Goal: Task Accomplishment & Management: Use online tool/utility

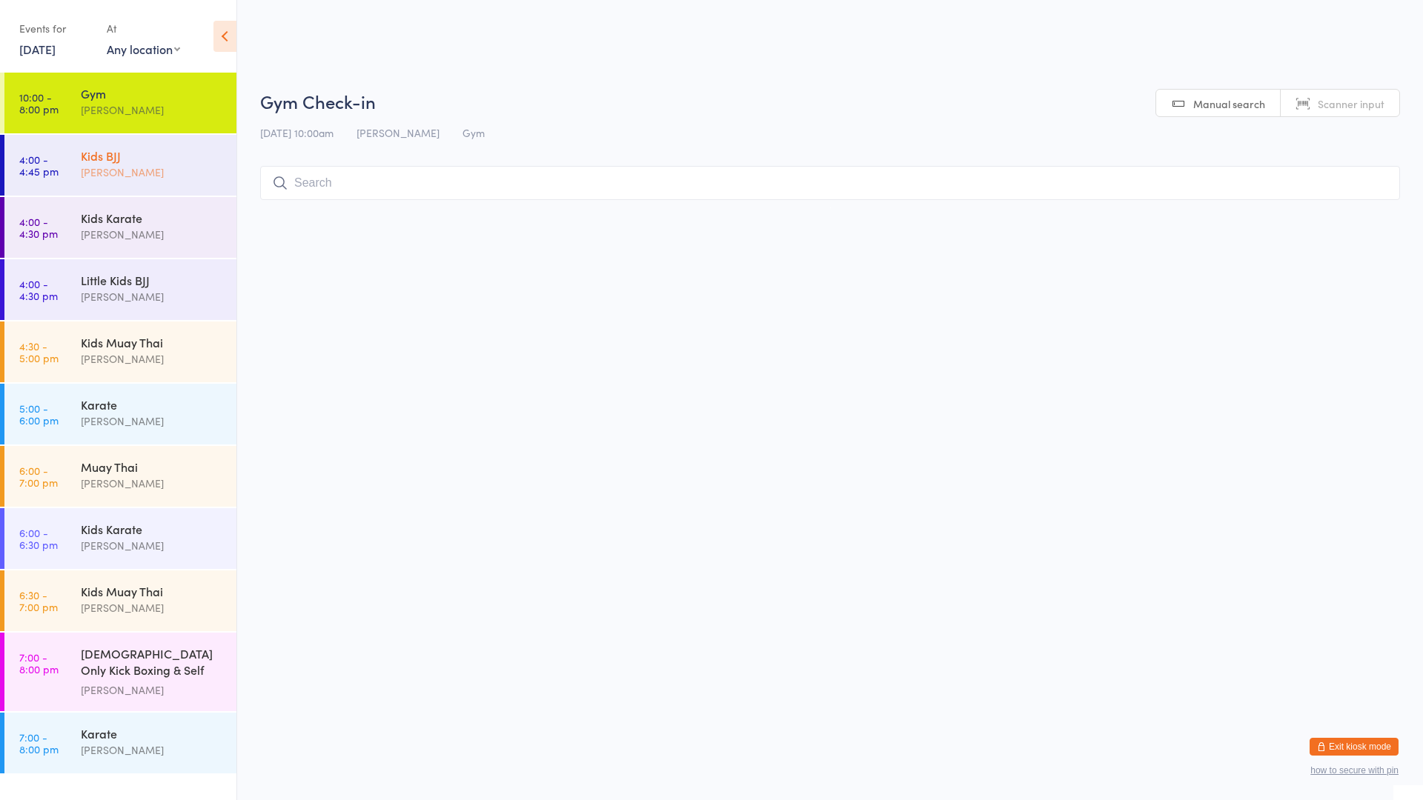
click at [116, 170] on div "[PERSON_NAME]" at bounding box center [152, 172] width 143 height 17
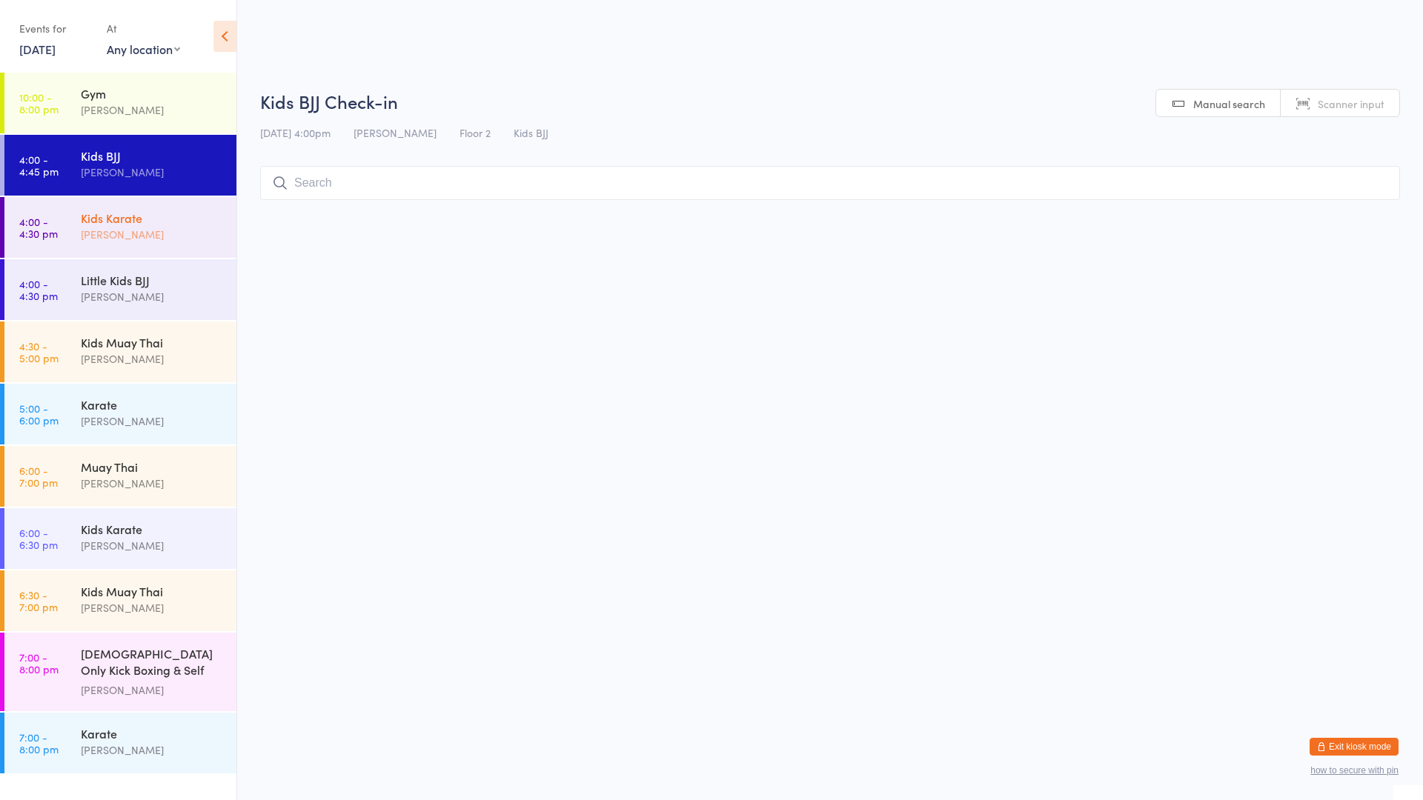
click at [93, 228] on div "[PERSON_NAME]" at bounding box center [152, 234] width 143 height 17
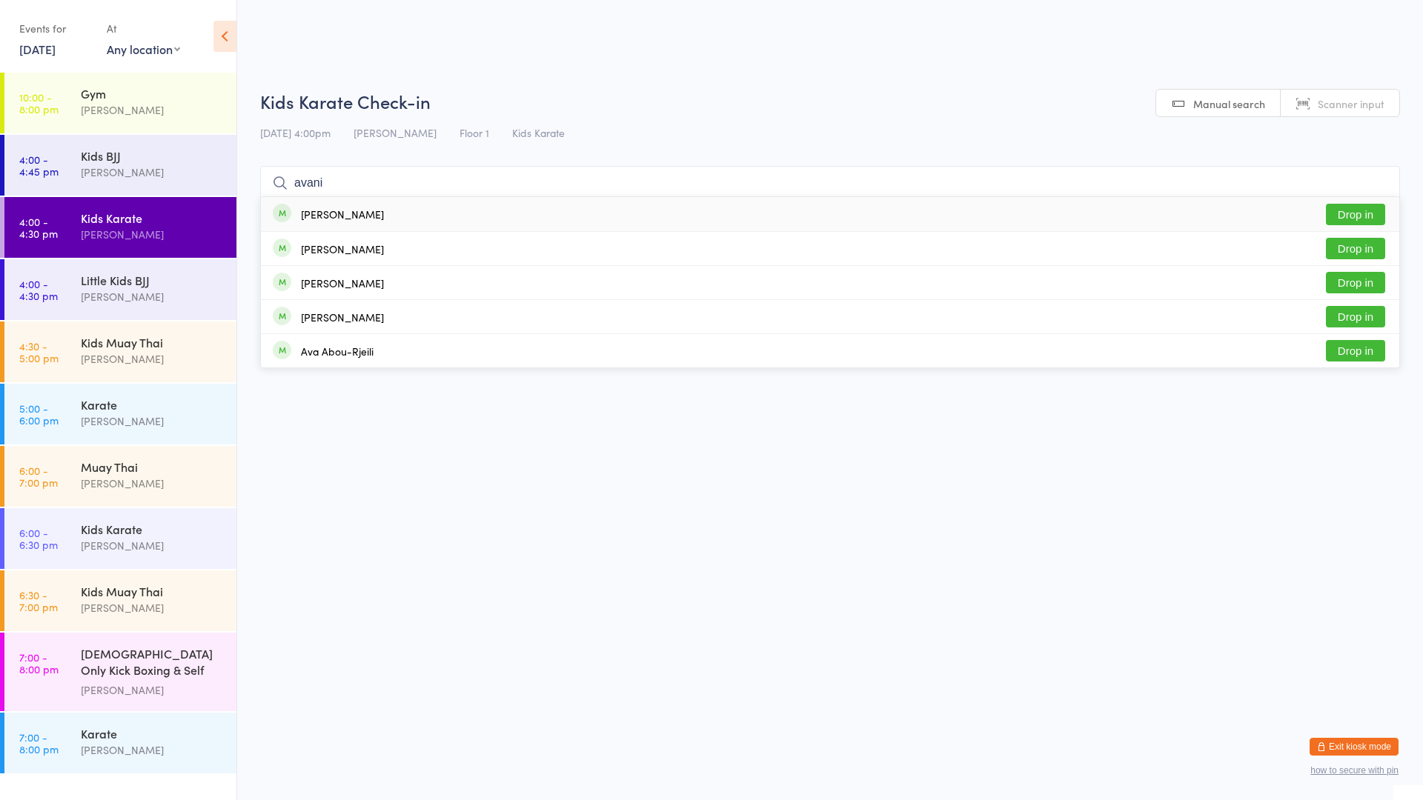
type input "avani"
click at [1346, 211] on button "Drop in" at bounding box center [1355, 214] width 59 height 21
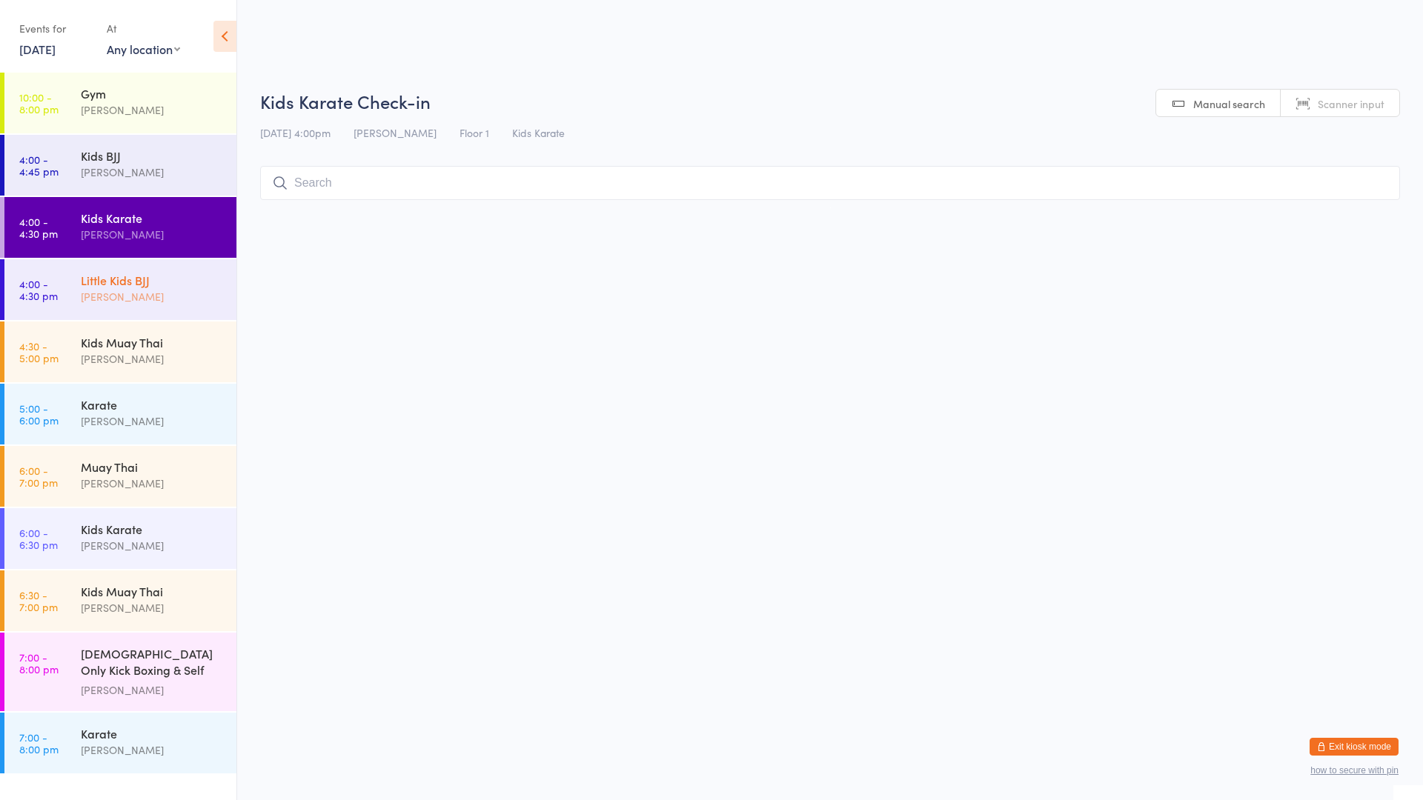
click at [124, 274] on div "Little Kids BJJ" at bounding box center [152, 280] width 143 height 16
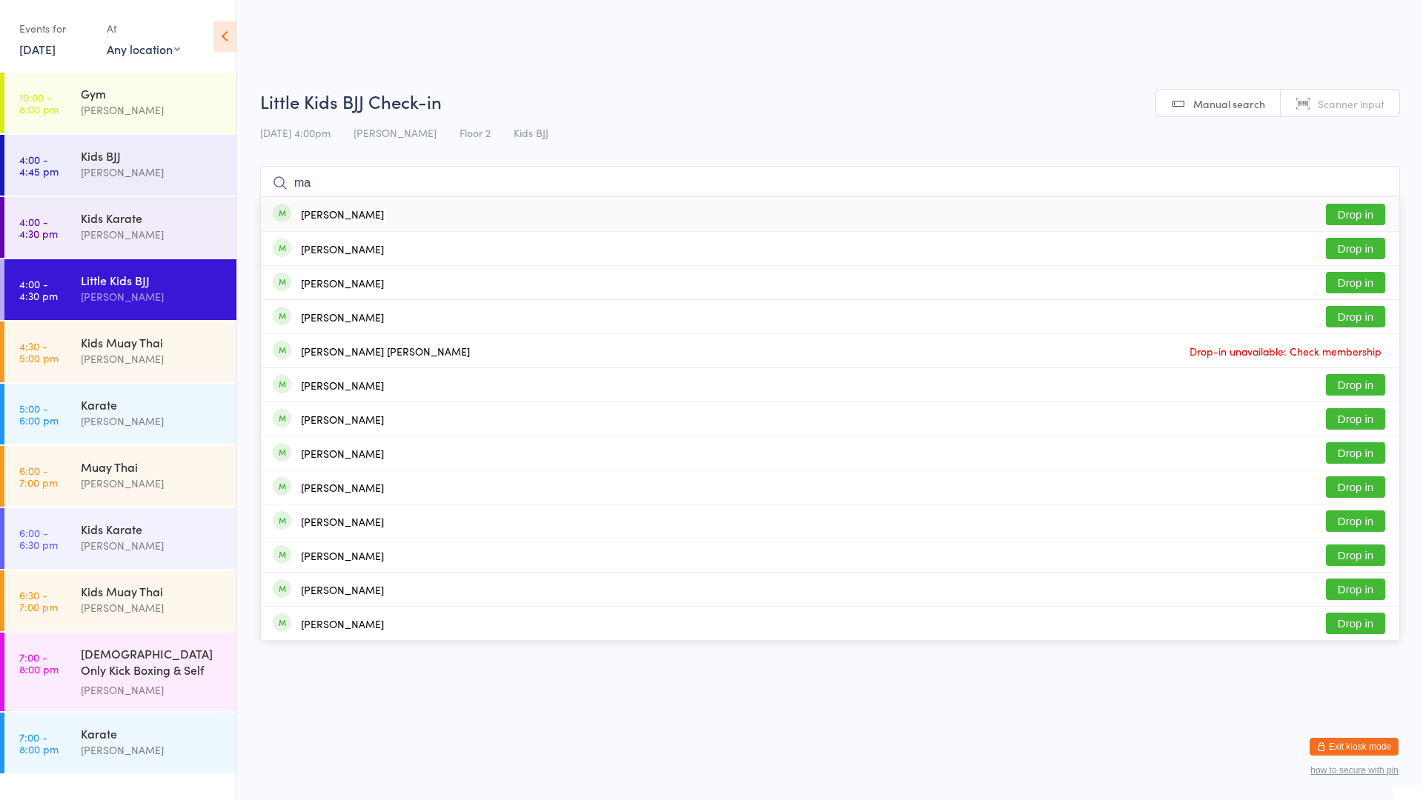
type input "m"
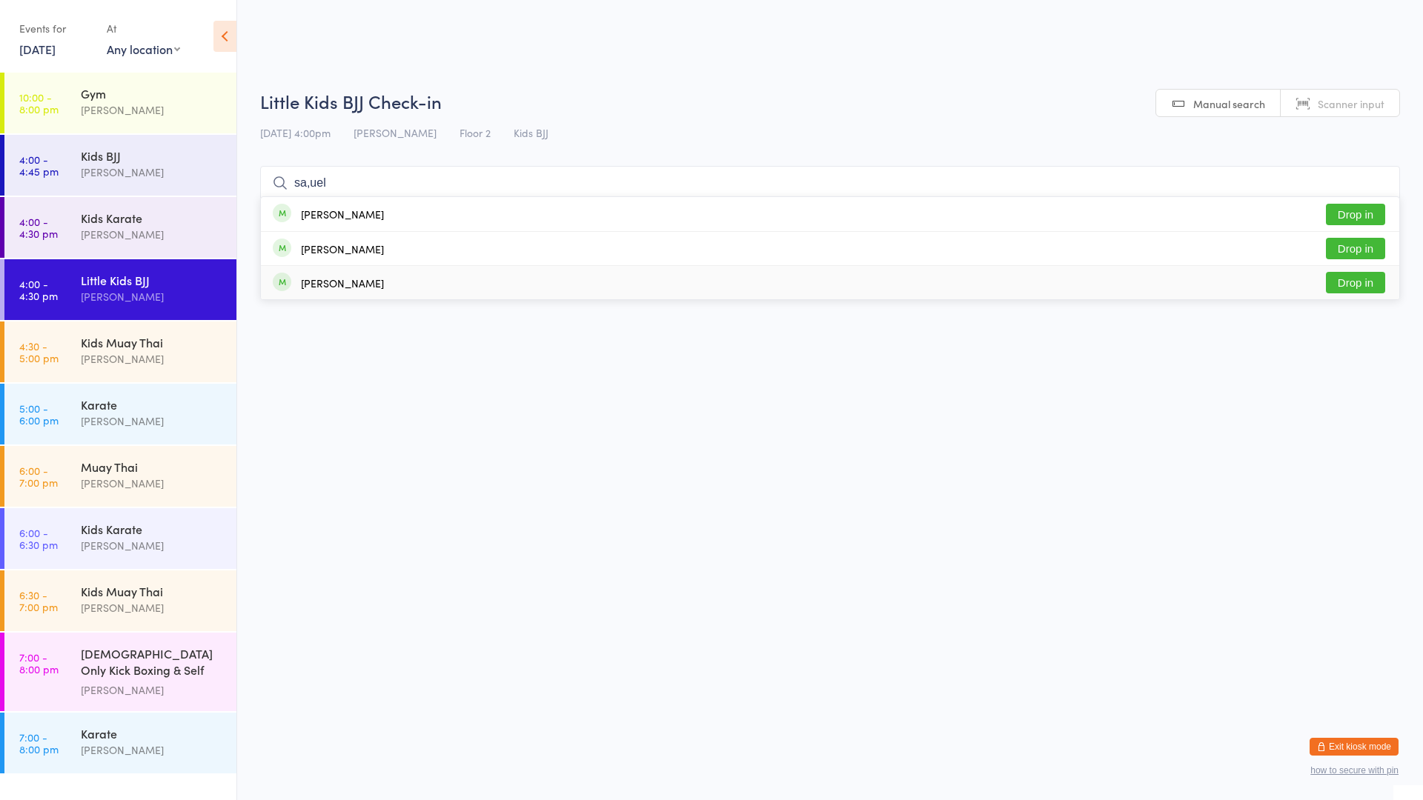
type input "sa,uel"
click at [1342, 279] on button "Drop in" at bounding box center [1355, 282] width 59 height 21
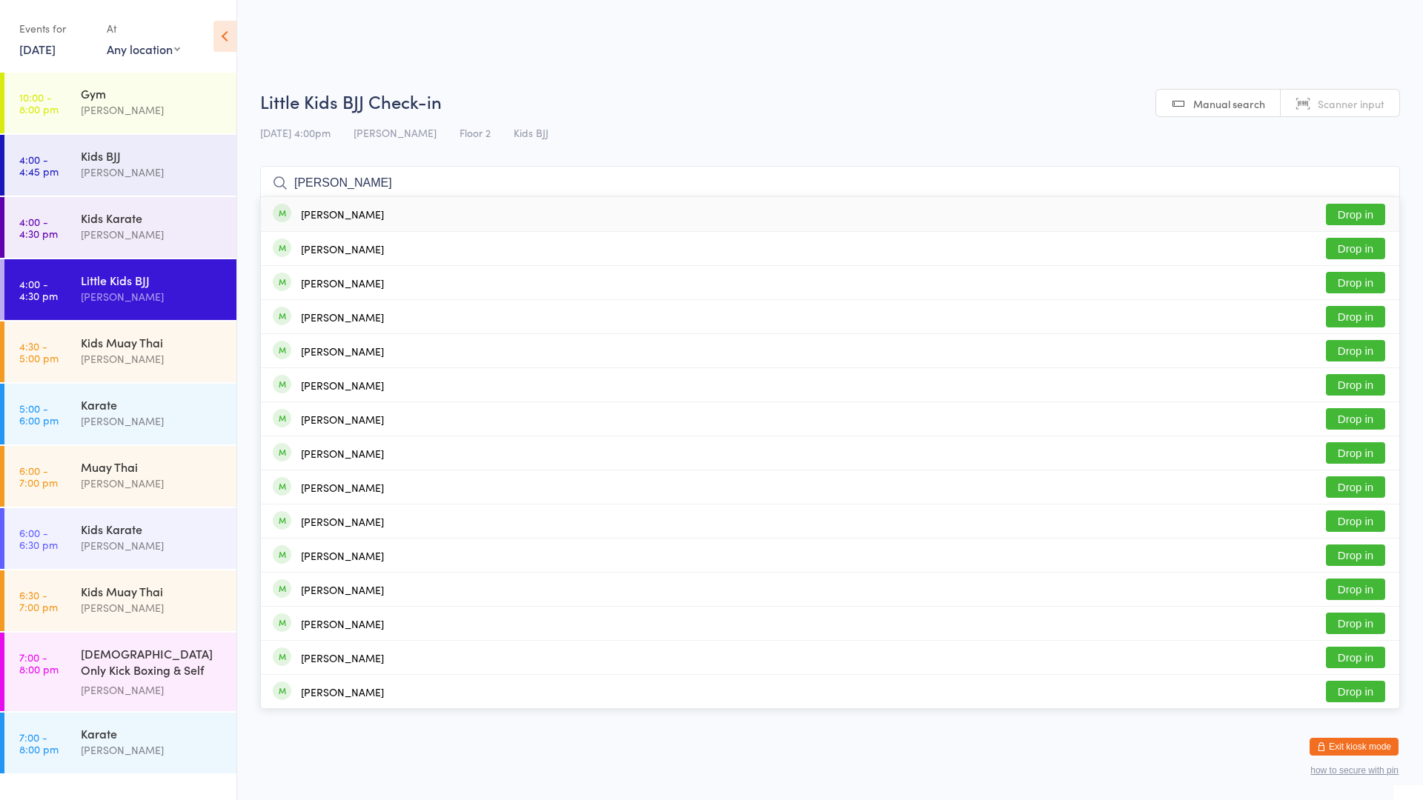
type input "[PERSON_NAME]"
click at [1355, 214] on button "Drop in" at bounding box center [1355, 214] width 59 height 21
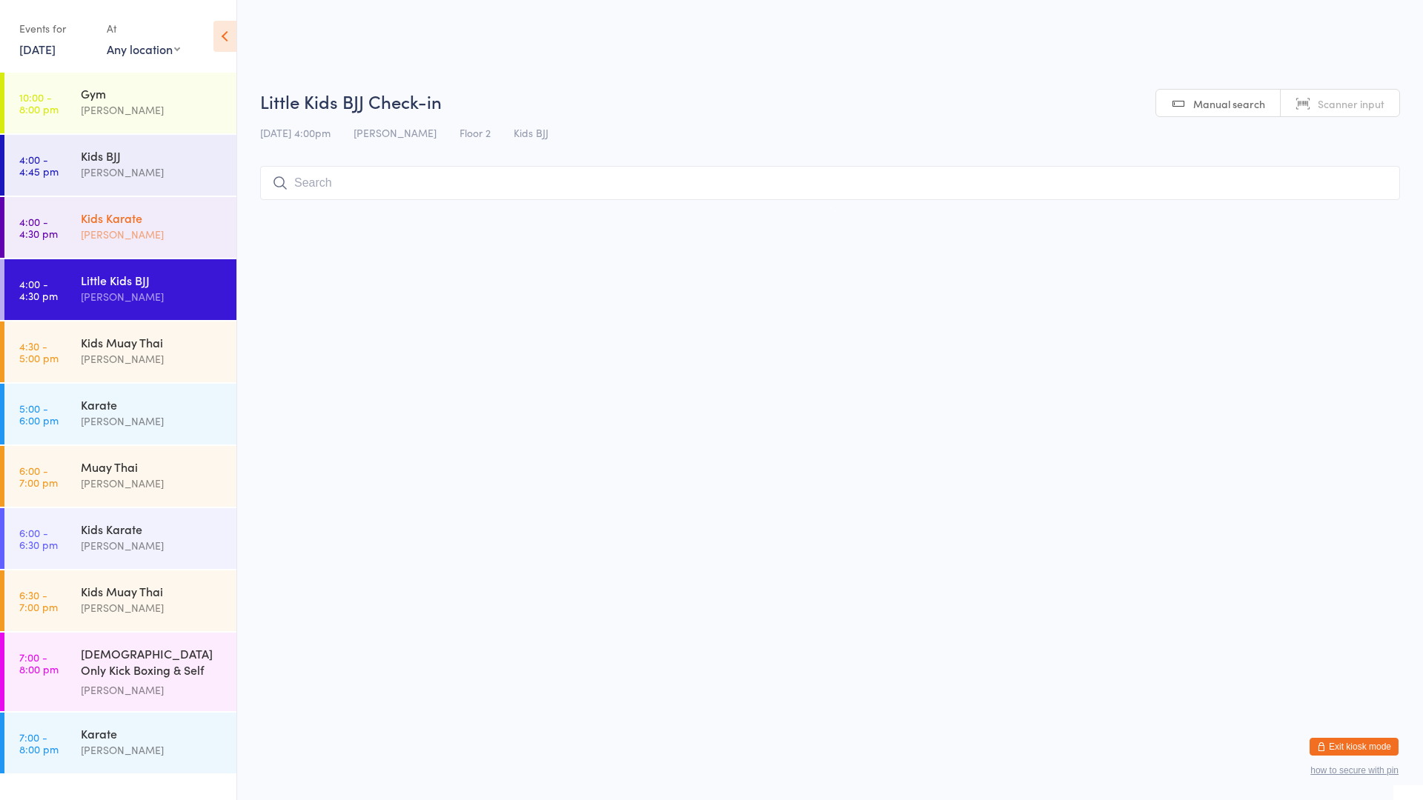
click at [178, 233] on div "[PERSON_NAME]" at bounding box center [152, 234] width 143 height 17
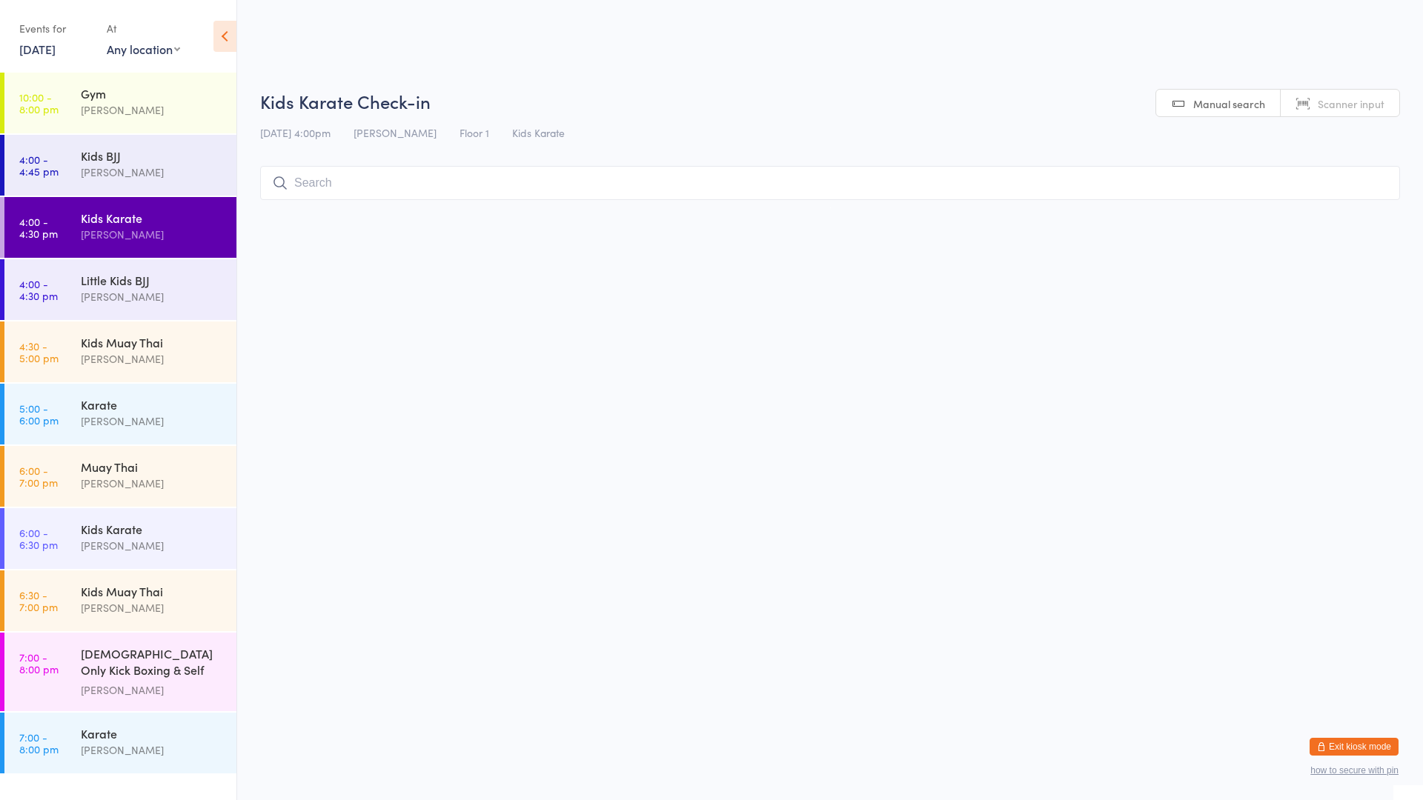
click at [307, 185] on input "search" at bounding box center [830, 183] width 1140 height 34
type input "elki"
click at [1355, 214] on button "Drop in" at bounding box center [1355, 214] width 59 height 21
click at [139, 284] on div "Little Kids BJJ" at bounding box center [152, 280] width 143 height 16
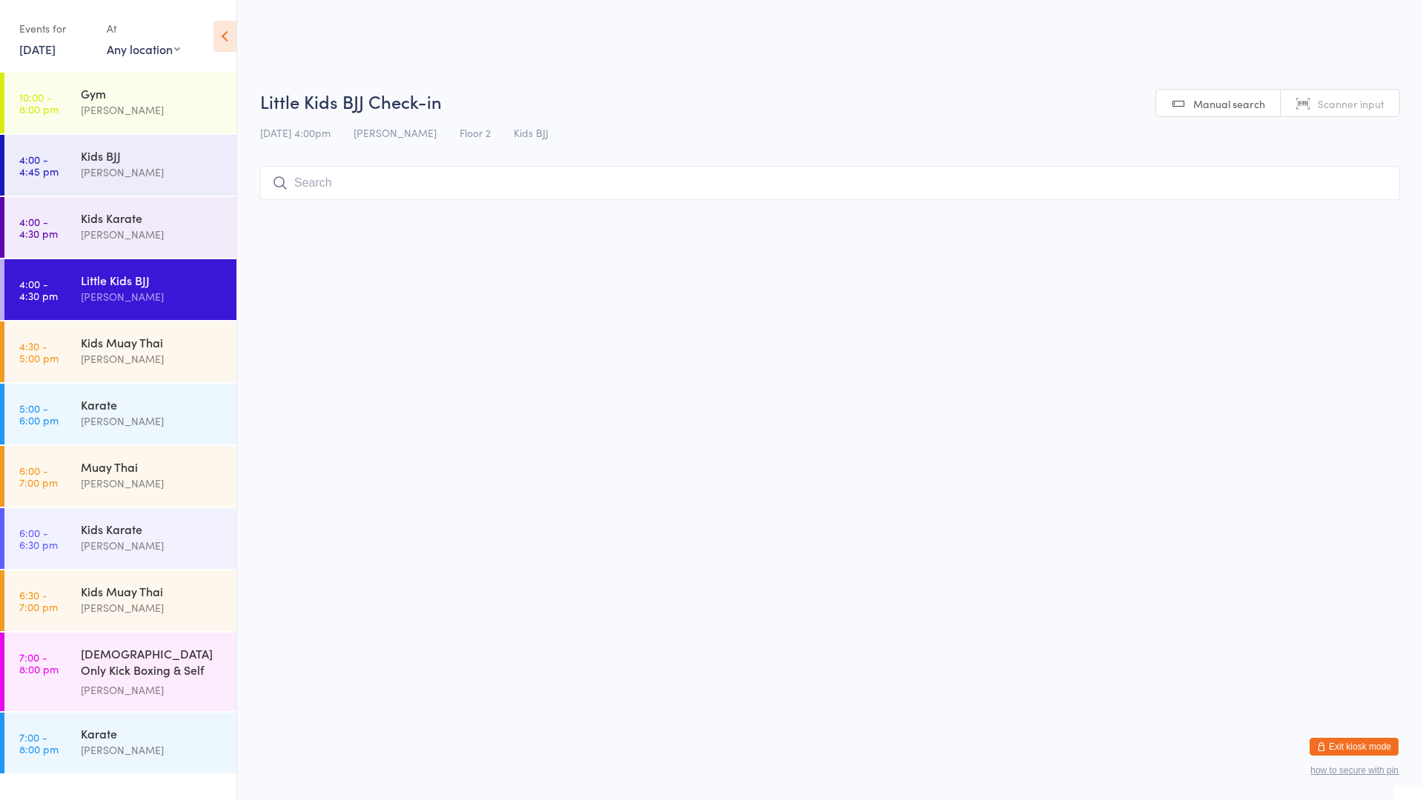
click at [331, 189] on input "search" at bounding box center [830, 183] width 1140 height 34
type input "rudm"
click at [1355, 219] on button "Drop in" at bounding box center [1355, 214] width 59 height 21
click at [1269, 193] on input "search" at bounding box center [830, 183] width 1140 height 34
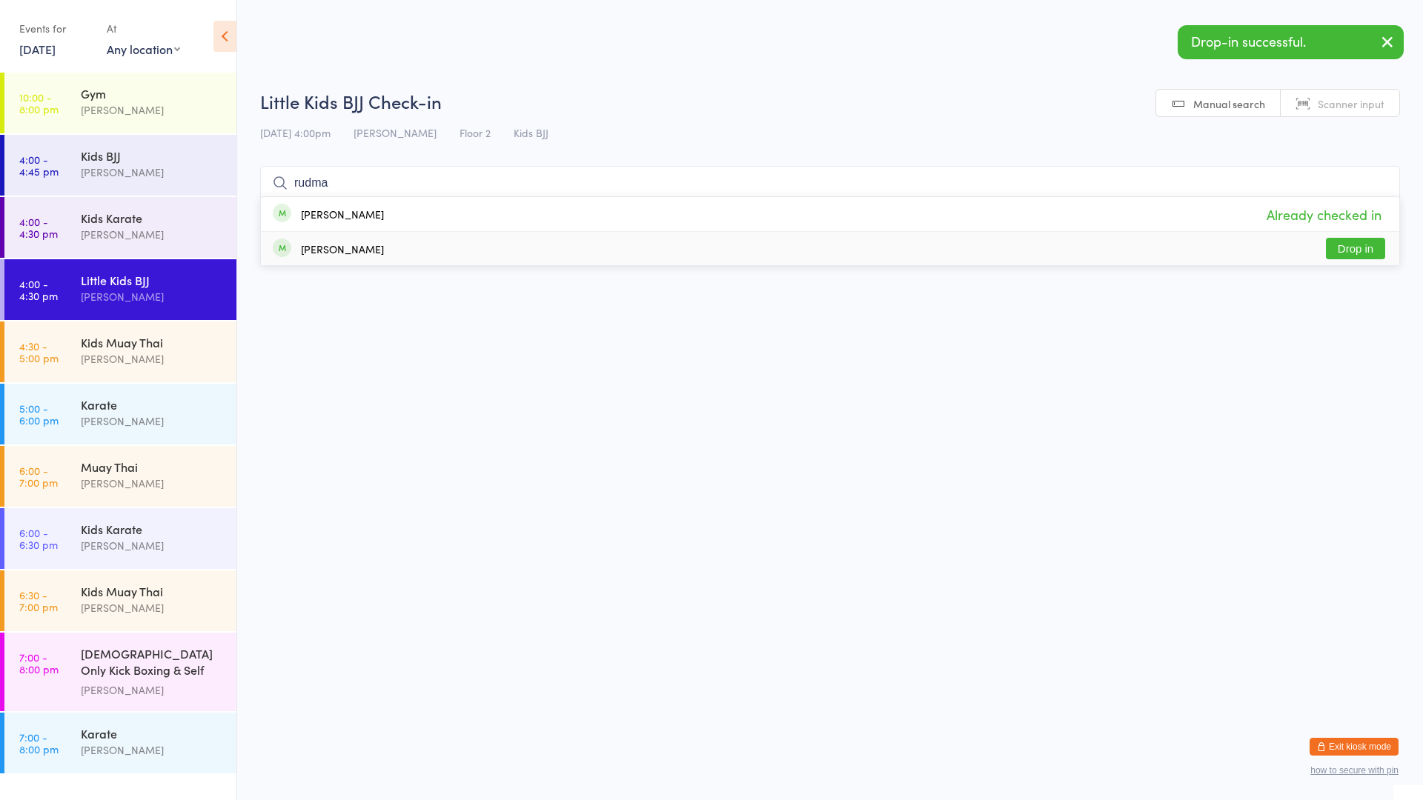
type input "rudma"
click at [1351, 252] on button "Drop in" at bounding box center [1355, 248] width 59 height 21
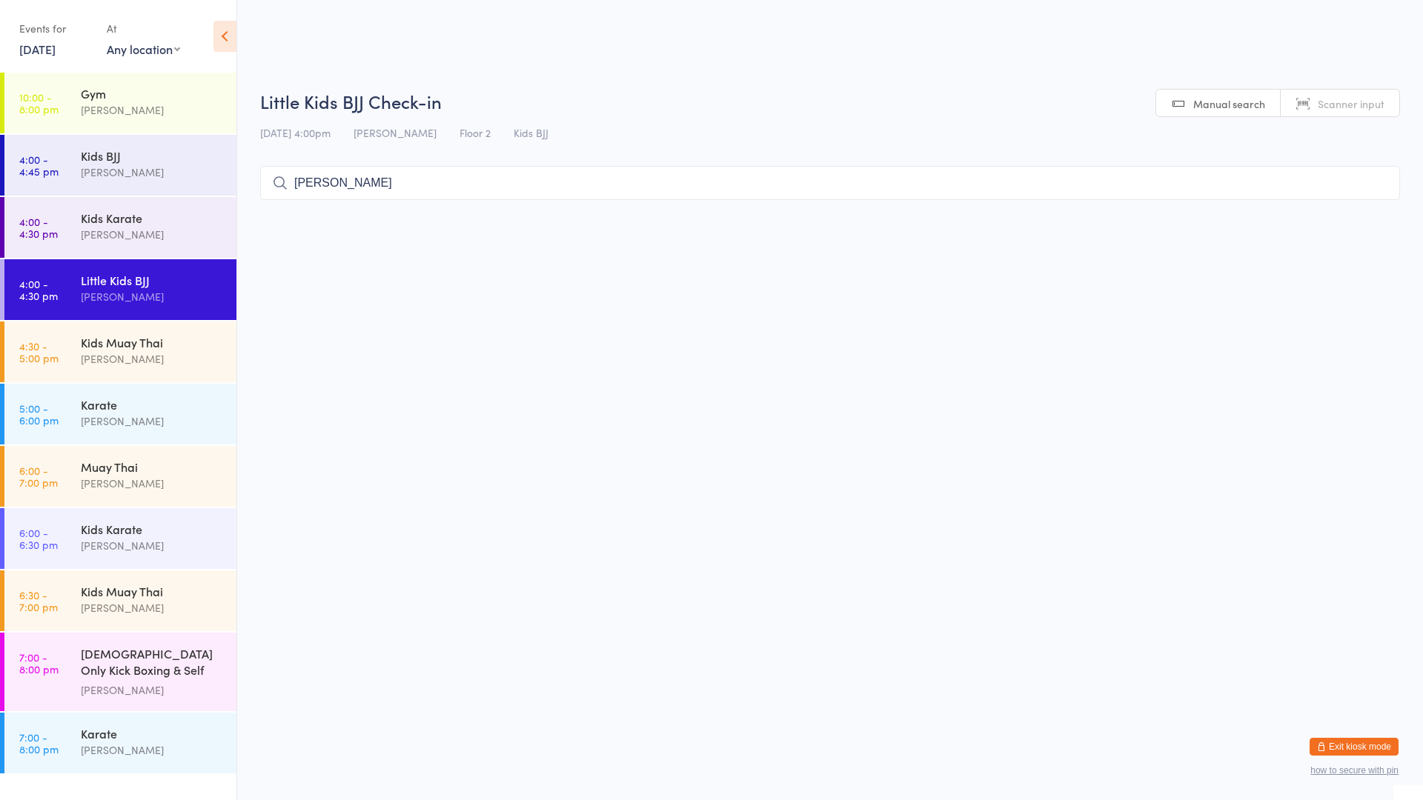
type input "elij"
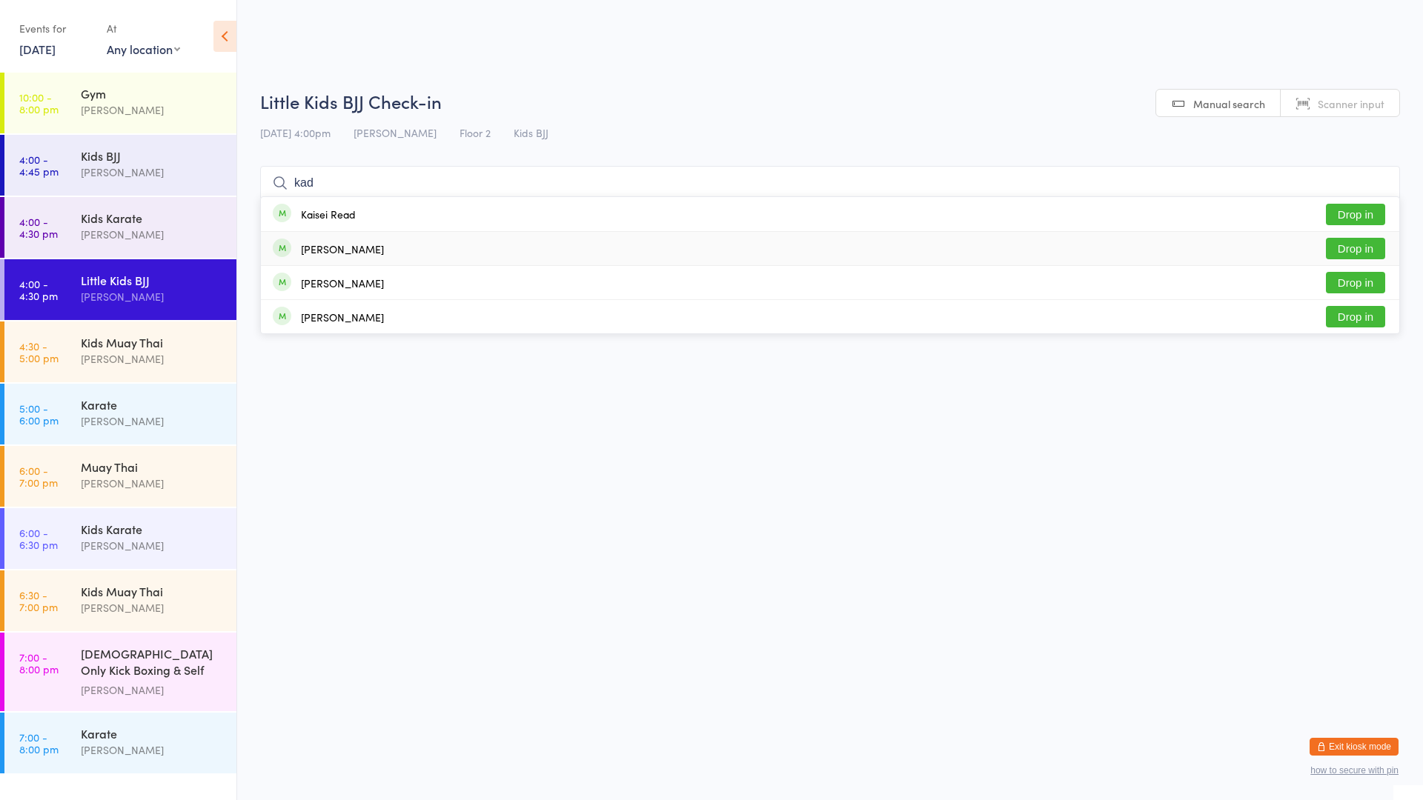
type input "kad"
click at [1348, 242] on button "Drop in" at bounding box center [1355, 248] width 59 height 21
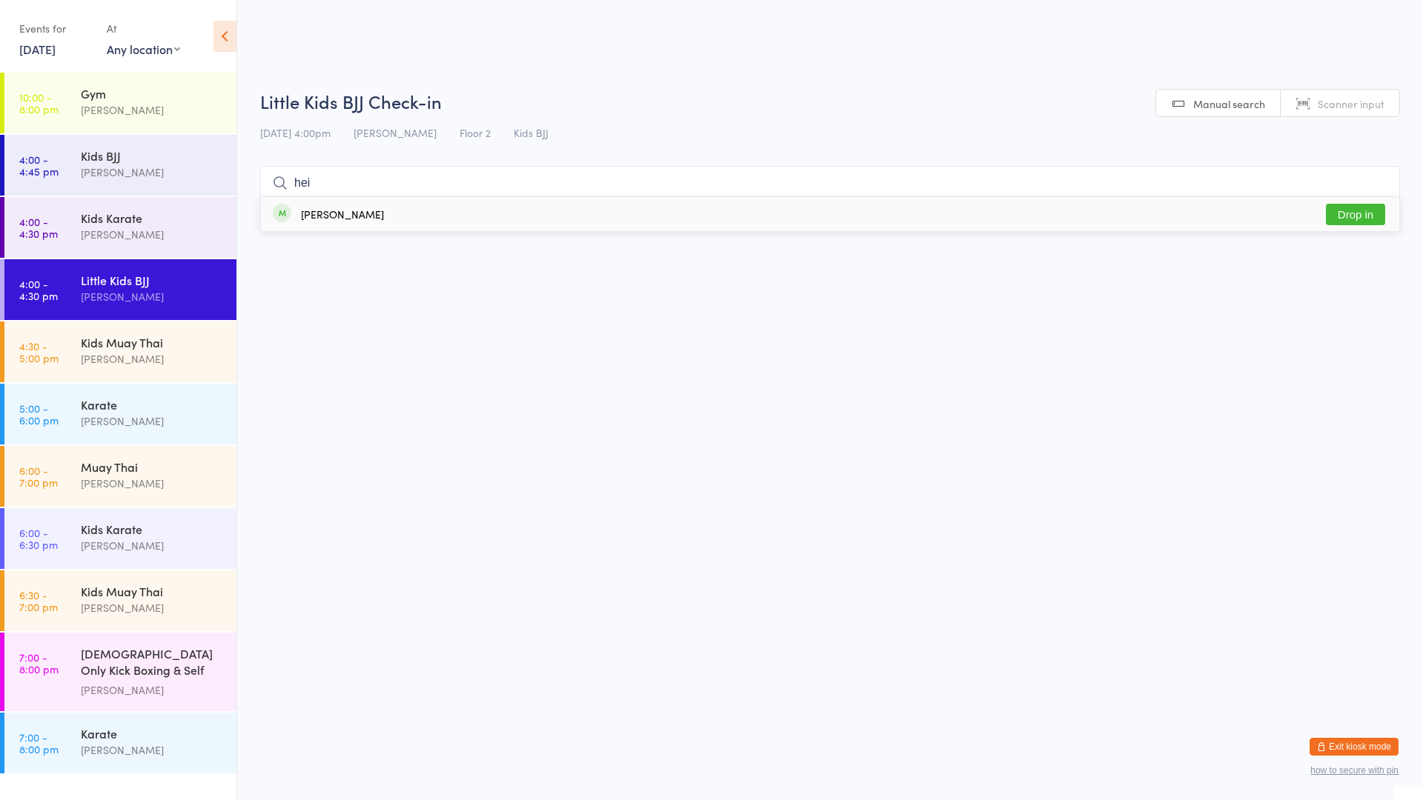
type input "hei"
click at [1352, 212] on button "Drop in" at bounding box center [1355, 214] width 59 height 21
type input "ignz"
click at [1348, 209] on button "Drop in" at bounding box center [1355, 214] width 59 height 21
type input "[PERSON_NAME]"
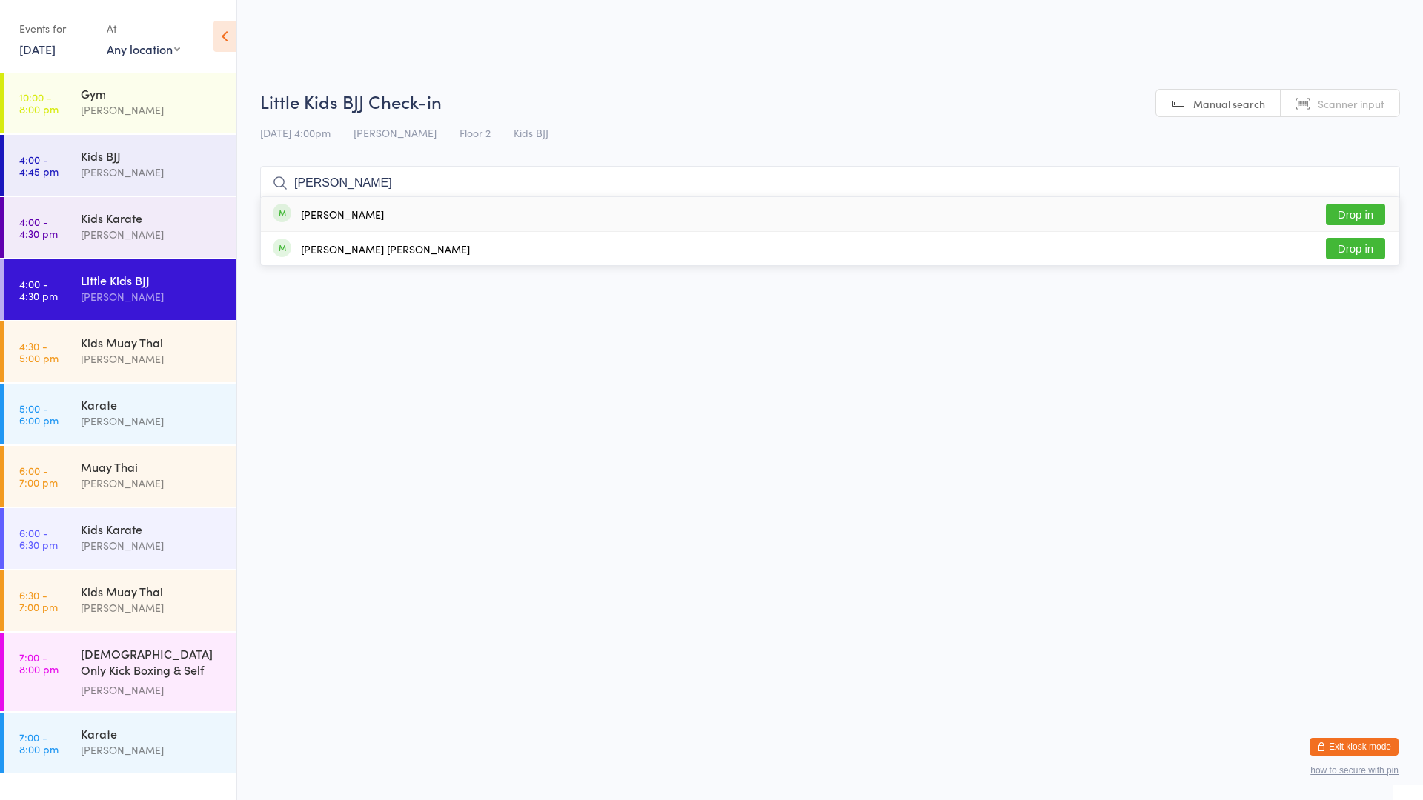
click at [391, 209] on div "[PERSON_NAME] Drop in" at bounding box center [830, 214] width 1138 height 34
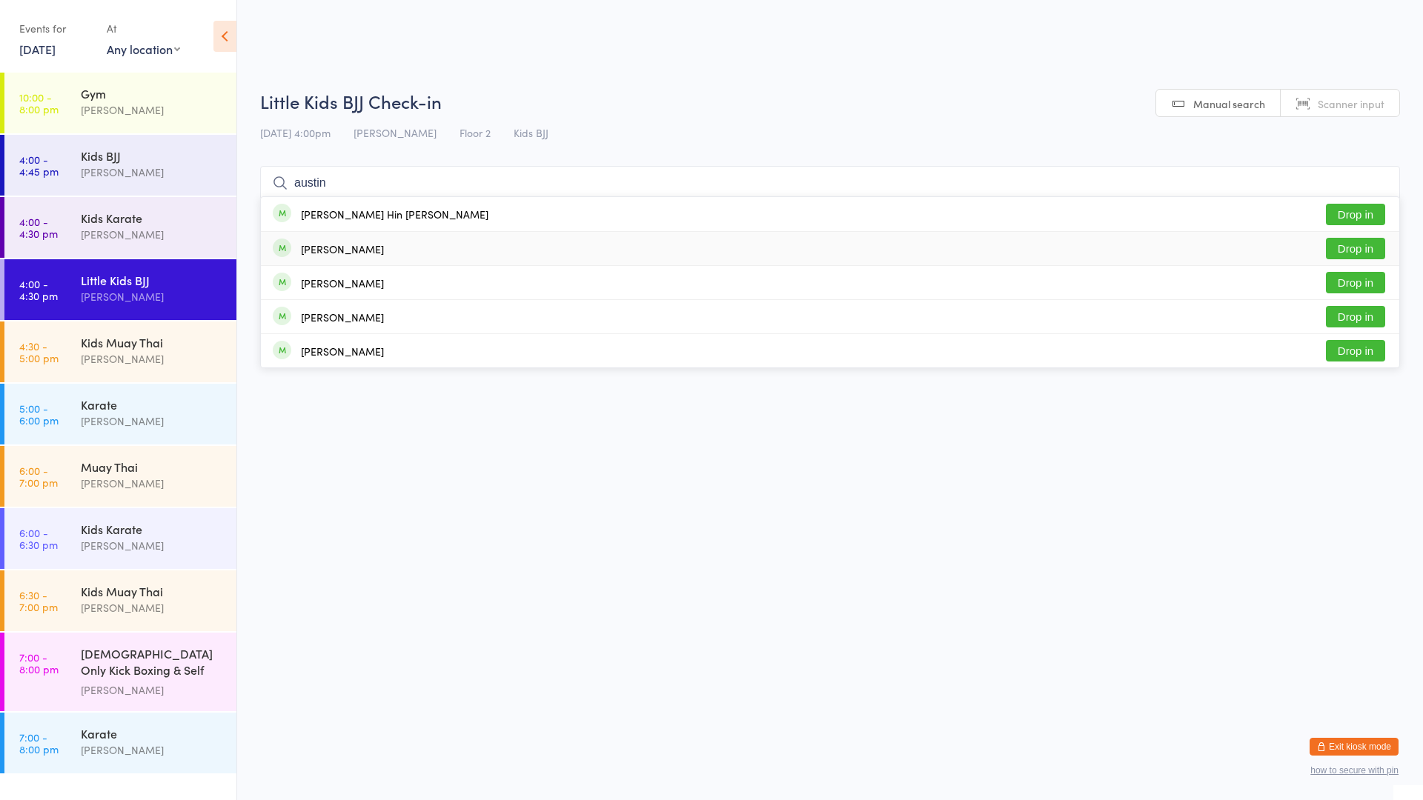
type input "austin"
click at [359, 250] on div "[PERSON_NAME]" at bounding box center [342, 249] width 83 height 12
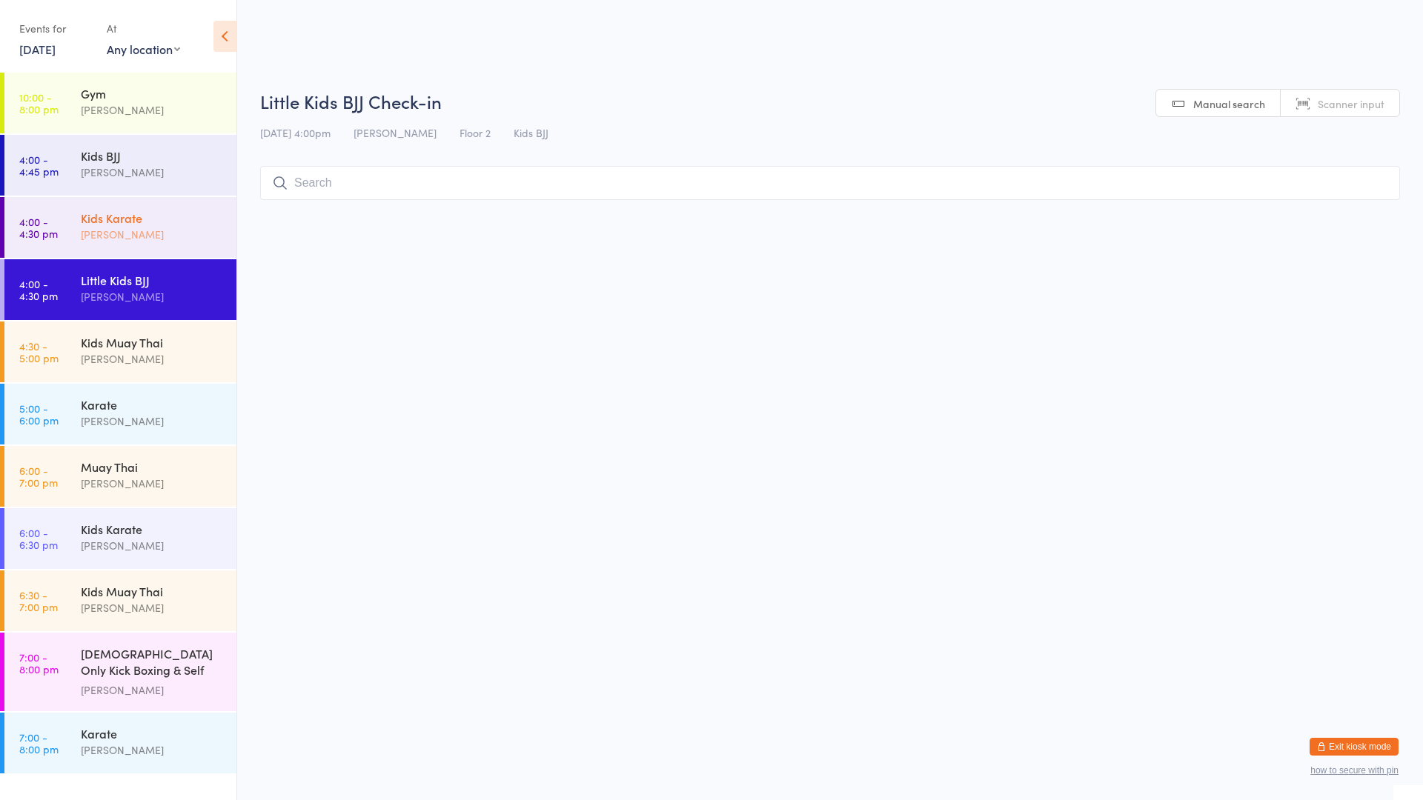
click at [189, 221] on div "Kids Karate" at bounding box center [152, 218] width 143 height 16
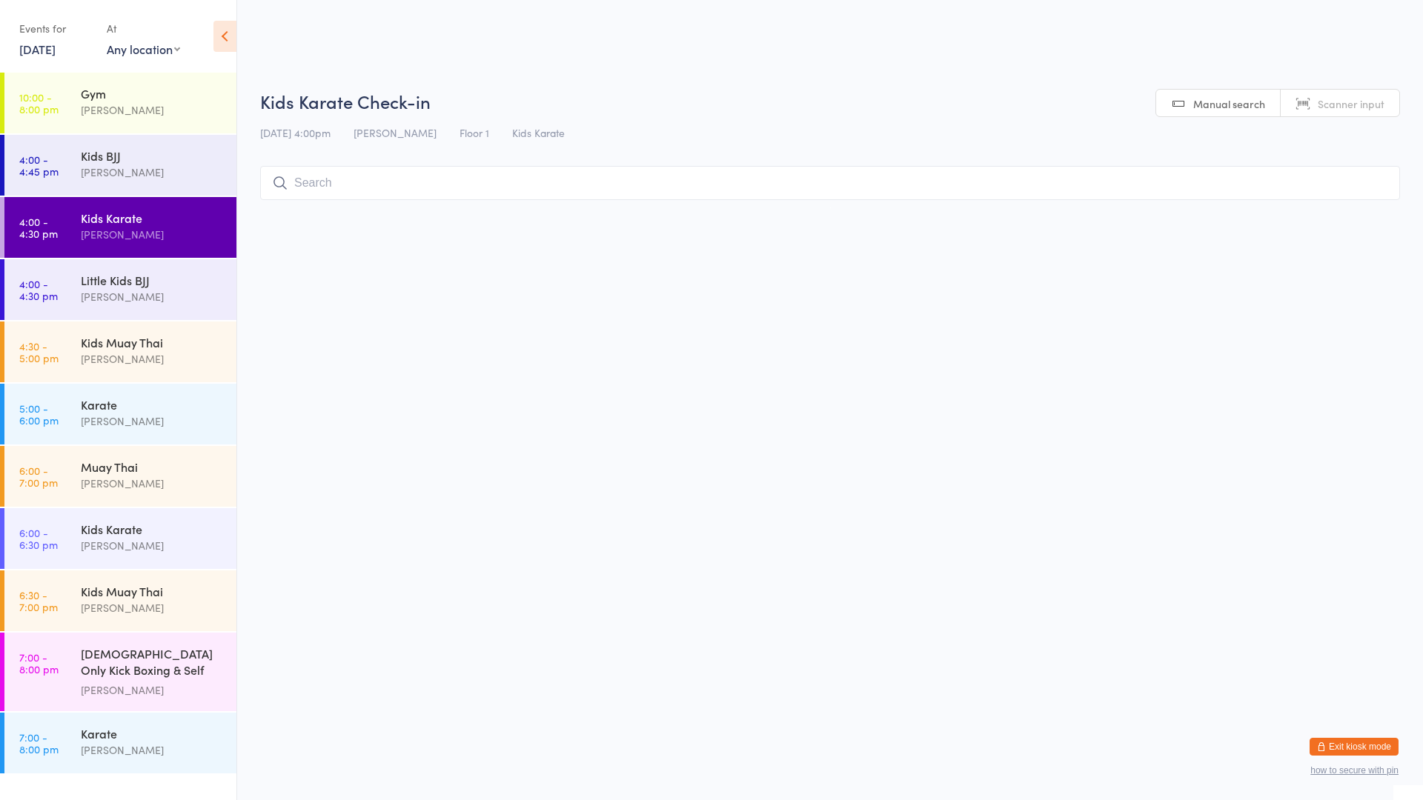
click at [334, 182] on input "search" at bounding box center [830, 183] width 1140 height 34
type input "[PERSON_NAME]"
click at [1338, 258] on button "Drop in" at bounding box center [1355, 248] width 59 height 21
type input "bia"
click at [1355, 222] on button "Drop in" at bounding box center [1355, 214] width 59 height 21
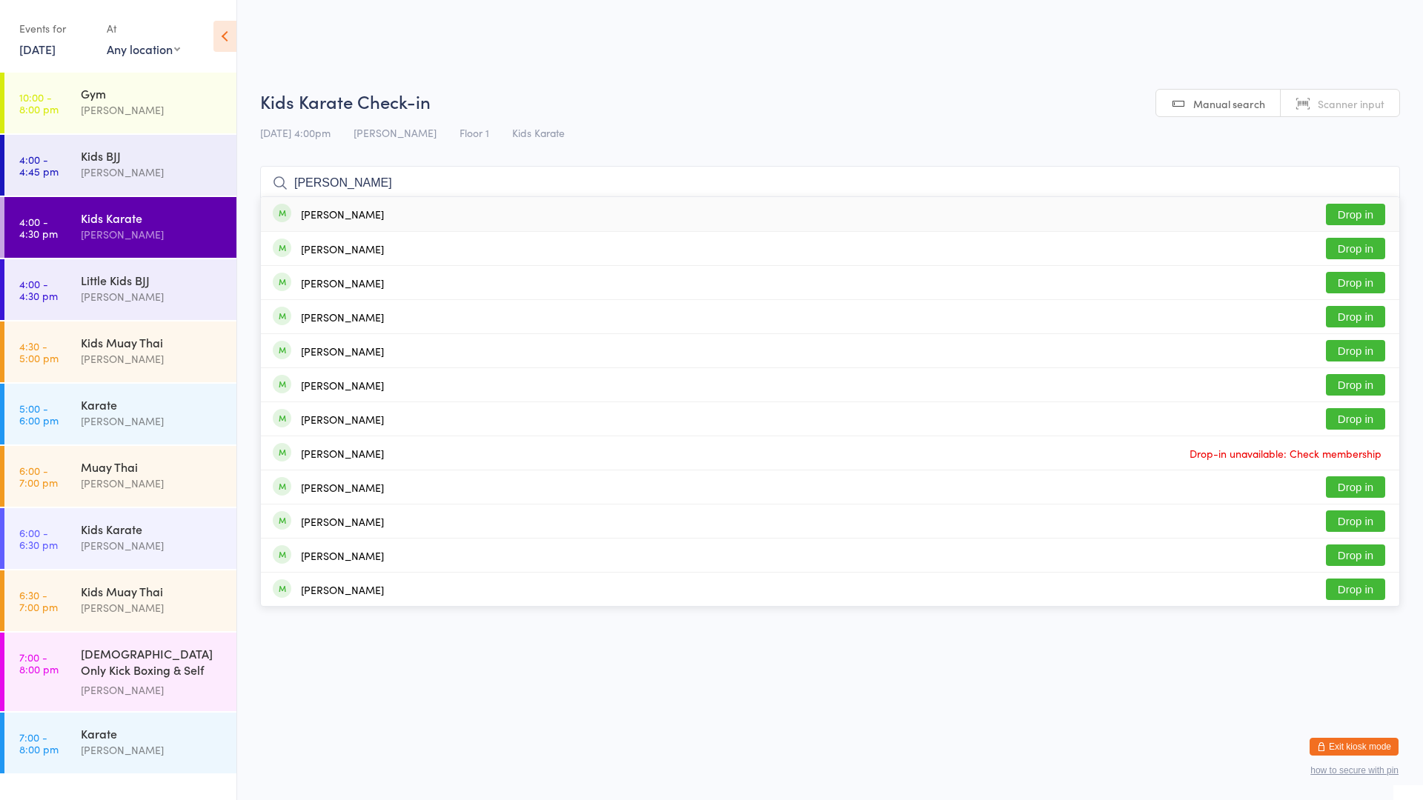
type input "[PERSON_NAME]"
click at [1366, 213] on button "Drop in" at bounding box center [1355, 214] width 59 height 21
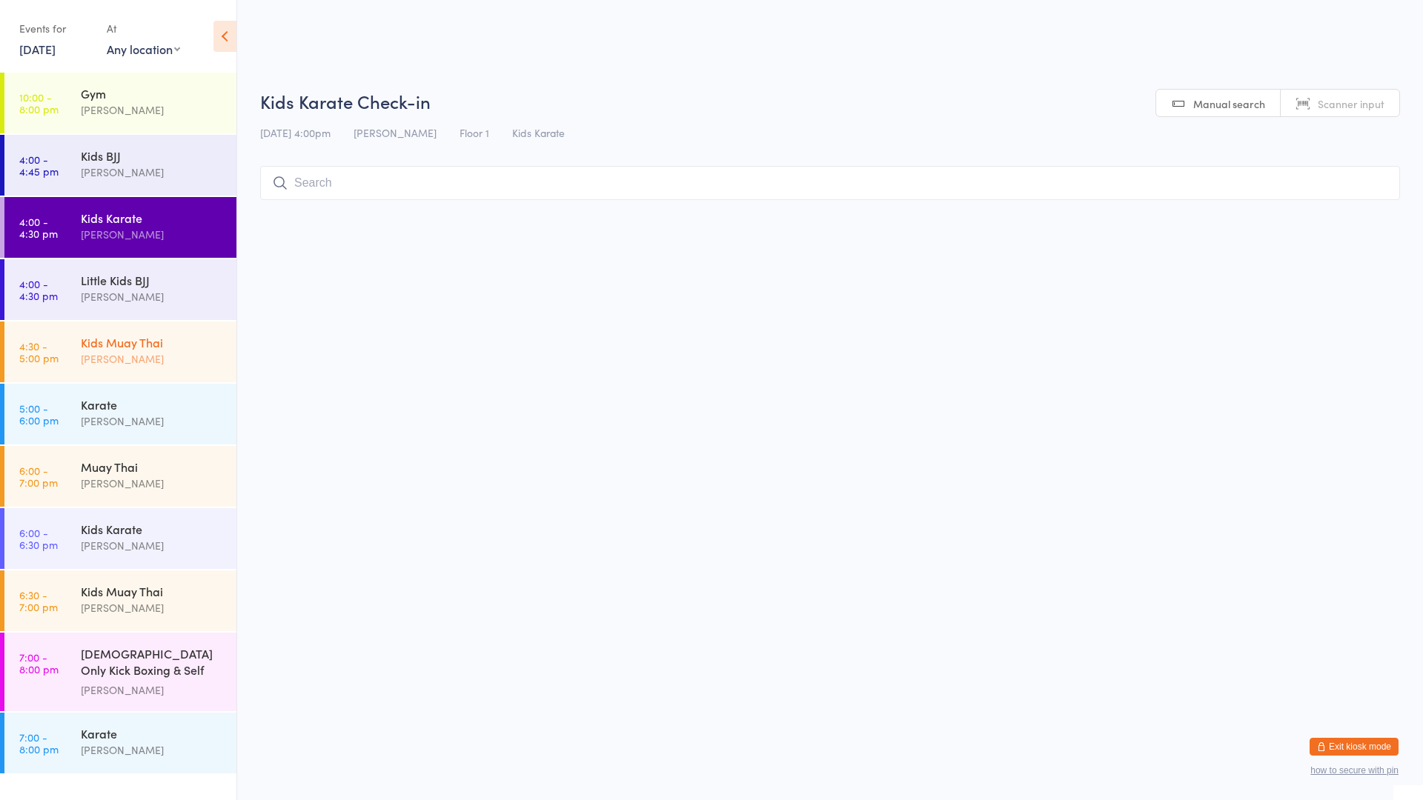
click at [126, 351] on div "[PERSON_NAME]" at bounding box center [152, 359] width 143 height 17
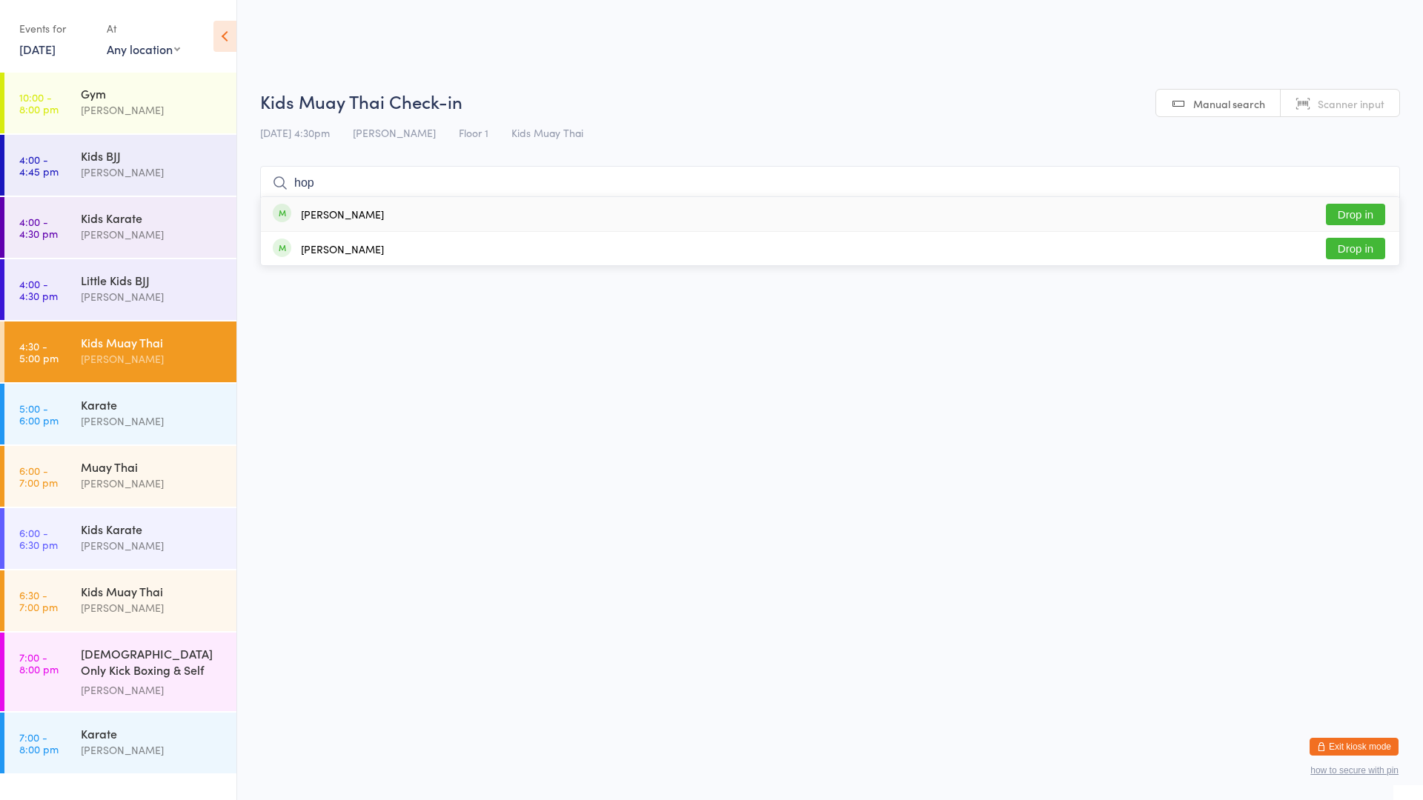
type input "hop"
click at [1367, 215] on button "Drop in" at bounding box center [1355, 214] width 59 height 21
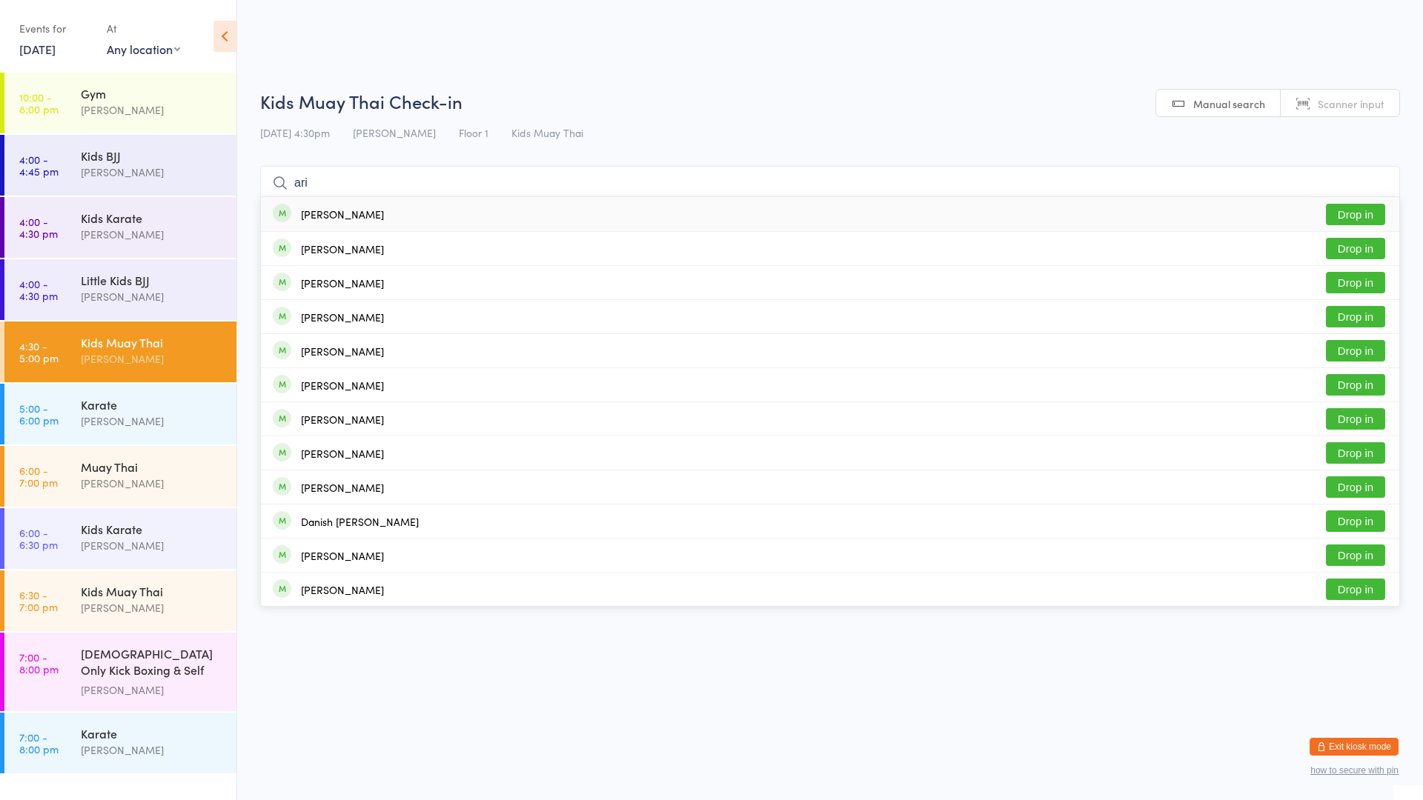
type input "ari"
click at [1358, 212] on button "Drop in" at bounding box center [1355, 214] width 59 height 21
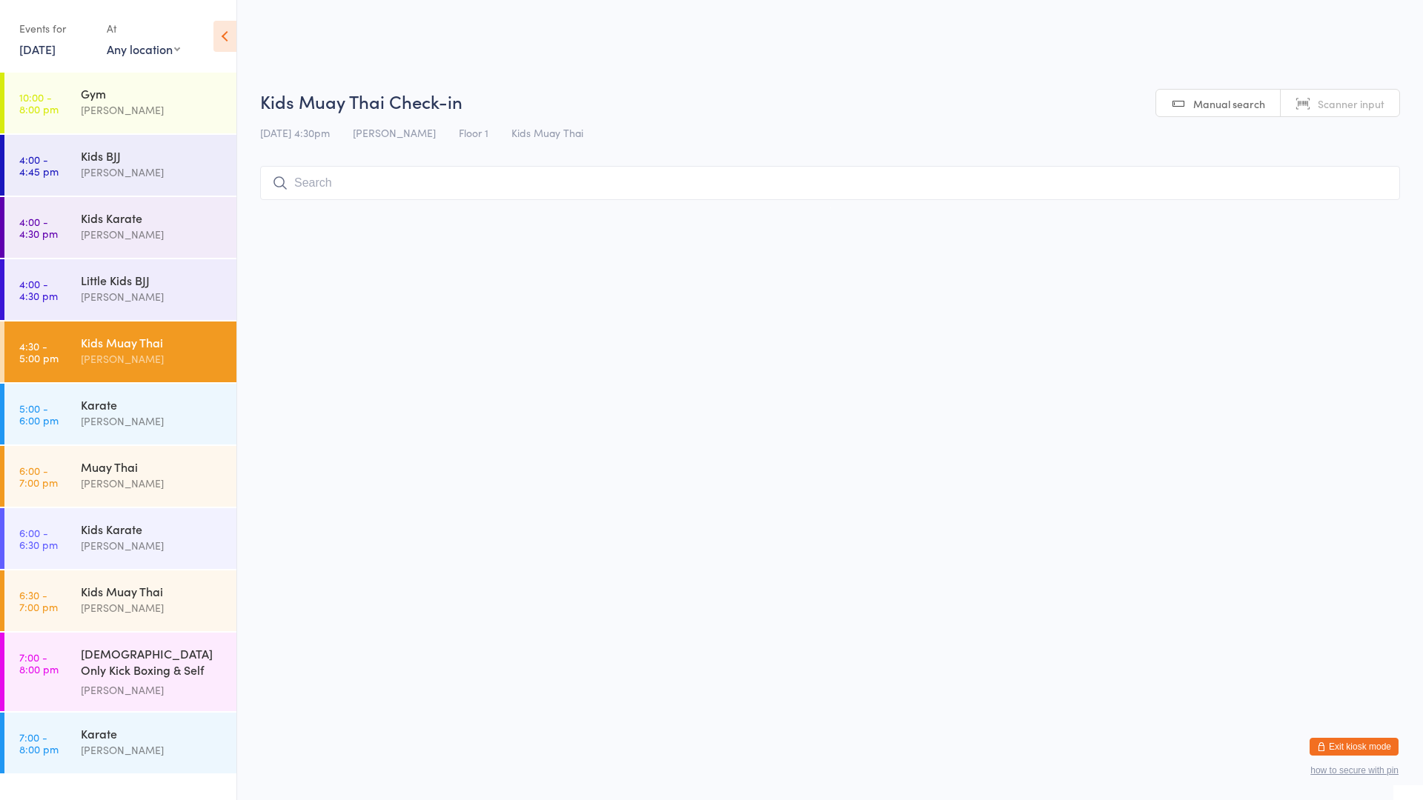
click at [365, 187] on input "search" at bounding box center [830, 183] width 1140 height 34
type input "ponp"
click at [1366, 216] on button "Drop in" at bounding box center [1355, 214] width 59 height 21
click at [359, 189] on input "search" at bounding box center [830, 183] width 1140 height 34
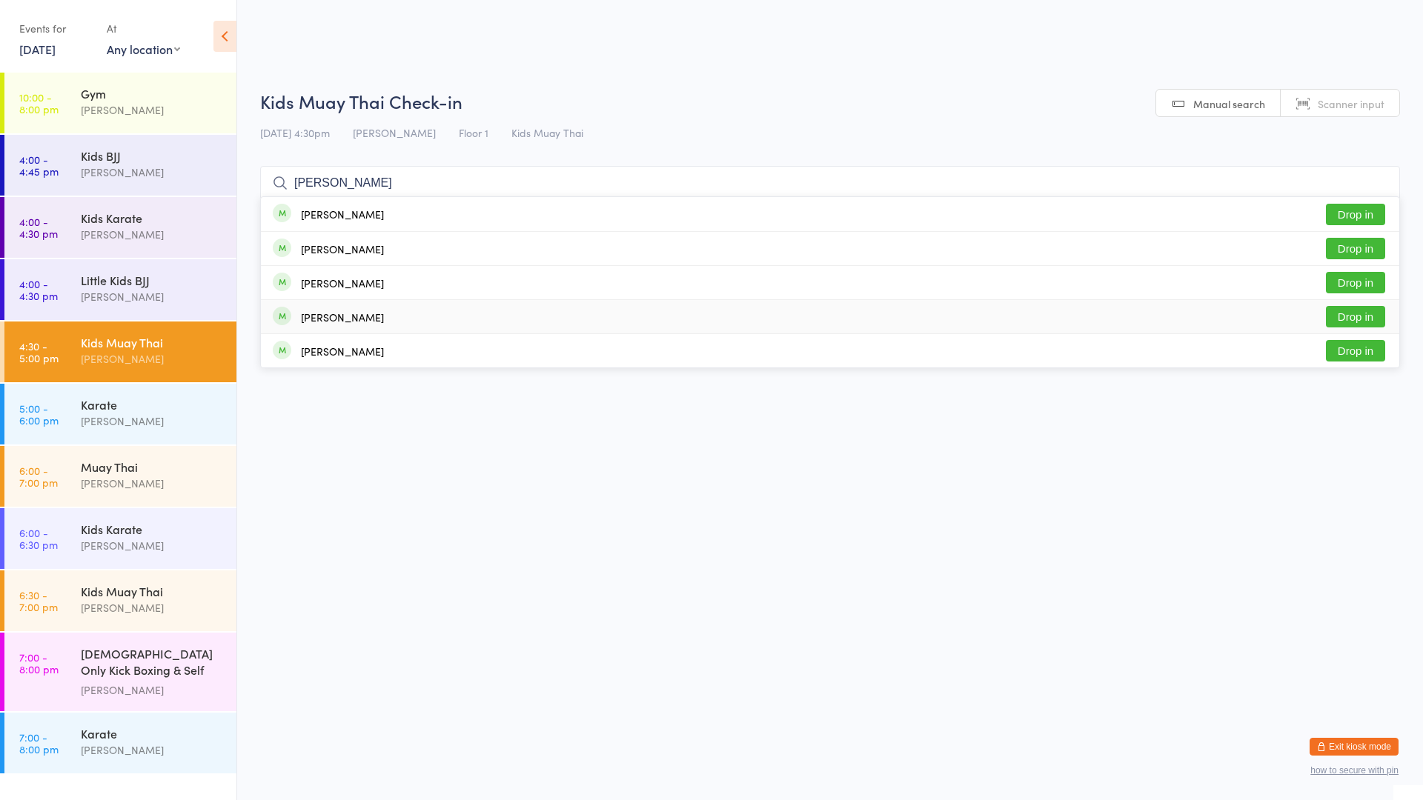
type input "[PERSON_NAME]"
click at [1335, 316] on button "Drop in" at bounding box center [1355, 316] width 59 height 21
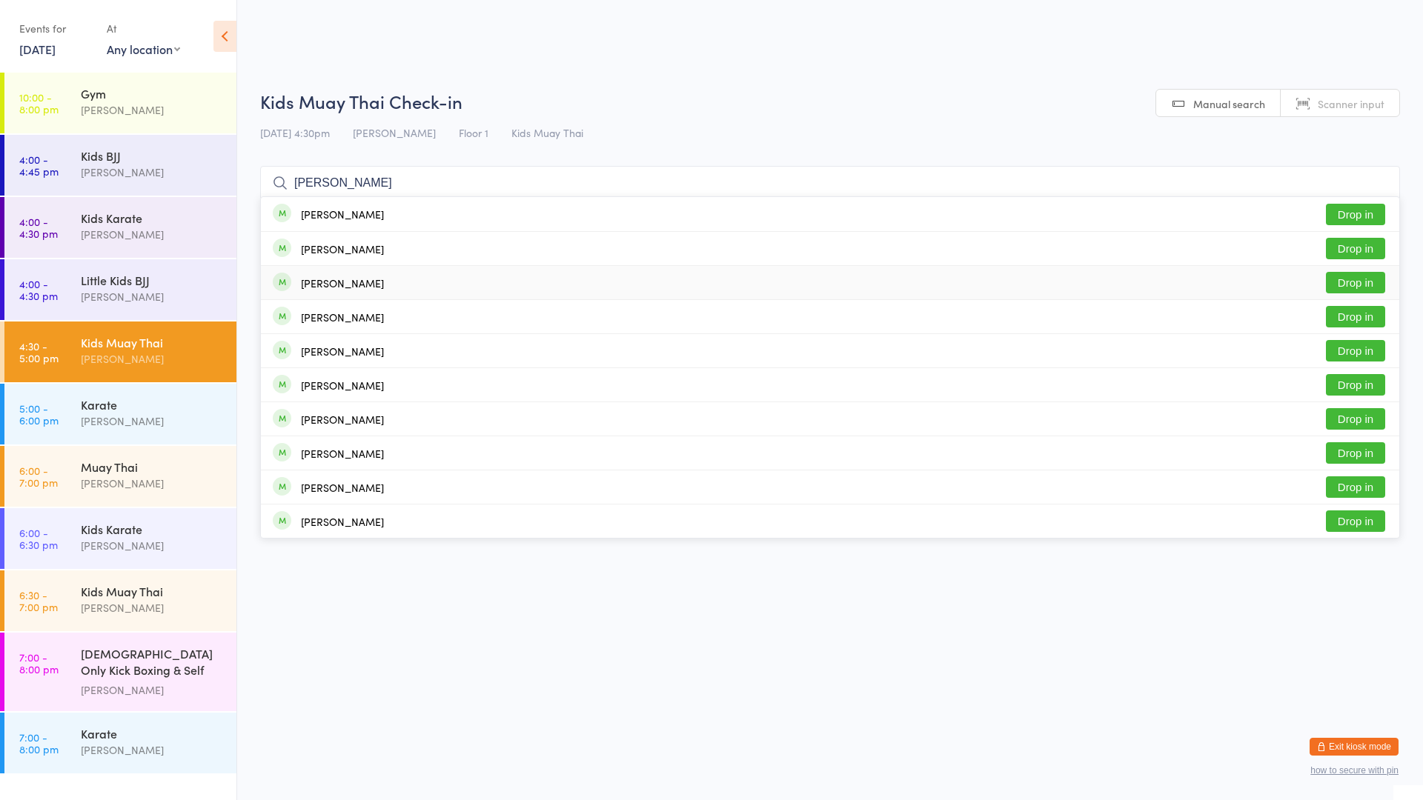
type input "[PERSON_NAME]"
click at [1357, 277] on button "Drop in" at bounding box center [1355, 282] width 59 height 21
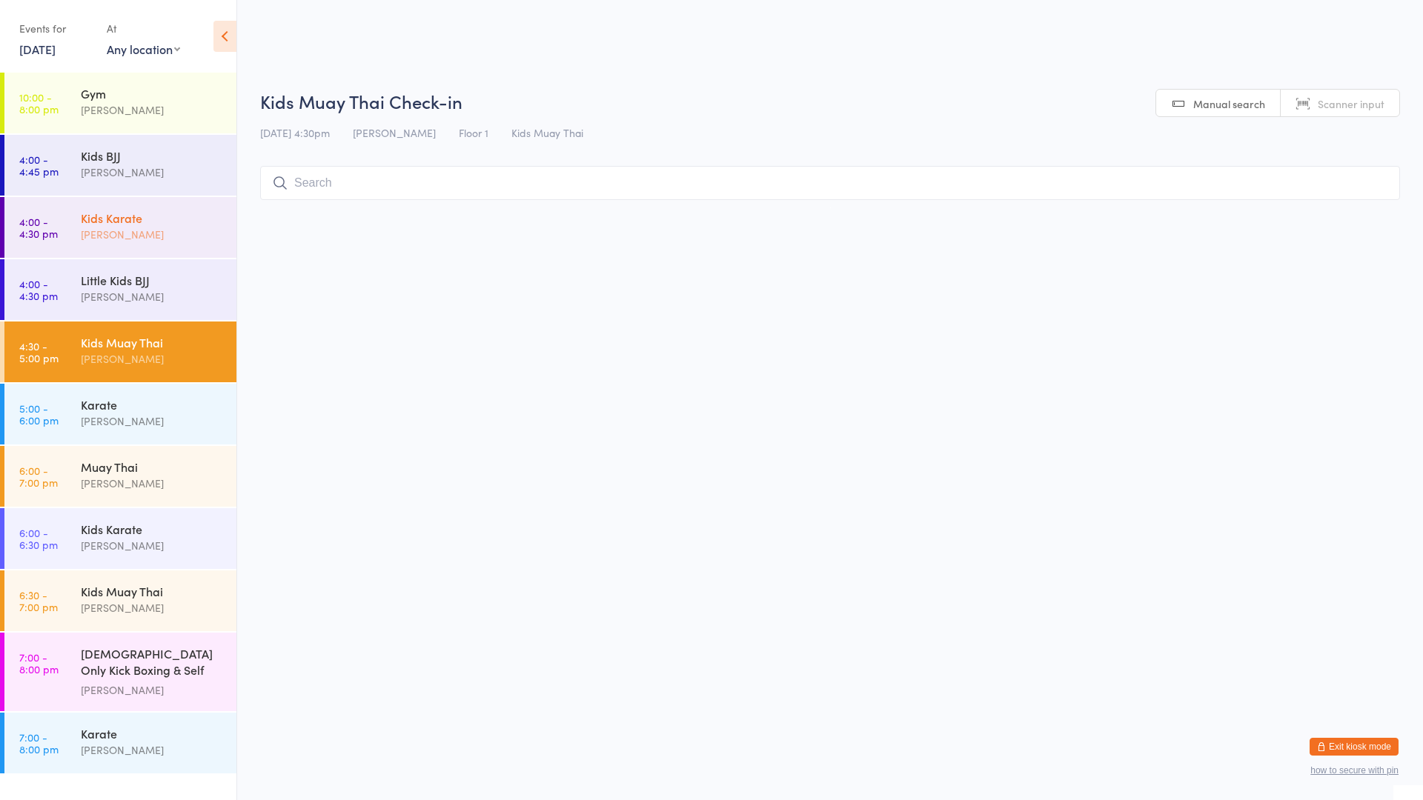
click at [176, 229] on div "[PERSON_NAME]" at bounding box center [152, 234] width 143 height 17
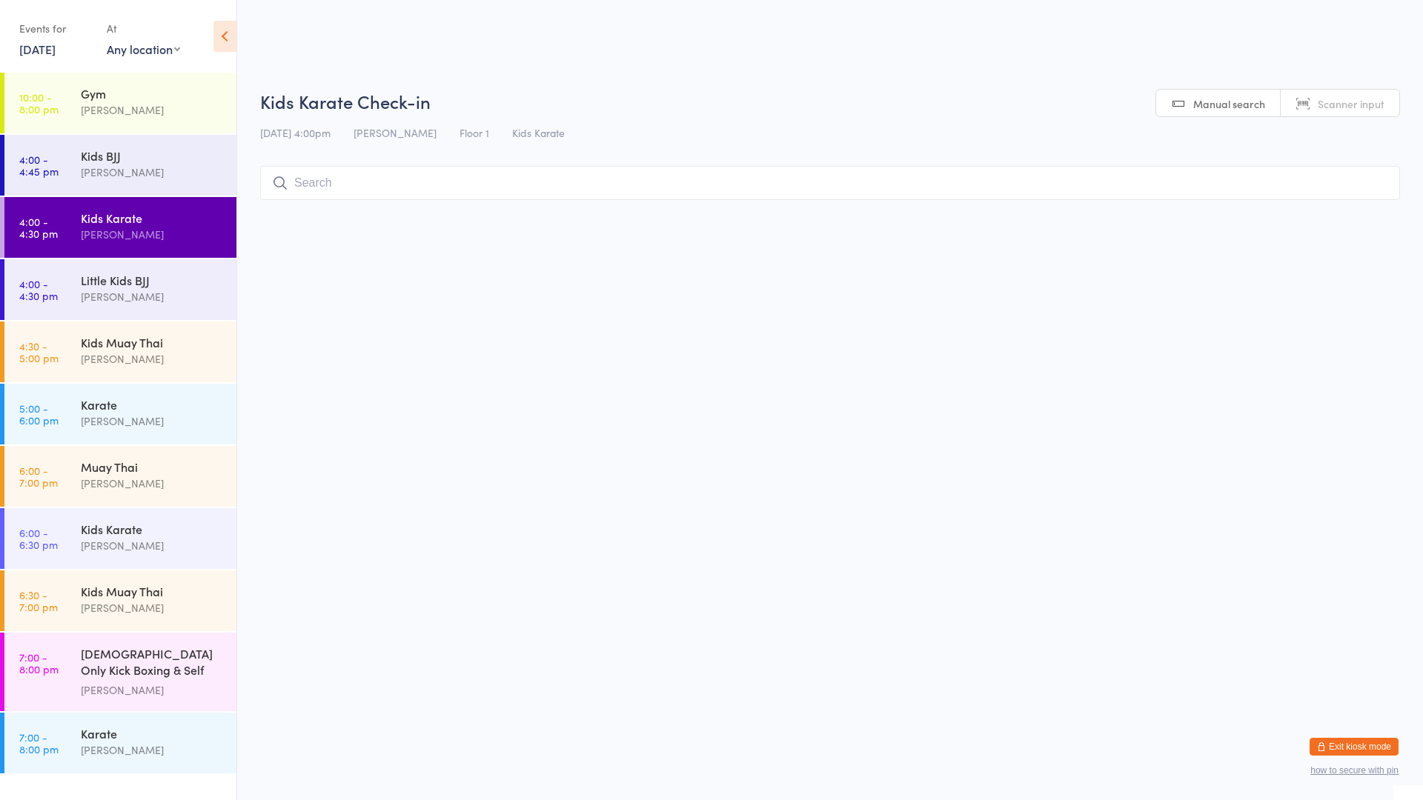
type input "9"
type input "8"
click at [405, 224] on div "[PERSON_NAME] Drop in" at bounding box center [830, 214] width 1138 height 34
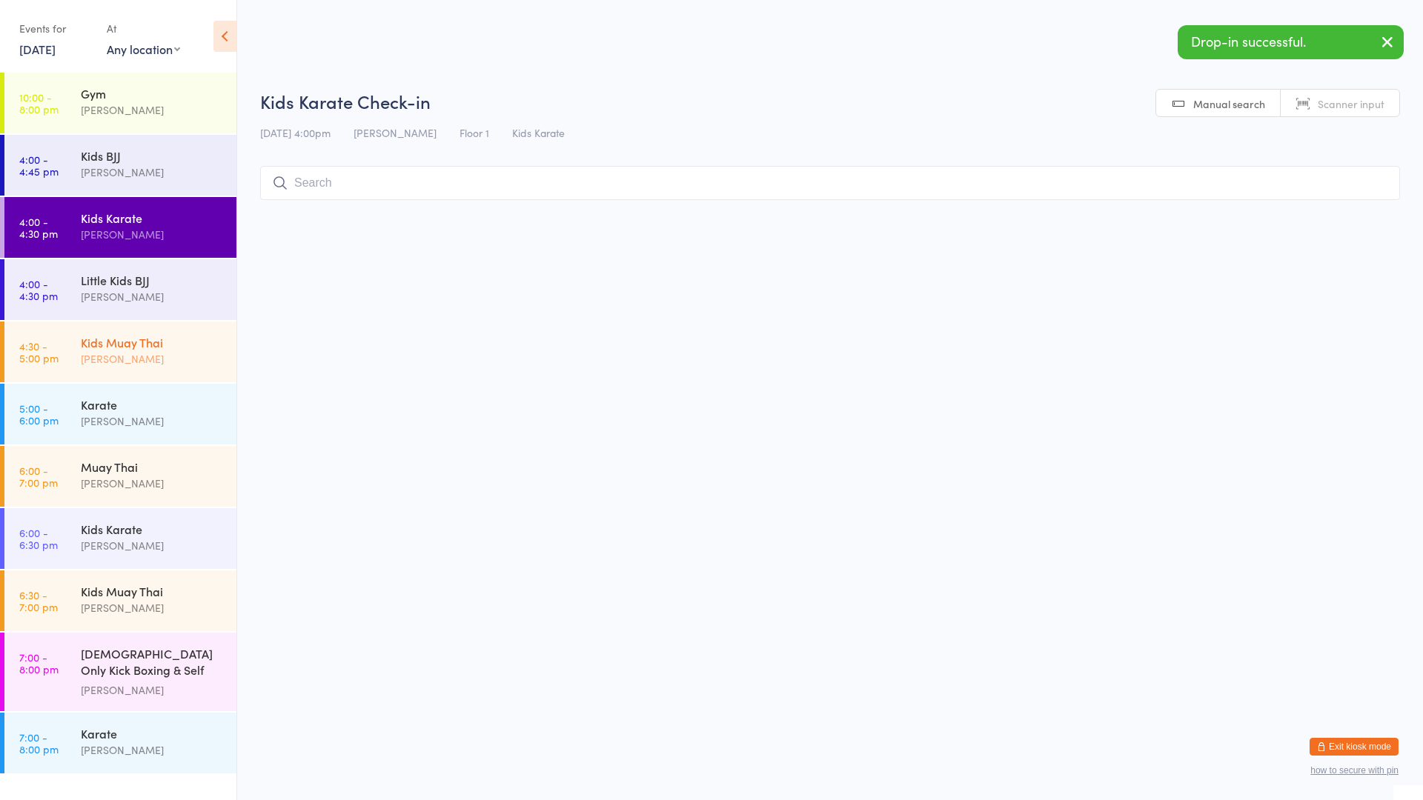
click at [179, 340] on div "Kids Muay Thai" at bounding box center [152, 342] width 143 height 16
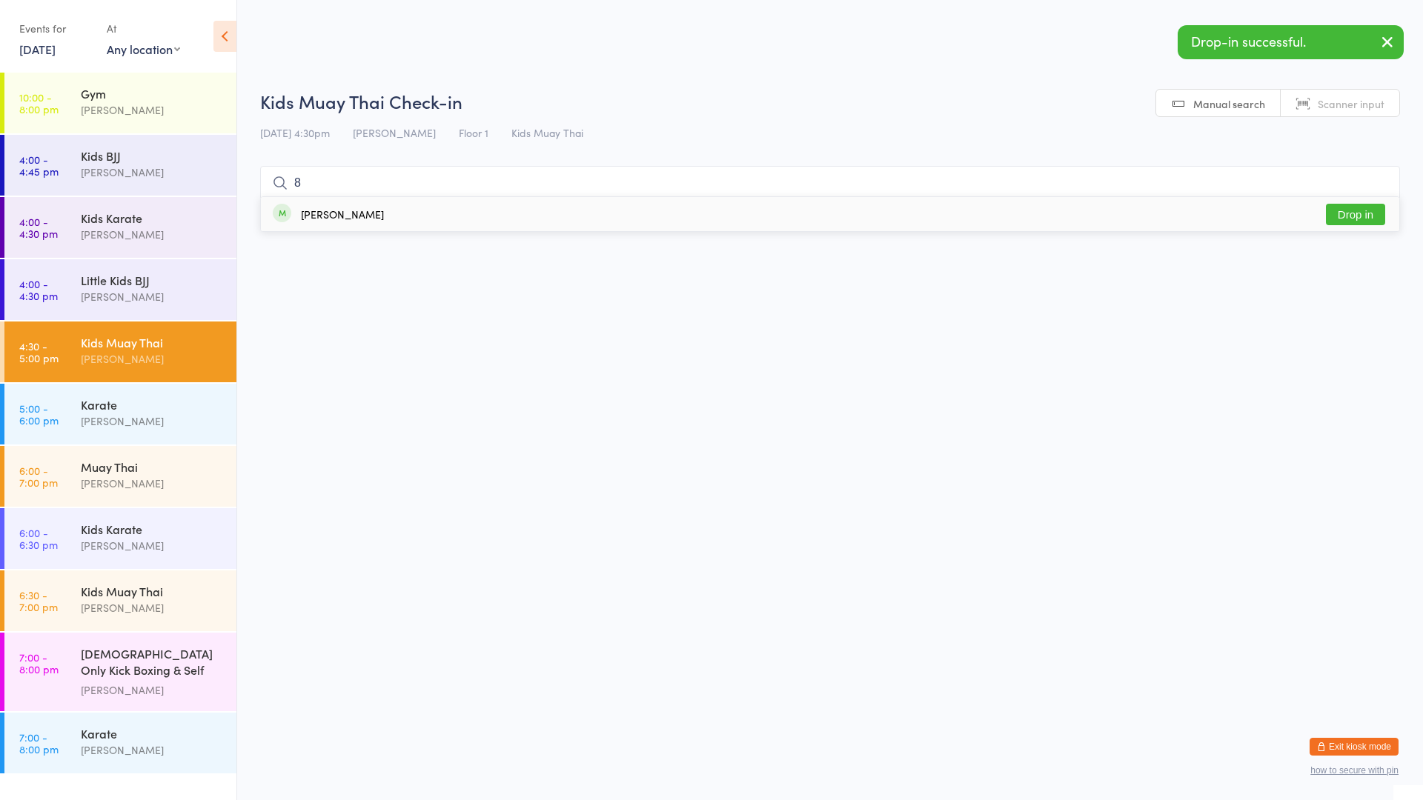
type input "8"
click at [412, 215] on div "[PERSON_NAME] Drop in" at bounding box center [830, 214] width 1138 height 34
click at [197, 395] on div "Karate [PERSON_NAME]" at bounding box center [159, 413] width 156 height 59
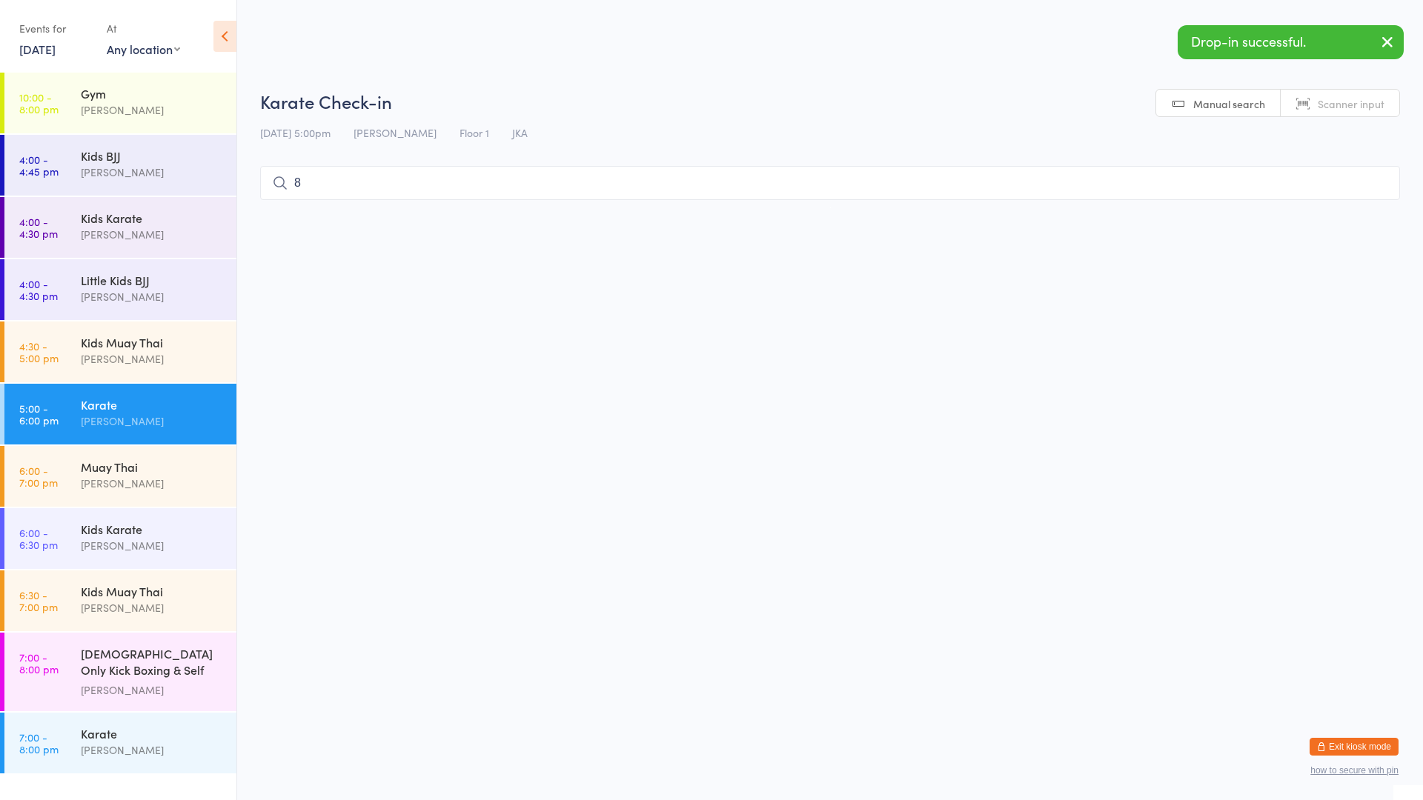
type input "8"
click at [426, 210] on div "[PERSON_NAME] Drop in" at bounding box center [830, 214] width 1138 height 34
click at [162, 514] on div "Kids Karate [PERSON_NAME]" at bounding box center [159, 537] width 156 height 59
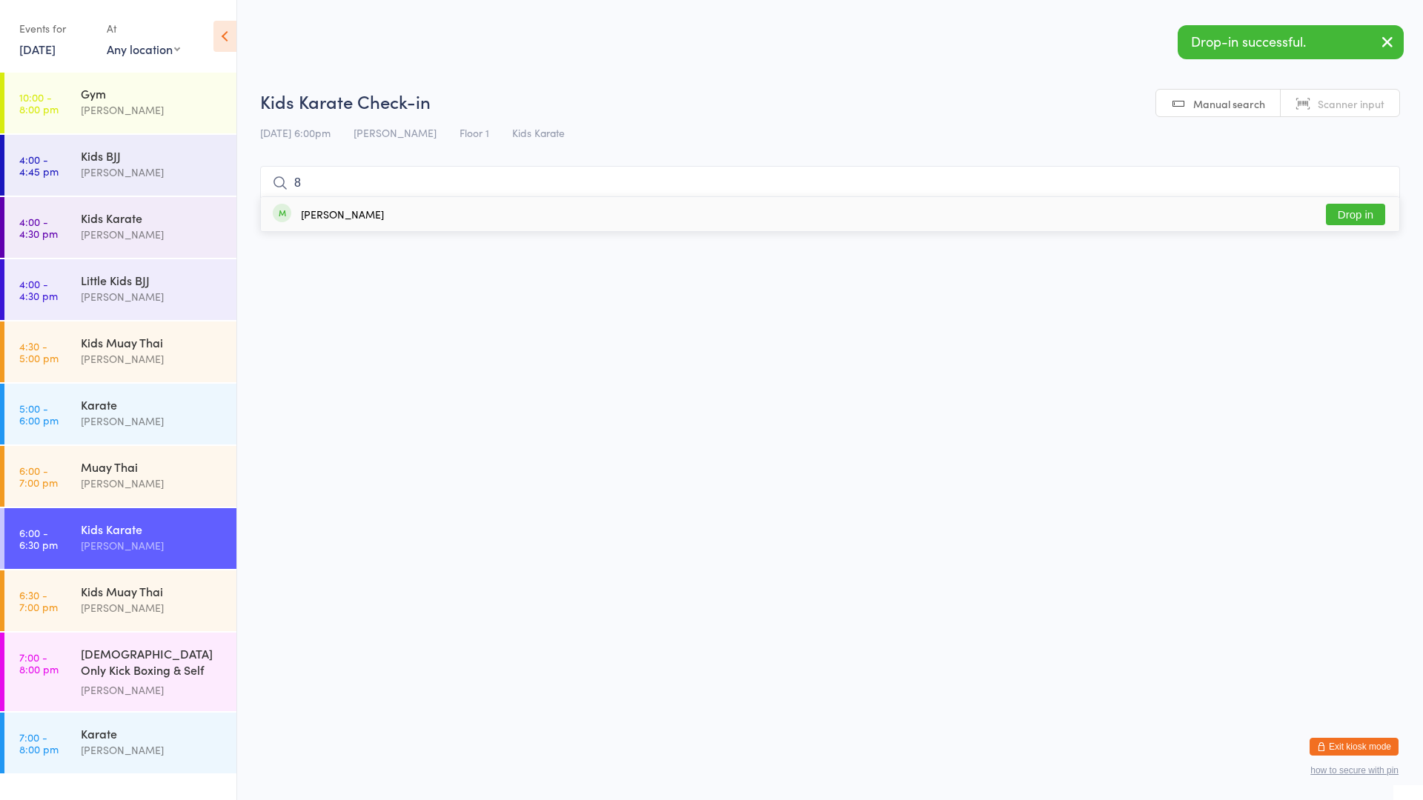
type input "8"
click at [439, 217] on div "[PERSON_NAME] Drop in" at bounding box center [830, 214] width 1138 height 34
click at [154, 617] on div "Kids Muay [DEMOGRAPHIC_DATA] [PERSON_NAME]" at bounding box center [159, 600] width 156 height 59
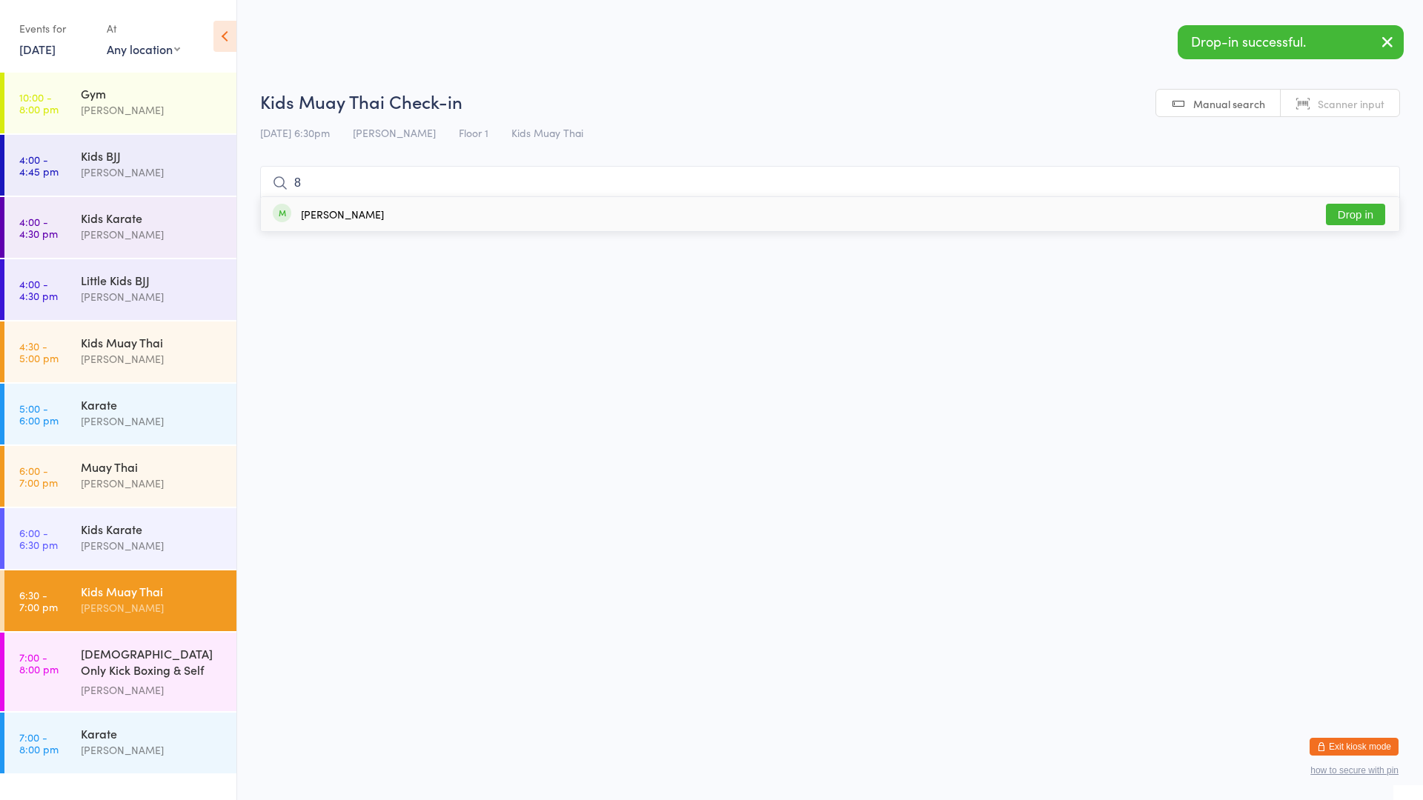
type input "8"
click at [456, 222] on div "[PERSON_NAME] Drop in" at bounding box center [830, 214] width 1138 height 34
drag, startPoint x: 193, startPoint y: 353, endPoint x: 202, endPoint y: 334, distance: 21.2
click at [193, 351] on div "[PERSON_NAME]" at bounding box center [152, 359] width 143 height 17
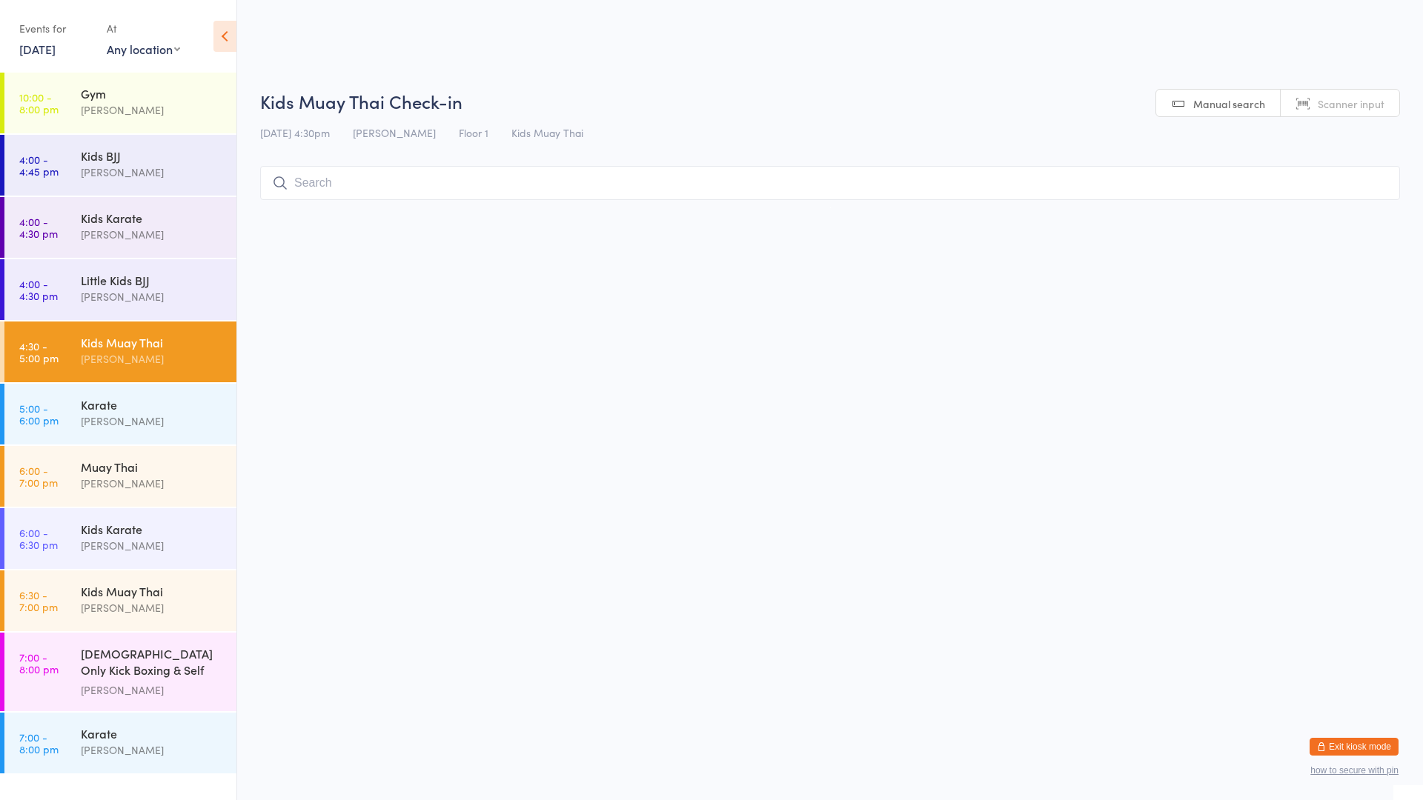
click at [188, 352] on div "[PERSON_NAME]" at bounding box center [152, 359] width 143 height 17
click at [339, 188] on input "search" at bounding box center [830, 183] width 1140 height 34
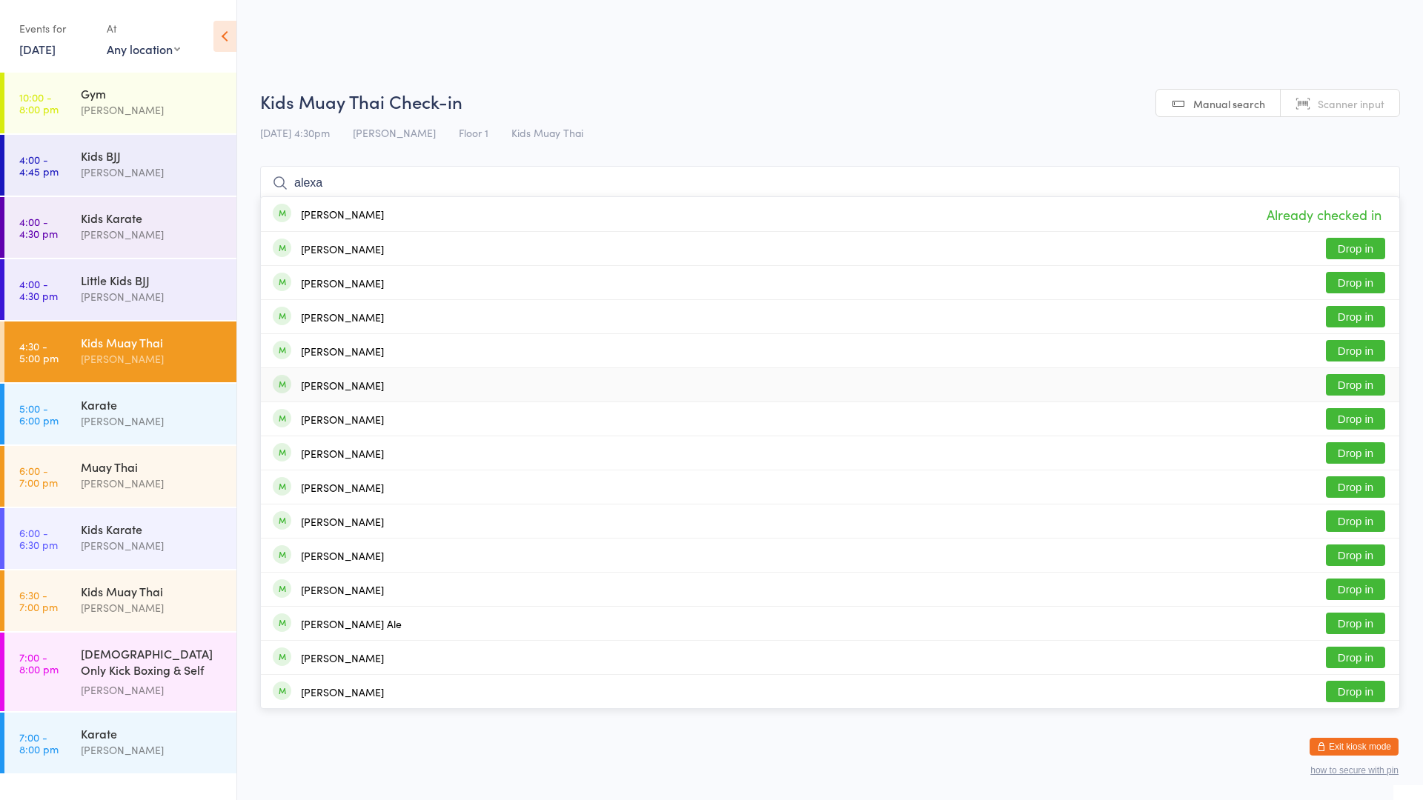
type input "alexa"
click at [438, 382] on div "[PERSON_NAME] Drop in" at bounding box center [830, 384] width 1138 height 33
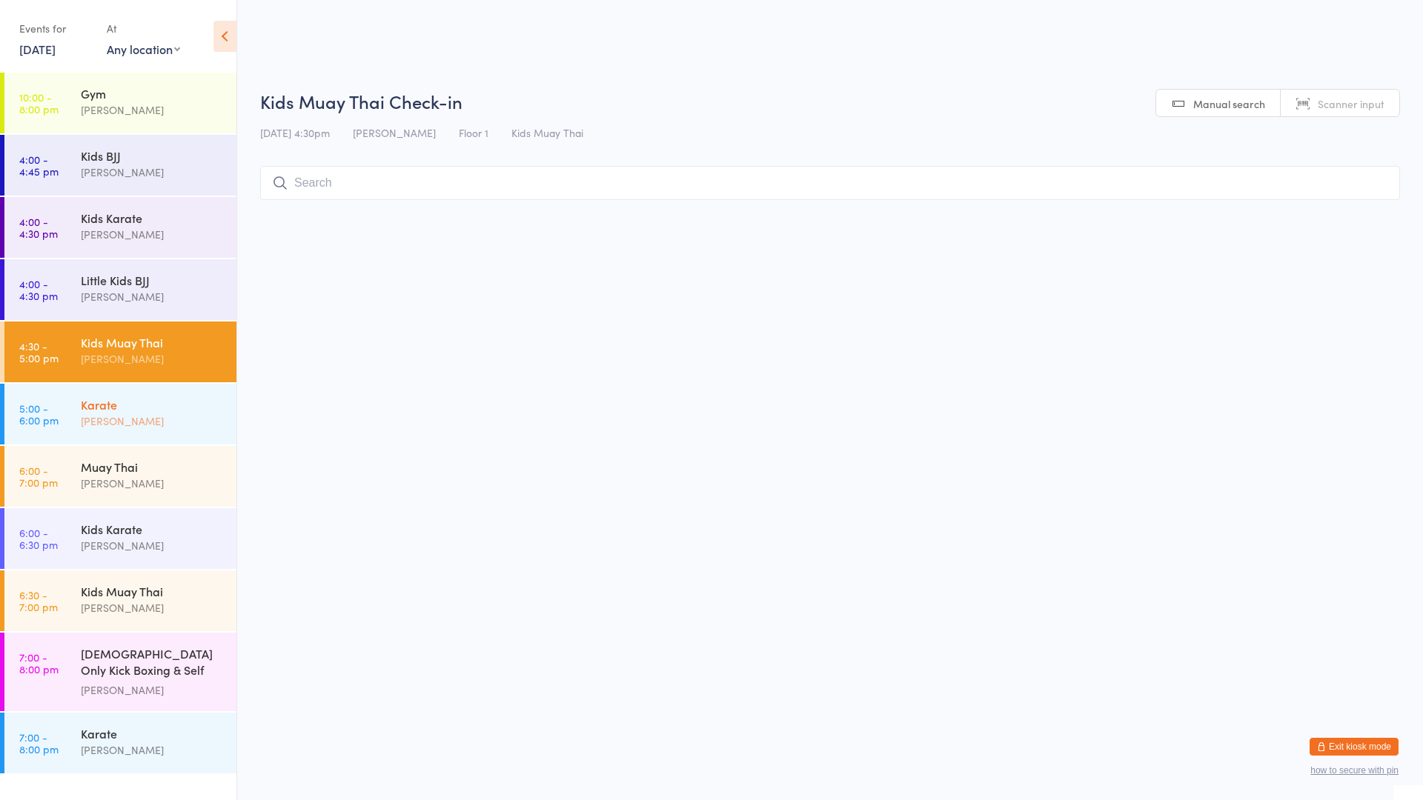
click at [168, 405] on div "Karate" at bounding box center [152, 404] width 143 height 16
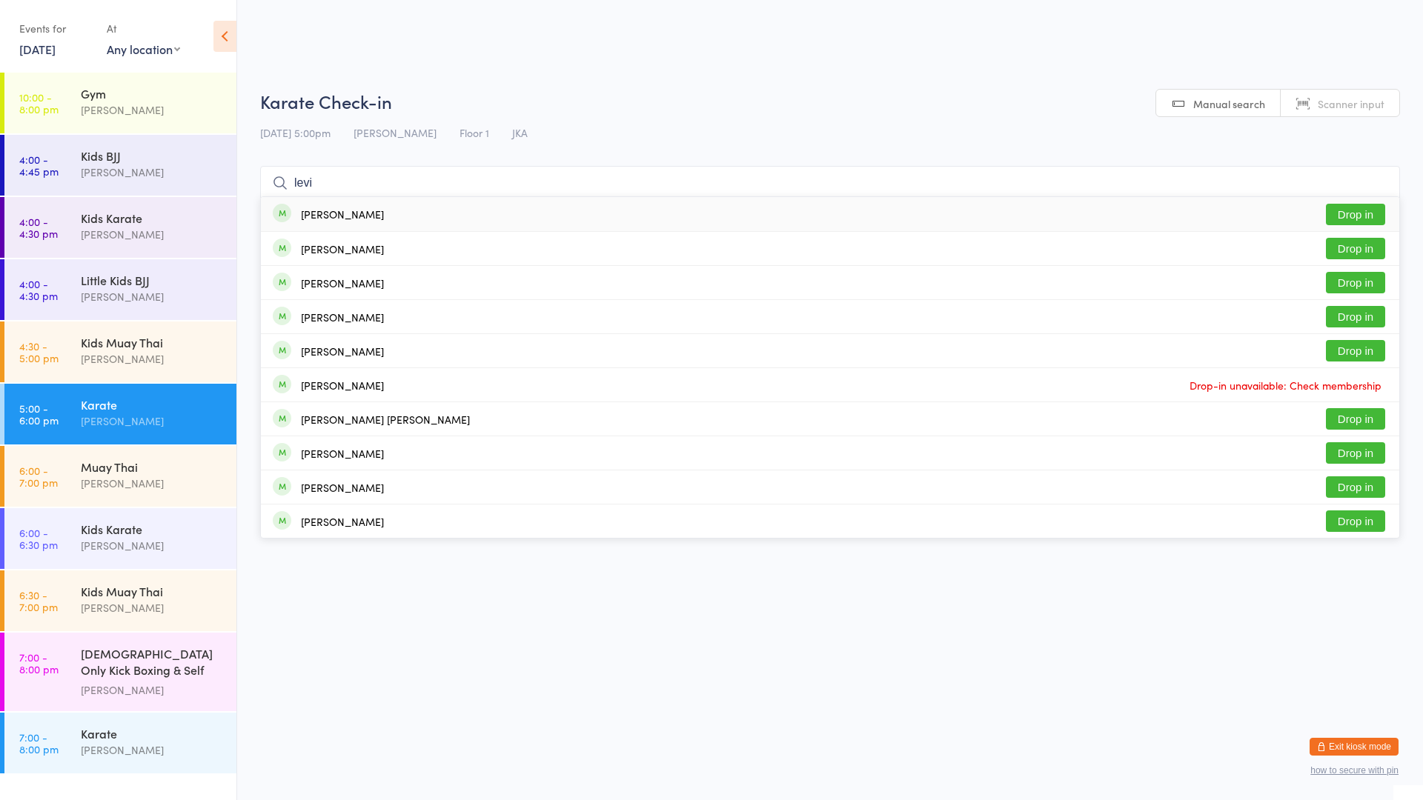
type input "levi"
click at [380, 219] on div "[PERSON_NAME] Drop in" at bounding box center [830, 214] width 1138 height 34
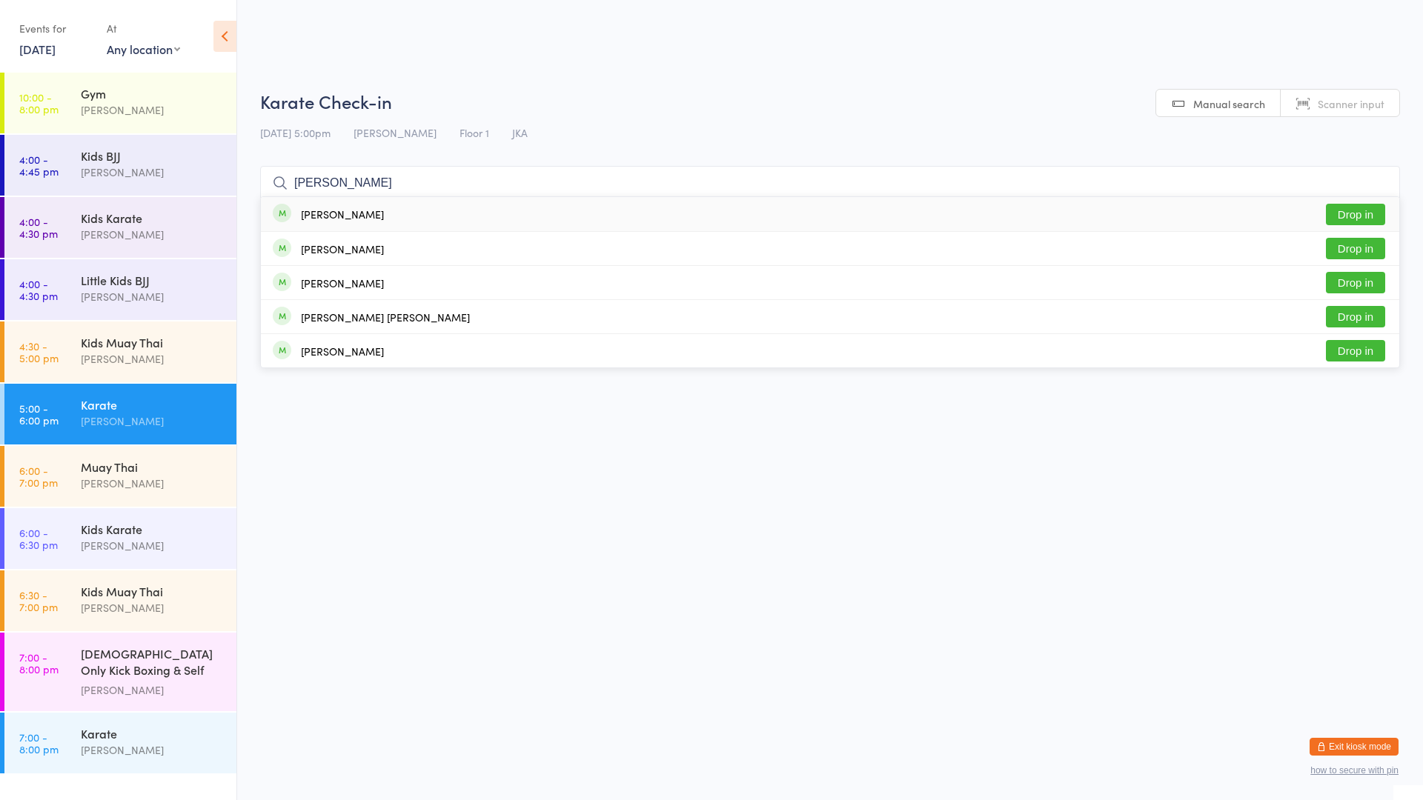
type input "[PERSON_NAME]"
click at [1345, 209] on button "Drop in" at bounding box center [1355, 214] width 59 height 21
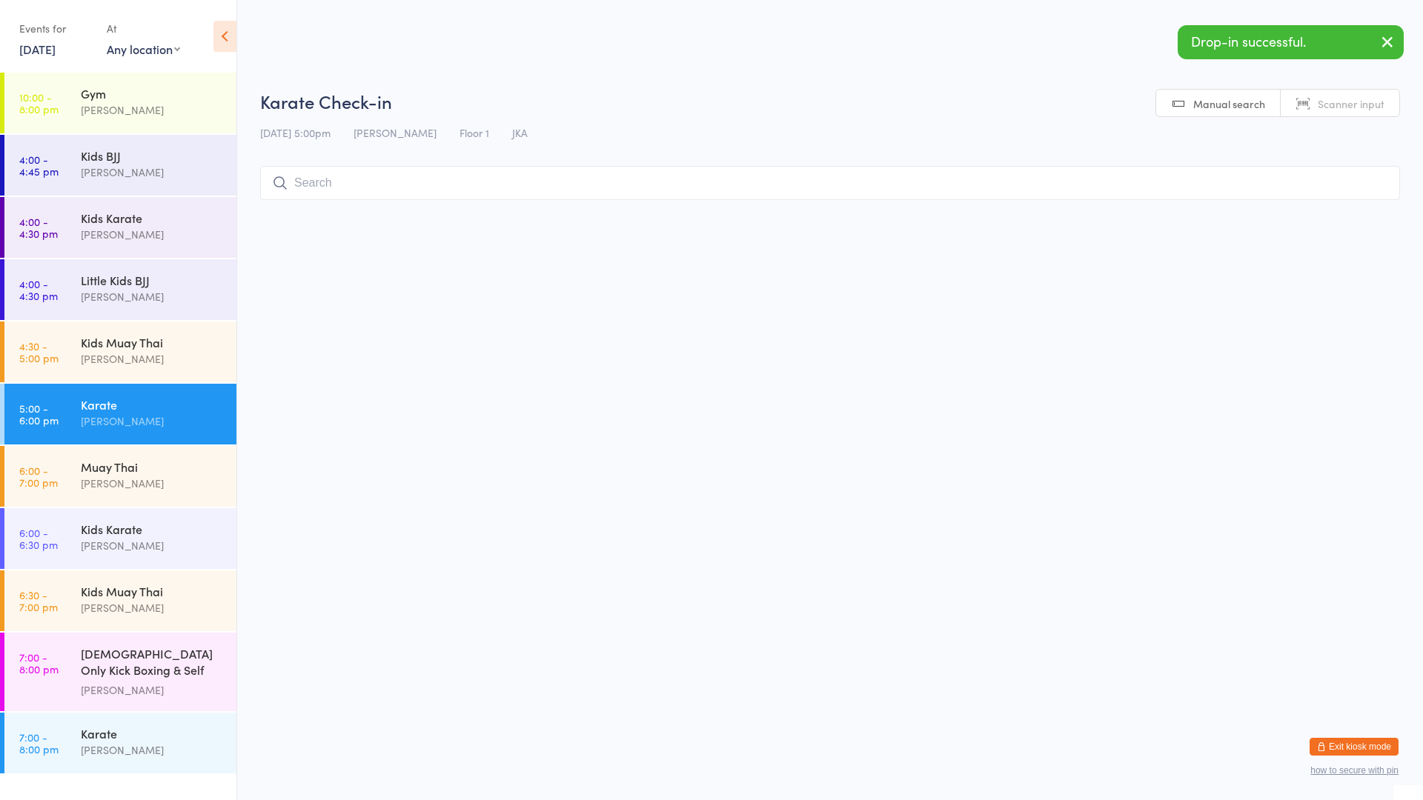
click at [1383, 33] on icon "button" at bounding box center [1387, 42] width 18 height 19
click at [499, 182] on input "search" at bounding box center [830, 183] width 1140 height 34
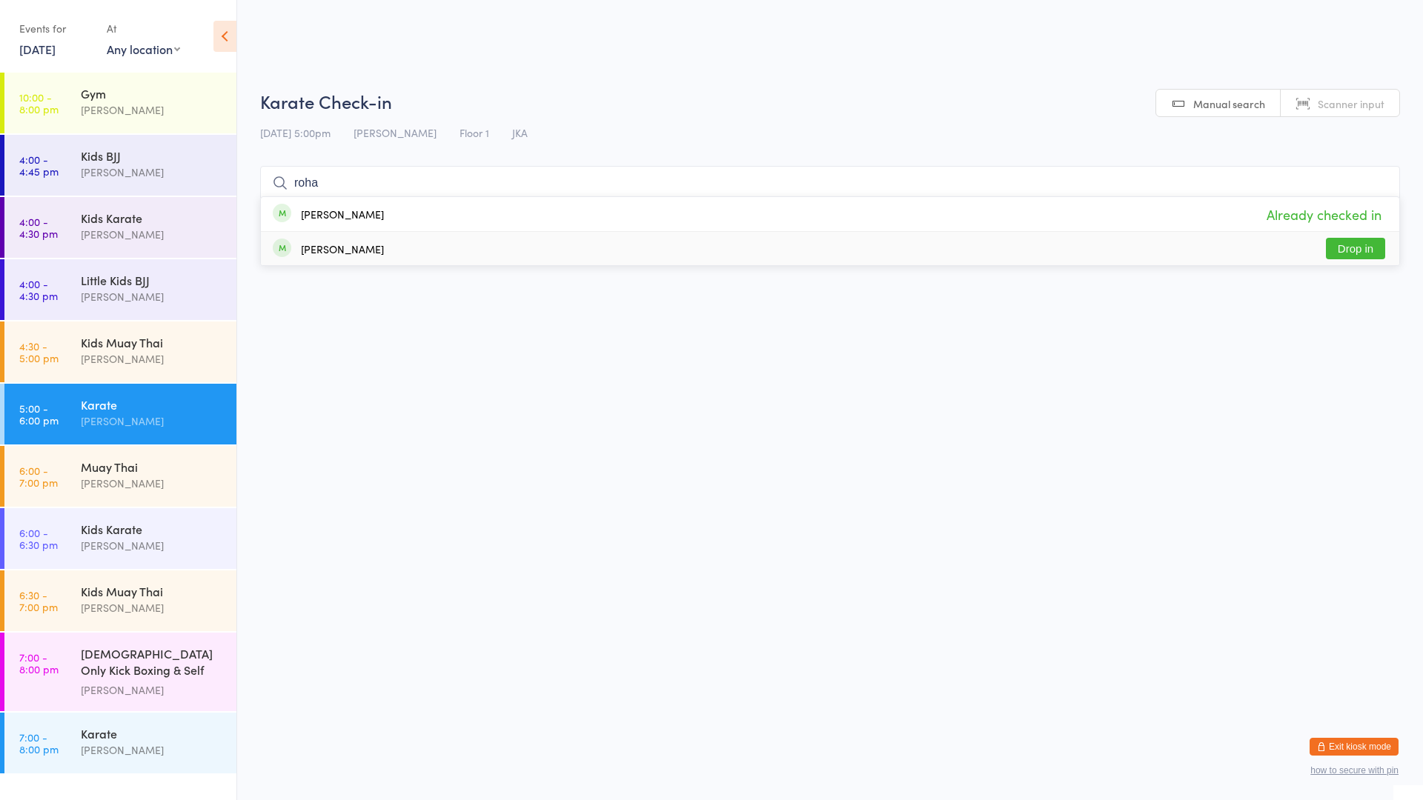
type input "roha"
click at [448, 329] on html "You have now entered Kiosk Mode. Members will be able to check themselves in us…" at bounding box center [711, 400] width 1423 height 800
click at [409, 187] on input "roha" at bounding box center [830, 183] width 1140 height 34
click at [1379, 182] on input "roha" at bounding box center [830, 183] width 1140 height 34
click at [691, 328] on html "You have now entered Kiosk Mode. Members will be able to check themselves in us…" at bounding box center [711, 400] width 1423 height 800
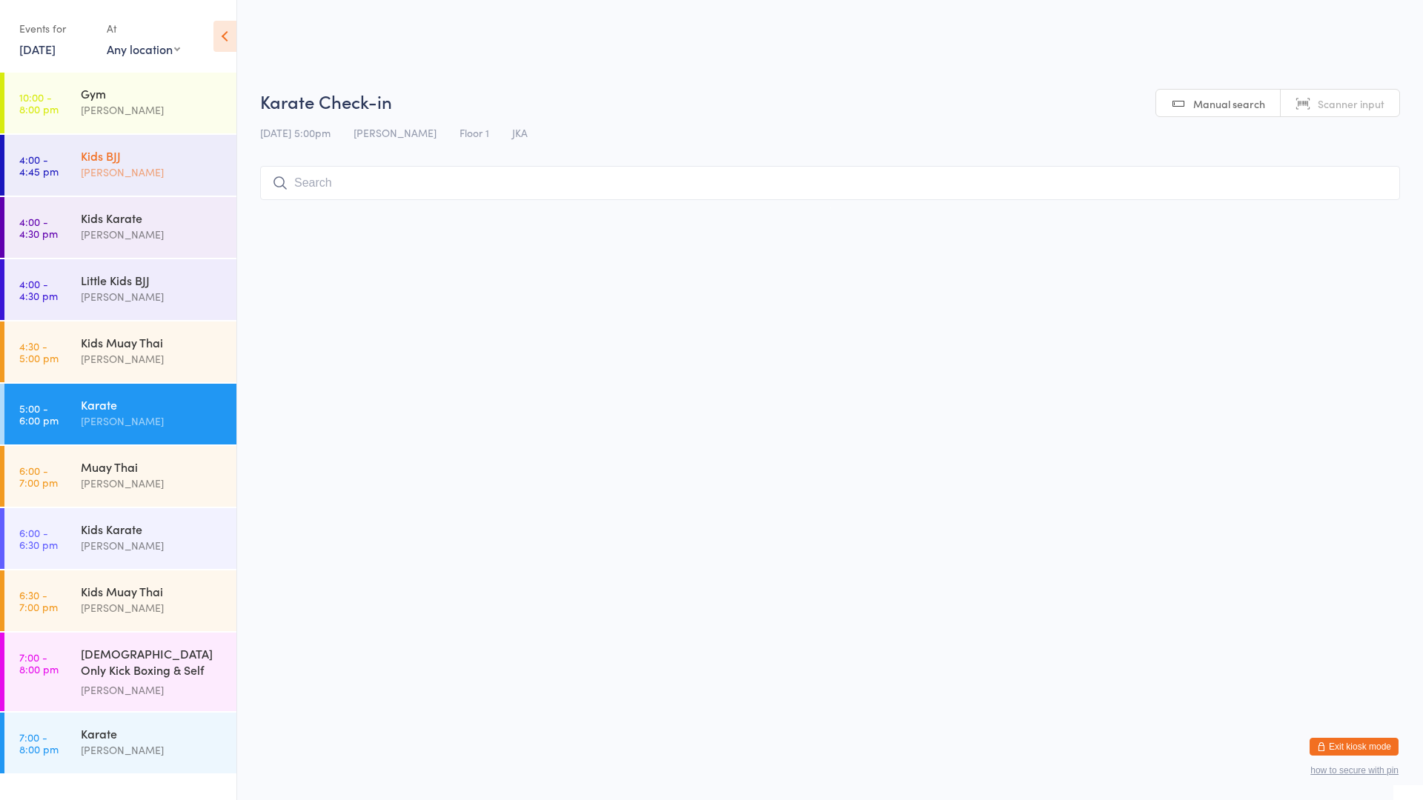
click at [195, 162] on div "Kids BJJ" at bounding box center [152, 155] width 143 height 16
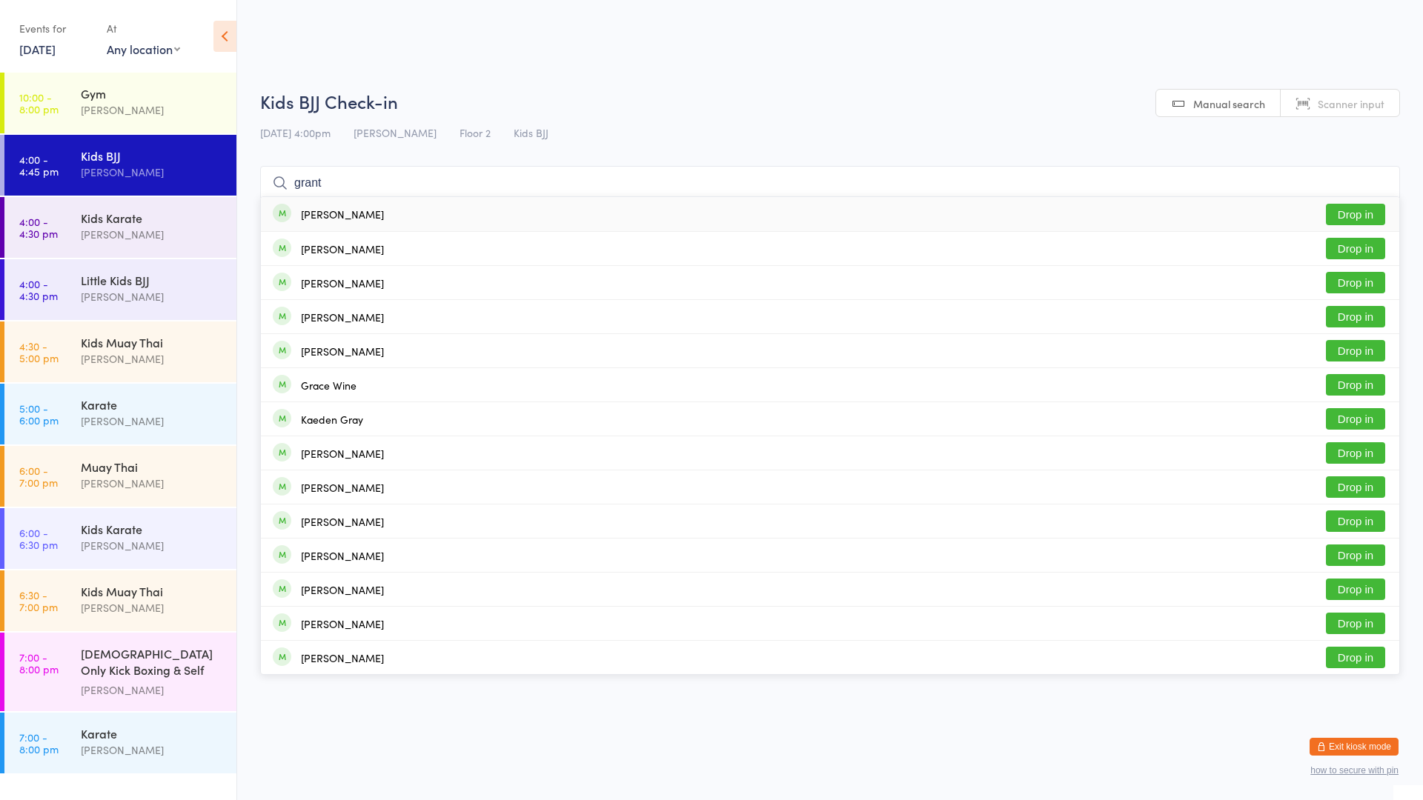
type input "grant"
drag, startPoint x: 343, startPoint y: 204, endPoint x: 299, endPoint y: 202, distance: 44.5
click at [341, 204] on div "[PERSON_NAME] Drop in" at bounding box center [830, 214] width 1138 height 34
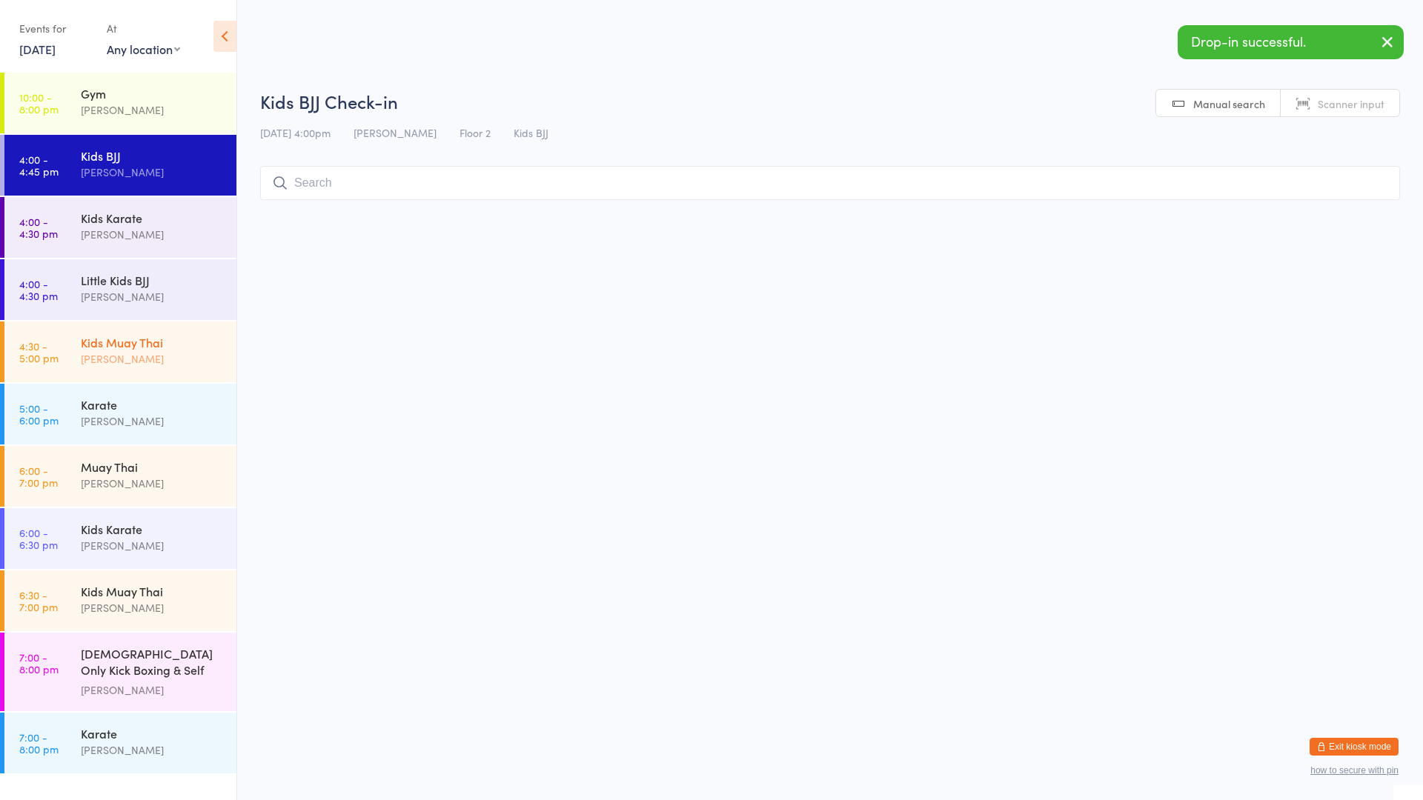
click at [37, 343] on time "4:30 - 5:00 pm" at bounding box center [38, 352] width 39 height 24
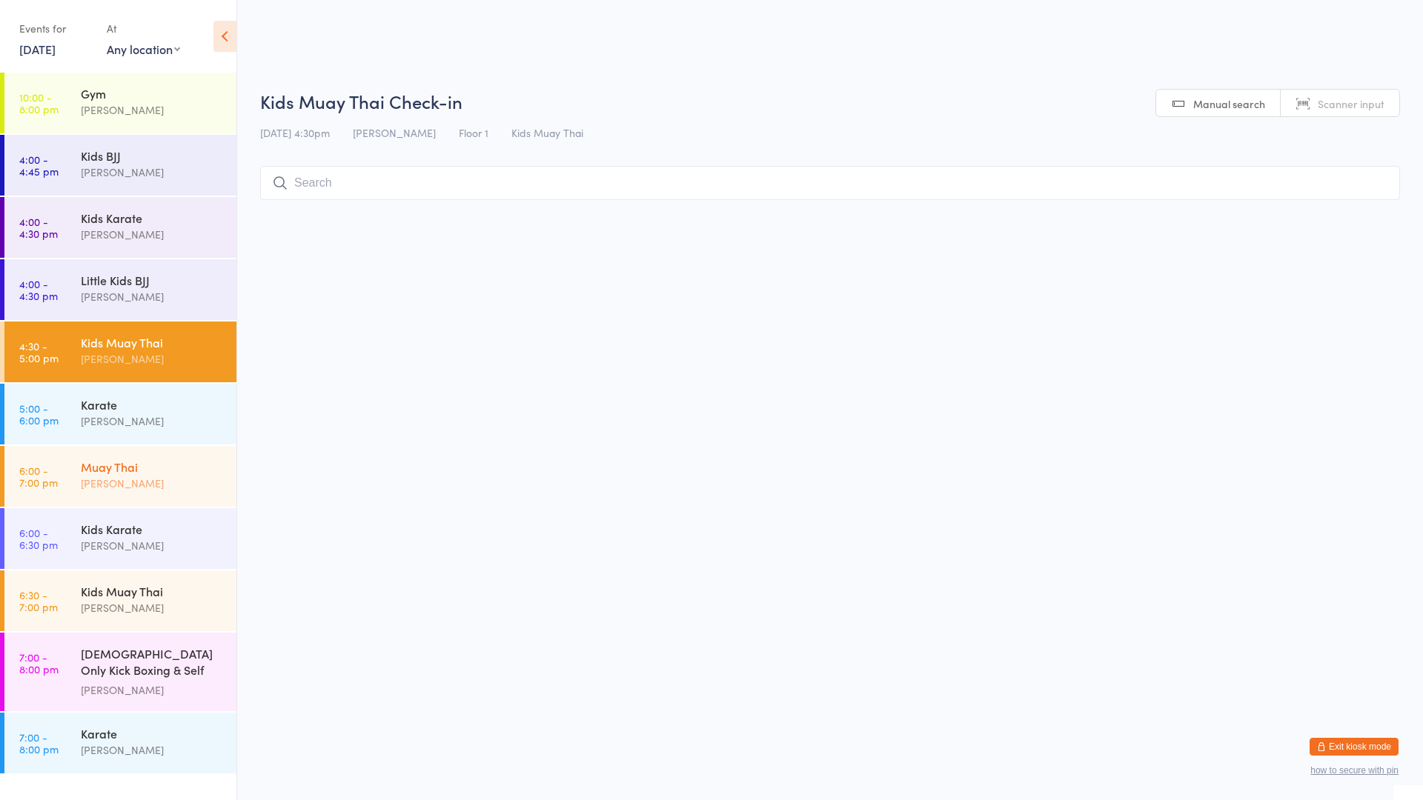
drag, startPoint x: 133, startPoint y: 487, endPoint x: 116, endPoint y: 467, distance: 26.8
click at [134, 485] on div "[PERSON_NAME]" at bounding box center [152, 483] width 143 height 17
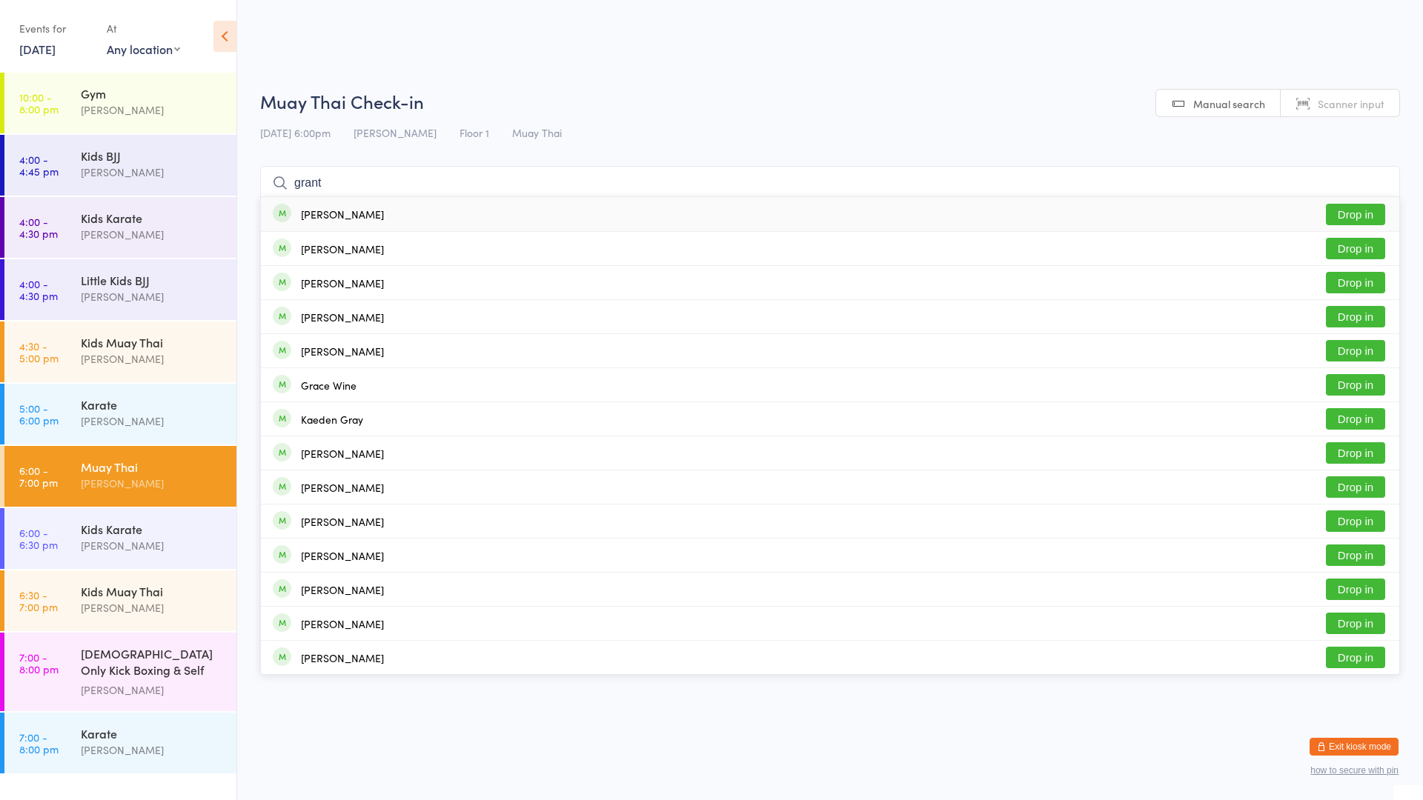
type input "grant"
click at [368, 219] on div "[PERSON_NAME] Drop in" at bounding box center [830, 214] width 1138 height 34
type input "grant"
click at [334, 245] on div "[PERSON_NAME]" at bounding box center [342, 249] width 83 height 12
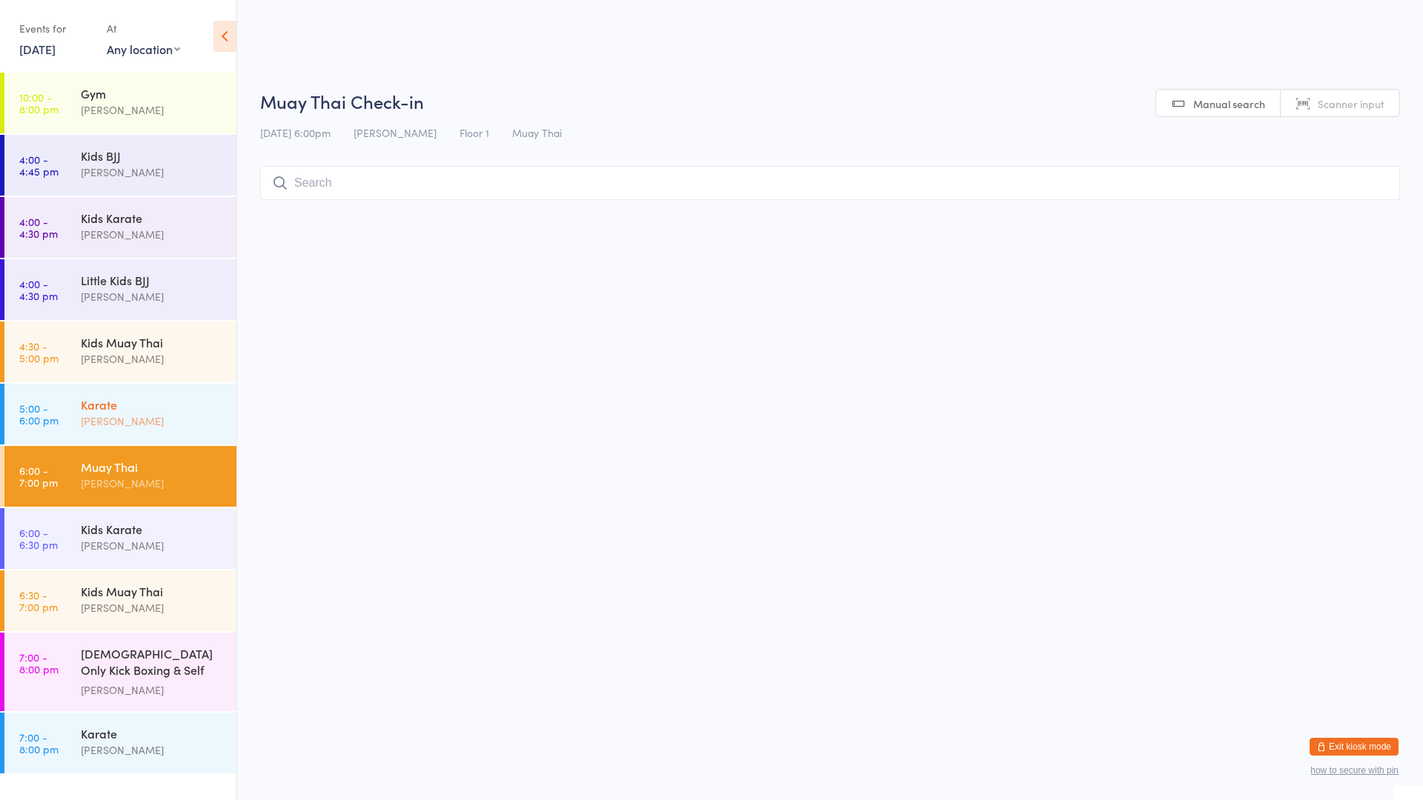
click at [43, 402] on time "5:00 - 6:00 pm" at bounding box center [38, 414] width 39 height 24
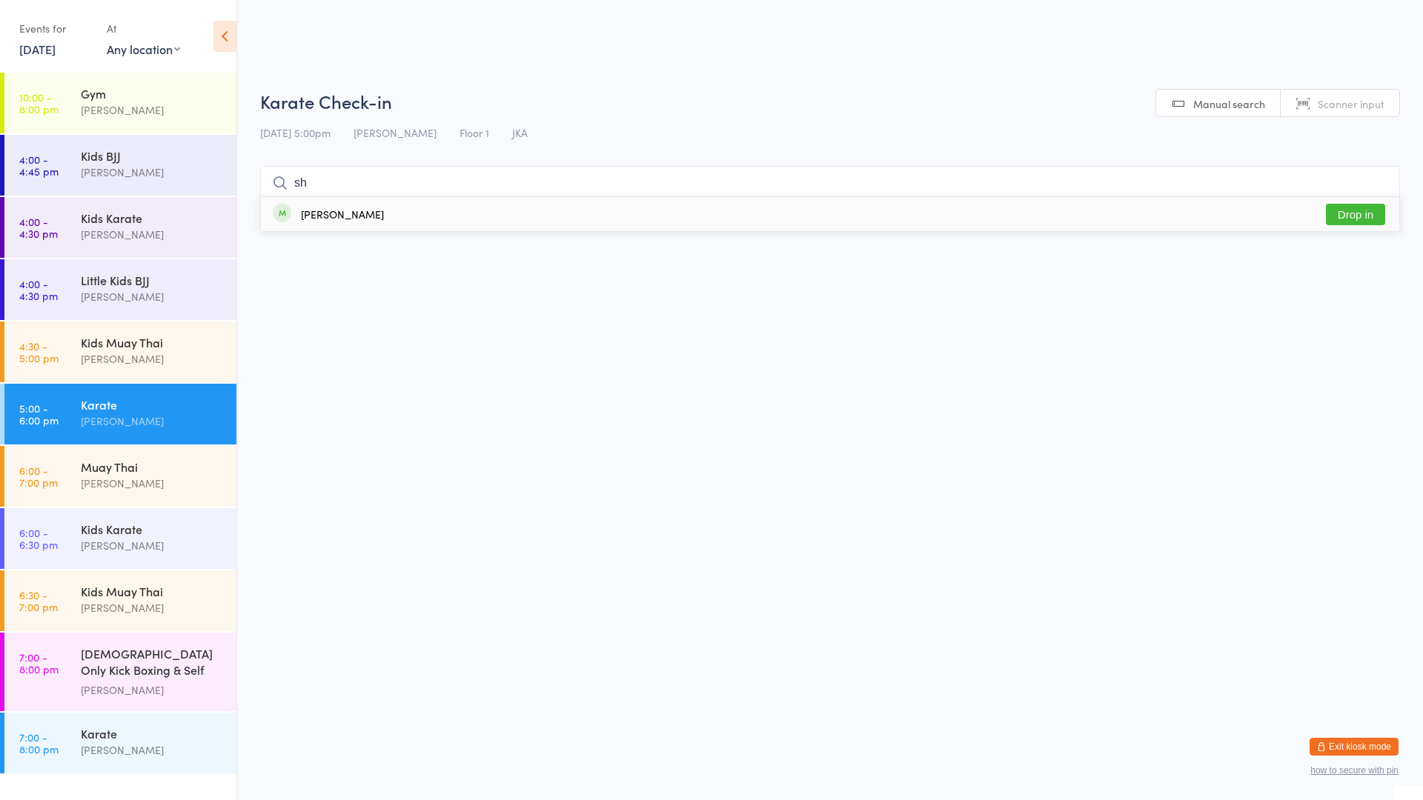
type input "s"
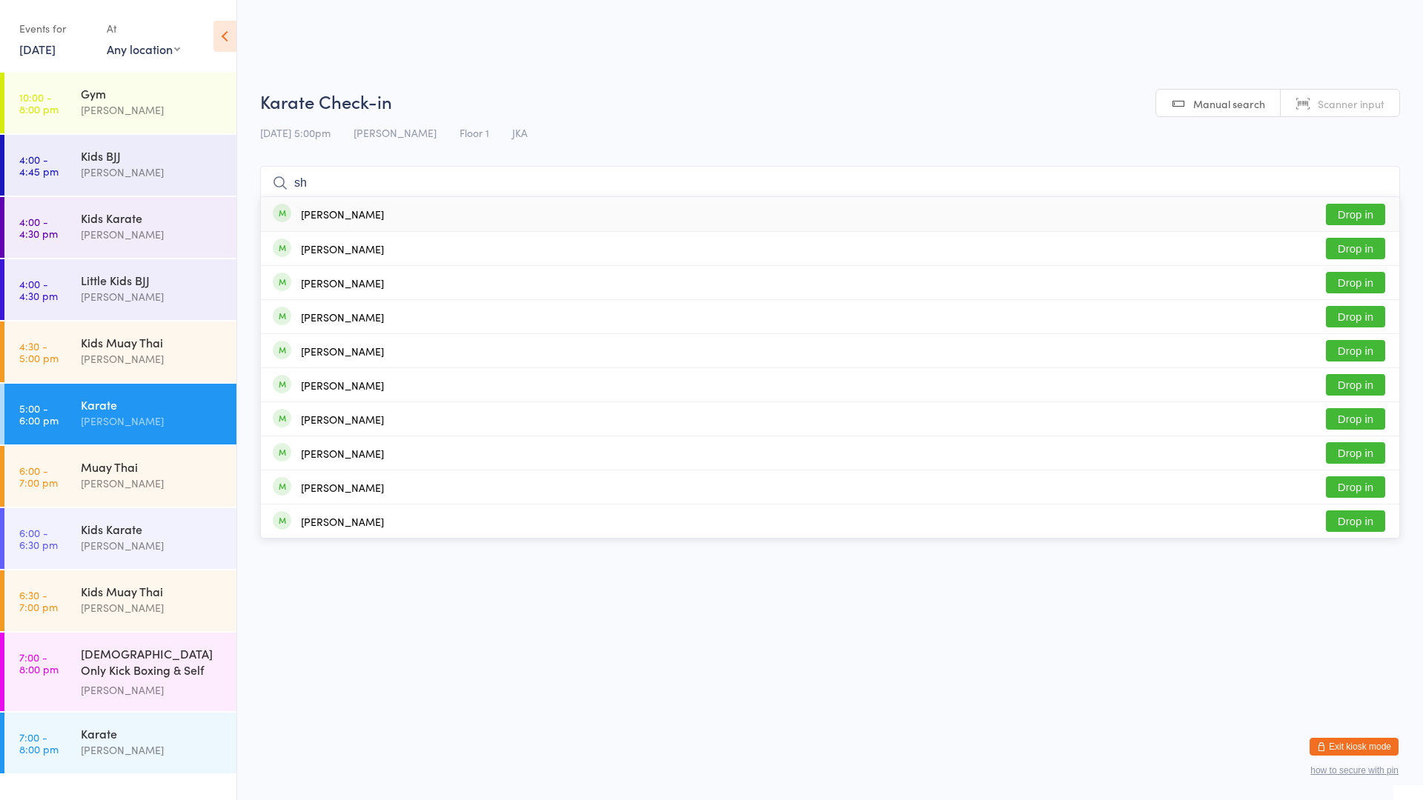
type input "s"
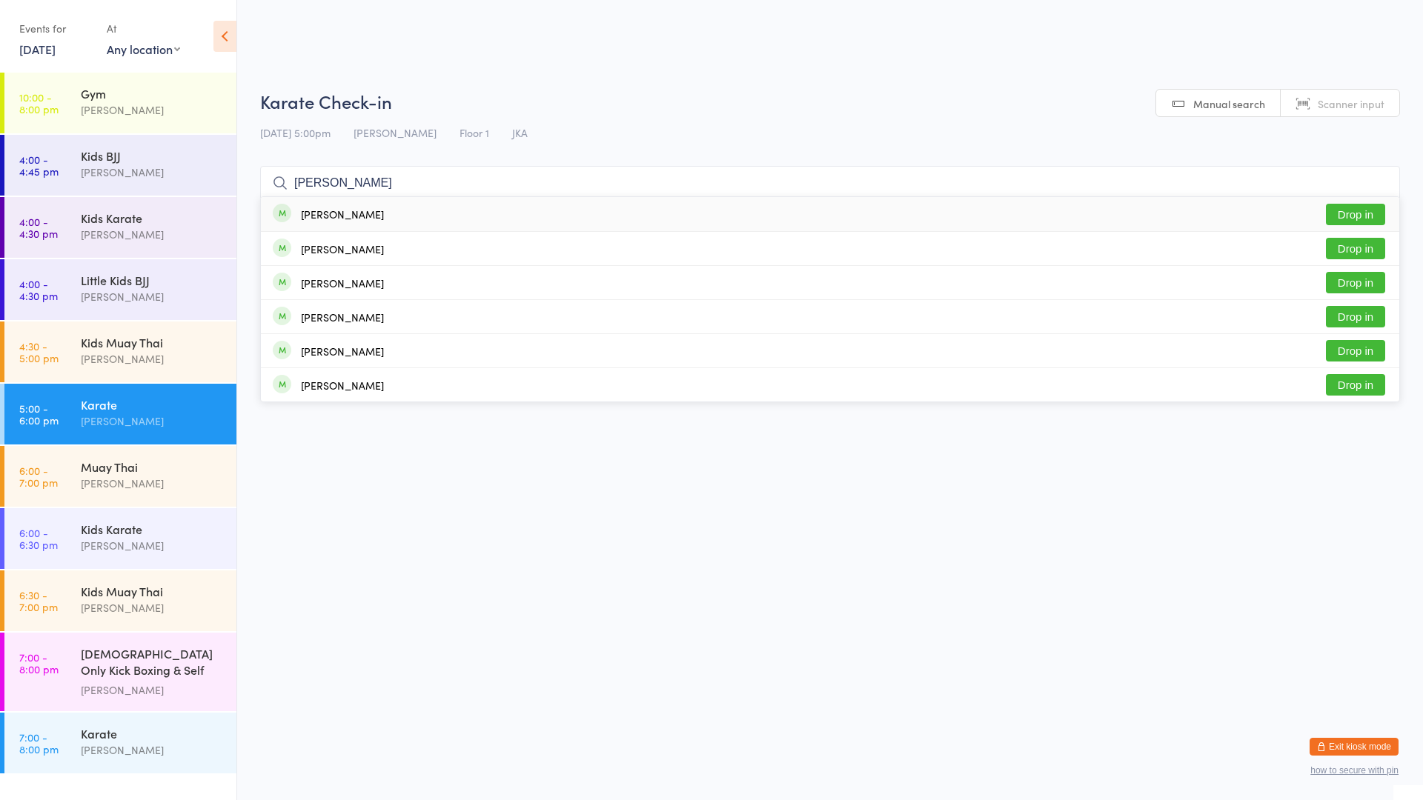
type input "[PERSON_NAME]"
click at [333, 205] on div "[PERSON_NAME] Drop in" at bounding box center [830, 214] width 1138 height 34
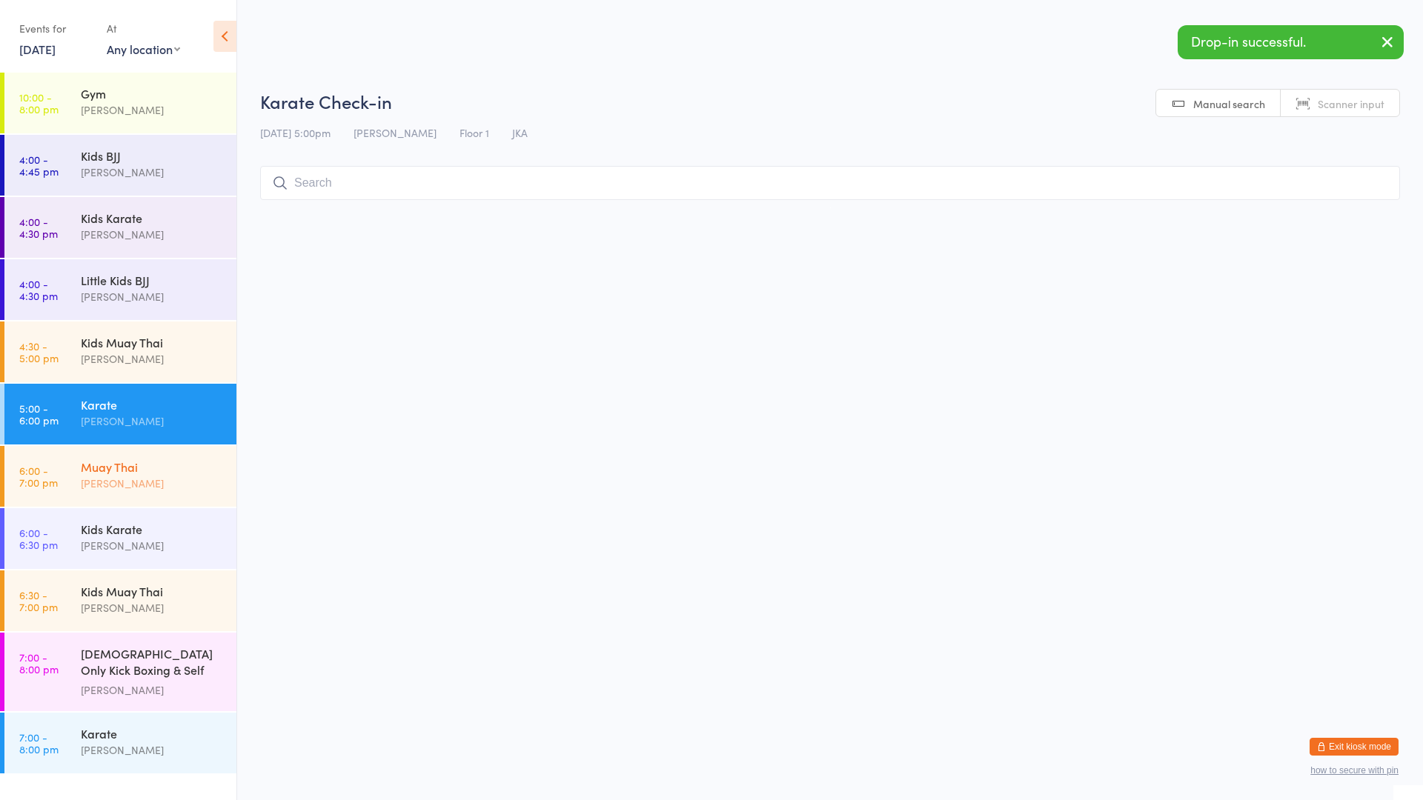
click at [184, 461] on div "Muay Thai" at bounding box center [152, 467] width 143 height 16
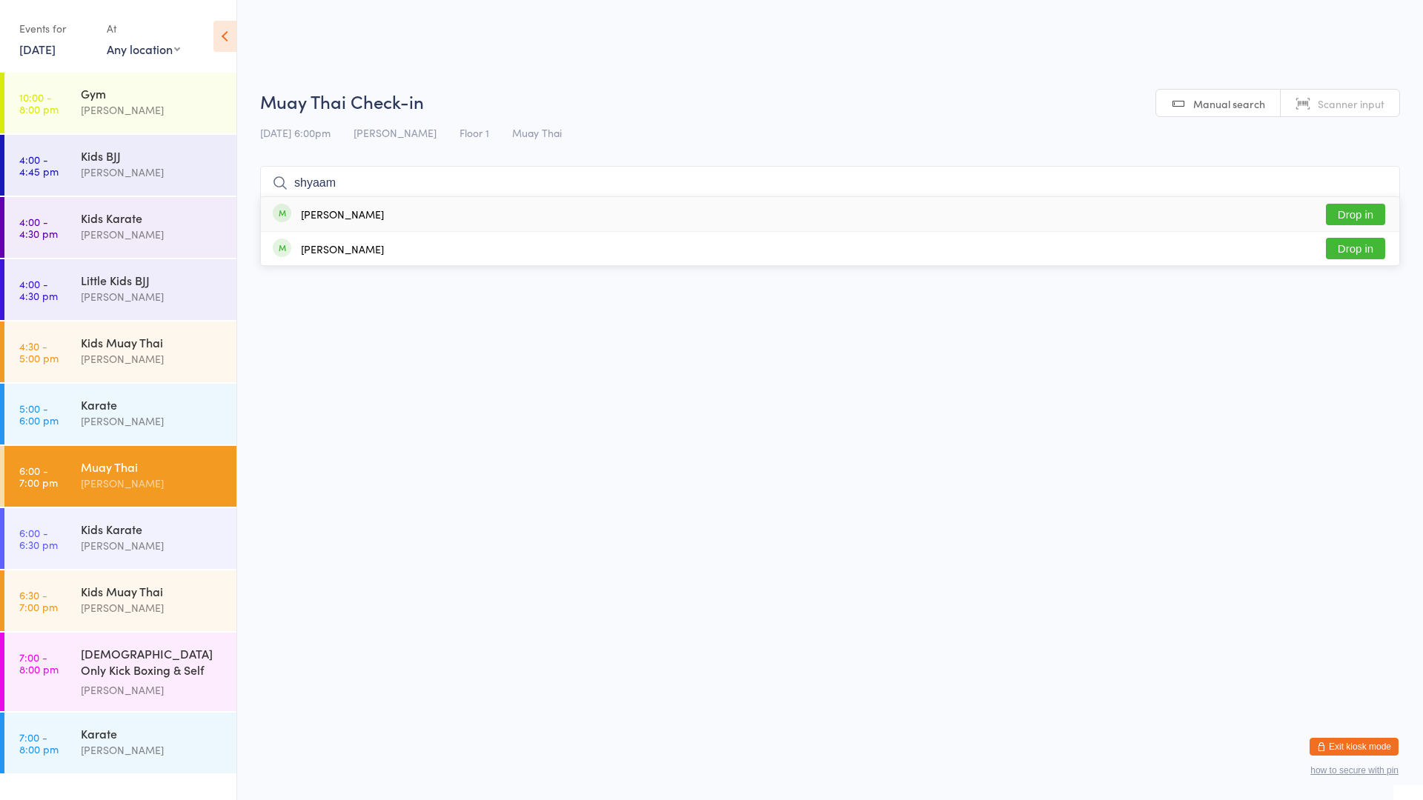
type input "shyaam"
click at [313, 208] on div "[PERSON_NAME]" at bounding box center [342, 214] width 83 height 12
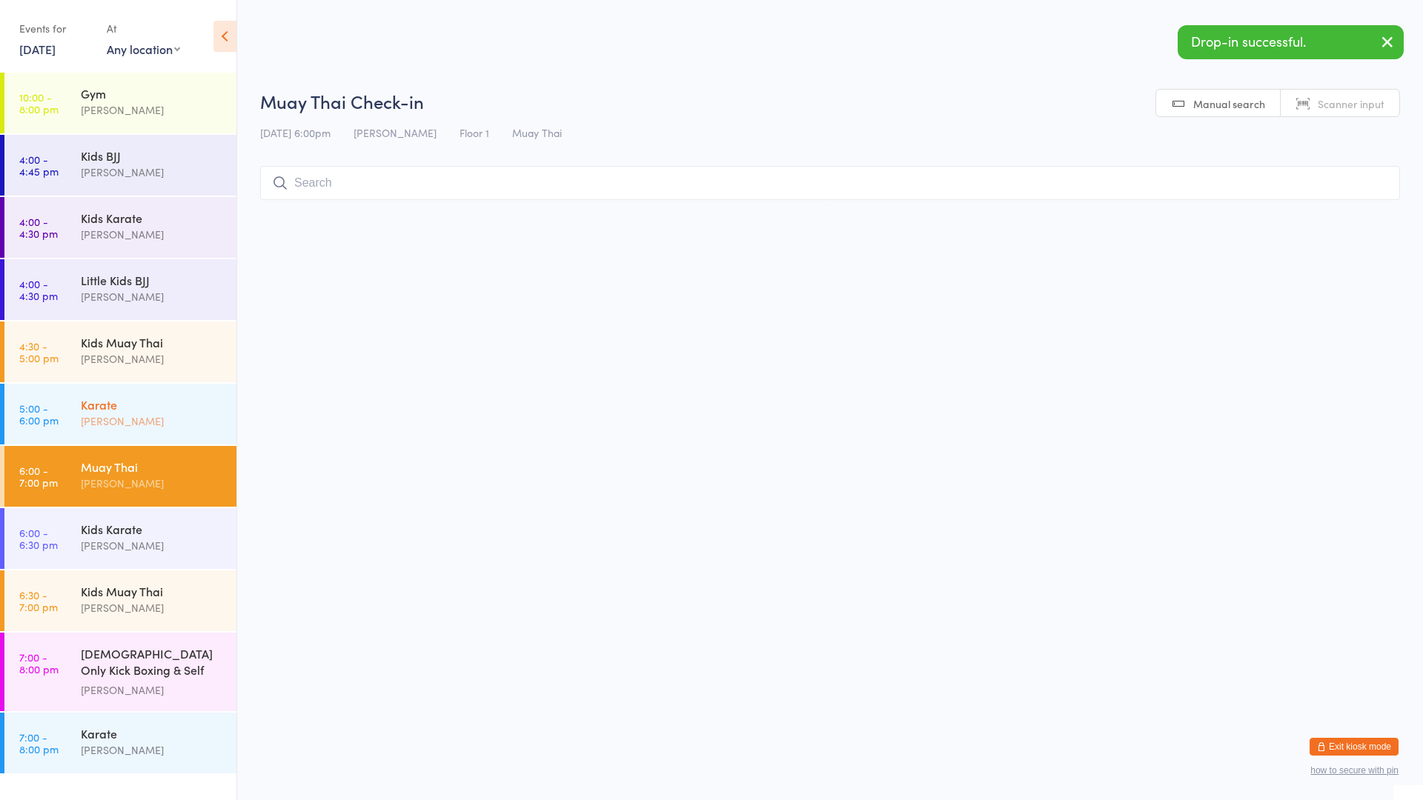
click at [142, 399] on div "Karate" at bounding box center [152, 404] width 143 height 16
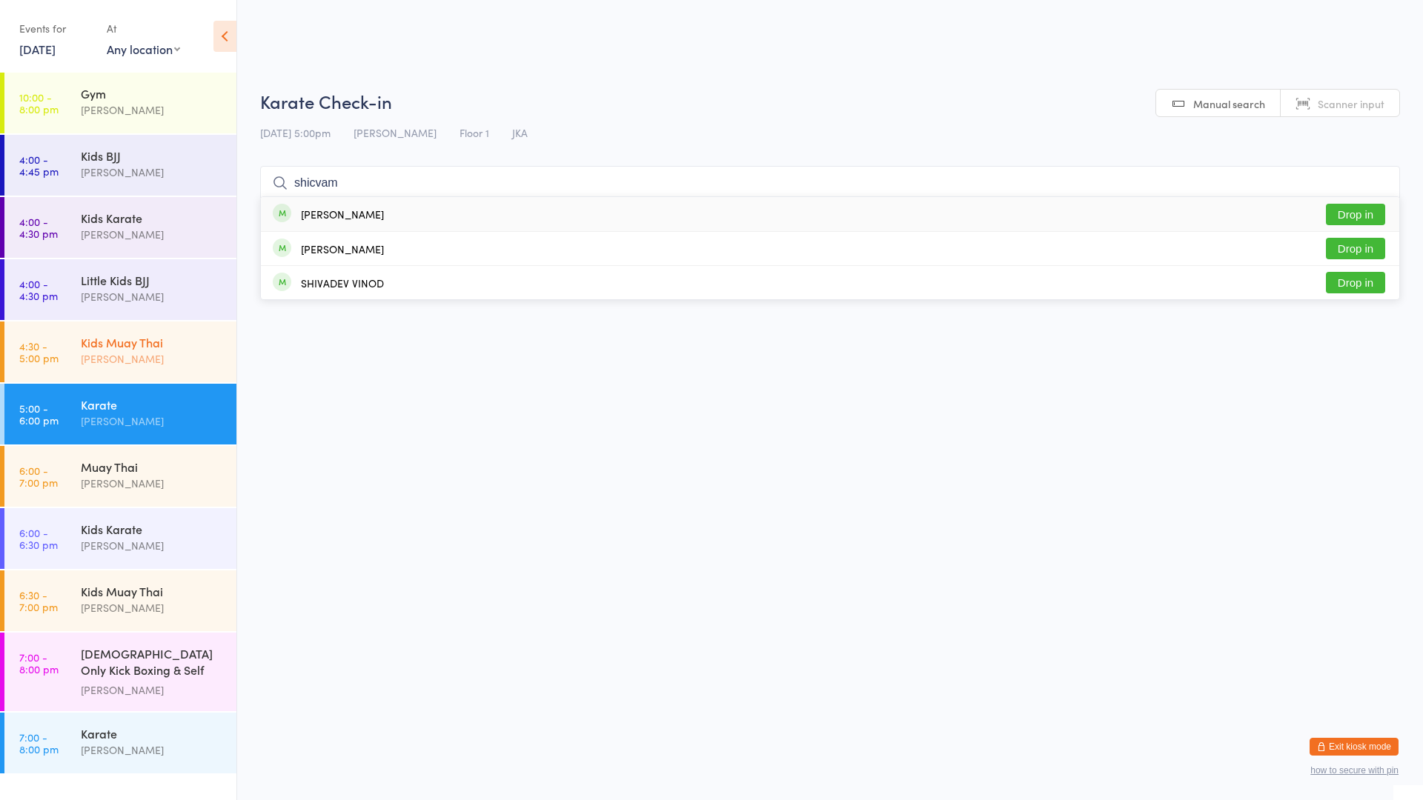
type input "shicvam"
click at [404, 219] on div "[PERSON_NAME] Drop in" at bounding box center [830, 214] width 1138 height 34
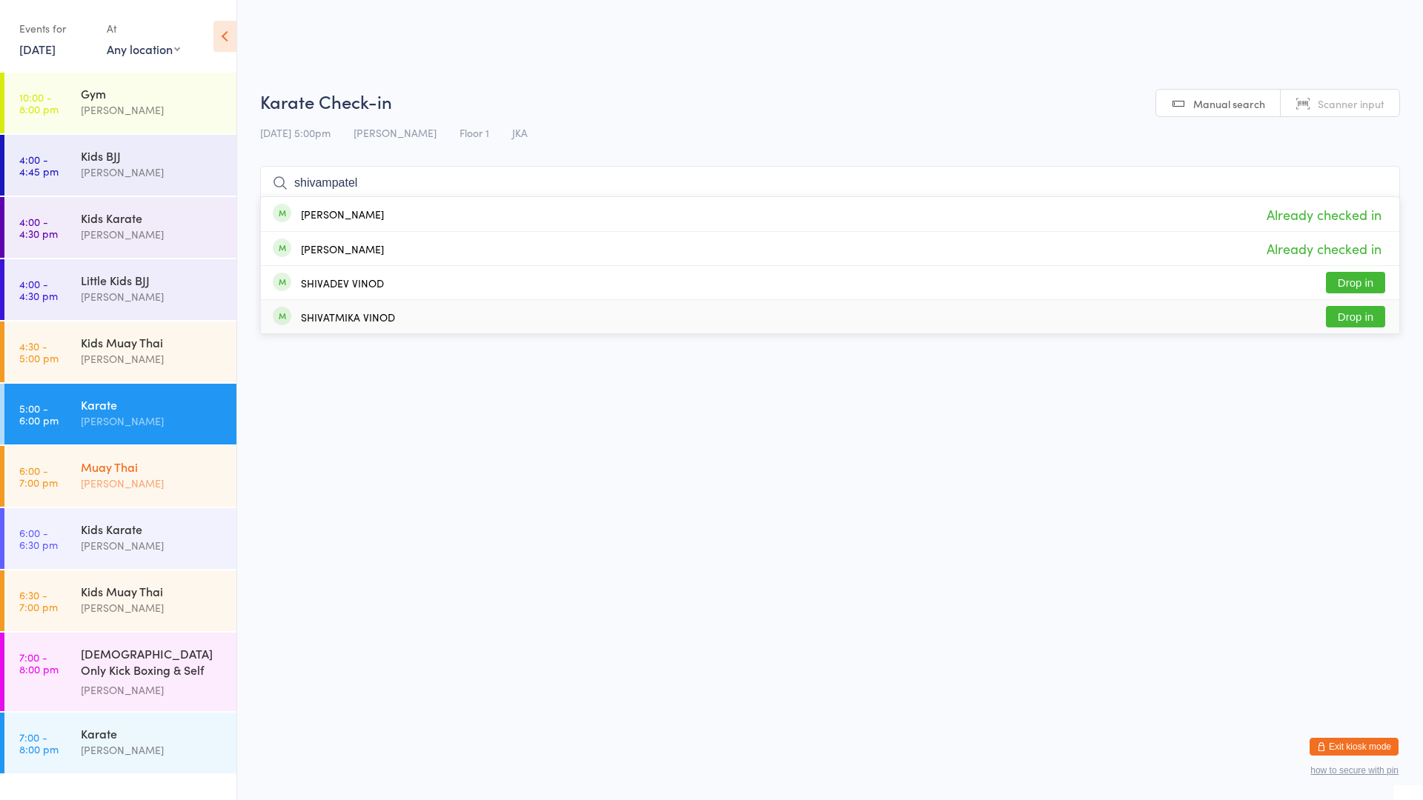
type input "shivampatel"
click at [186, 479] on div "[PERSON_NAME]" at bounding box center [152, 483] width 143 height 17
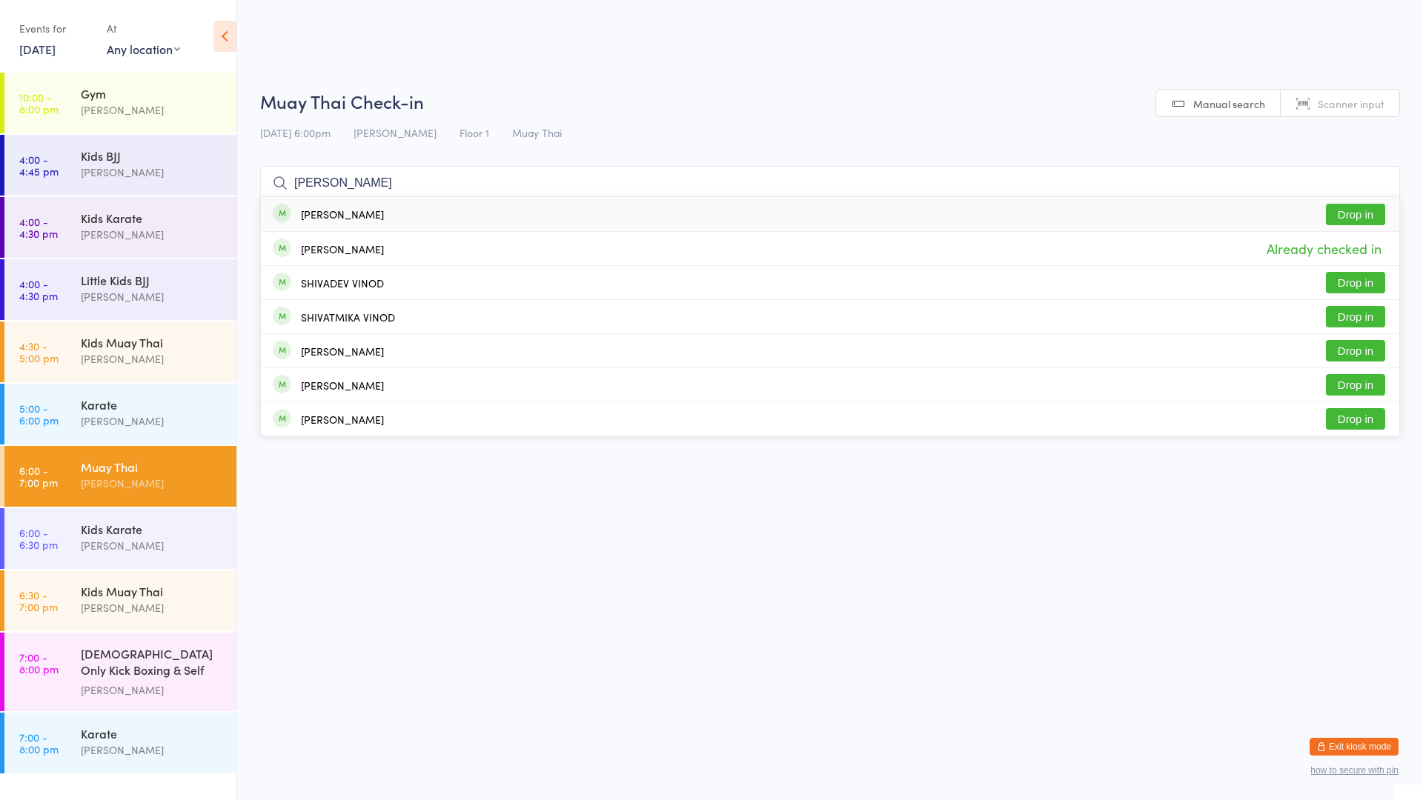
type input "[PERSON_NAME]"
click at [322, 213] on div "[PERSON_NAME]" at bounding box center [342, 214] width 83 height 12
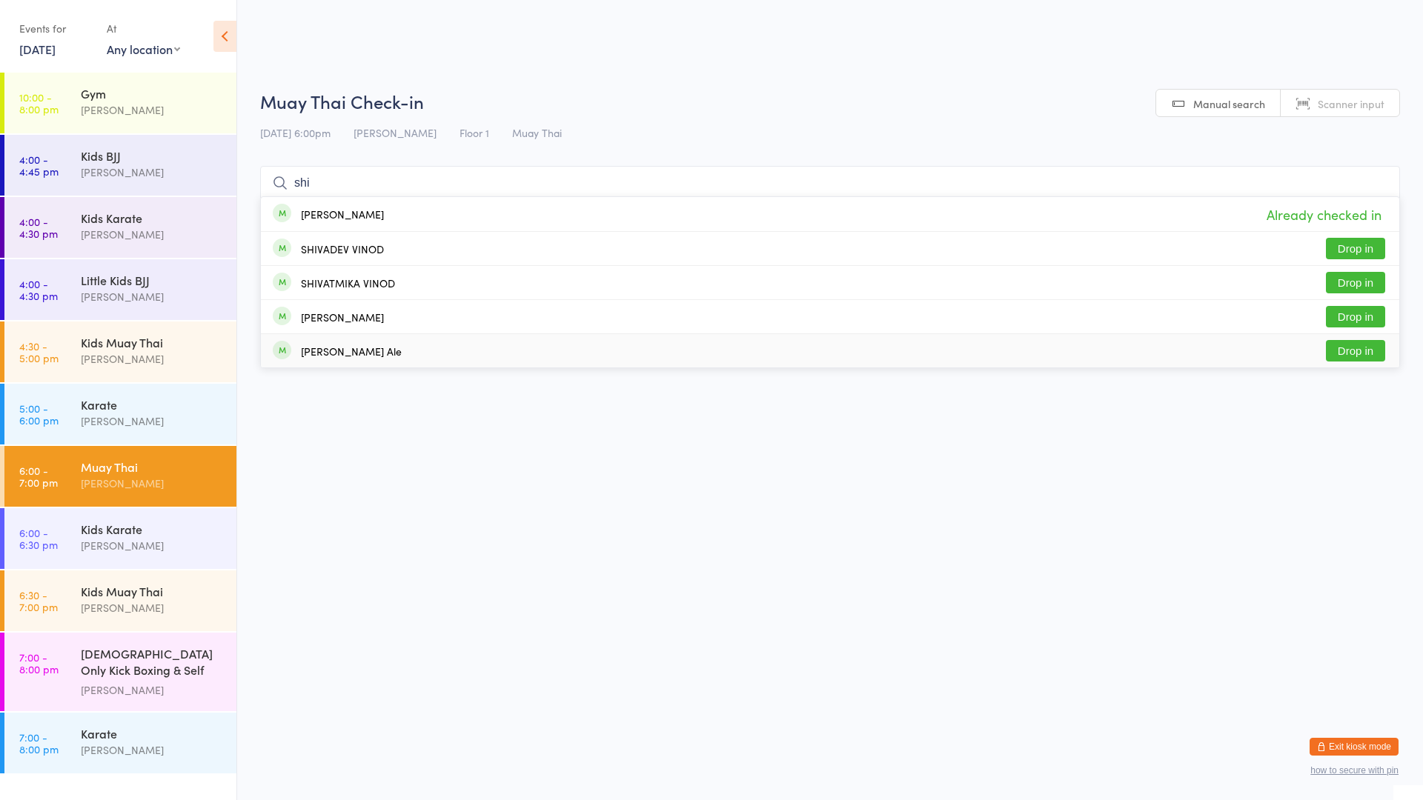
type input "shi"
click at [303, 477] on html "You have now entered Kiosk Mode. Members will be able to check themselves in us…" at bounding box center [711, 400] width 1423 height 800
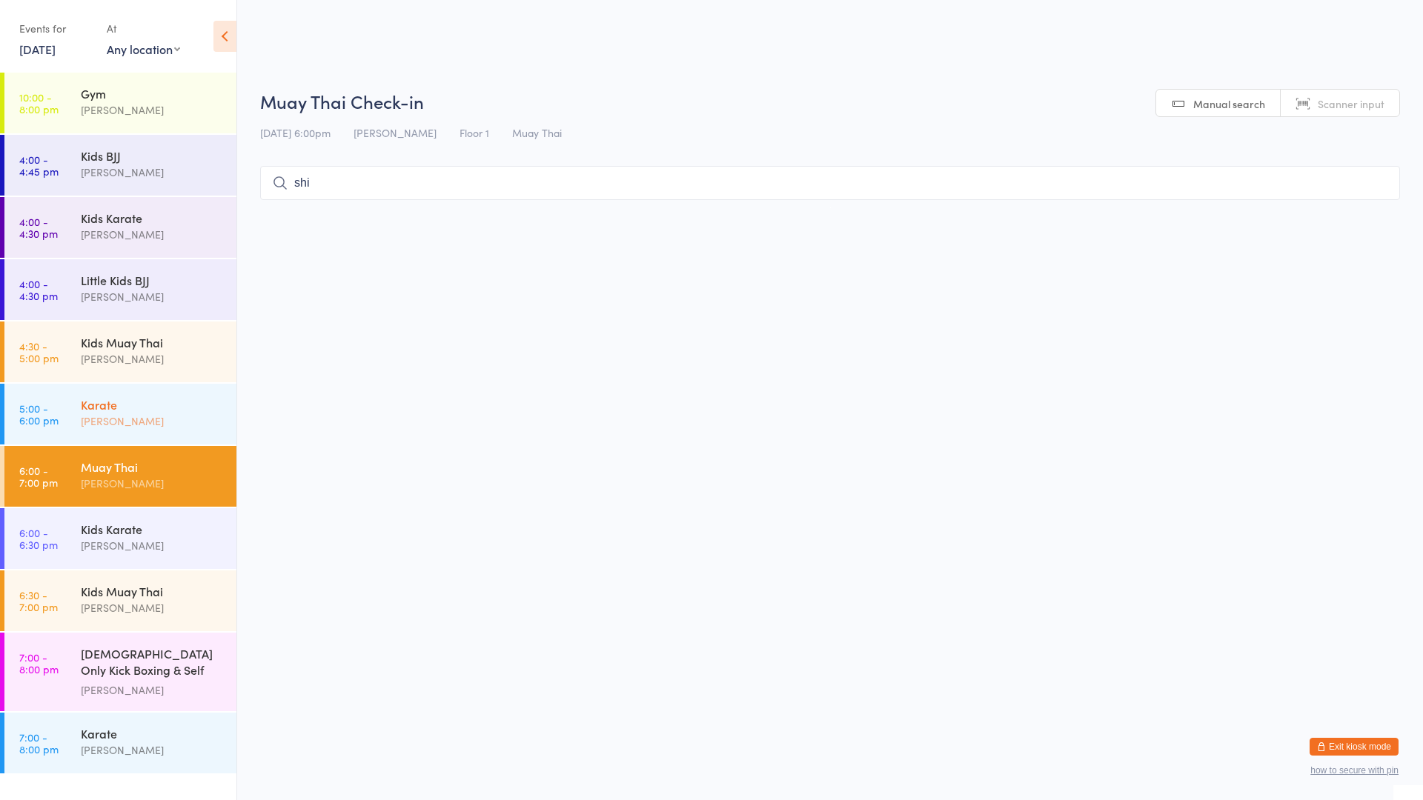
click at [123, 410] on div "Karate" at bounding box center [152, 404] width 143 height 16
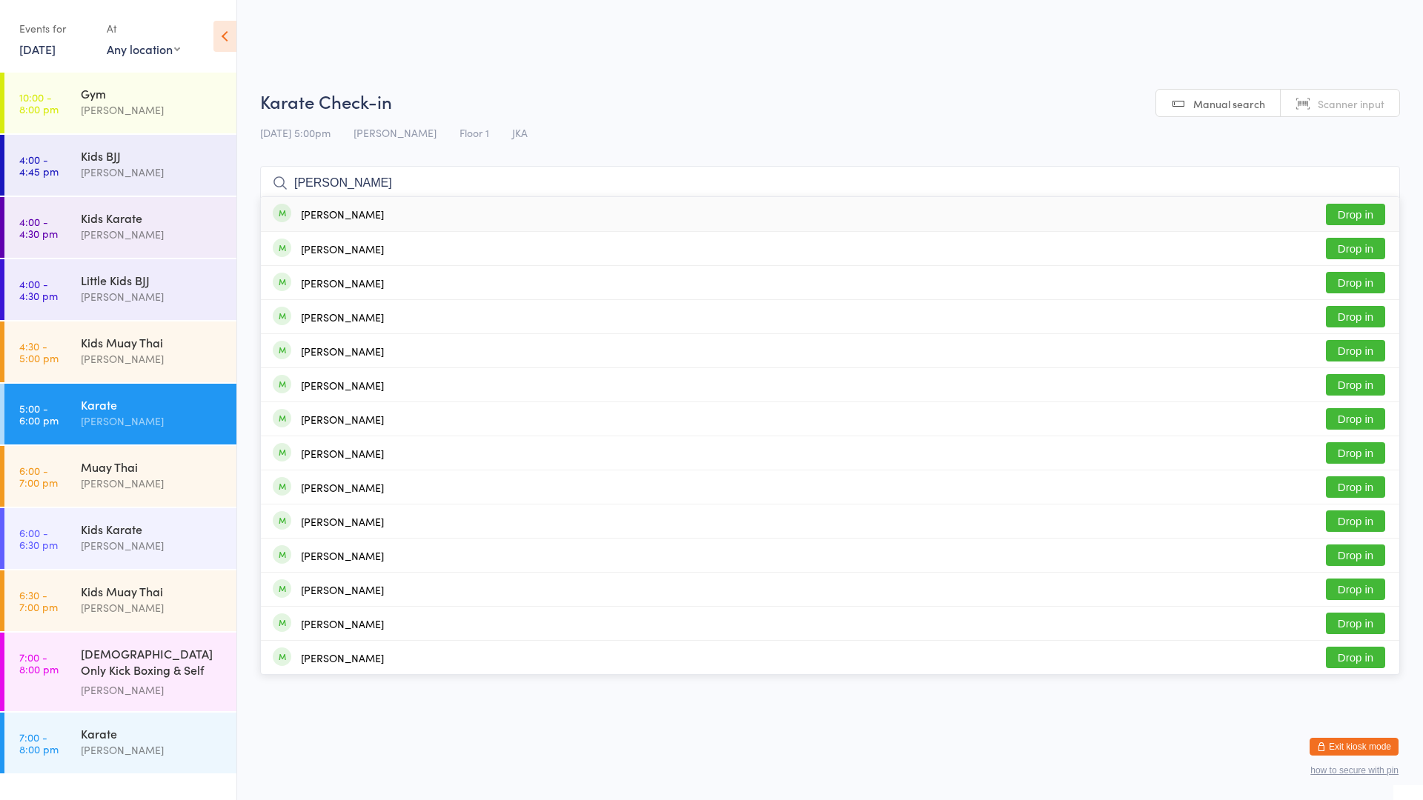
type input "[PERSON_NAME]"
click at [418, 225] on div "[PERSON_NAME] Drop in" at bounding box center [830, 214] width 1138 height 34
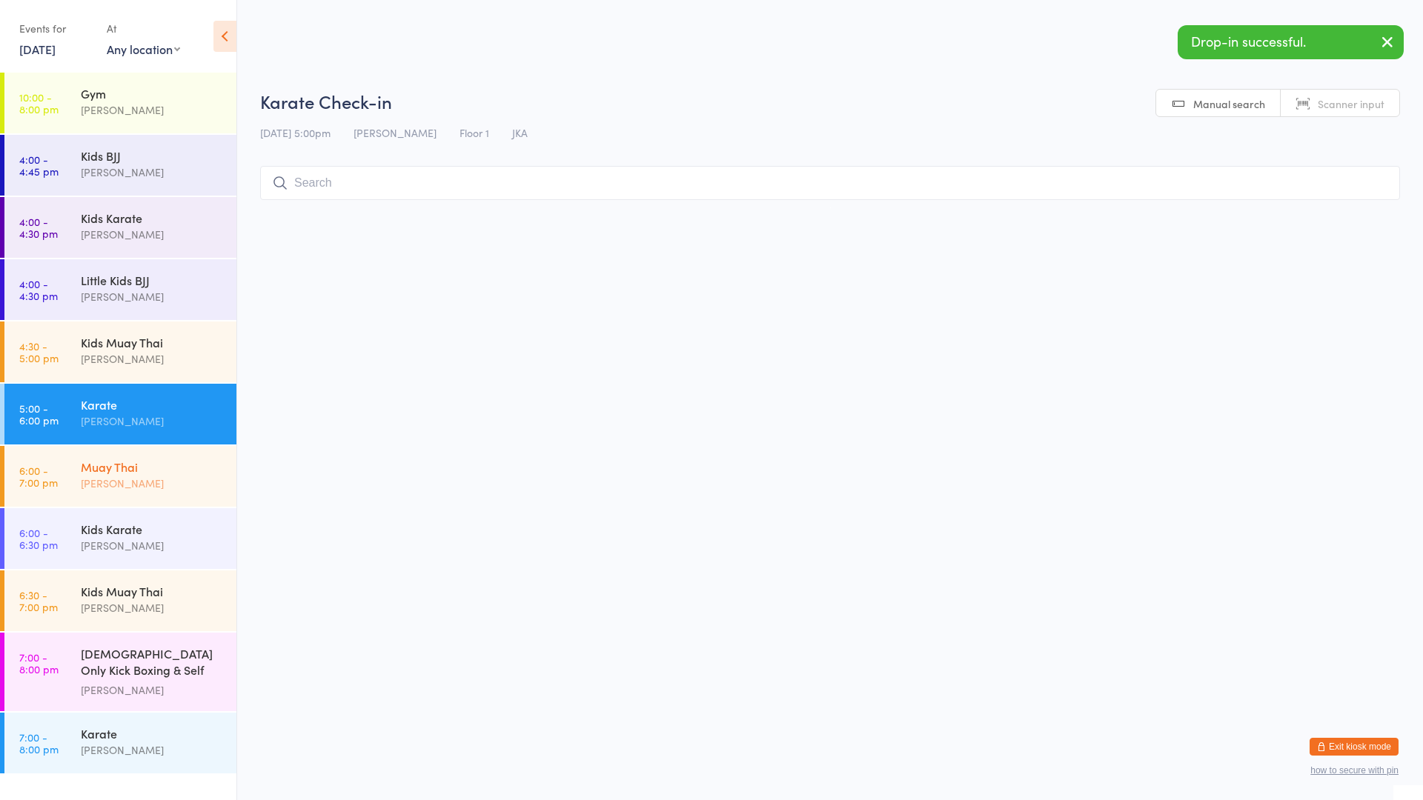
click at [179, 485] on div "[PERSON_NAME]" at bounding box center [152, 483] width 143 height 17
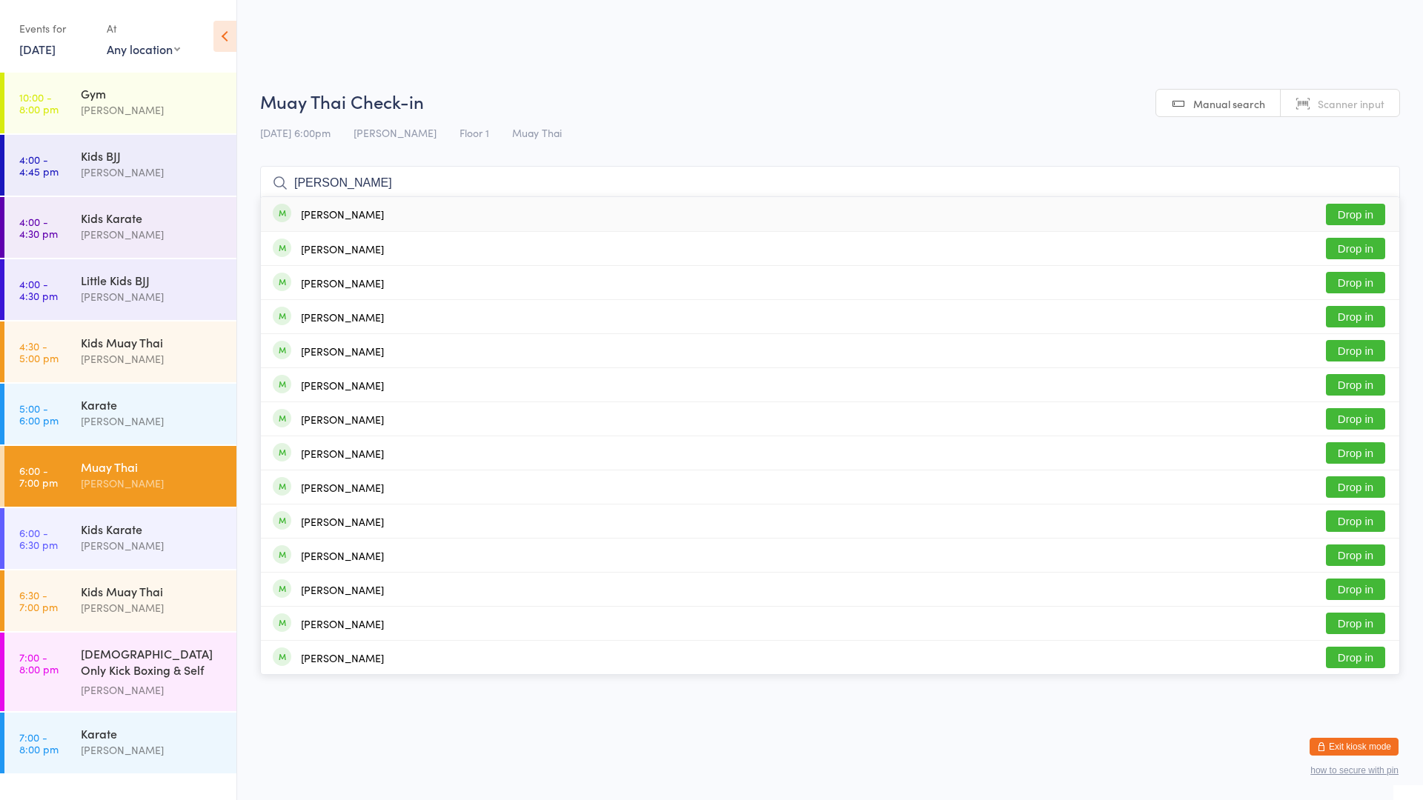
type input "[PERSON_NAME]"
click at [455, 205] on div "[PERSON_NAME] Drop in" at bounding box center [830, 214] width 1138 height 34
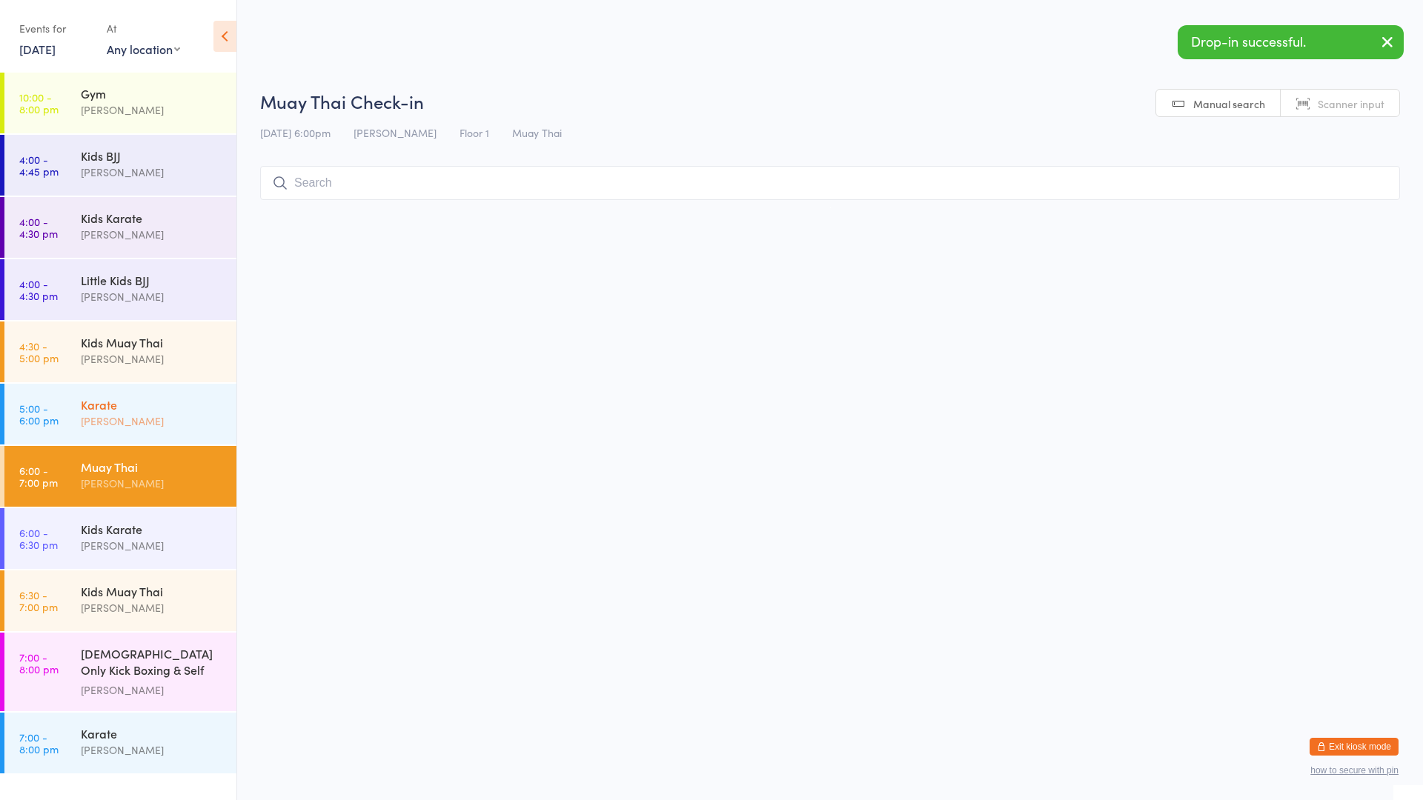
click at [165, 417] on div "[PERSON_NAME]" at bounding box center [152, 421] width 143 height 17
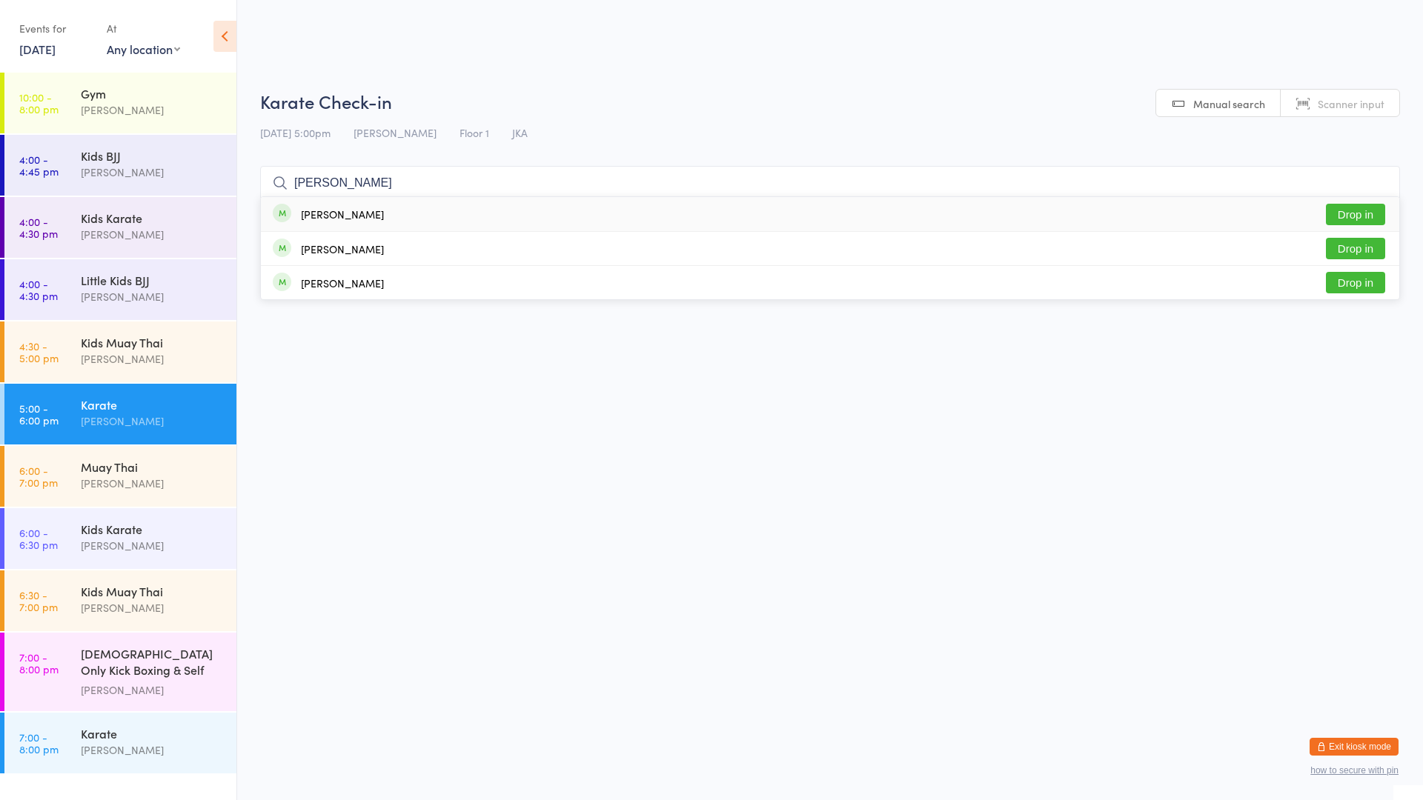
type input "[PERSON_NAME]"
click at [1344, 207] on button "Drop in" at bounding box center [1355, 214] width 59 height 21
type input "aditi"
click at [680, 210] on div "Aditi Patil Drop in" at bounding box center [830, 214] width 1138 height 34
type input "ravi"
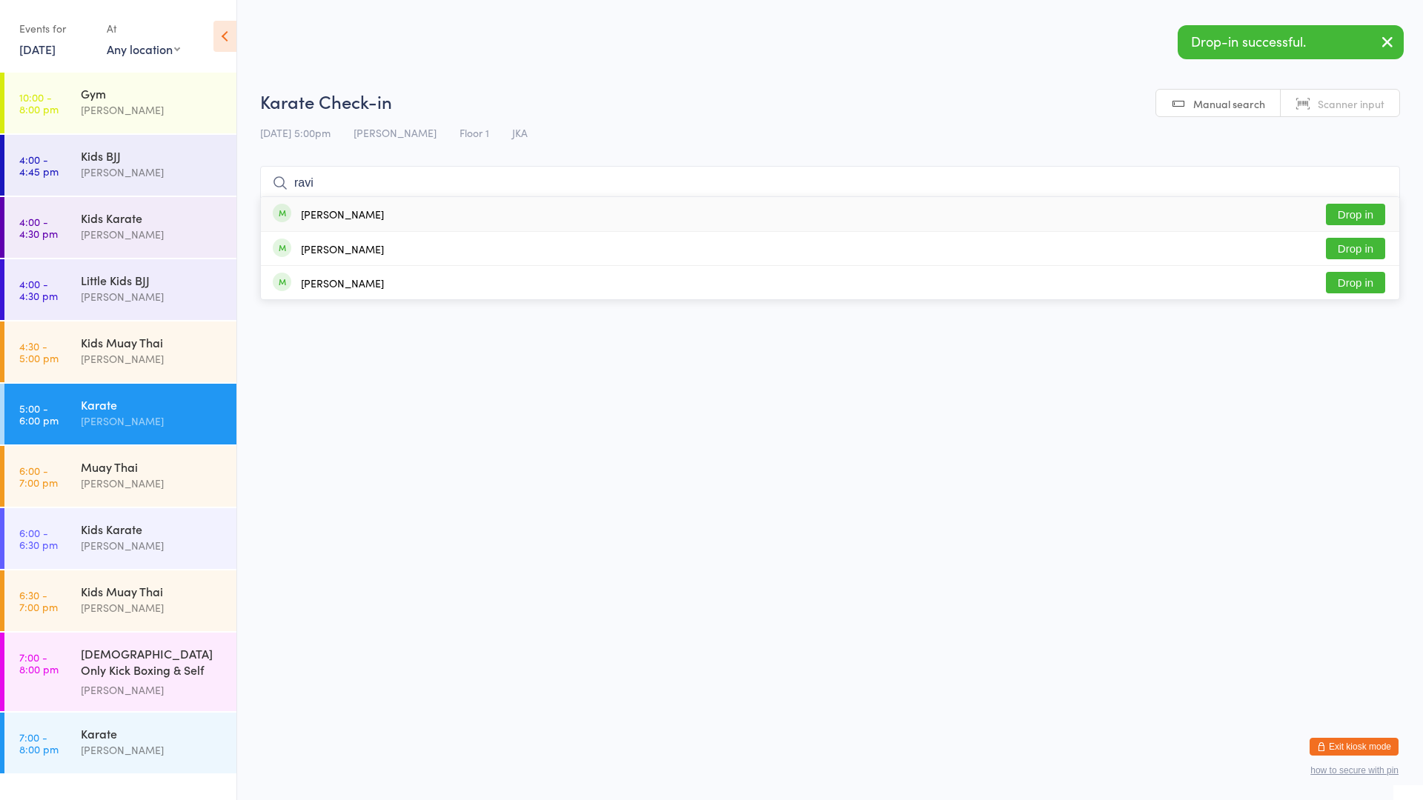
click at [682, 210] on div "[PERSON_NAME] Drop in" at bounding box center [830, 214] width 1138 height 34
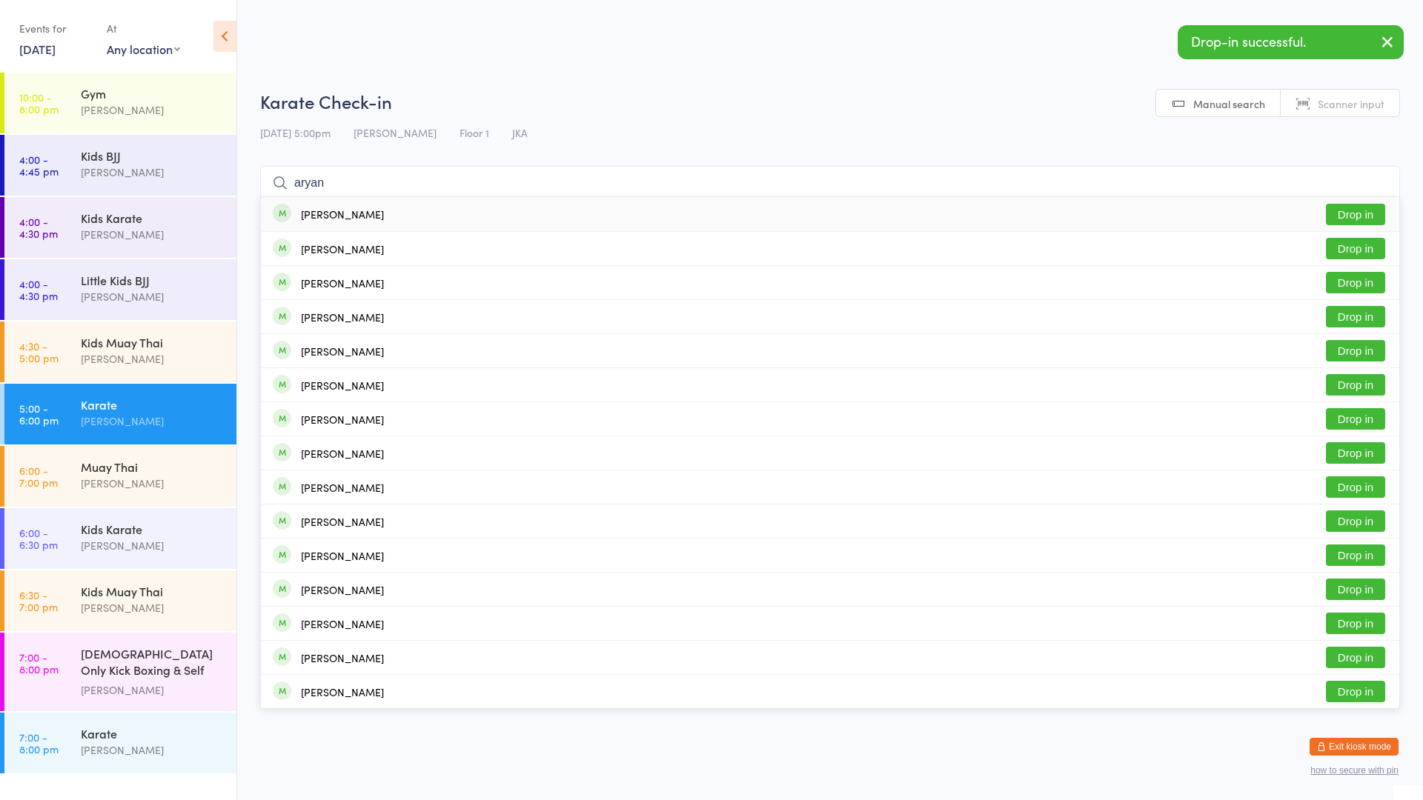
type input "aryan"
click at [683, 211] on div "[PERSON_NAME] Drop in" at bounding box center [830, 214] width 1138 height 34
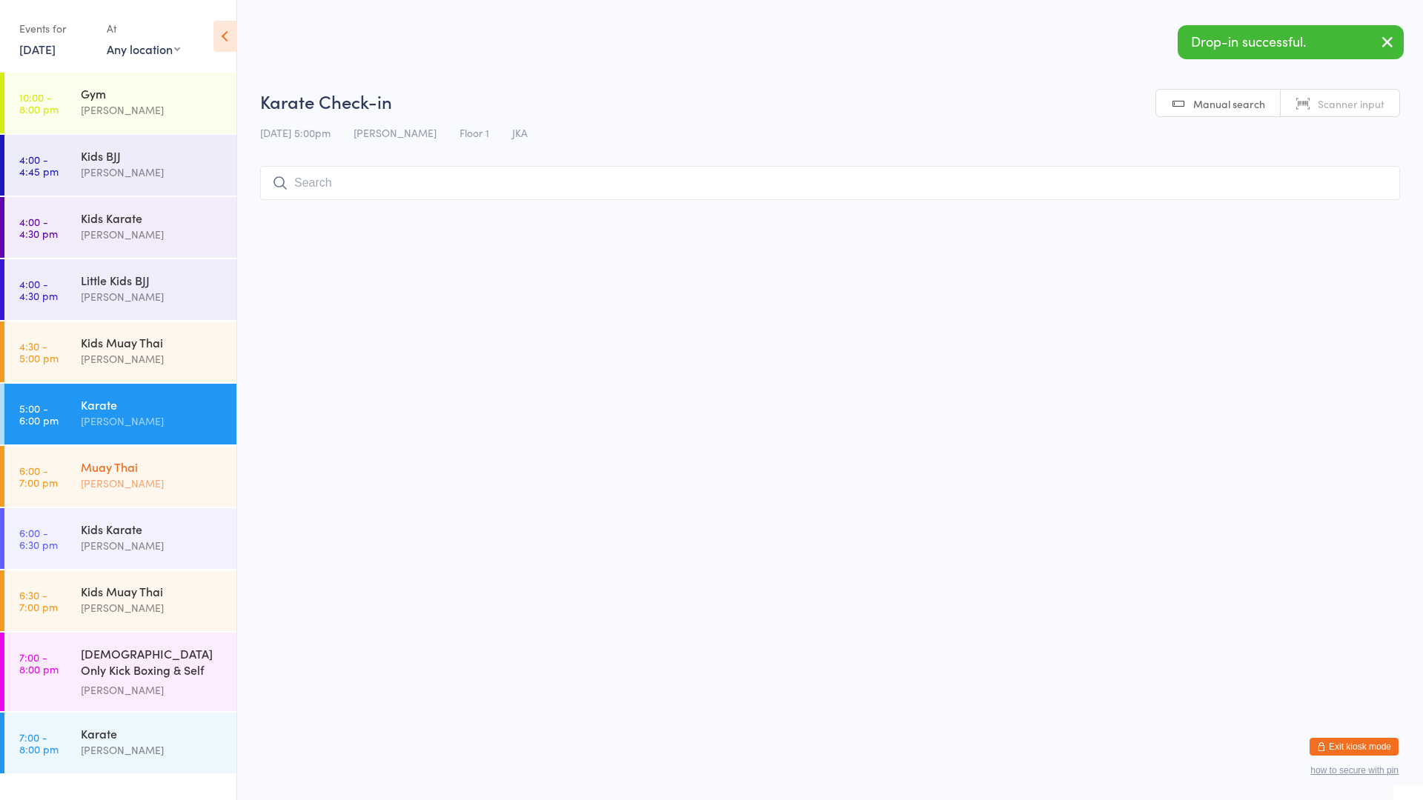
click at [82, 486] on div "[PERSON_NAME]" at bounding box center [152, 483] width 143 height 17
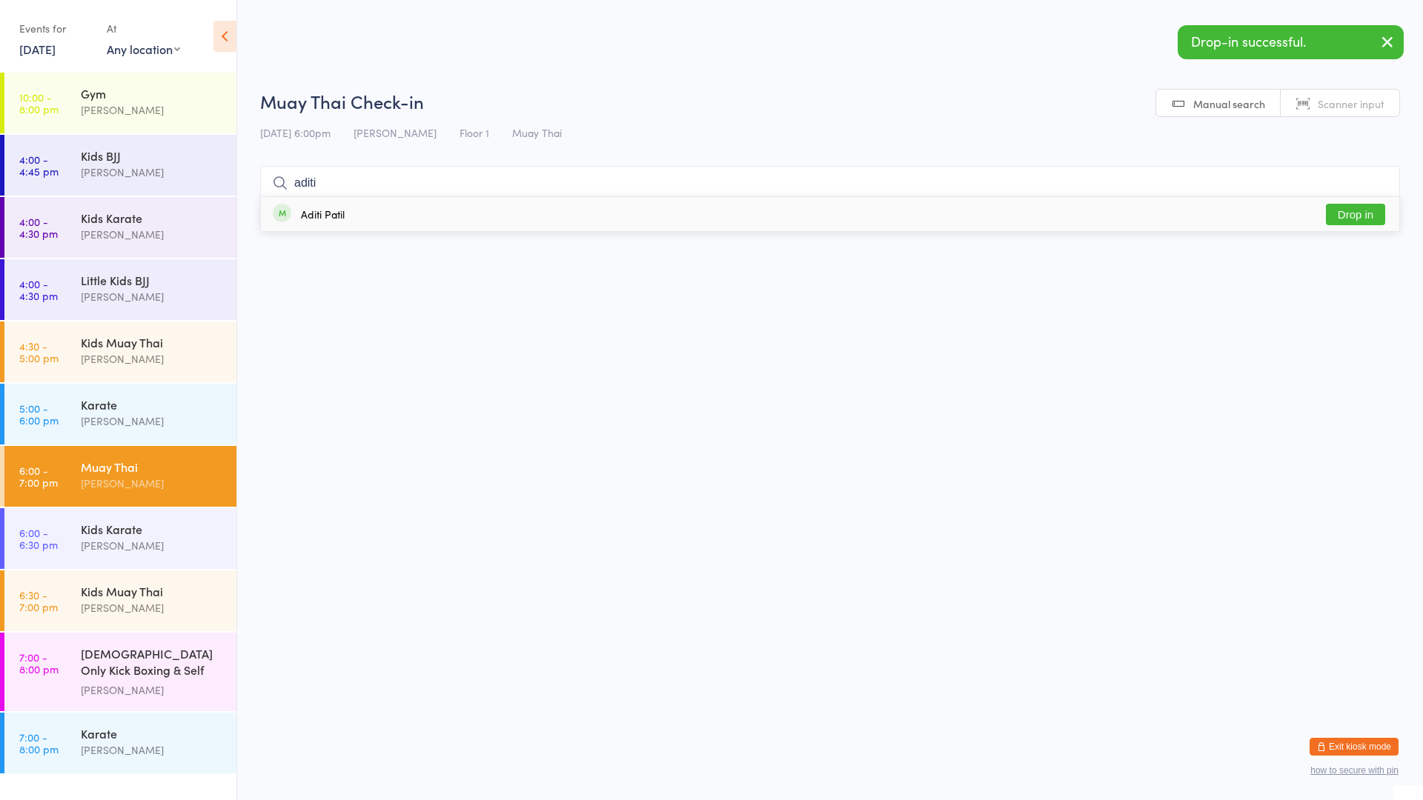
type input "aditi"
click at [442, 208] on div "Aditi Patil Drop in" at bounding box center [830, 214] width 1138 height 34
type input "ravi"
click at [434, 210] on div "[PERSON_NAME] Drop in" at bounding box center [830, 214] width 1138 height 34
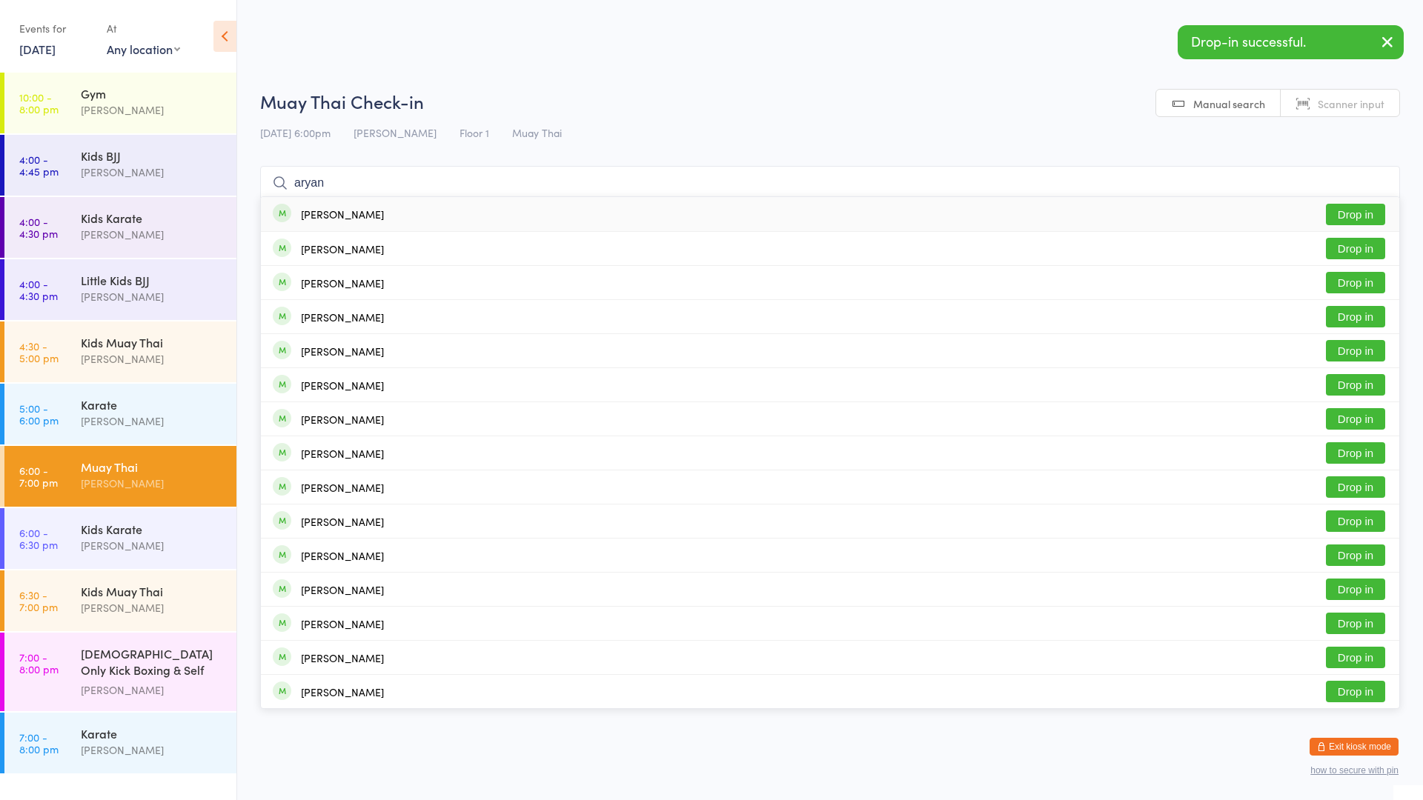
type input "aryan"
click at [434, 210] on div "[PERSON_NAME] Drop in" at bounding box center [830, 214] width 1138 height 34
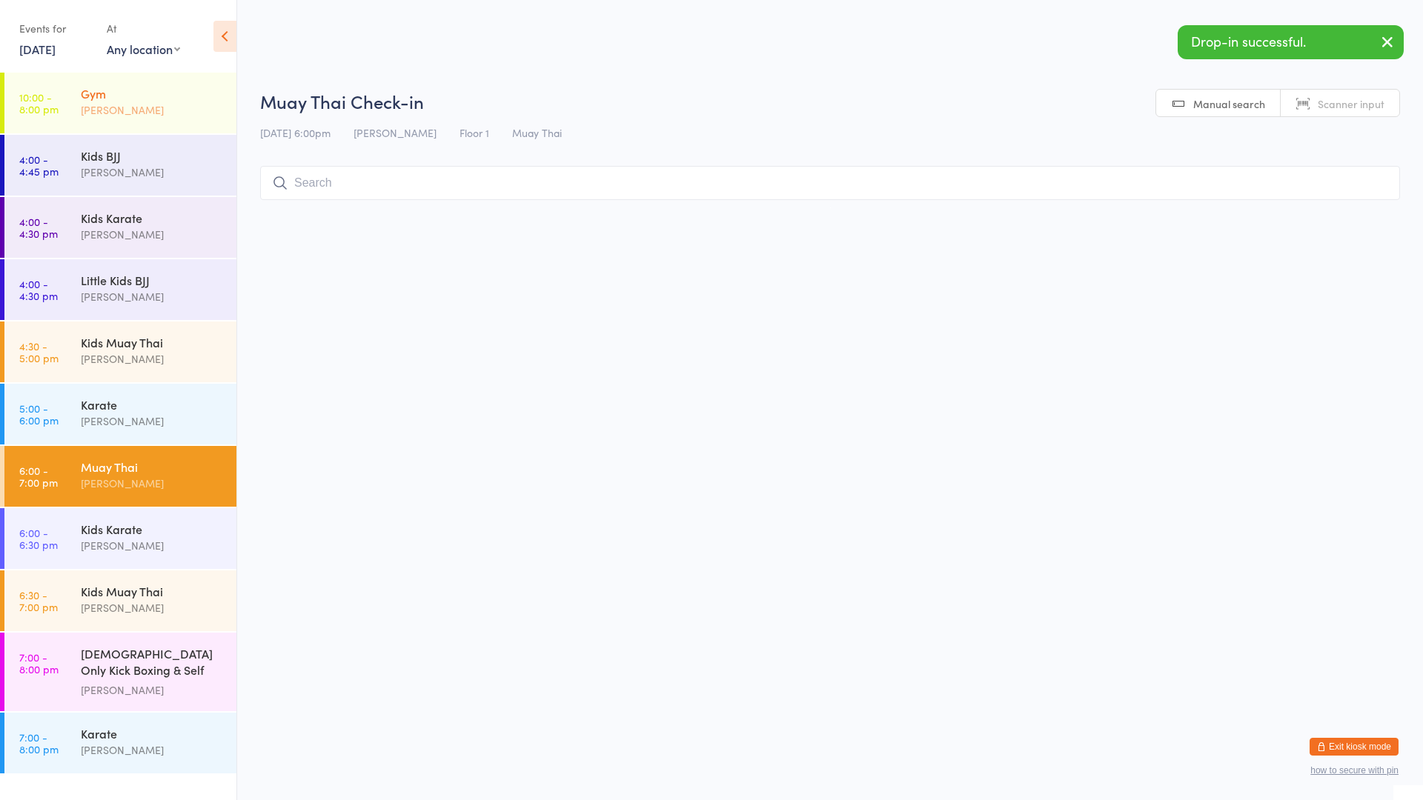
click at [127, 105] on div "[PERSON_NAME]" at bounding box center [152, 110] width 143 height 17
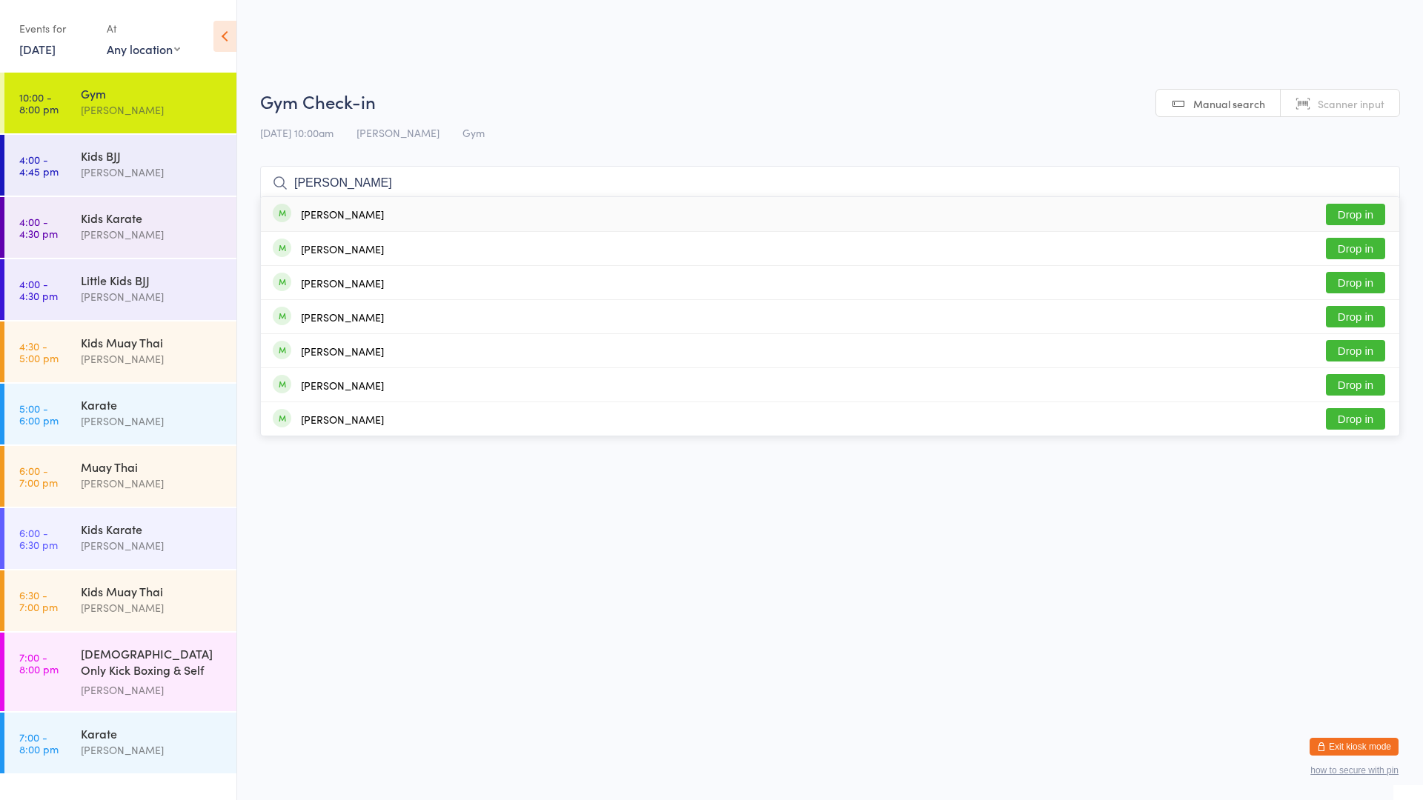
type input "[PERSON_NAME]"
click at [340, 220] on div "[PERSON_NAME]" at bounding box center [342, 214] width 83 height 12
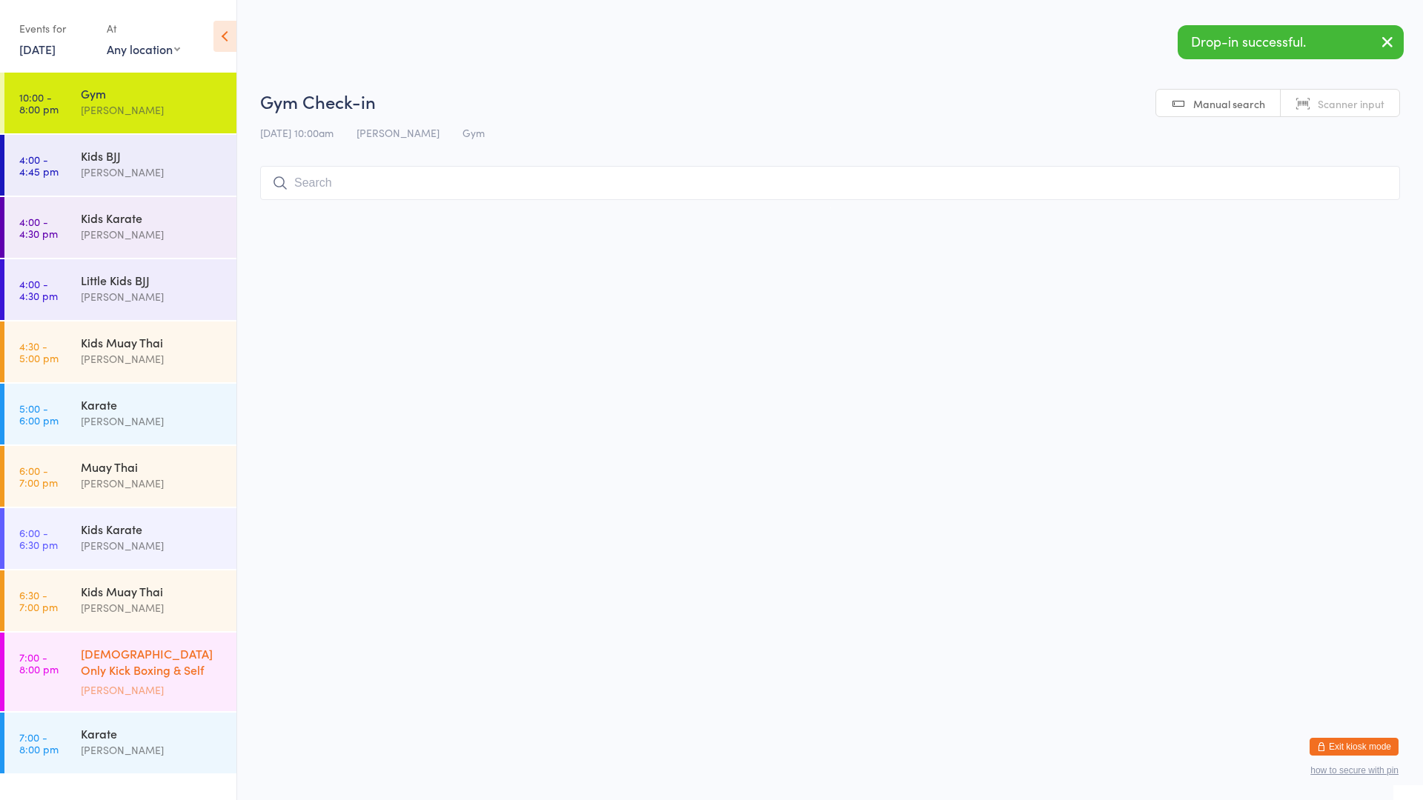
click at [158, 691] on div "[PERSON_NAME]" at bounding box center [152, 690] width 143 height 17
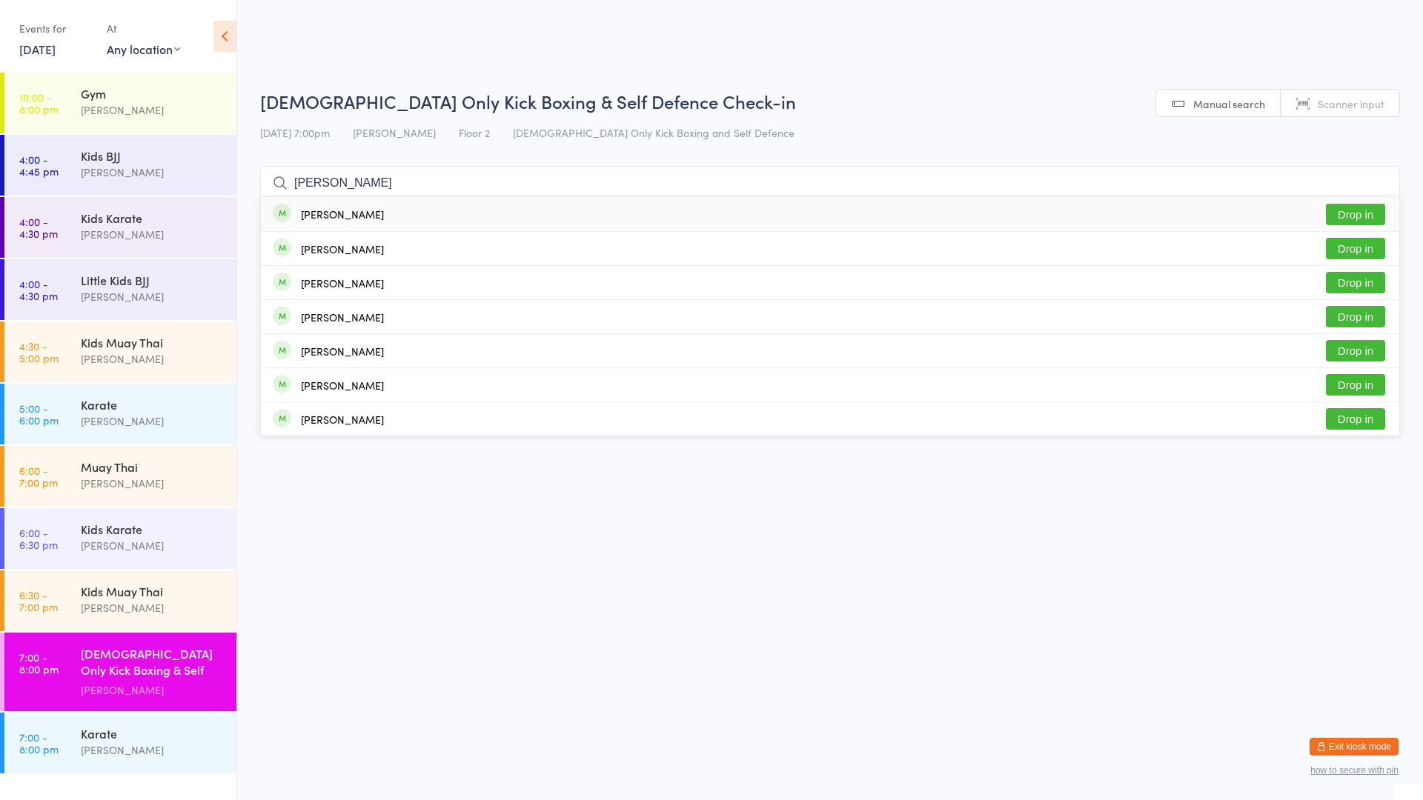
type input "[PERSON_NAME]"
click at [371, 217] on div "[PERSON_NAME]" at bounding box center [342, 214] width 83 height 12
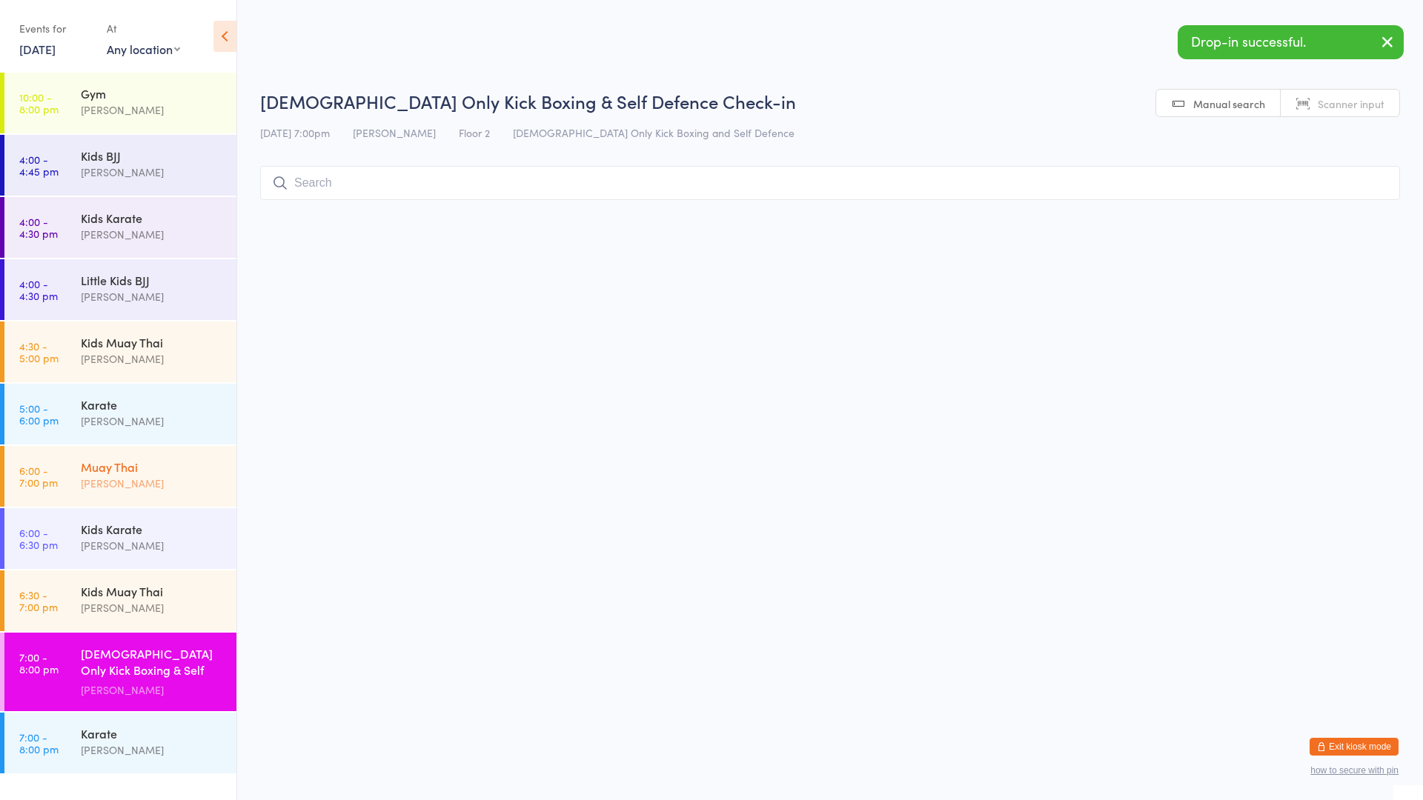
click at [159, 477] on div "[PERSON_NAME]" at bounding box center [152, 483] width 143 height 17
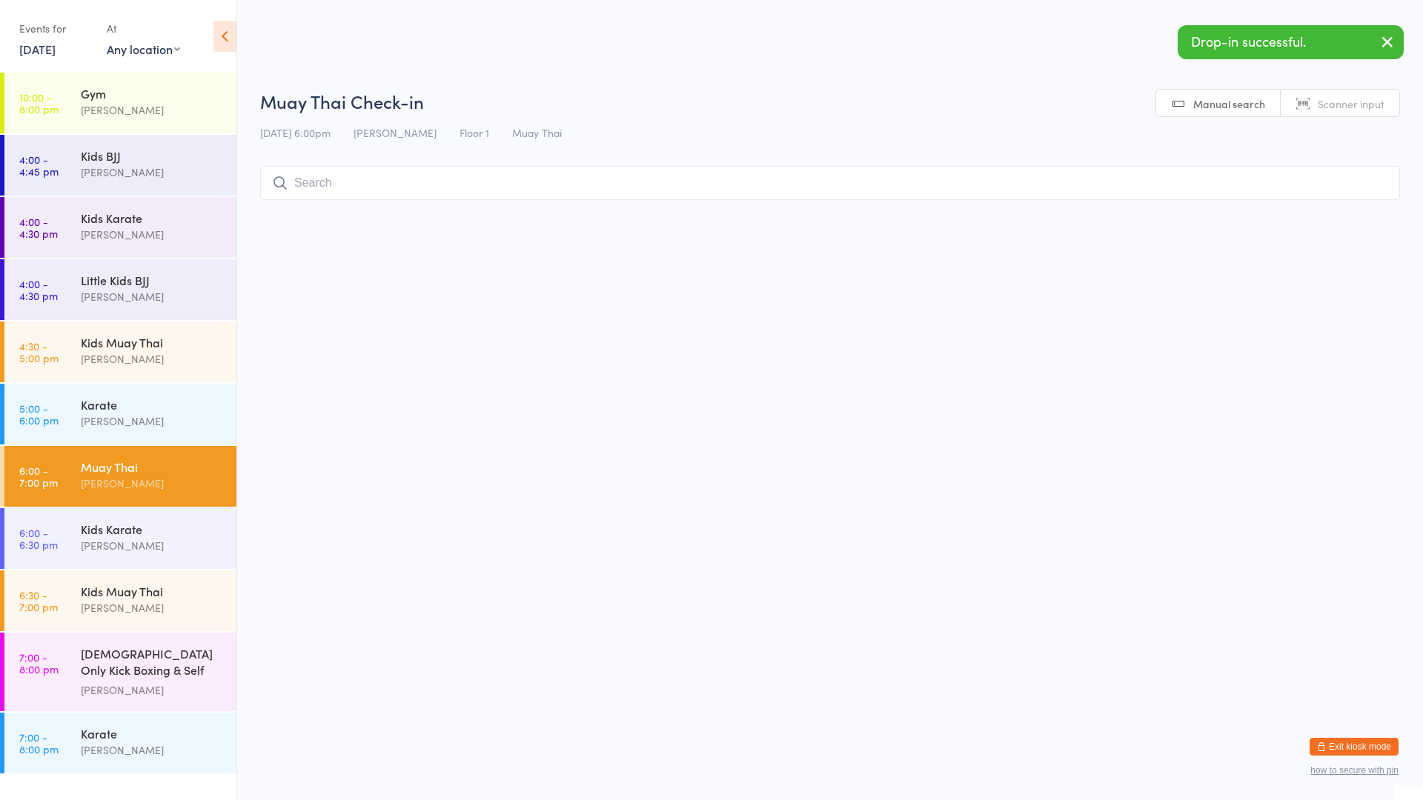
click at [396, 183] on input "search" at bounding box center [830, 183] width 1140 height 34
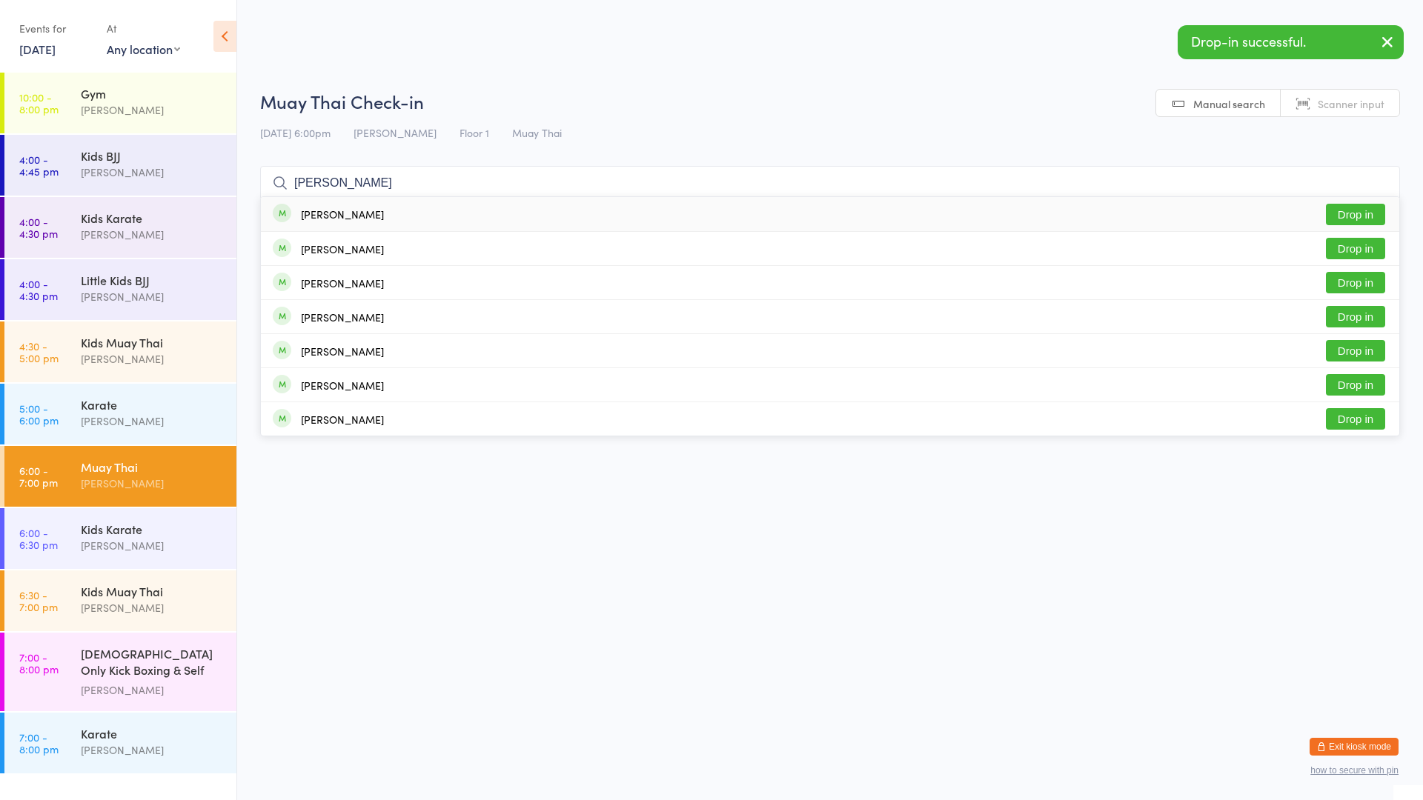
type input "[PERSON_NAME]"
click at [371, 217] on div "[PERSON_NAME]" at bounding box center [342, 214] width 83 height 12
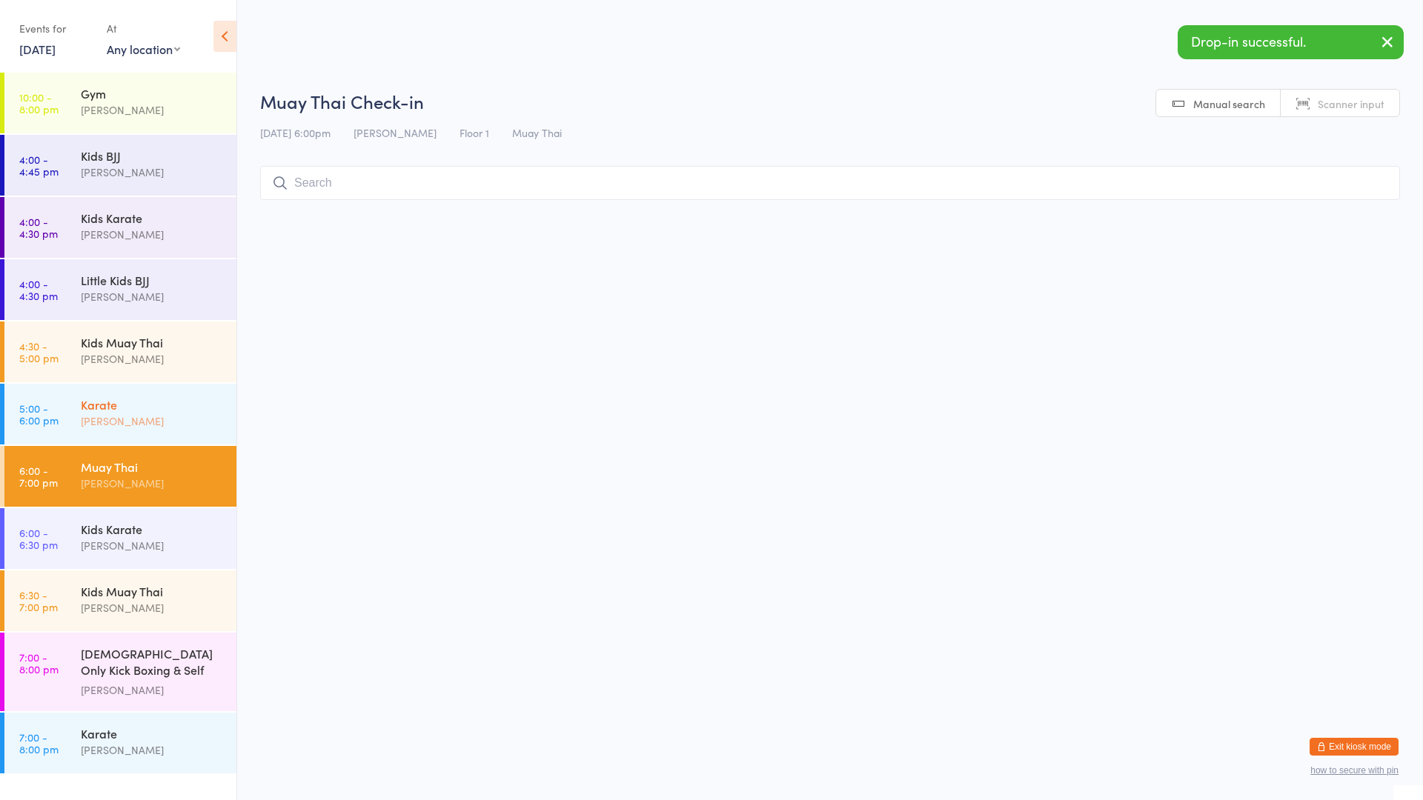
click at [167, 400] on div "Karate" at bounding box center [152, 404] width 143 height 16
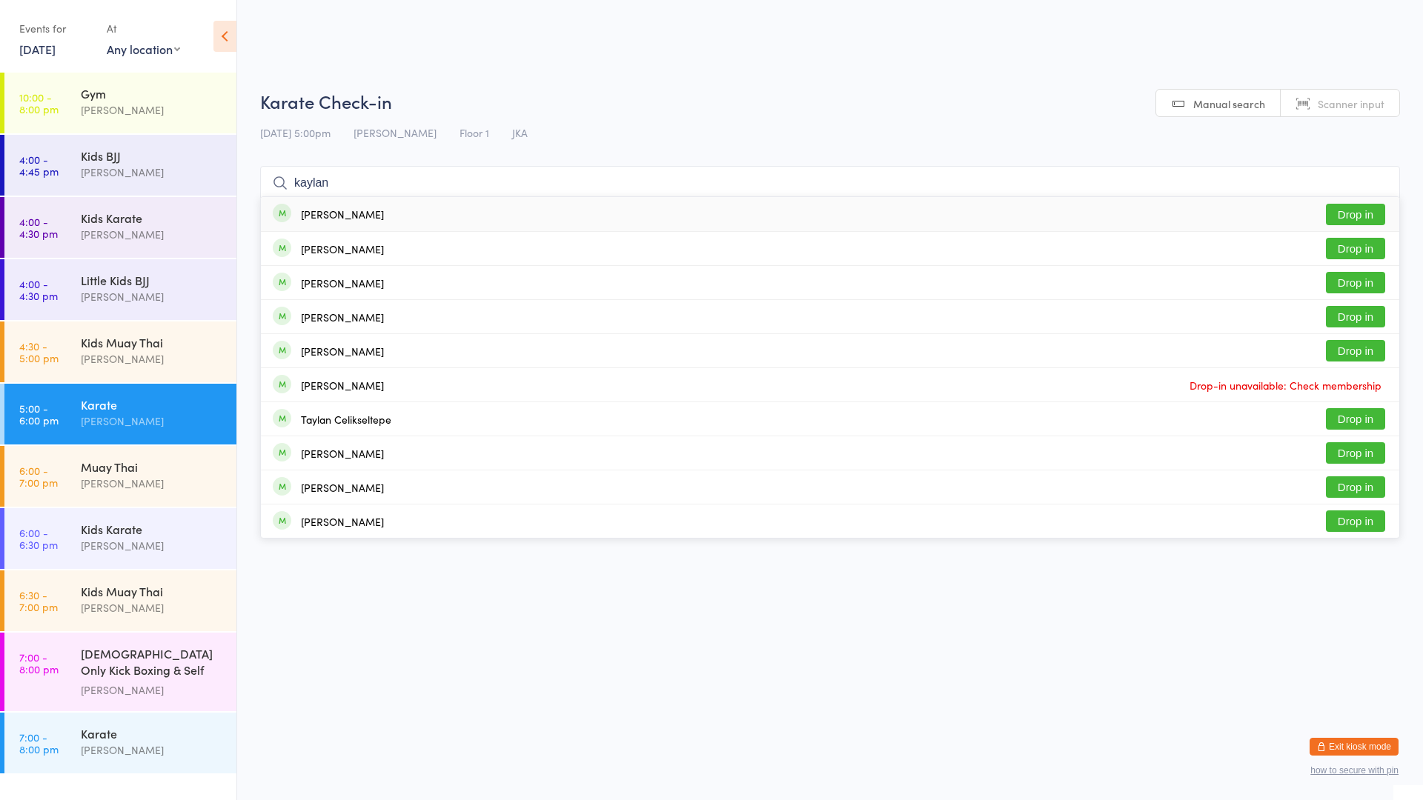
type input "kaylan"
click at [392, 213] on div "[PERSON_NAME] Drop in" at bounding box center [830, 214] width 1138 height 34
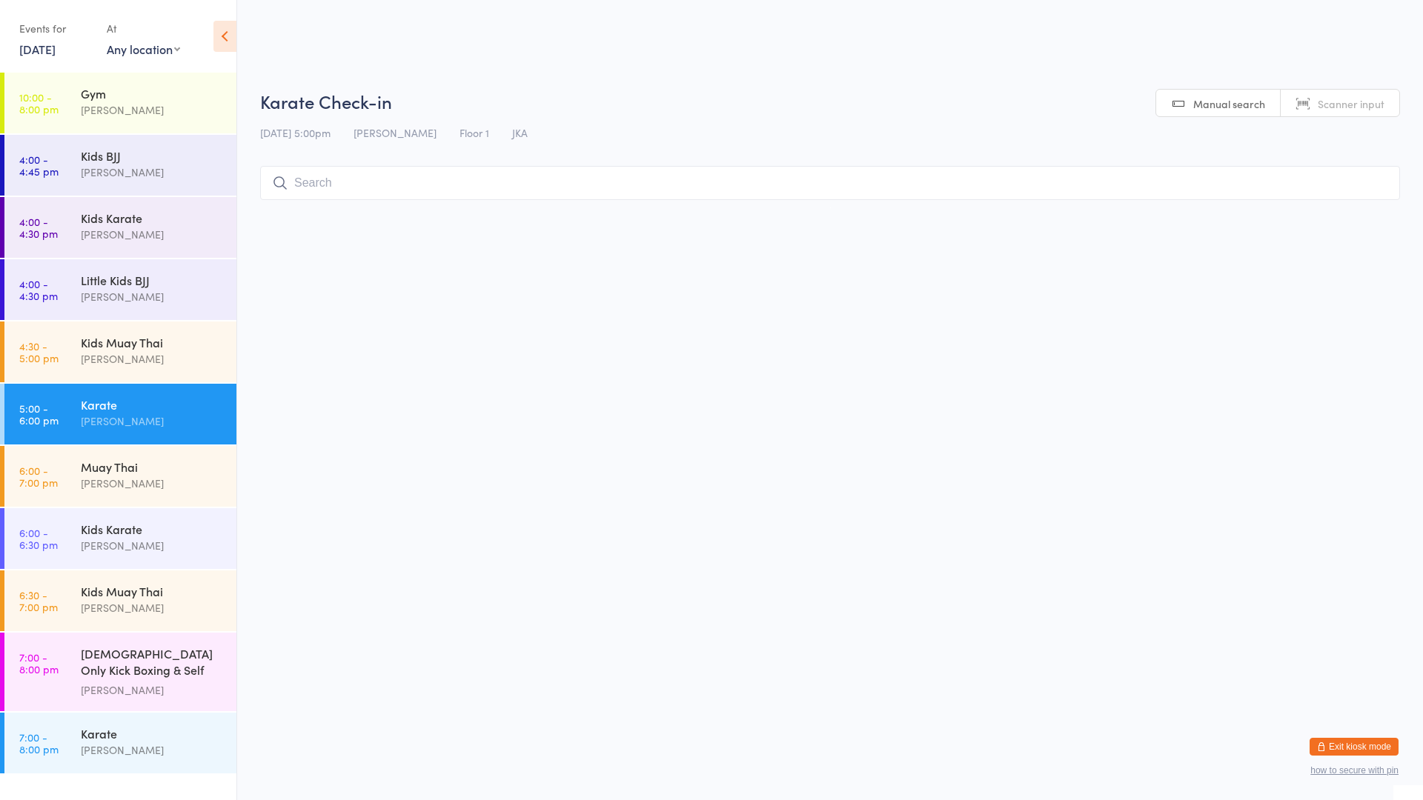
click at [110, 405] on div "Karate" at bounding box center [152, 404] width 143 height 16
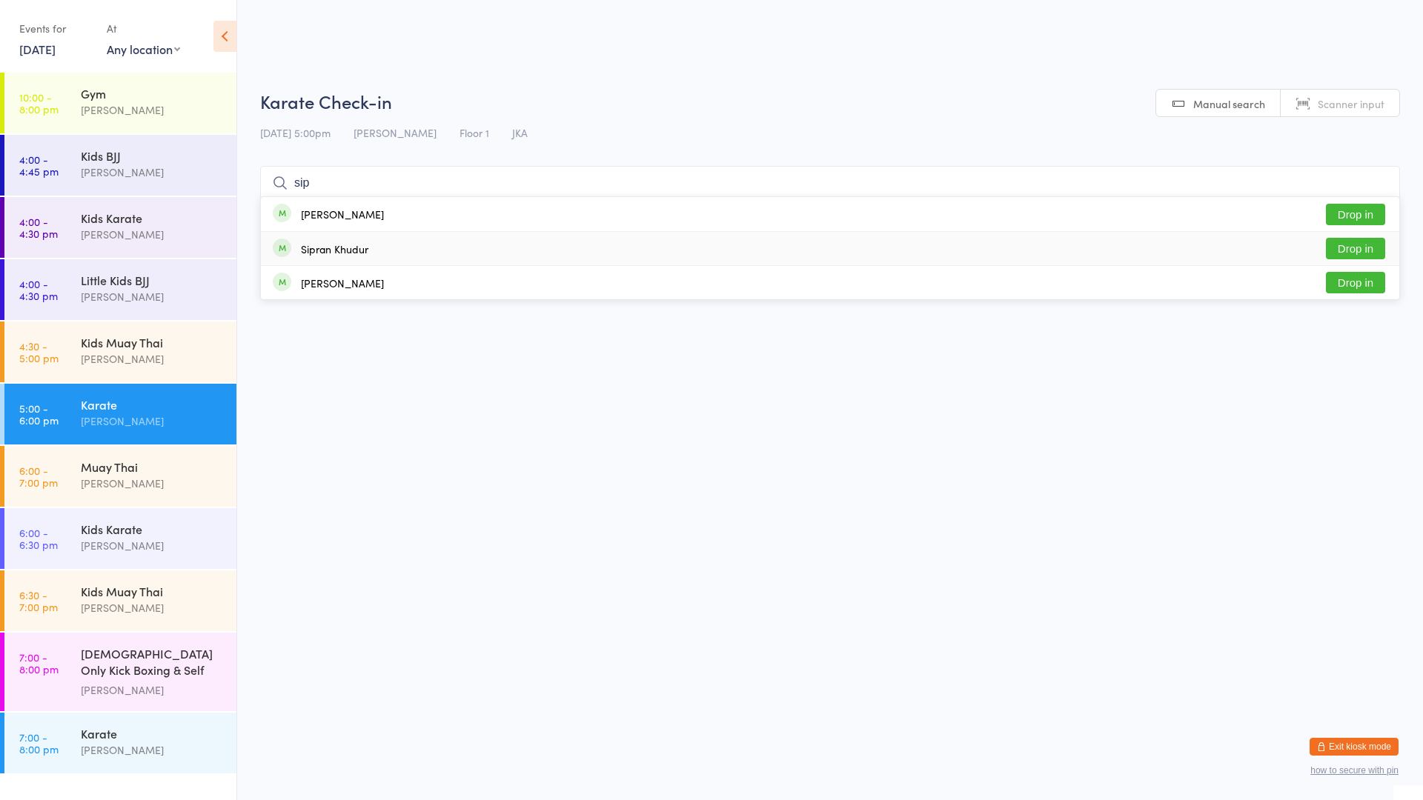
type input "sip"
click at [1346, 241] on button "Drop in" at bounding box center [1355, 248] width 59 height 21
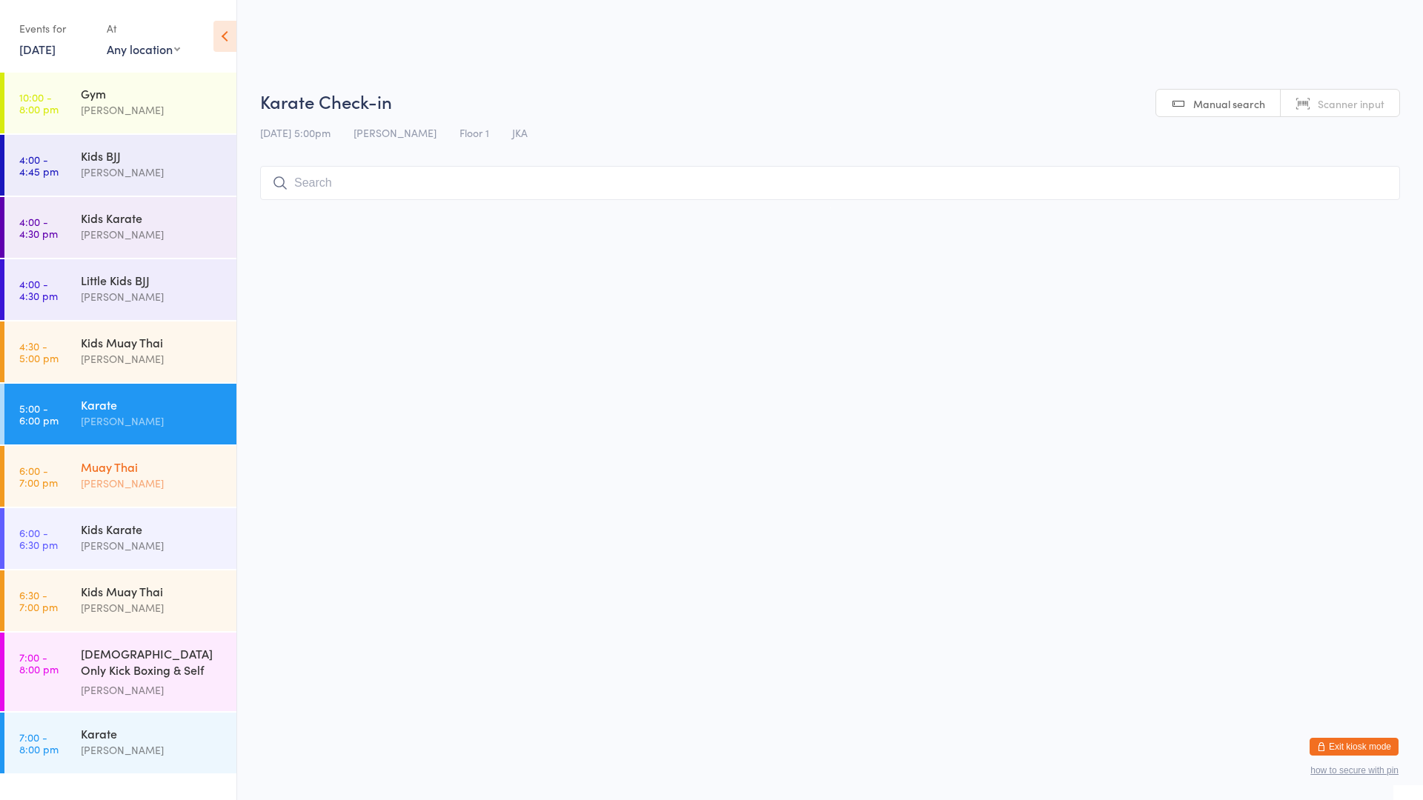
click at [192, 456] on div "Muay Thai [PERSON_NAME]" at bounding box center [159, 475] width 156 height 59
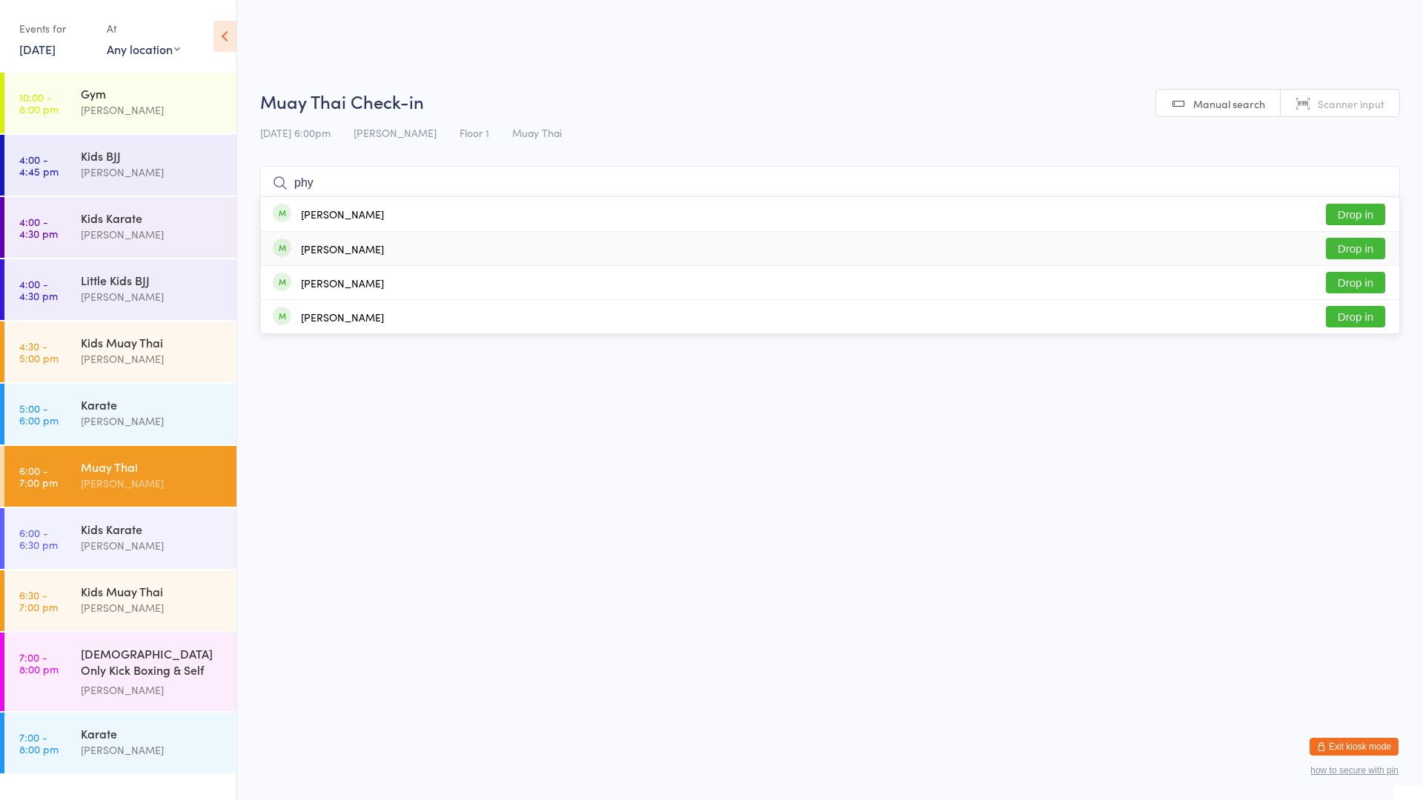
type input "phy"
click at [366, 245] on div "[PERSON_NAME]" at bounding box center [342, 249] width 83 height 12
type input "phy"
click at [351, 217] on div "[PERSON_NAME]" at bounding box center [342, 214] width 83 height 12
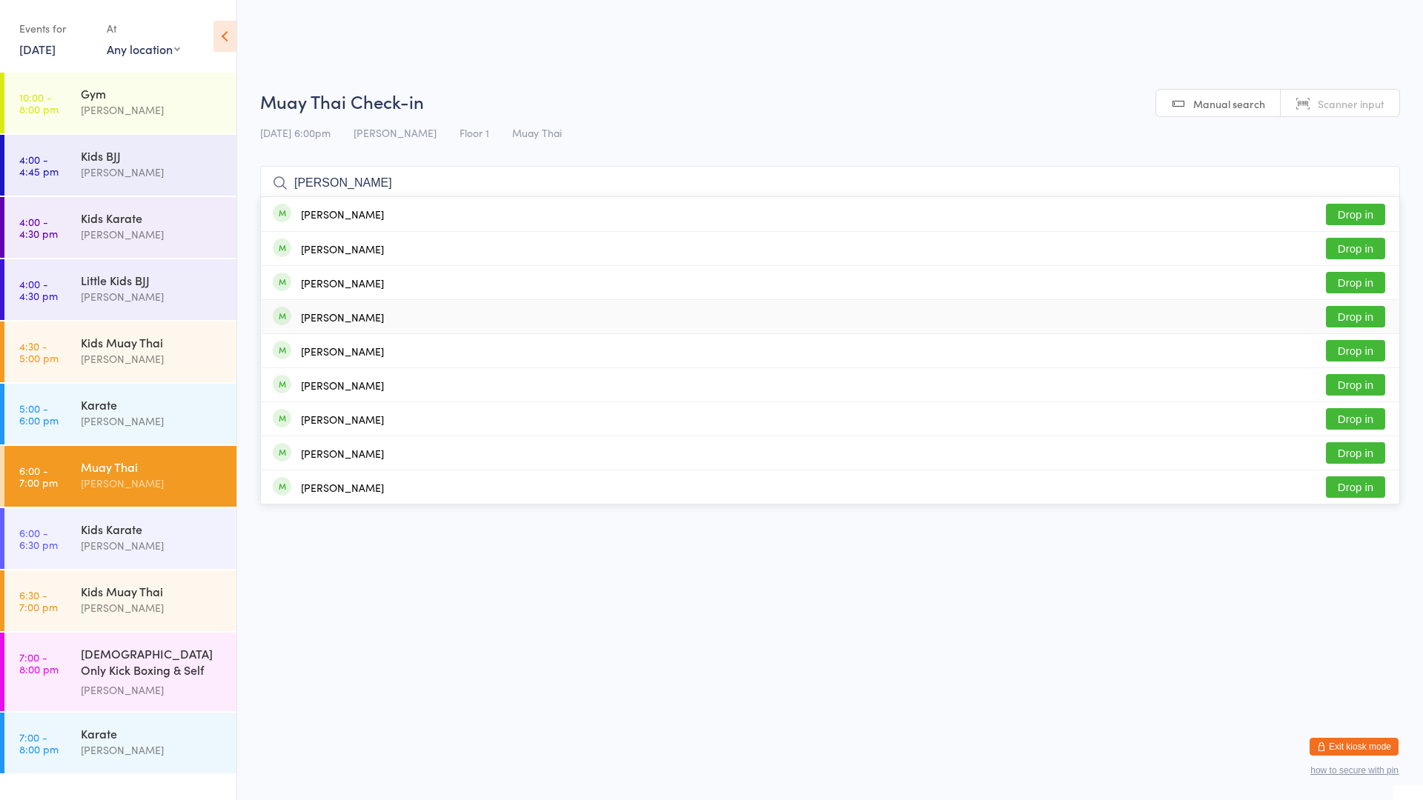
type input "[PERSON_NAME]"
click at [345, 313] on div "[PERSON_NAME]" at bounding box center [342, 317] width 83 height 12
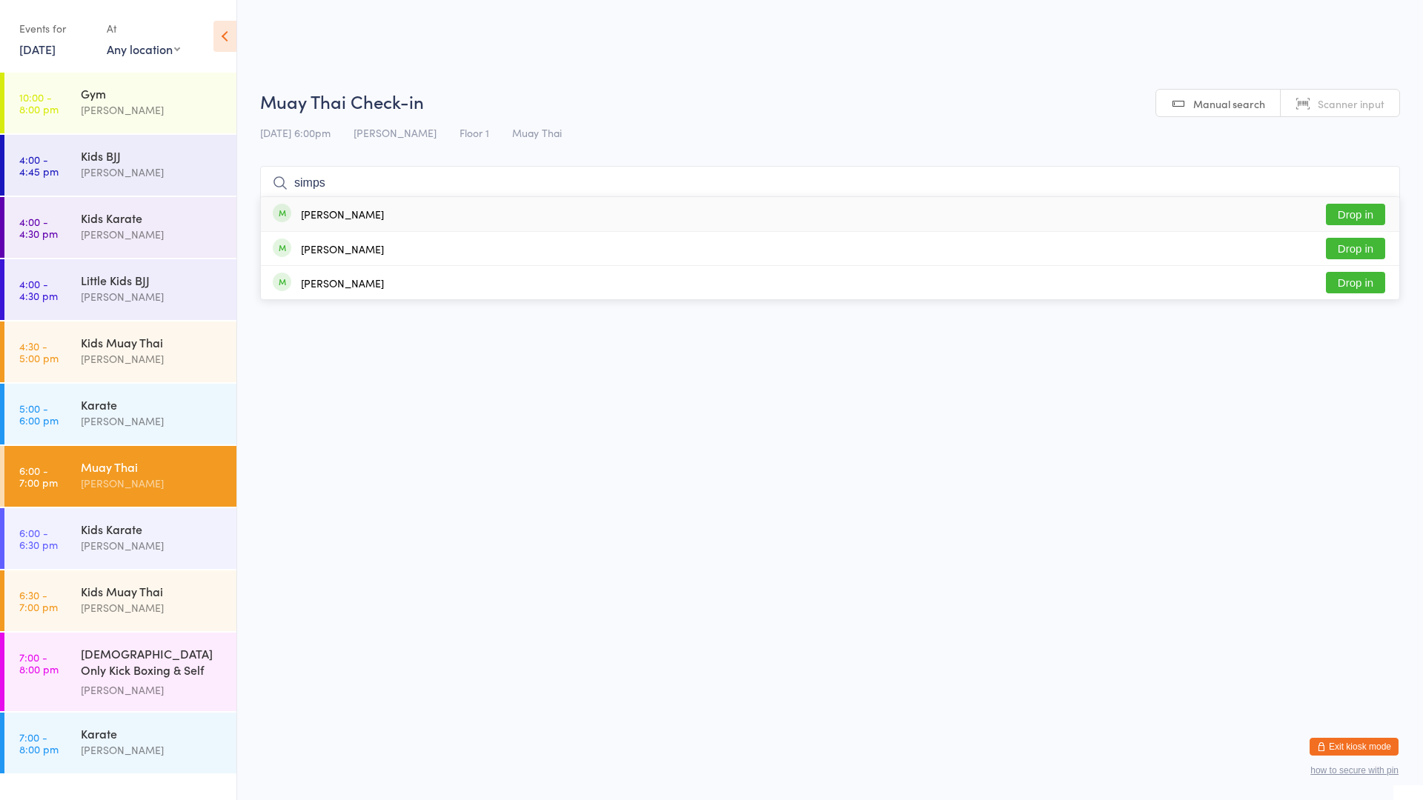
type input "simps"
click at [1334, 220] on button "Drop in" at bounding box center [1355, 214] width 59 height 21
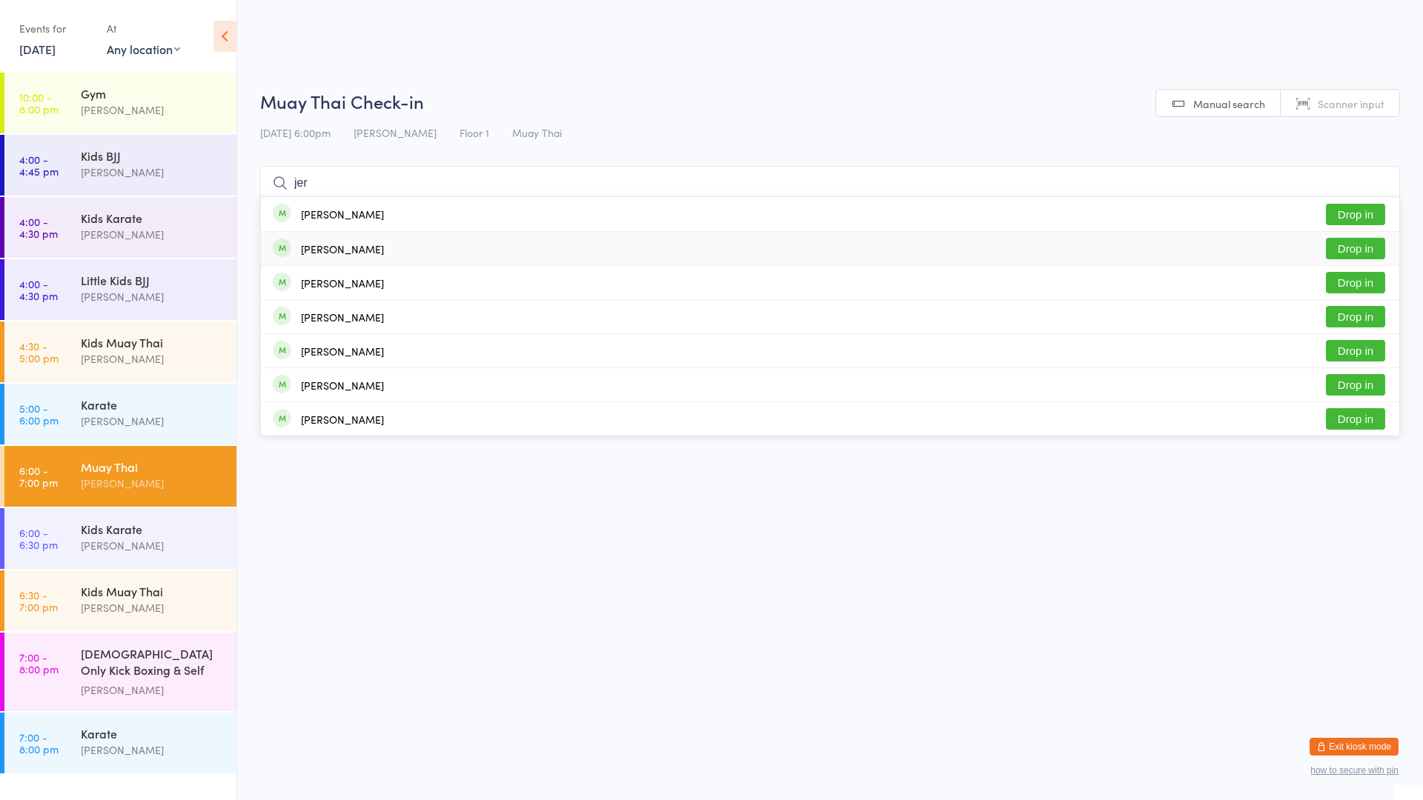
type input "jer"
click at [1358, 245] on button "Drop in" at bounding box center [1355, 248] width 59 height 21
type input "[PERSON_NAME]"
click at [660, 206] on div "[PERSON_NAME] Drop in" at bounding box center [830, 214] width 1138 height 34
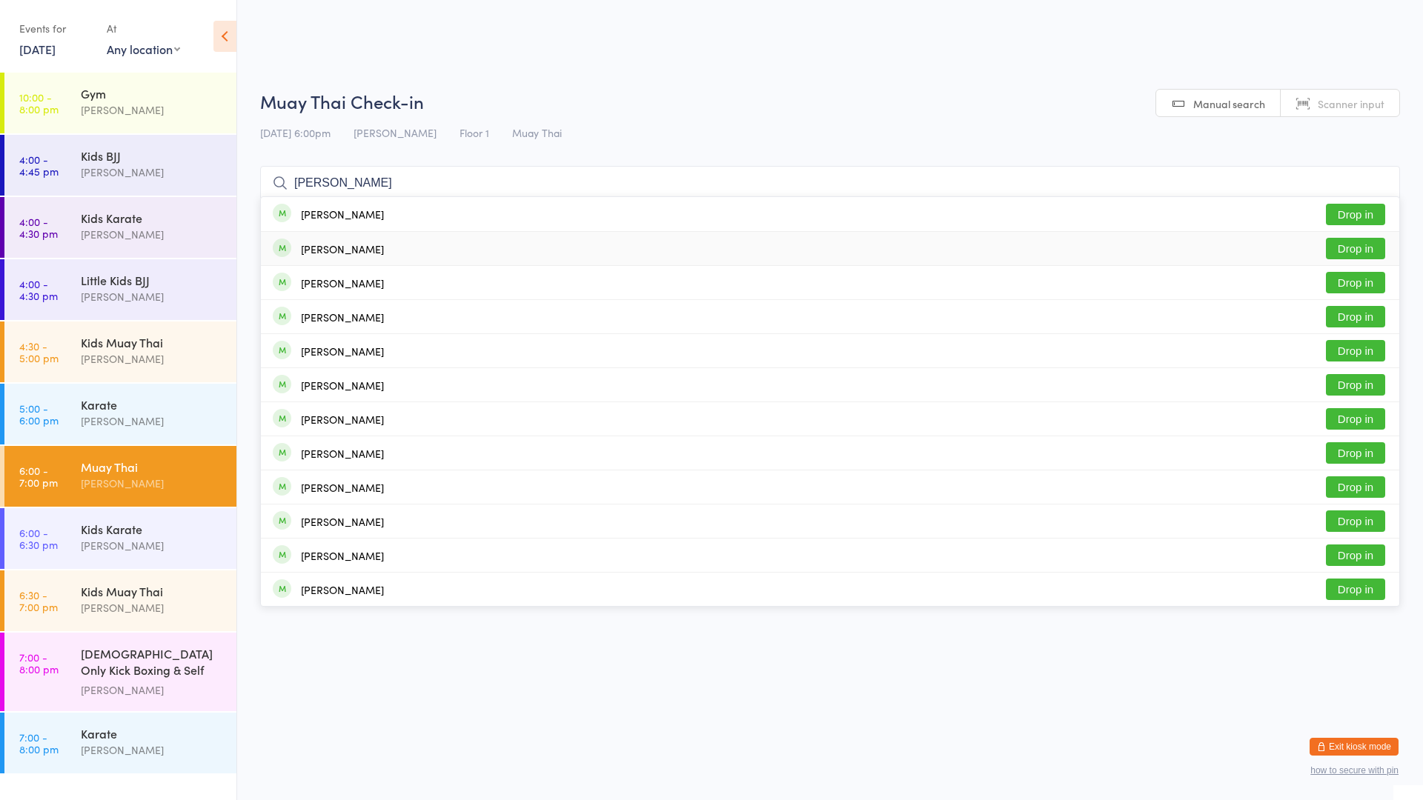
type input "[PERSON_NAME]"
click at [542, 256] on div "[PERSON_NAME] Drop in" at bounding box center [830, 248] width 1138 height 33
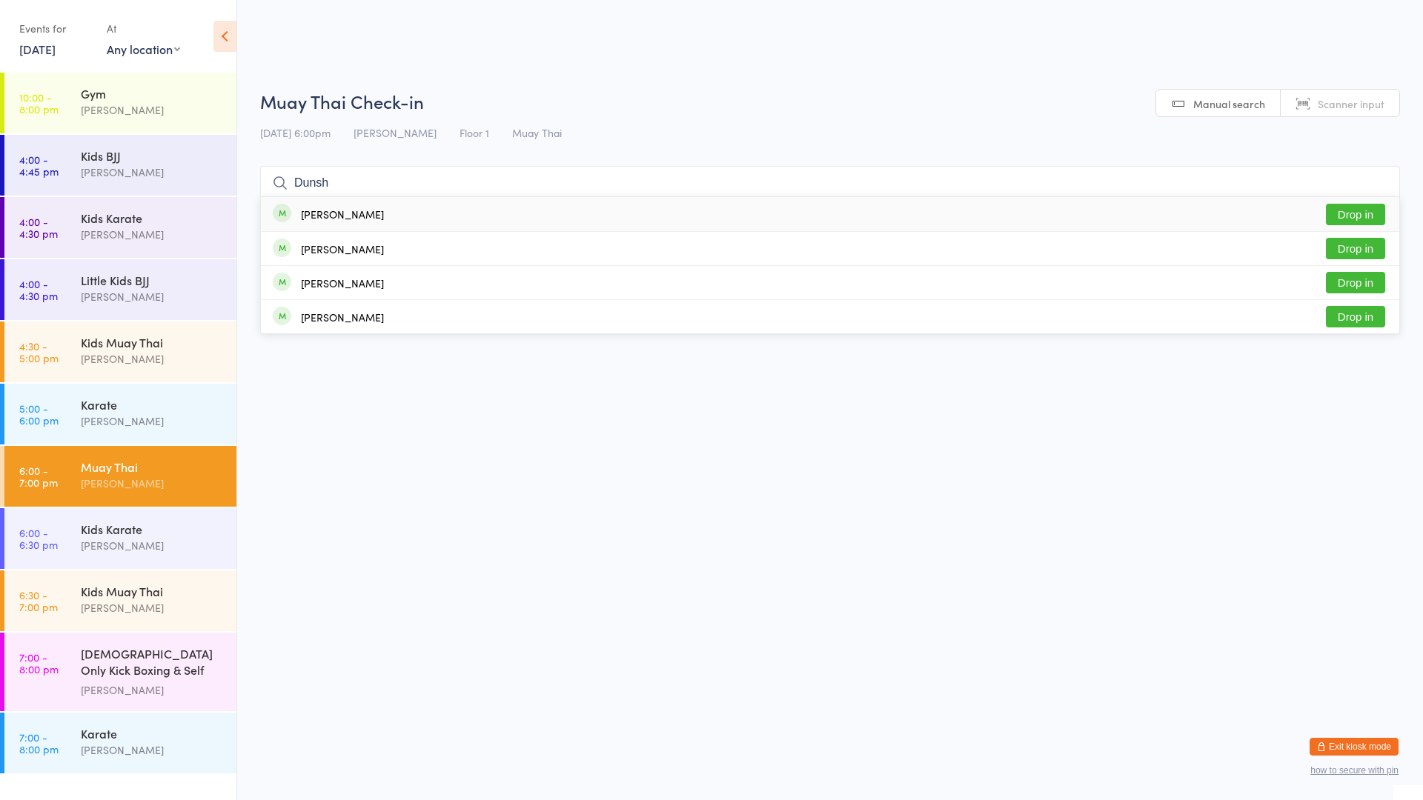
type input "Dunsh"
click at [439, 218] on div "[PERSON_NAME] Dunshea Drop in" at bounding box center [830, 214] width 1138 height 34
type input "mahdi"
click at [404, 219] on div "[PERSON_NAME] kabbout Check in" at bounding box center [830, 214] width 1138 height 34
type input "iogh"
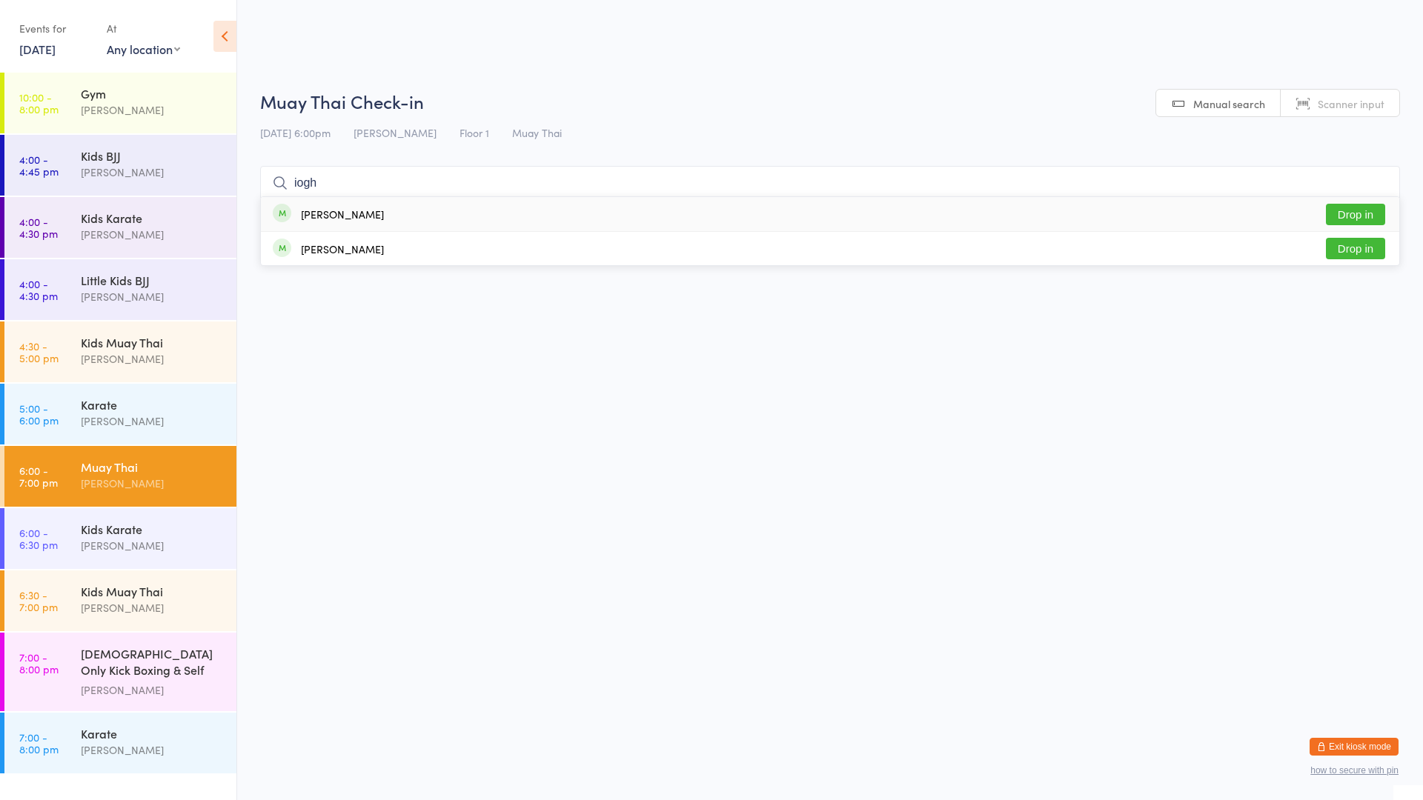
click at [404, 219] on div "[PERSON_NAME] Drop in" at bounding box center [830, 214] width 1138 height 34
type input "iogha"
click at [385, 259] on div "[PERSON_NAME] Drop in" at bounding box center [830, 248] width 1138 height 33
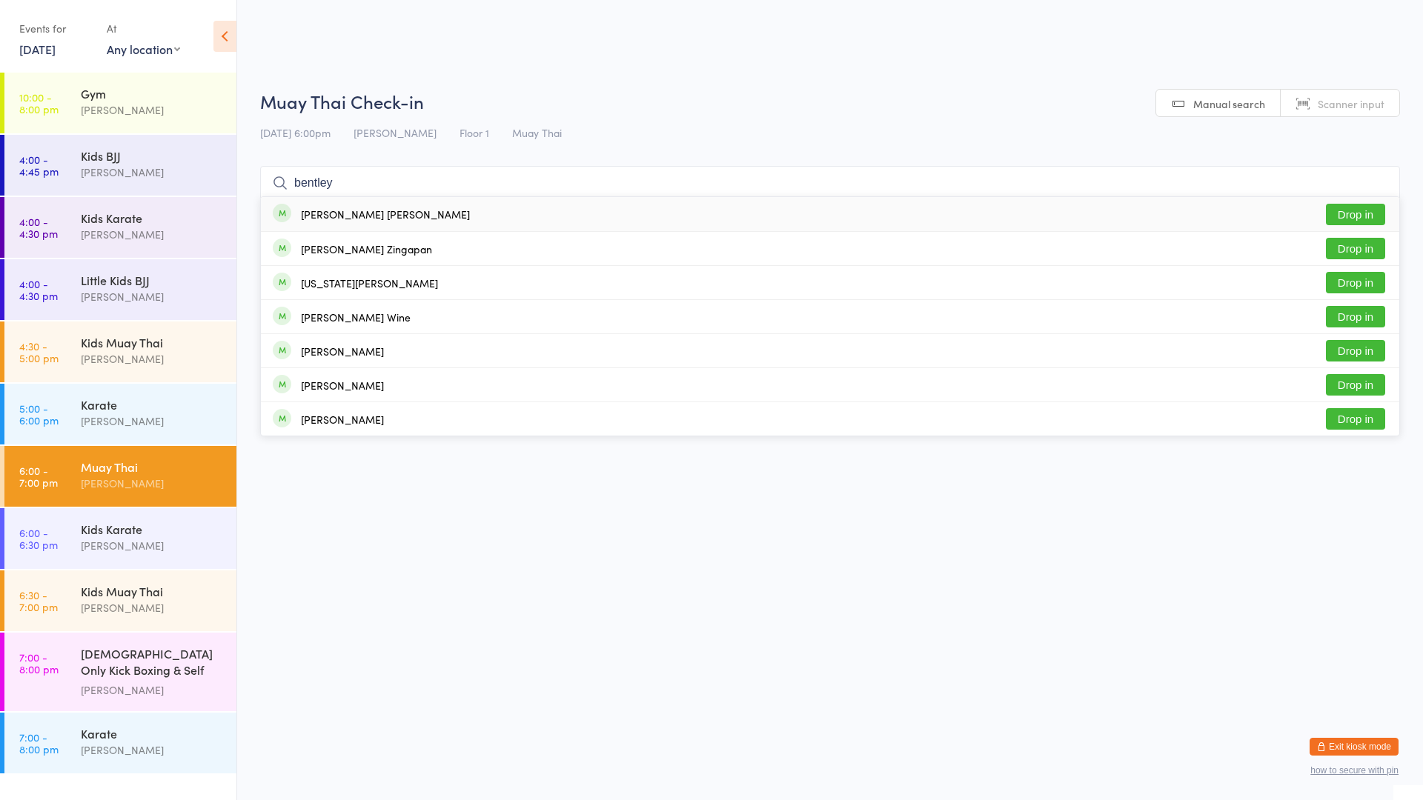
type input "bentley"
click at [1350, 210] on button "Drop in" at bounding box center [1355, 214] width 59 height 21
type input "ka"
click at [819, 382] on div "Kaeden Gray Drop in" at bounding box center [830, 384] width 1138 height 33
type input "[PERSON_NAME]"
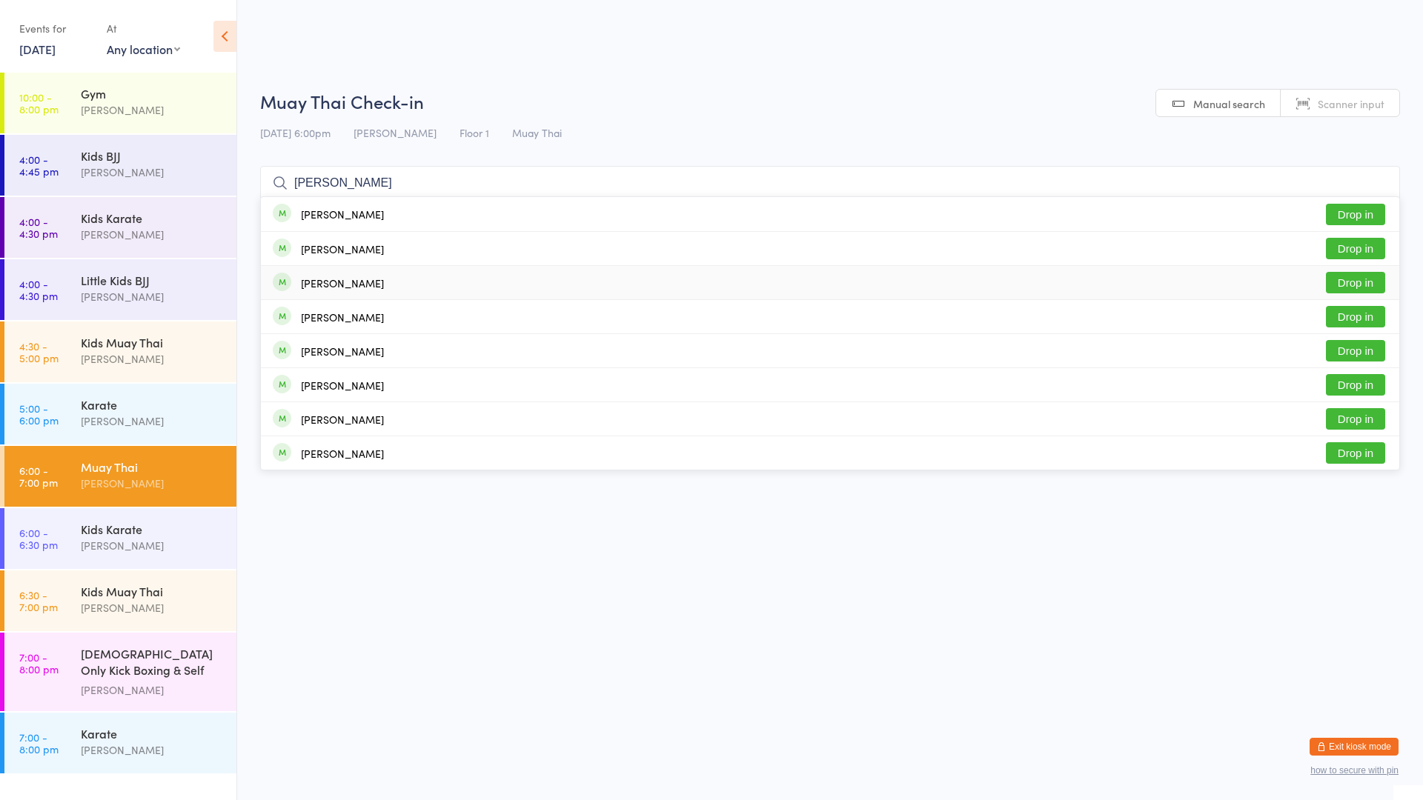
click at [391, 284] on div "[PERSON_NAME] Drop in" at bounding box center [830, 282] width 1138 height 33
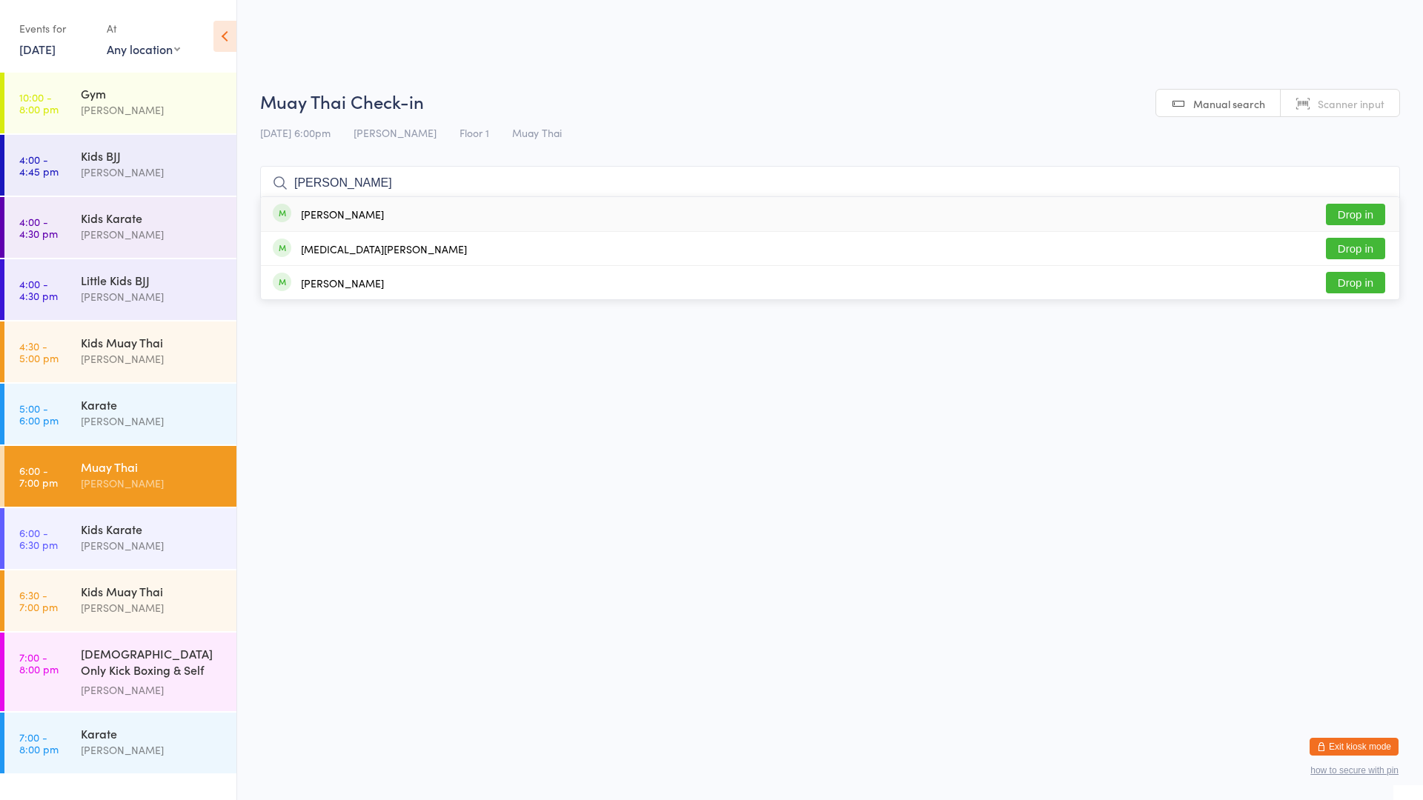
type input "[PERSON_NAME]"
drag, startPoint x: 381, startPoint y: 217, endPoint x: 387, endPoint y: 209, distance: 10.1
click at [387, 209] on div "[PERSON_NAME] Drop in" at bounding box center [830, 214] width 1138 height 34
type input "imani"
click at [1372, 210] on button "Drop in" at bounding box center [1355, 214] width 59 height 21
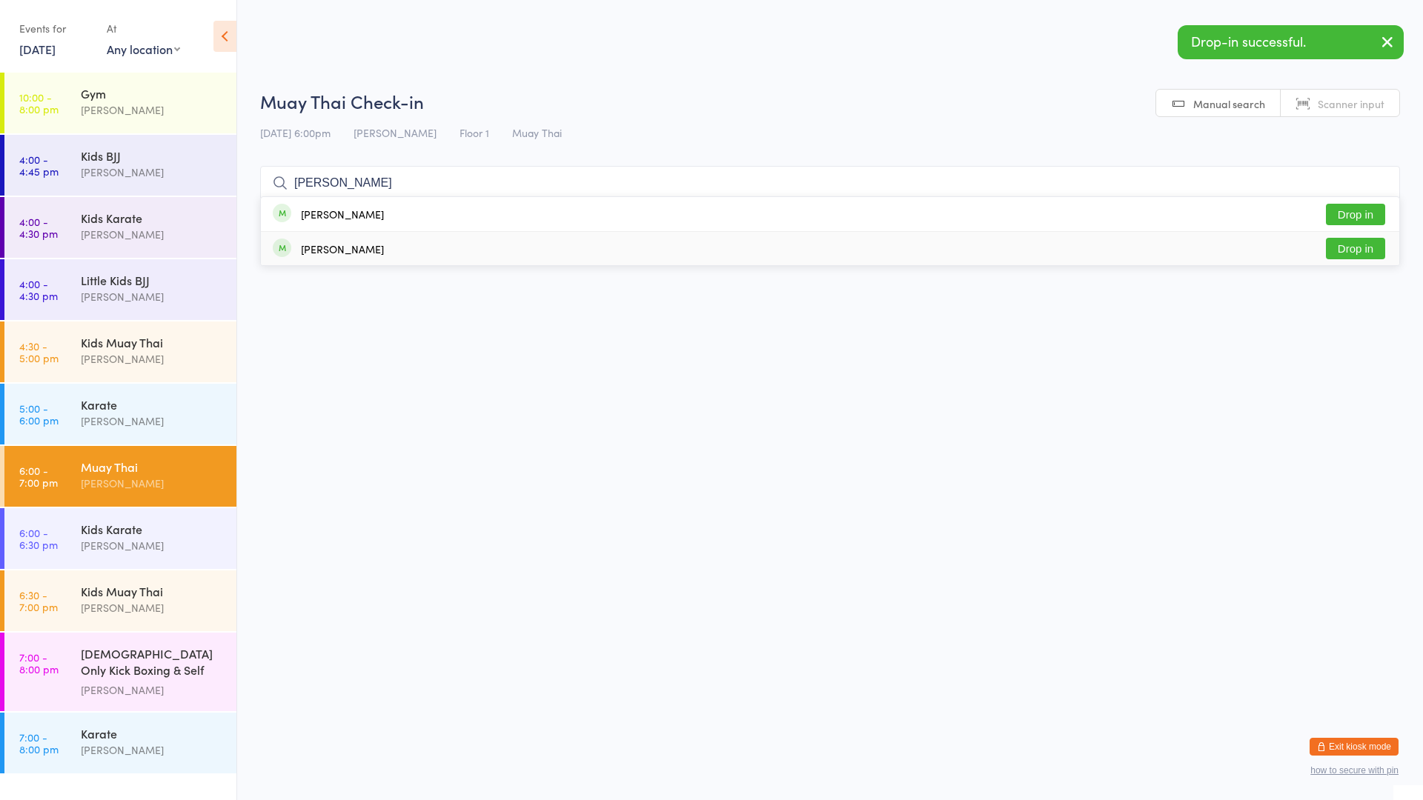
type input "[PERSON_NAME]"
click at [1361, 251] on button "Drop in" at bounding box center [1355, 248] width 59 height 21
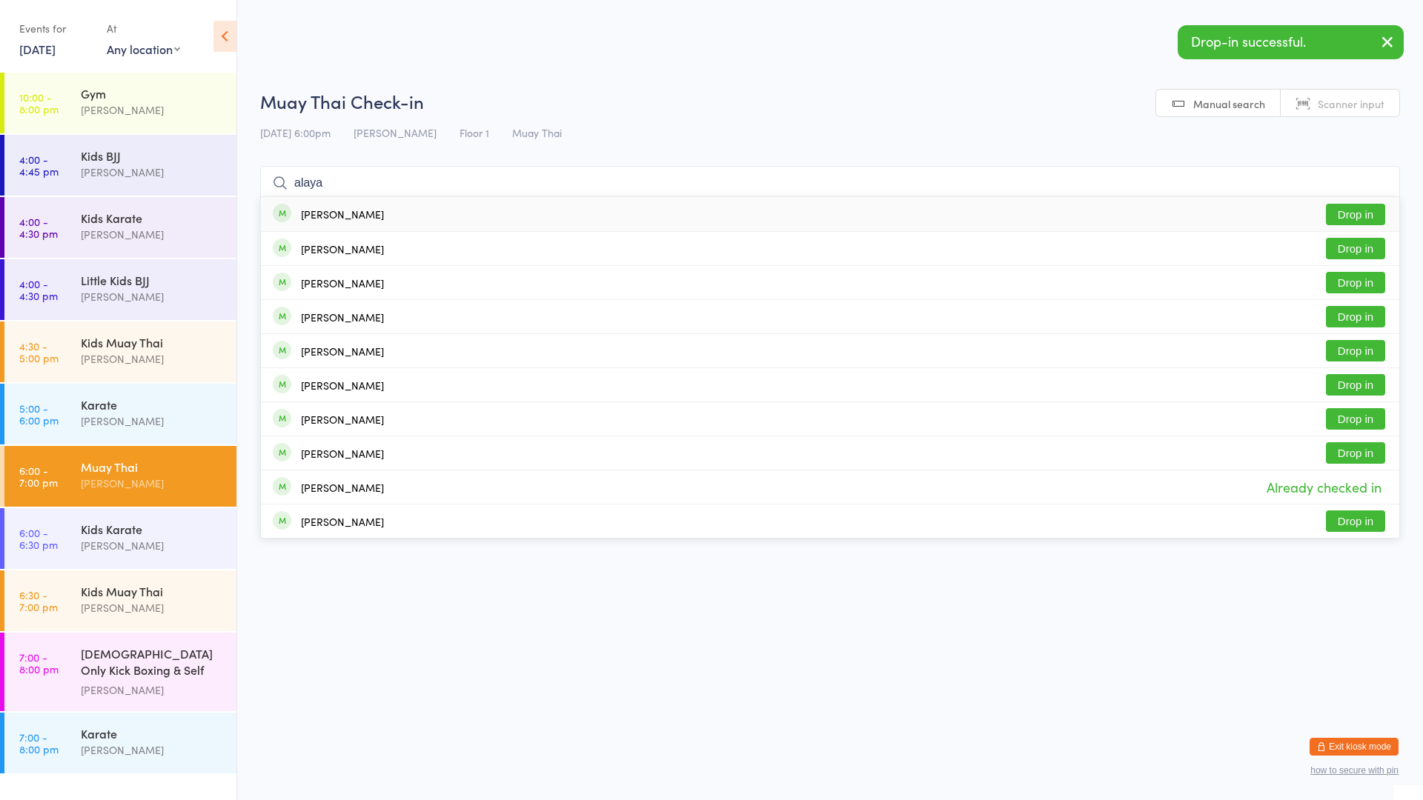
type input "alaya"
click at [1354, 204] on button "Drop in" at bounding box center [1355, 214] width 59 height 21
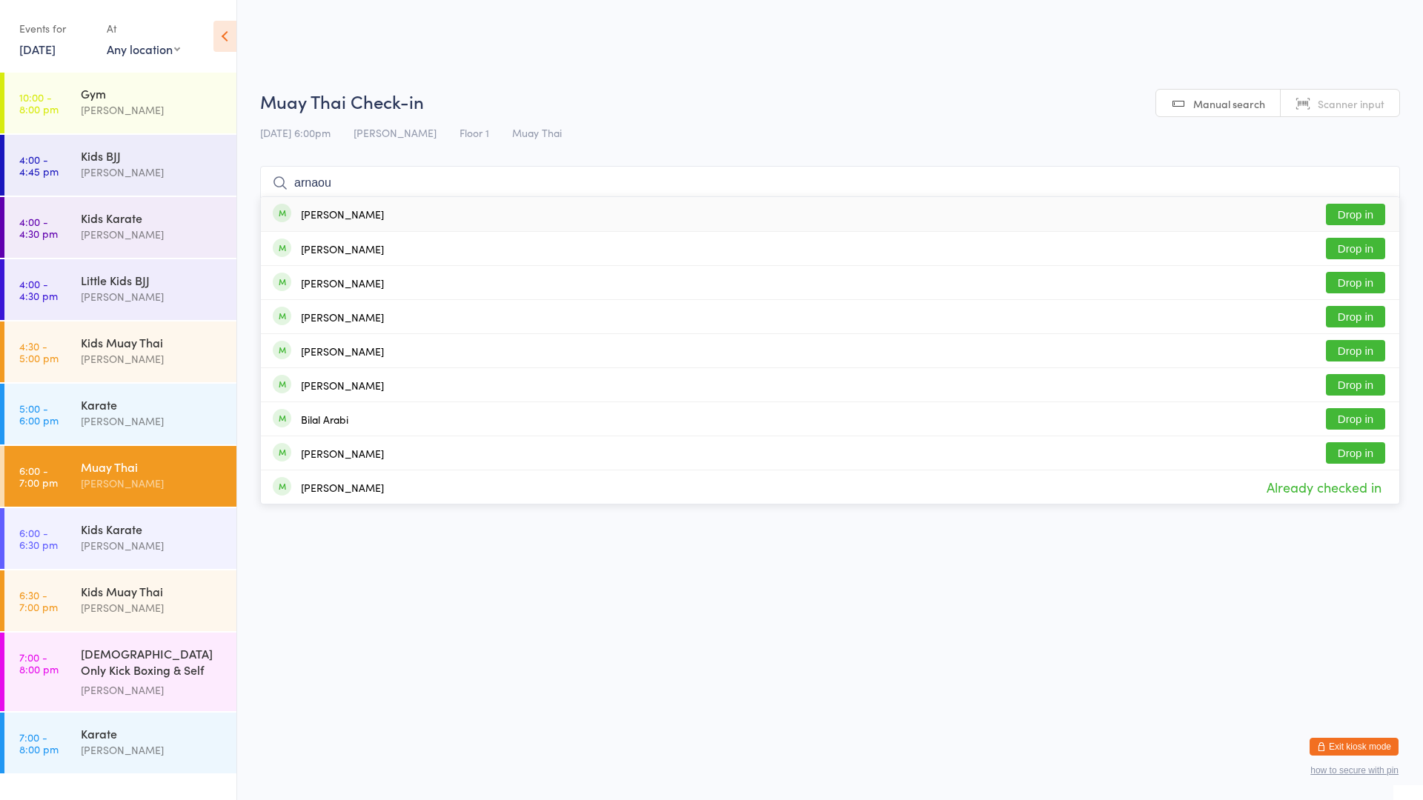
type input "arnaout"
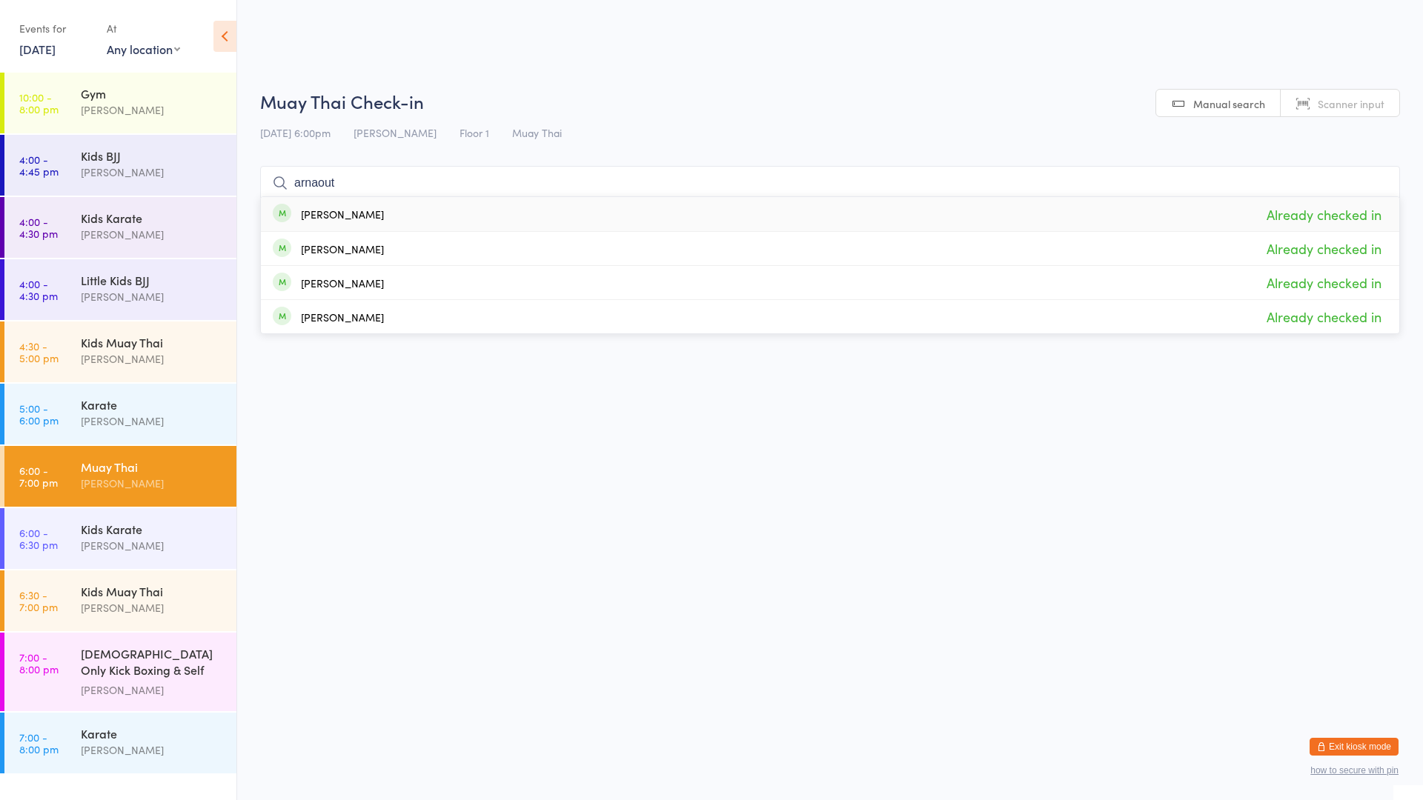
click at [1375, 181] on input "arnaout" at bounding box center [830, 183] width 1140 height 34
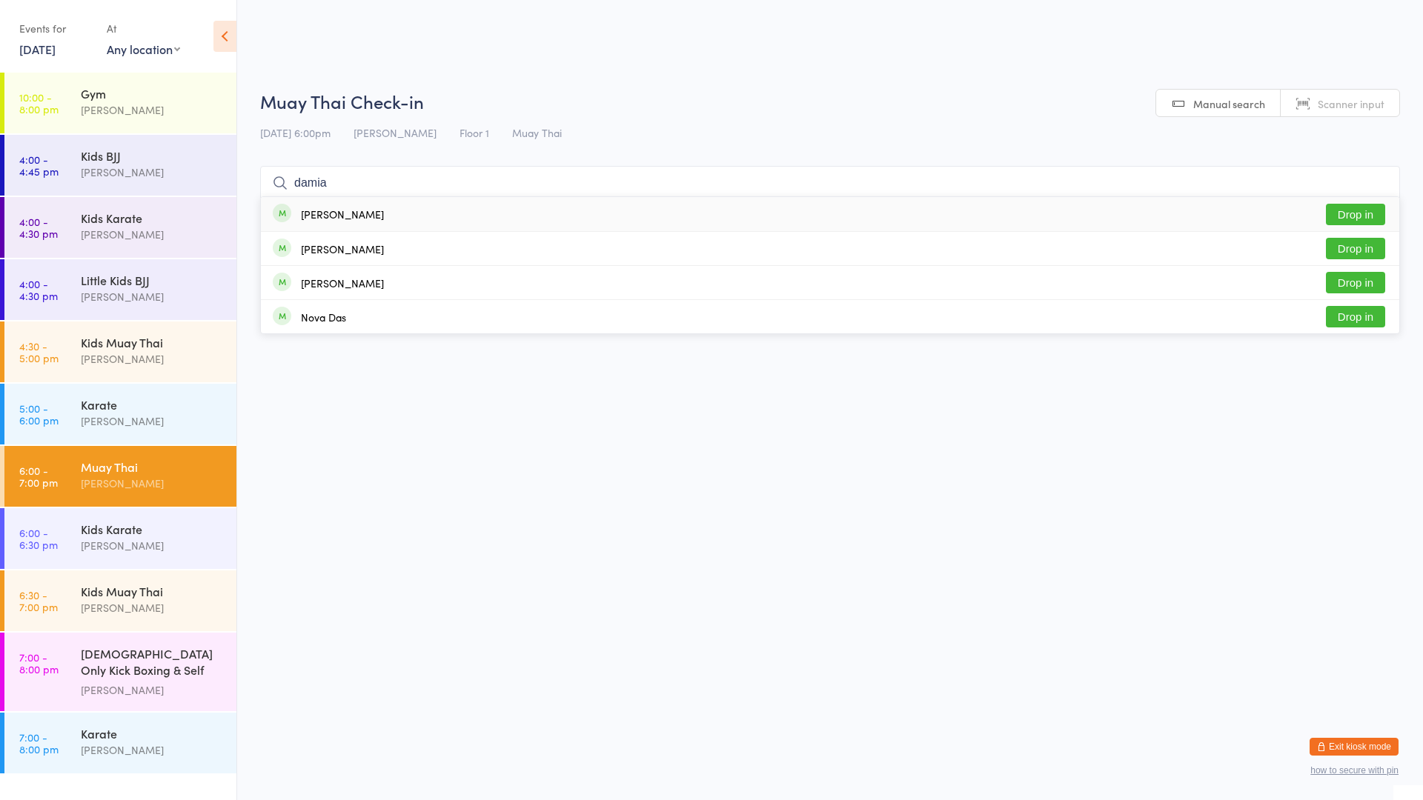
type input "damia"
click at [516, 210] on div "[PERSON_NAME] Drop in" at bounding box center [830, 214] width 1138 height 34
type input "[PERSON_NAME]"
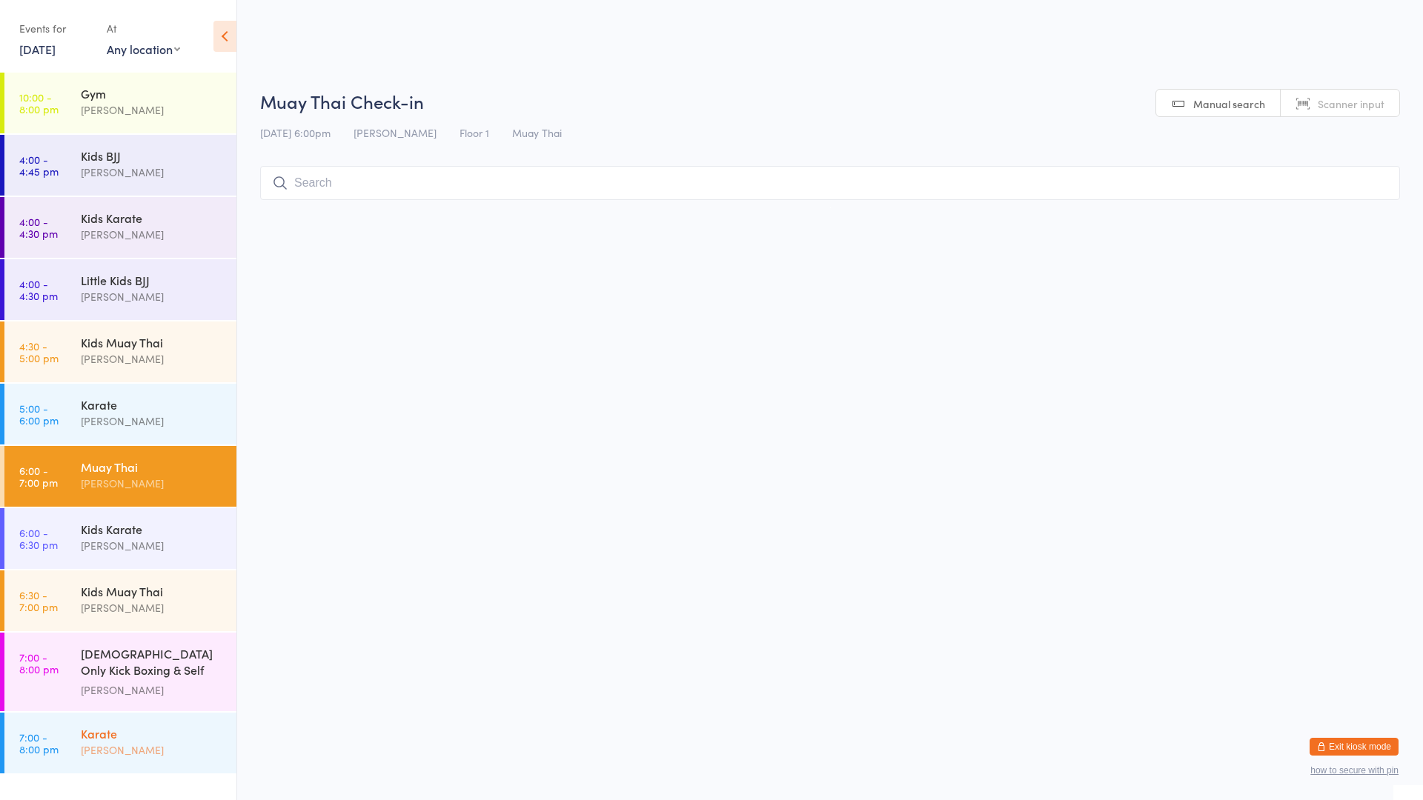
click at [117, 731] on div "Karate" at bounding box center [152, 733] width 143 height 16
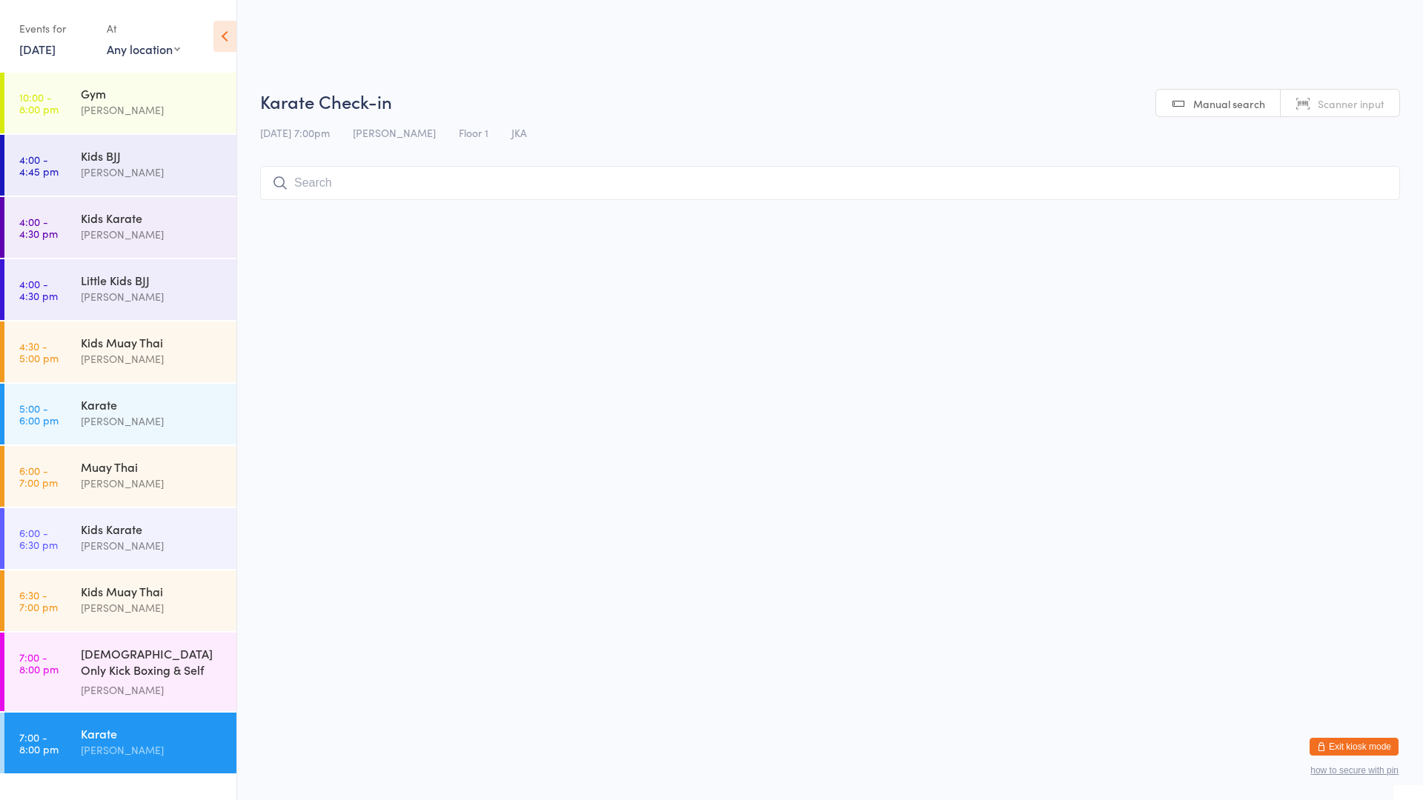
click at [295, 183] on input "search" at bounding box center [830, 183] width 1140 height 34
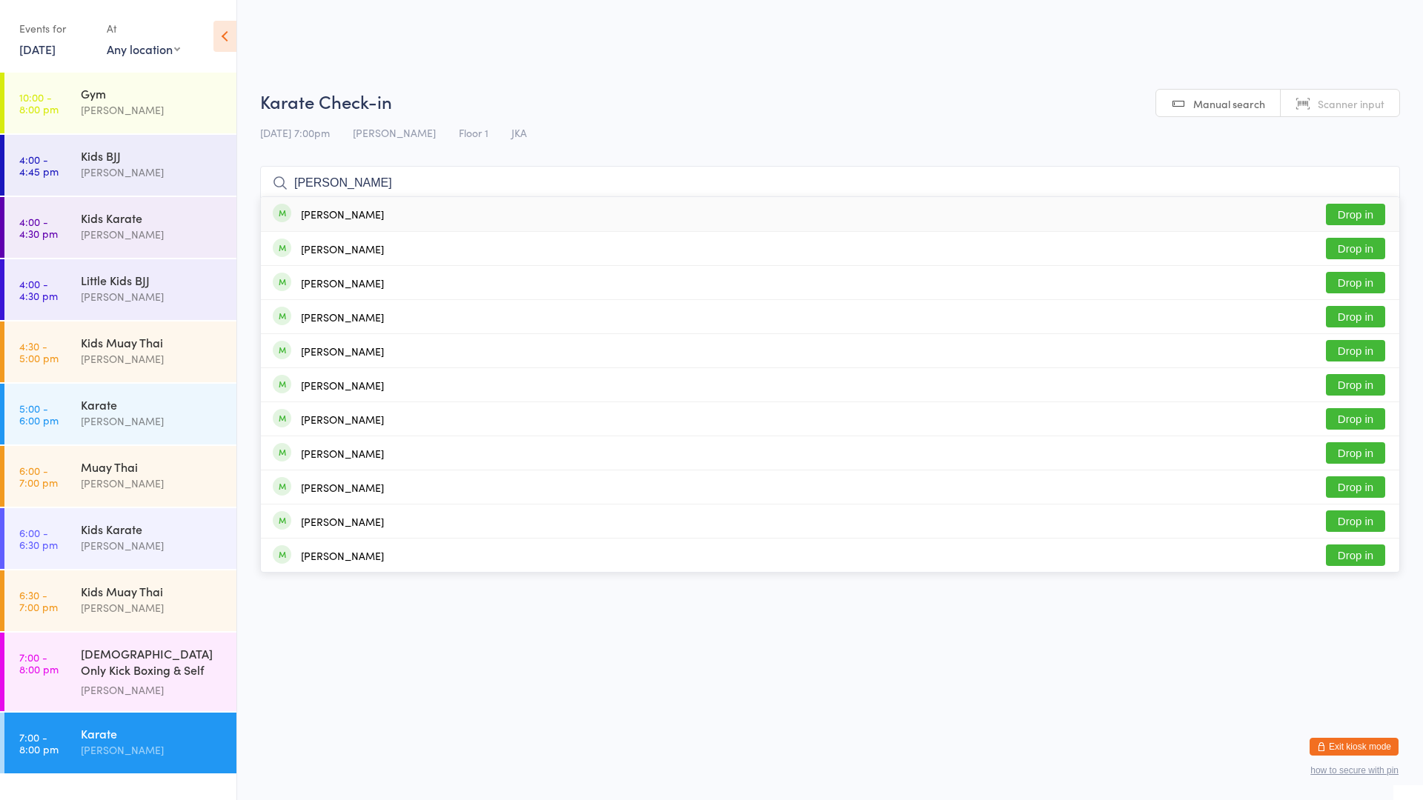
type input "[PERSON_NAME]"
drag, startPoint x: 1344, startPoint y: 210, endPoint x: 1329, endPoint y: 210, distance: 14.8
click at [1341, 210] on button "Drop in" at bounding box center [1355, 214] width 59 height 21
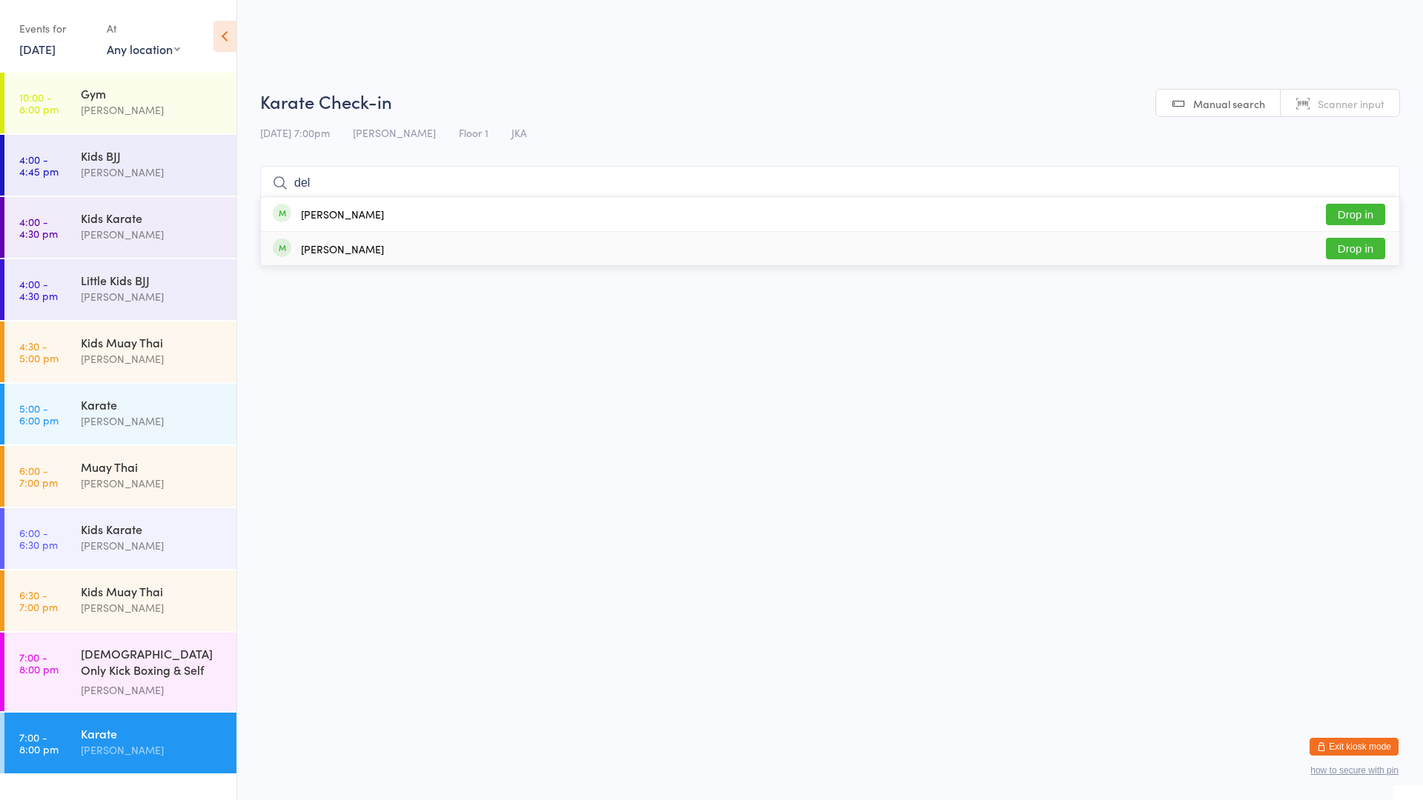
type input "del"
click at [1347, 250] on button "Drop in" at bounding box center [1355, 248] width 59 height 21
drag, startPoint x: 1319, startPoint y: 107, endPoint x: 104, endPoint y: 472, distance: 1268.1
click at [104, 472] on div "Muay Thai" at bounding box center [152, 467] width 143 height 16
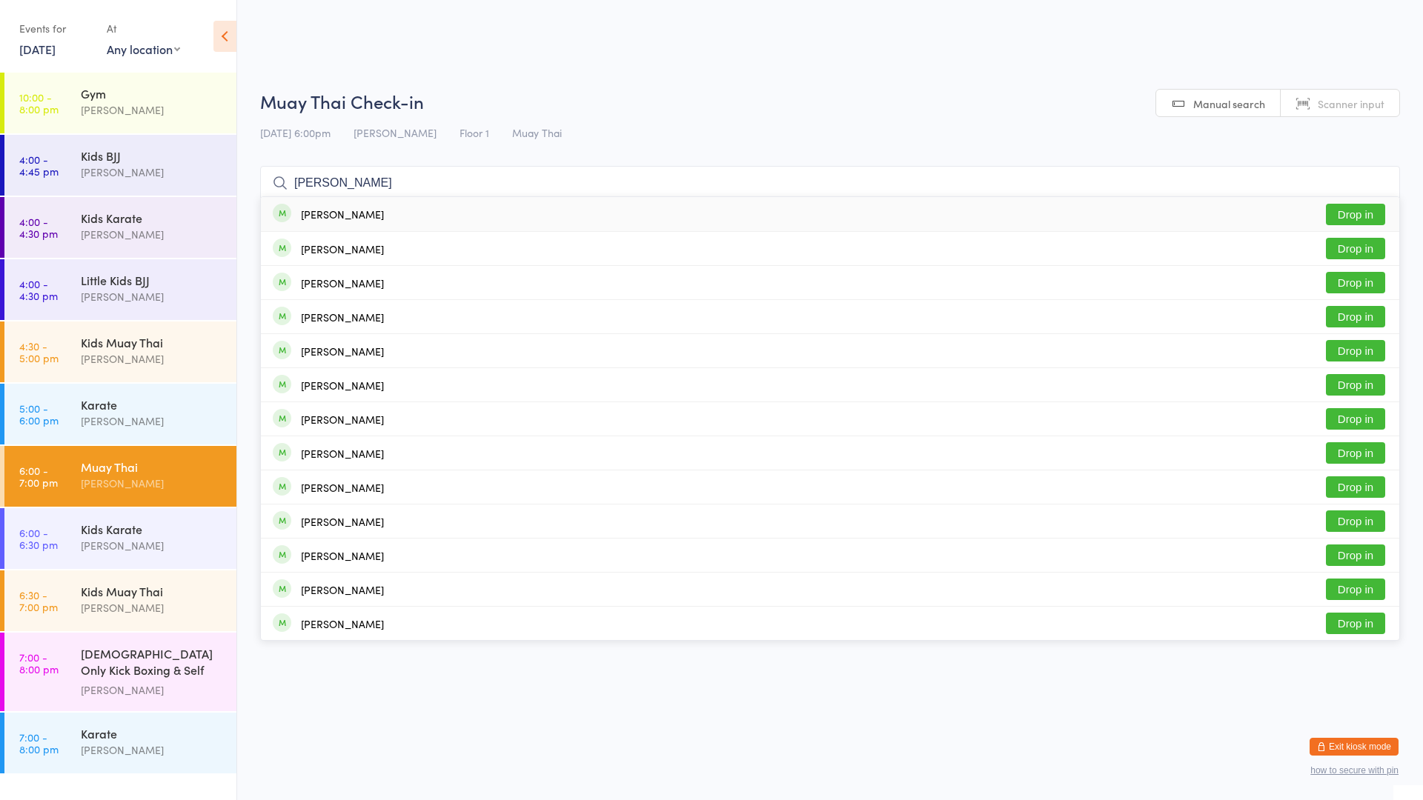
type input "[PERSON_NAME]"
click at [1361, 210] on button "Drop in" at bounding box center [1355, 214] width 59 height 21
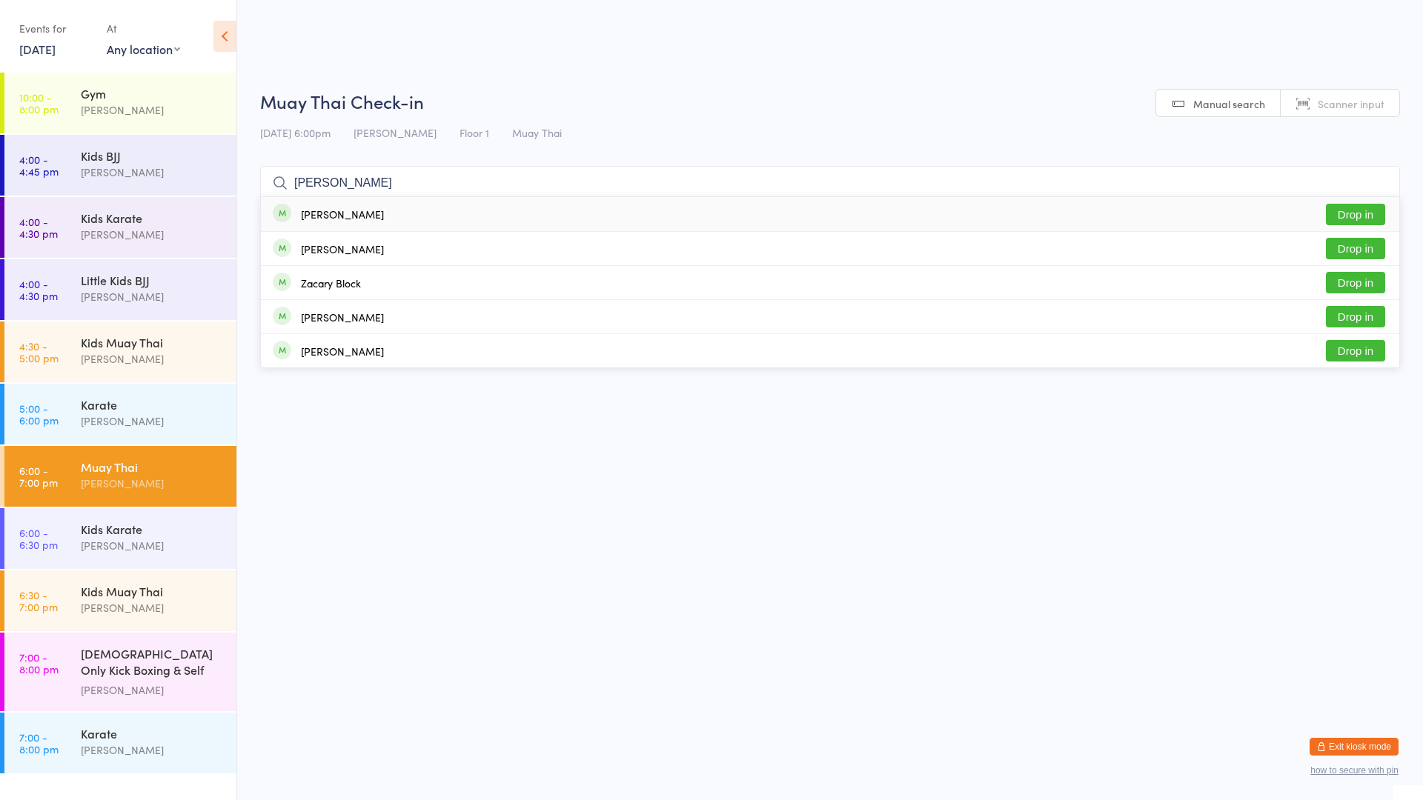
type input "[PERSON_NAME]"
click at [1367, 217] on button "Drop in" at bounding box center [1355, 214] width 59 height 21
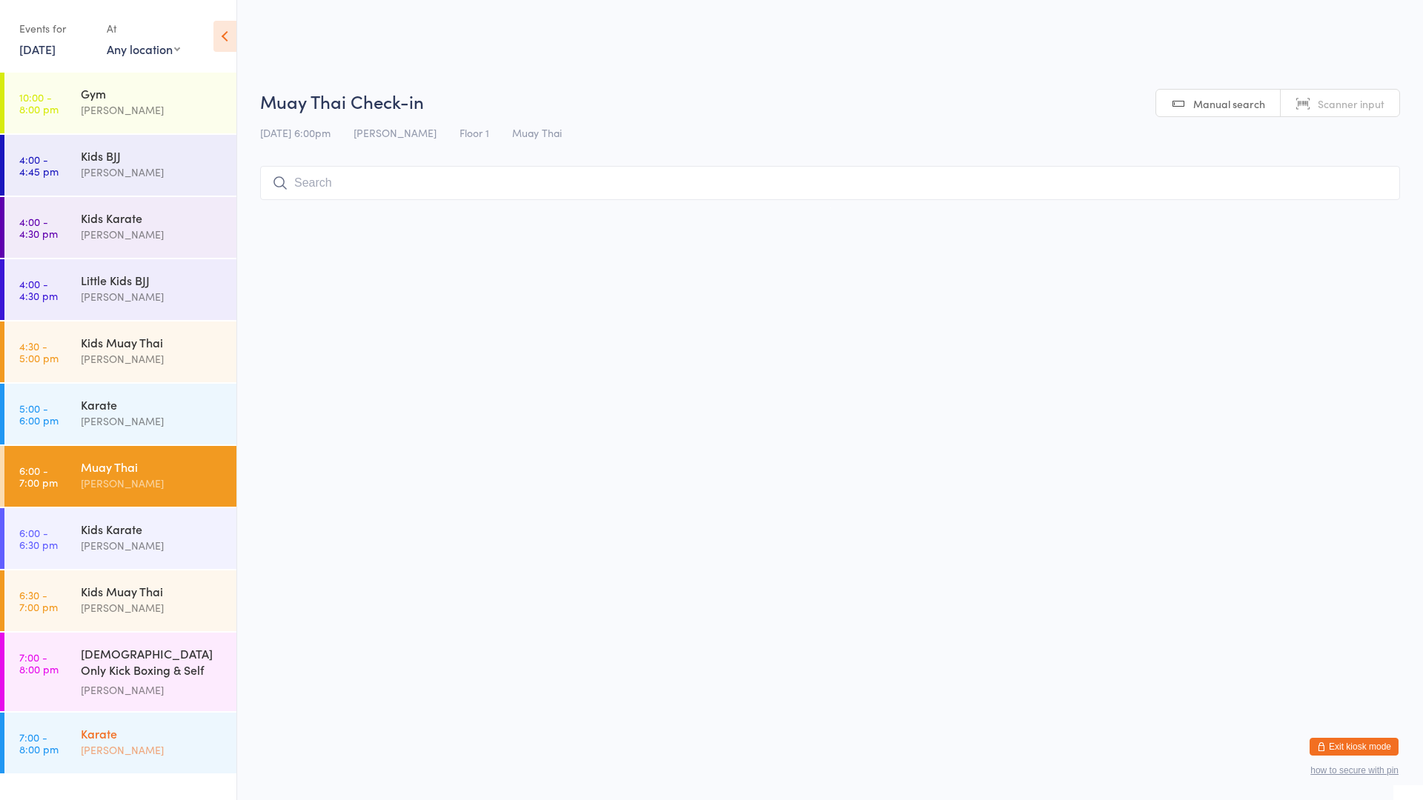
click at [171, 743] on div "[PERSON_NAME]" at bounding box center [152, 750] width 143 height 17
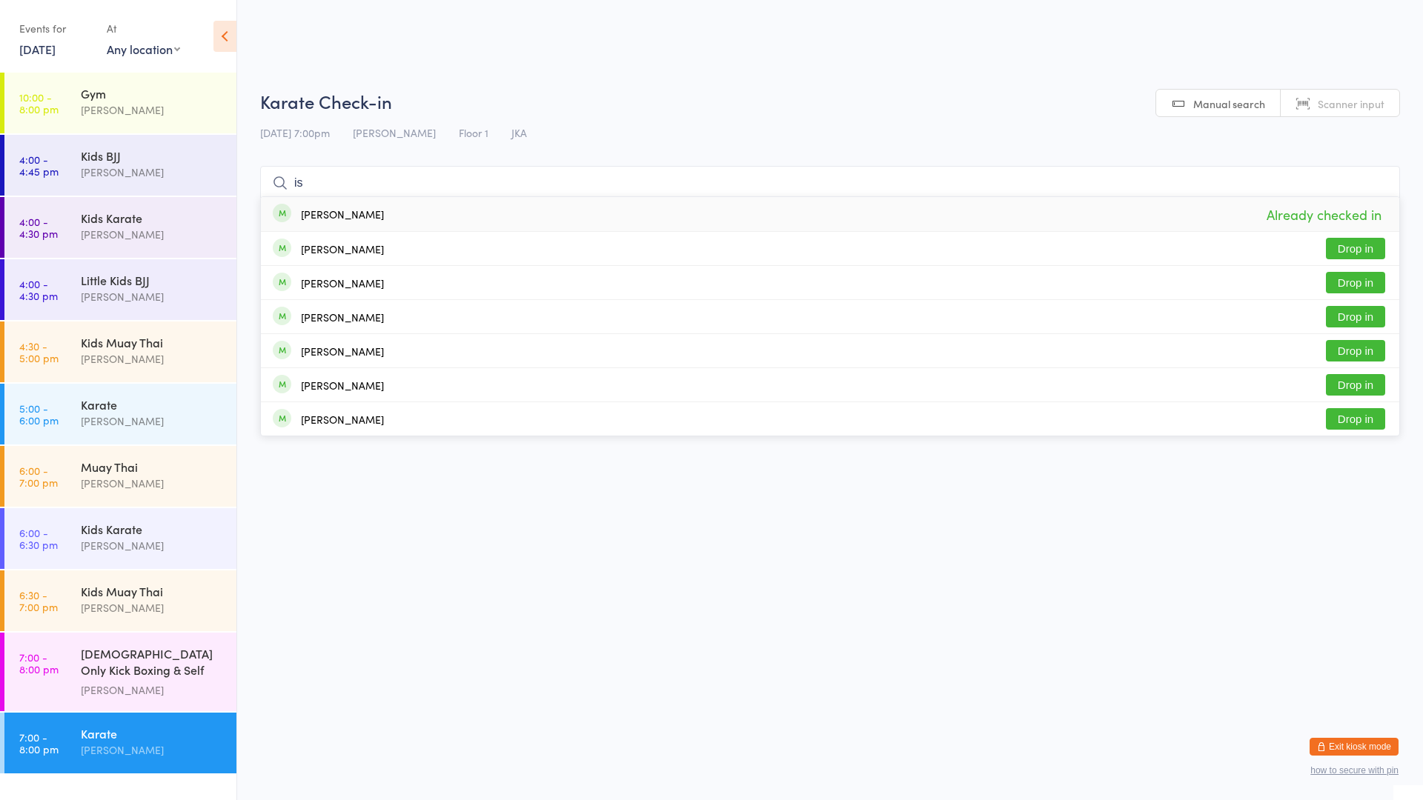
type input "i"
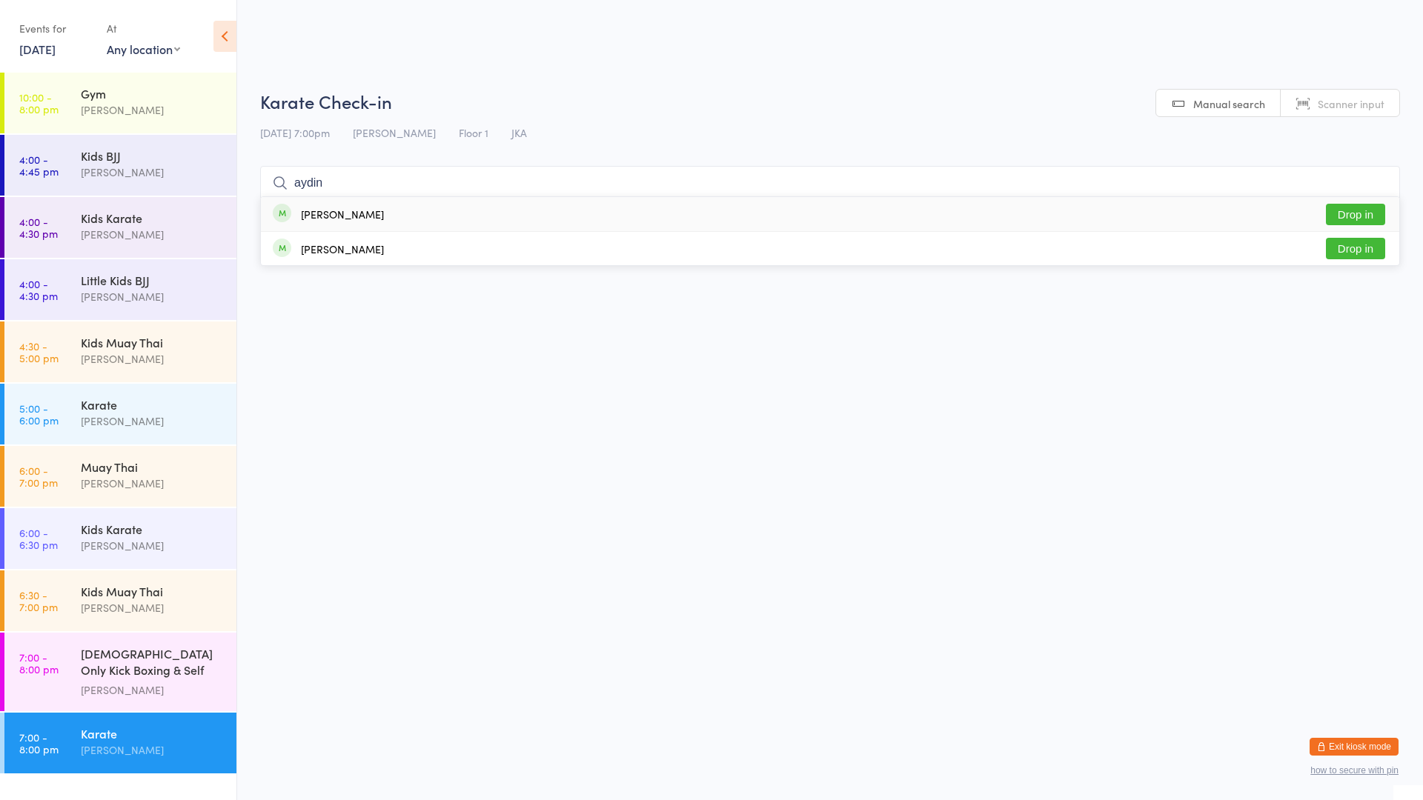
type input "aydin"
click at [1361, 207] on button "Drop in" at bounding box center [1355, 214] width 59 height 21
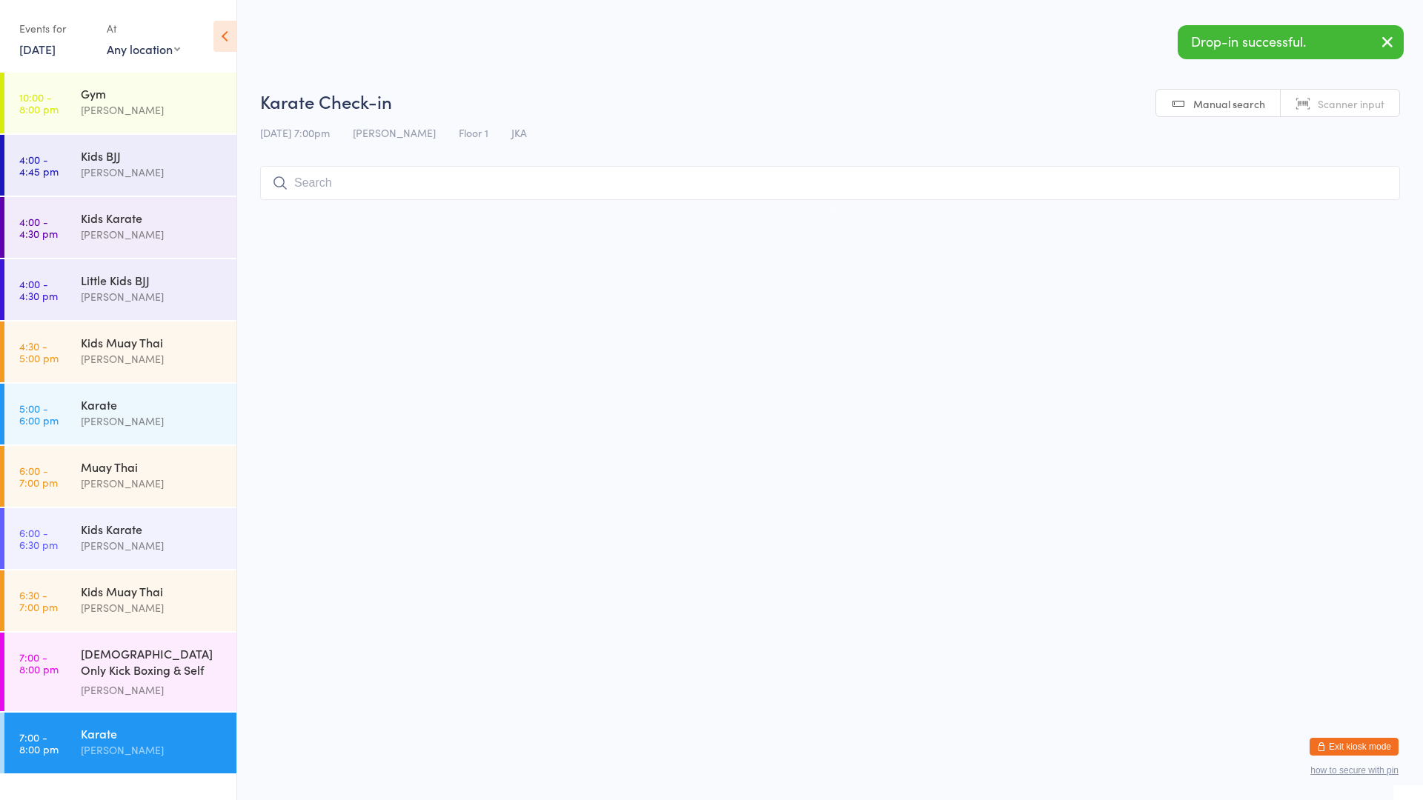
click at [142, 727] on div "Karate" at bounding box center [152, 733] width 143 height 16
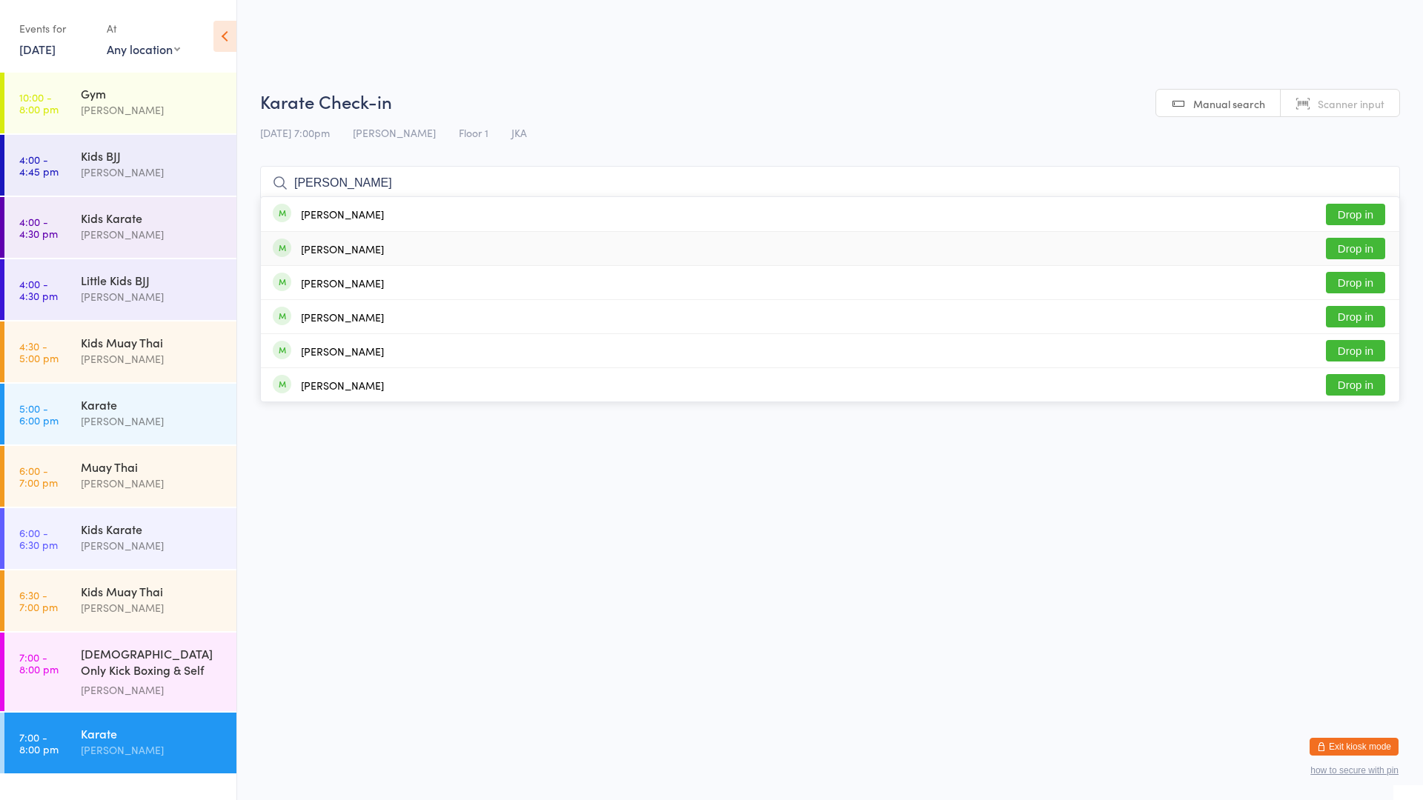
type input "[PERSON_NAME]"
click at [1355, 202] on div "[PERSON_NAME] Drop in" at bounding box center [830, 214] width 1138 height 34
type input "[PERSON_NAME]"
click at [1350, 244] on button "Drop in" at bounding box center [1355, 248] width 59 height 21
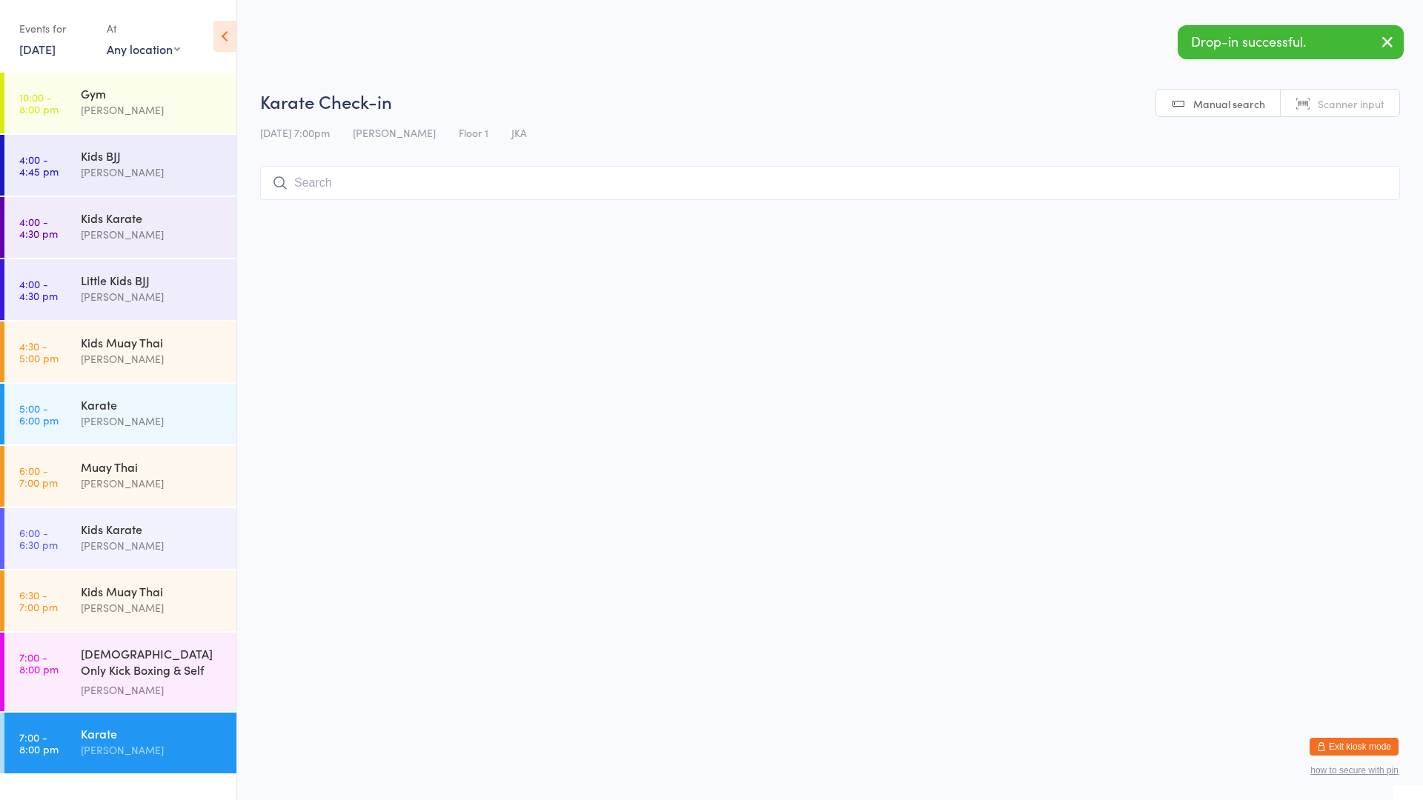
click at [550, 182] on input "search" at bounding box center [830, 183] width 1140 height 34
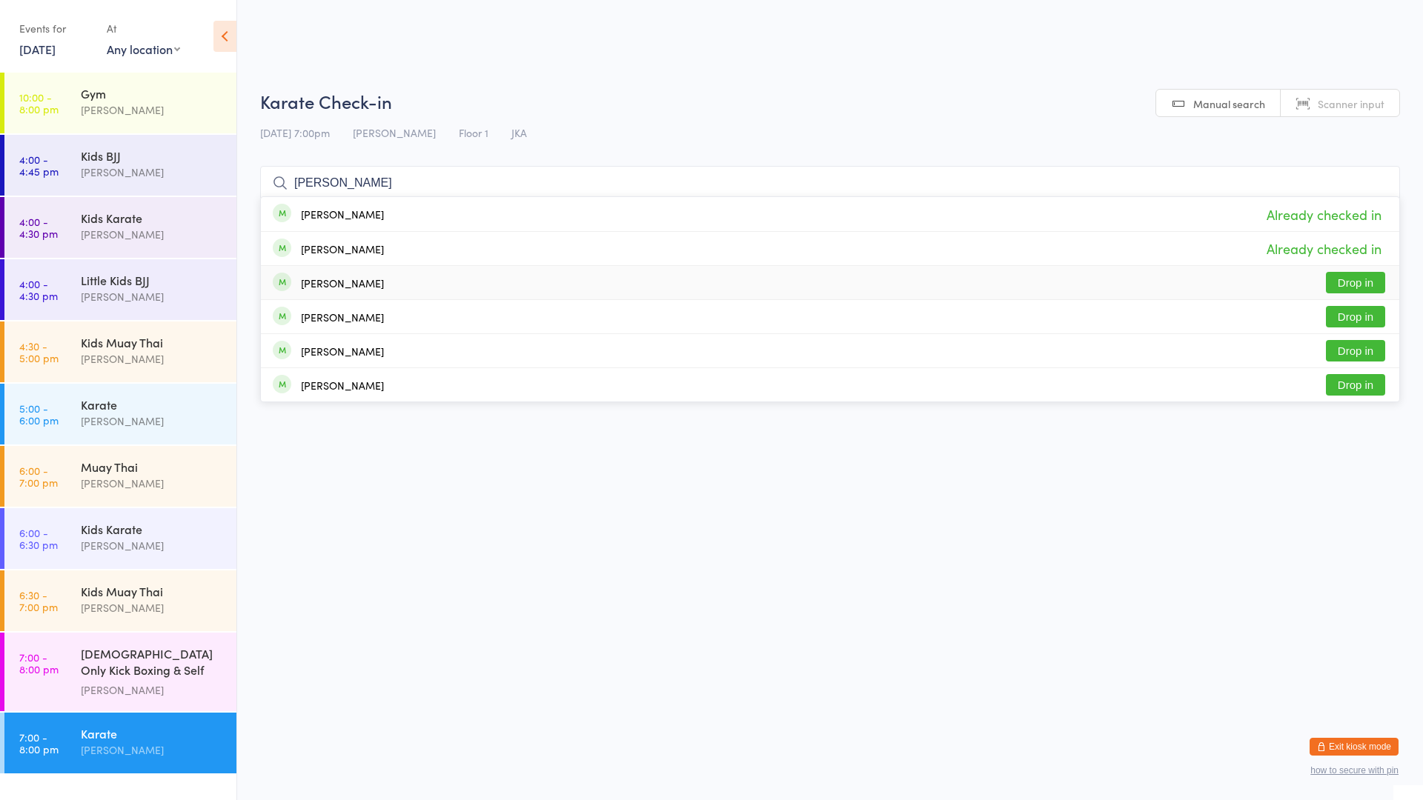
type input "[PERSON_NAME]"
click at [1350, 284] on button "Drop in" at bounding box center [1355, 282] width 59 height 21
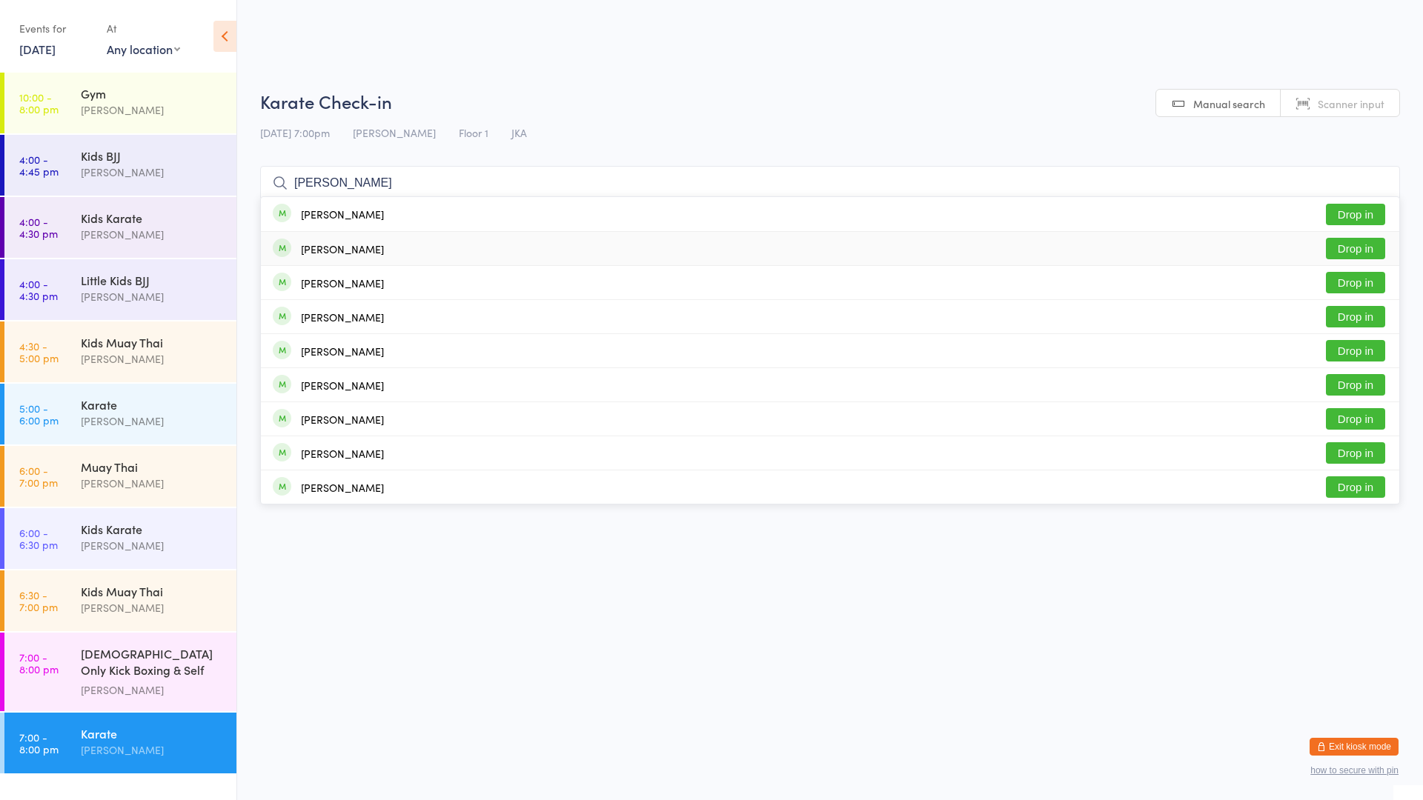
type input "[PERSON_NAME]"
click at [1354, 245] on button "Drop in" at bounding box center [1355, 248] width 59 height 21
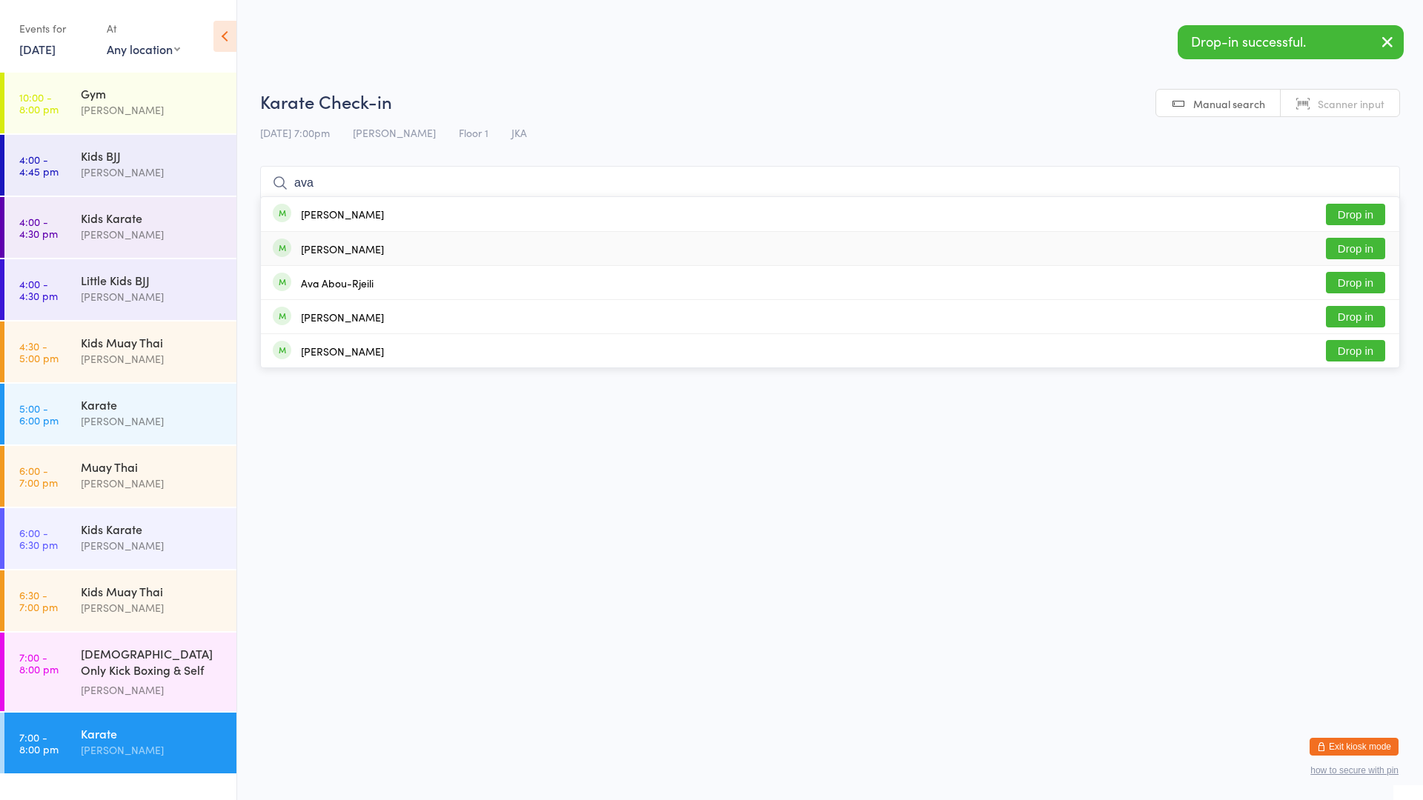
type input "ava"
click at [1346, 250] on button "Drop in" at bounding box center [1355, 248] width 59 height 21
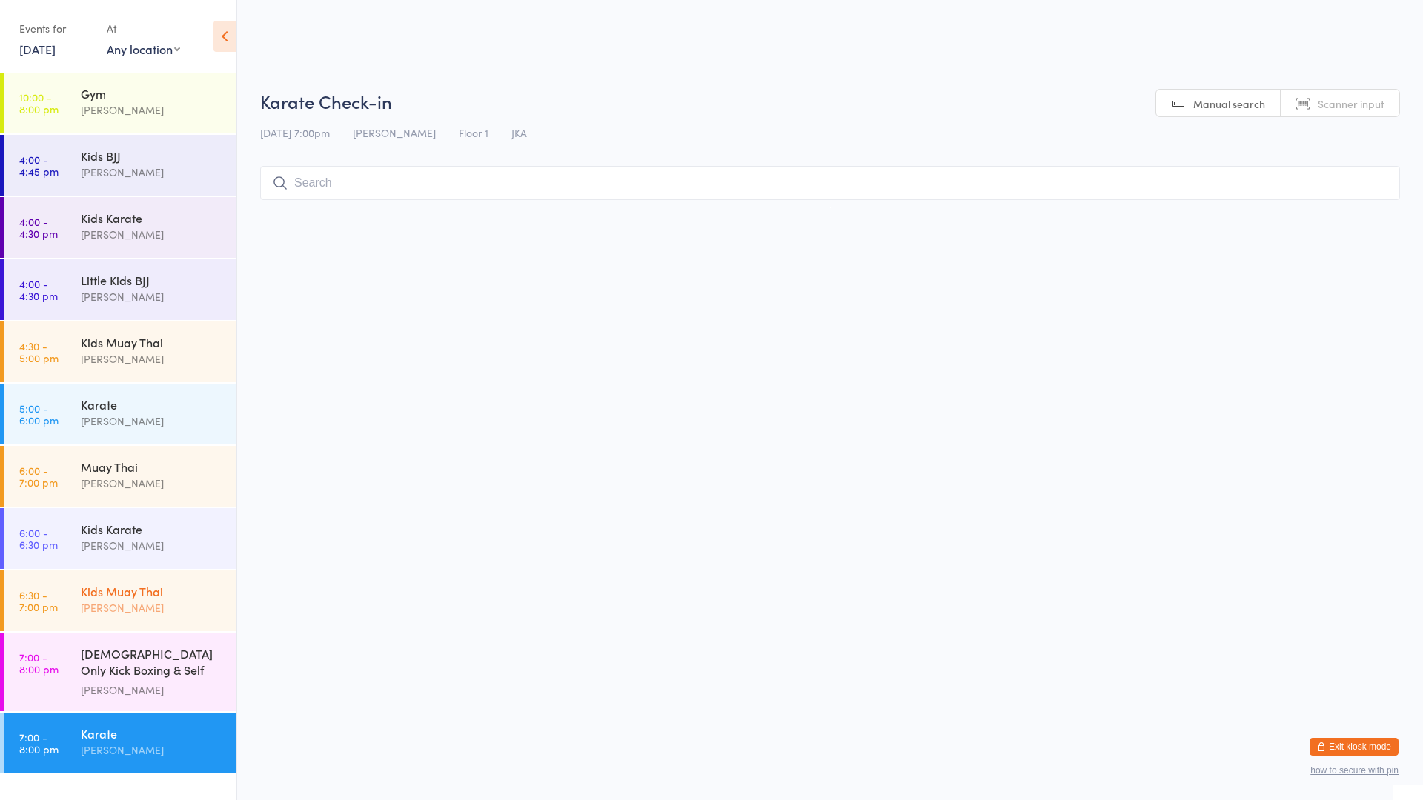
click at [129, 619] on div "Kids Muay [DEMOGRAPHIC_DATA] [PERSON_NAME]" at bounding box center [159, 600] width 156 height 59
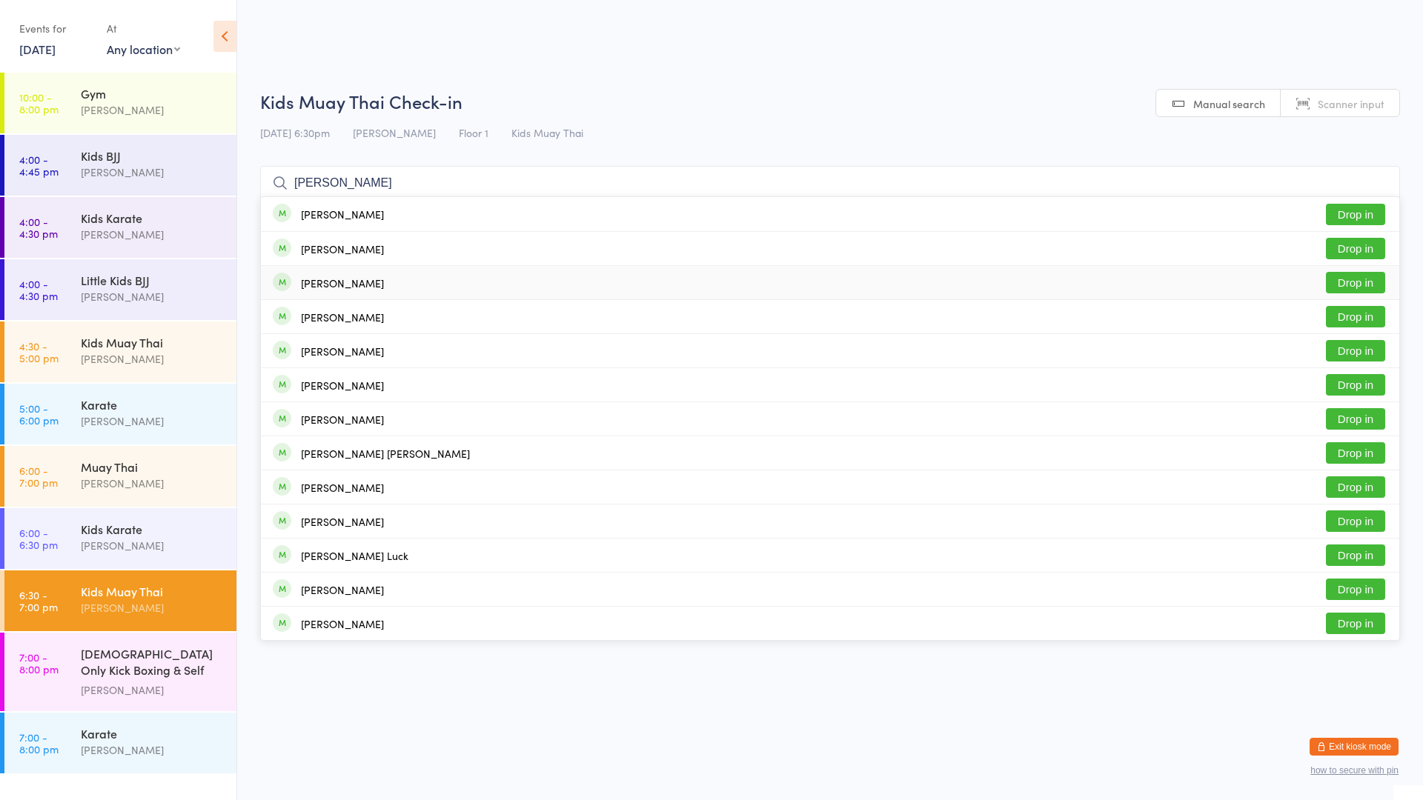
type input "[PERSON_NAME]"
click at [350, 285] on div "[PERSON_NAME]" at bounding box center [342, 283] width 83 height 12
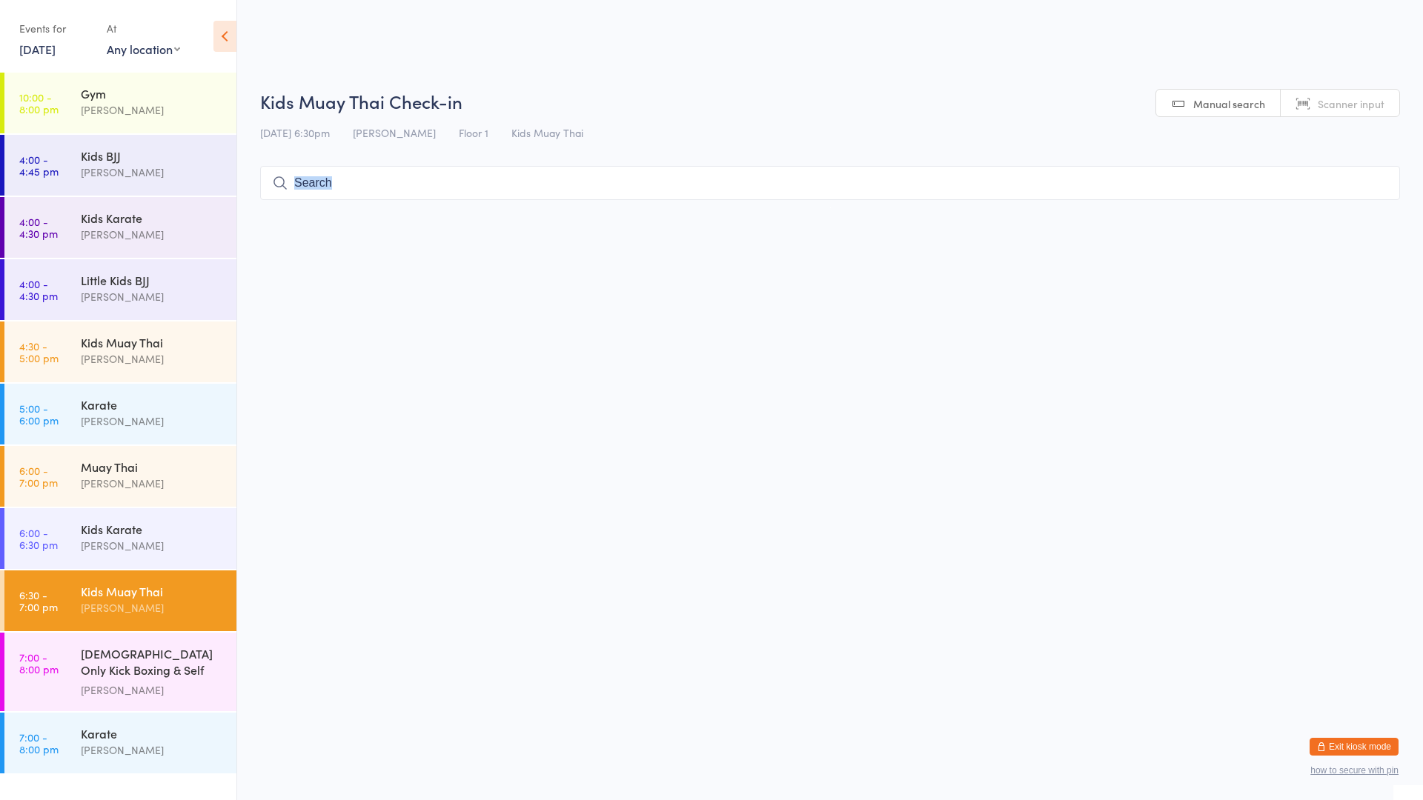
click at [350, 285] on html "You have now entered Kiosk Mode. Members will be able to check themselves in us…" at bounding box center [711, 400] width 1423 height 800
drag, startPoint x: 350, startPoint y: 285, endPoint x: 285, endPoint y: 295, distance: 66.0
click at [285, 295] on html "You have now entered Kiosk Mode. Members will be able to check themselves in us…" at bounding box center [711, 400] width 1423 height 800
click at [519, 190] on input "search" at bounding box center [830, 183] width 1140 height 34
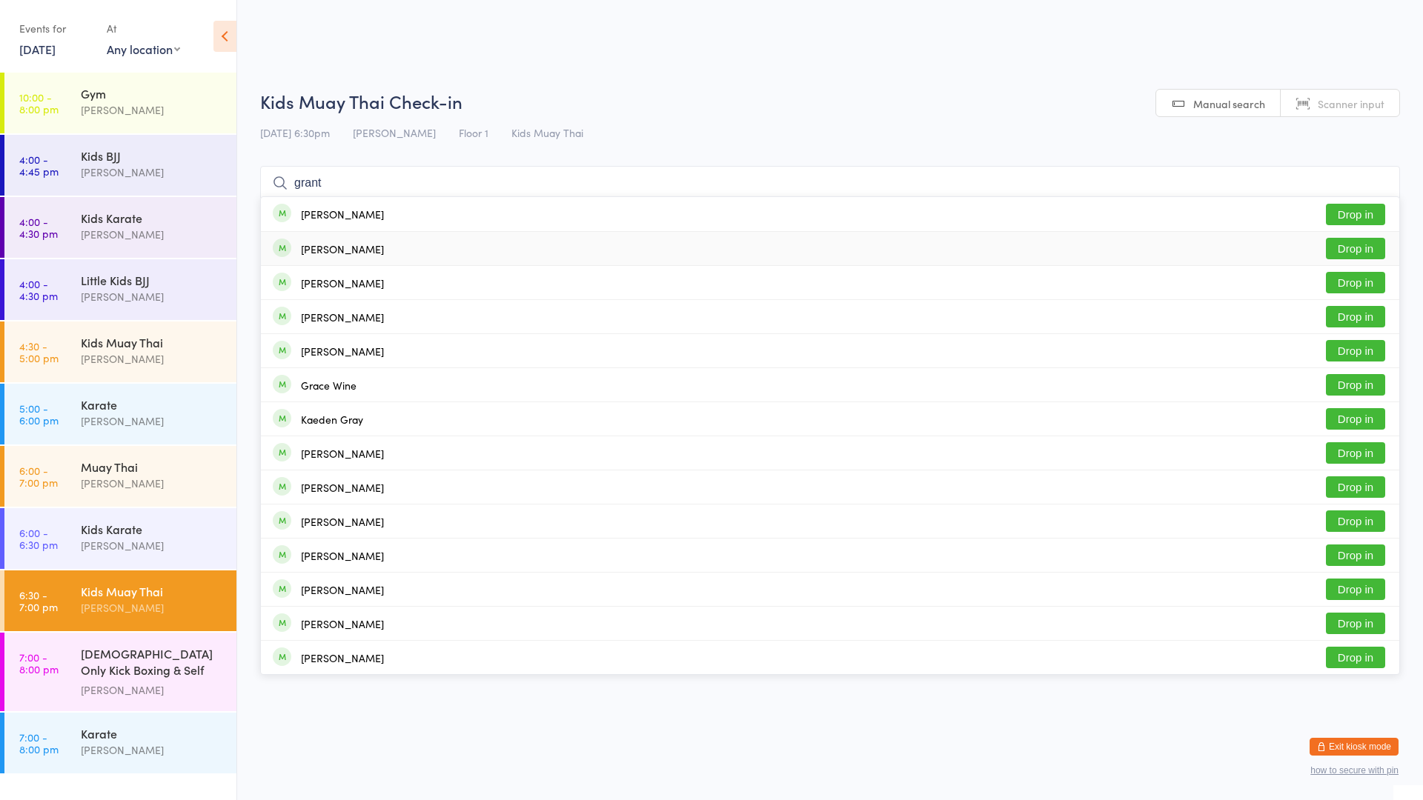
type input "grant"
click at [406, 251] on div "[PERSON_NAME] Drop in" at bounding box center [830, 248] width 1138 height 33
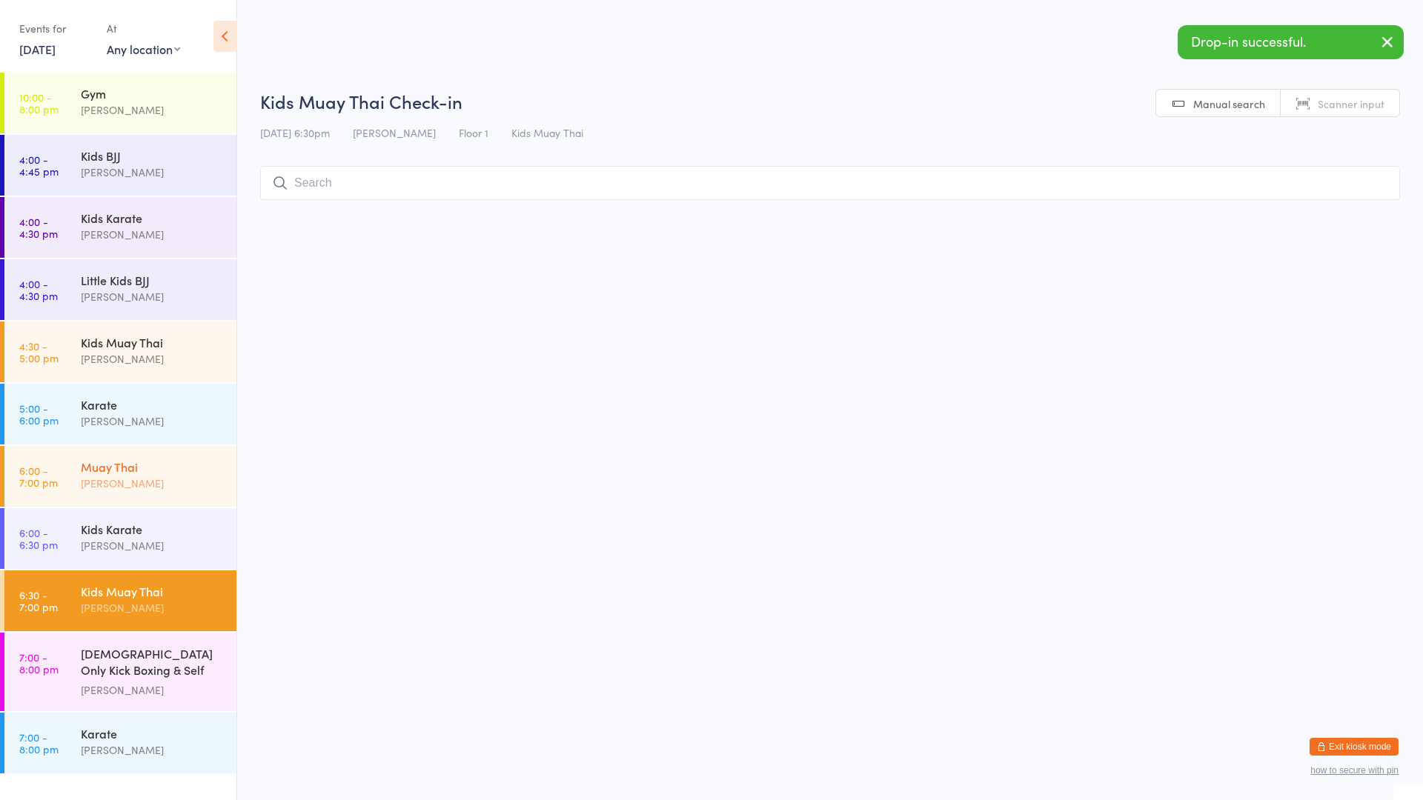
click at [166, 474] on div "Muay Thai" at bounding box center [152, 467] width 143 height 16
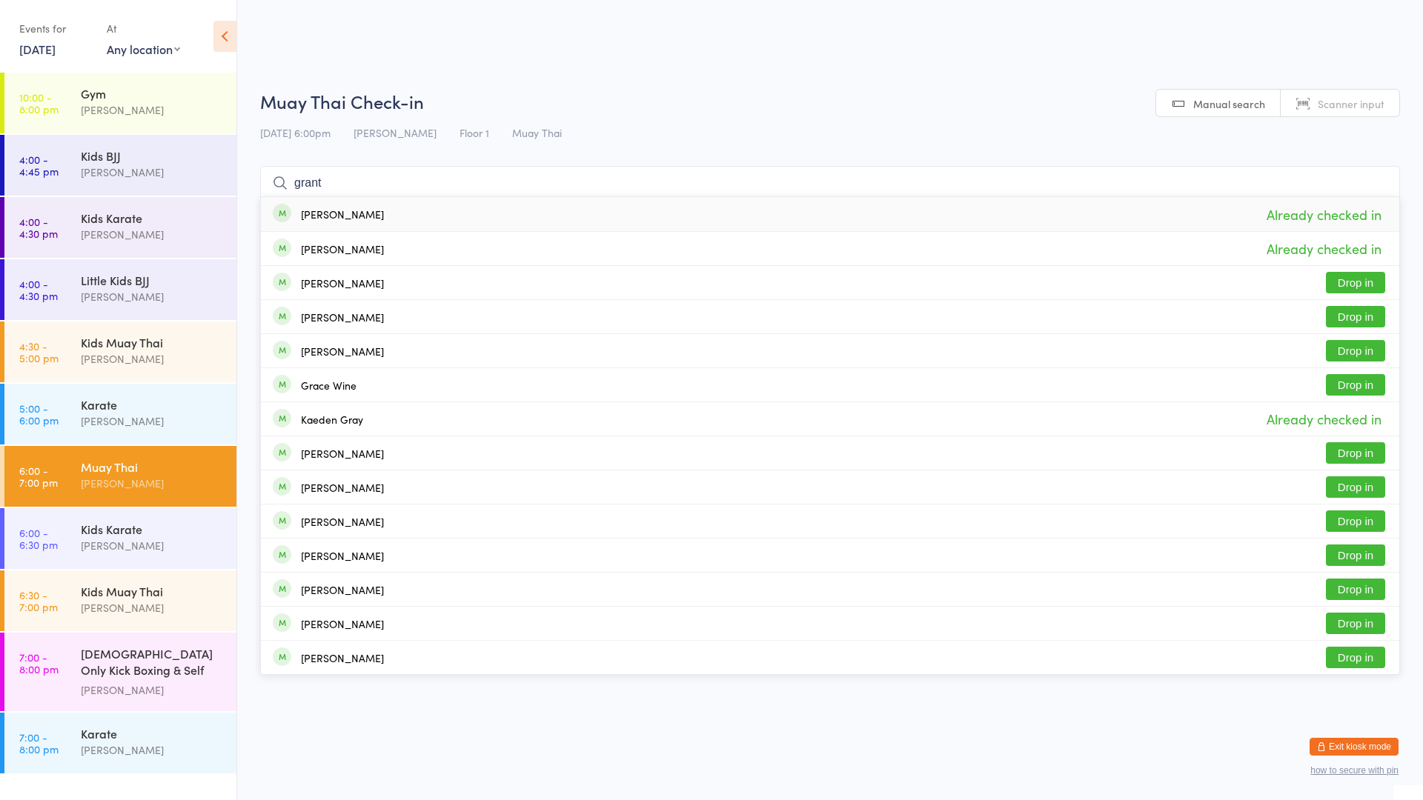
type input "grant"
click at [861, 122] on div "[DATE] 6:00pm [PERSON_NAME] Floor 1 Muay Thai" at bounding box center [830, 133] width 1140 height 24
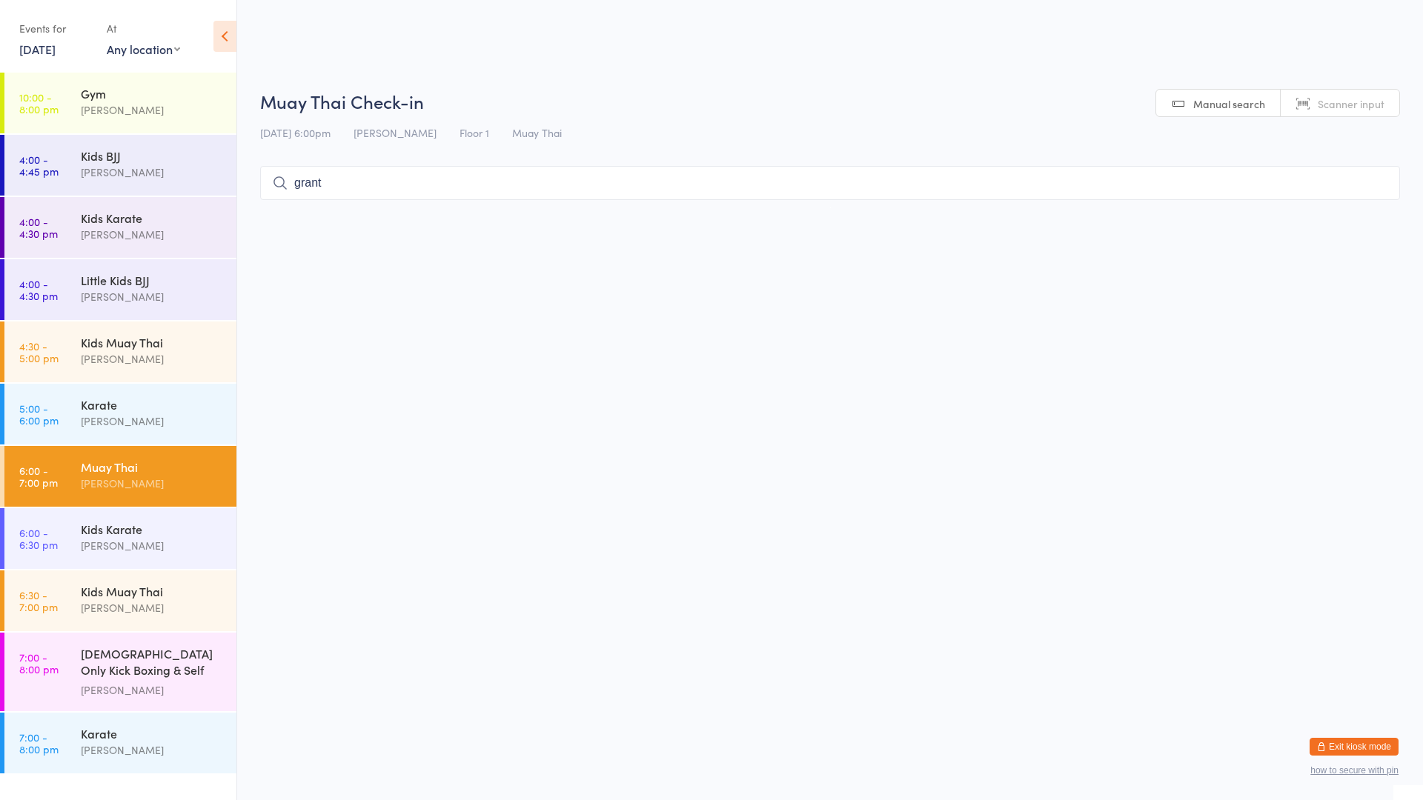
click at [861, 120] on div "Muay Thai Check-in [DATE] 6:00pm [PERSON_NAME] Floor 1 Muay Thai Manual search …" at bounding box center [830, 148] width 1140 height 119
click at [150, 149] on div "Kids BJJ" at bounding box center [152, 155] width 143 height 16
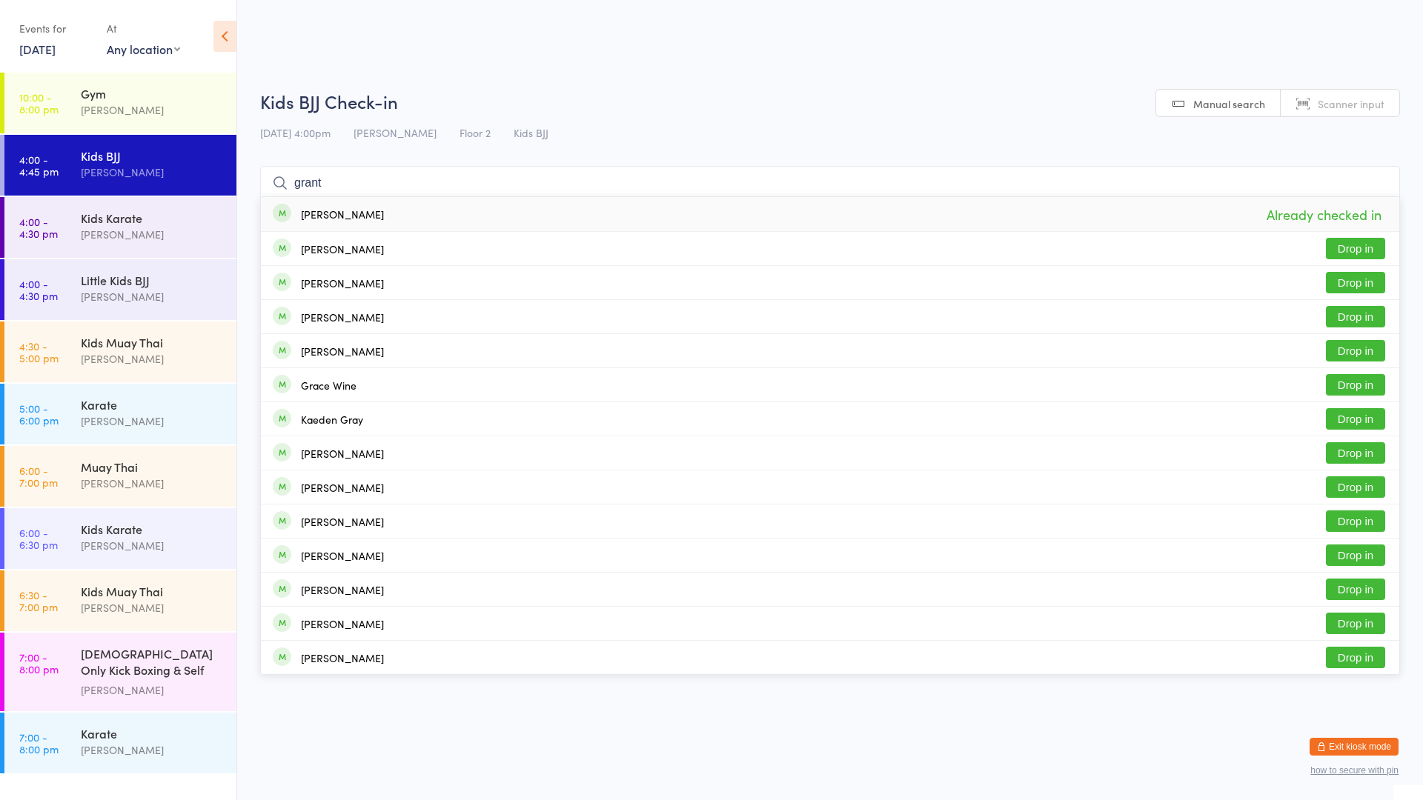
type input "grant"
click at [628, 116] on div "Kids BJJ Check-in [DATE] 4:00pm [PERSON_NAME] Floor 2 Kids BJJ Manual search Sc…" at bounding box center [830, 148] width 1140 height 119
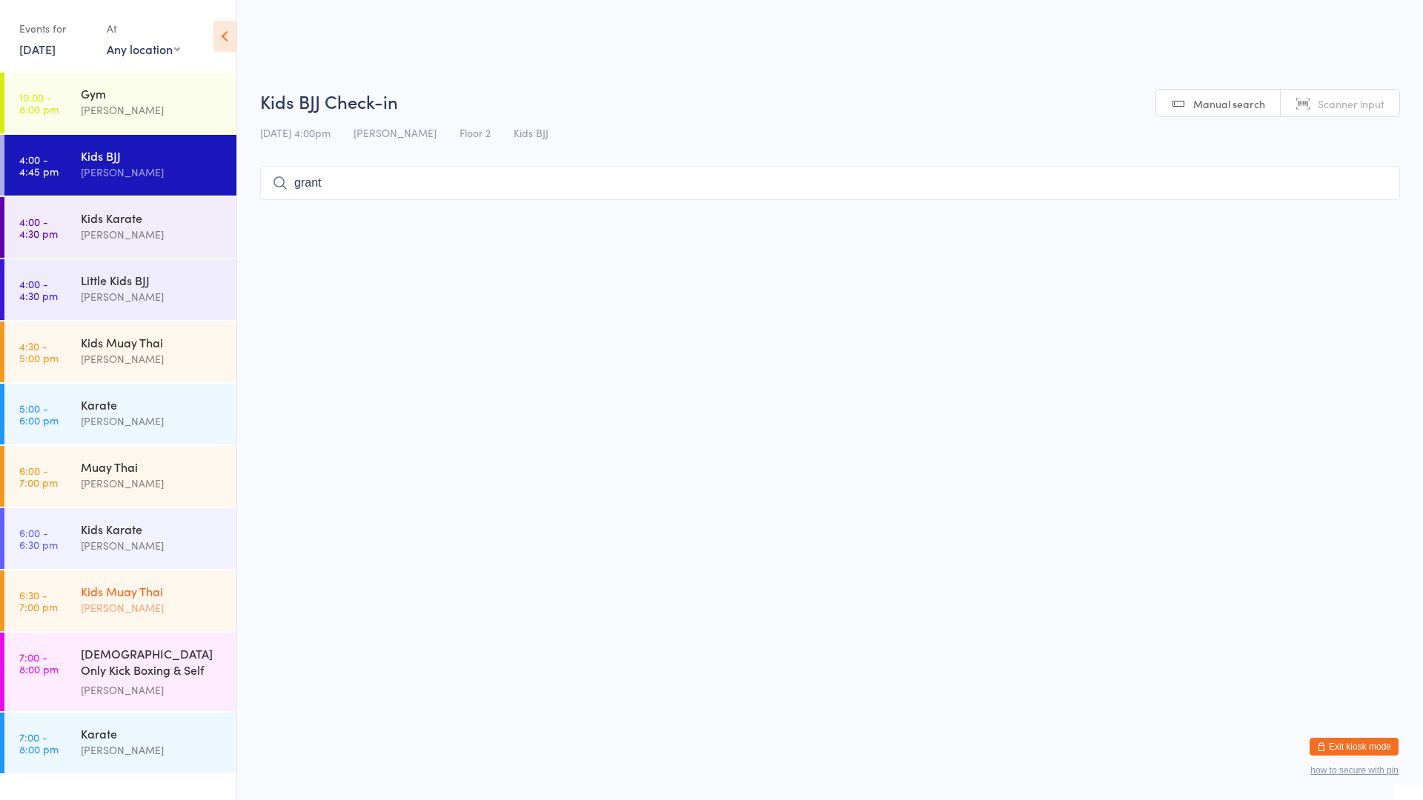
click at [167, 597] on div "Kids Muay Thai" at bounding box center [152, 591] width 143 height 16
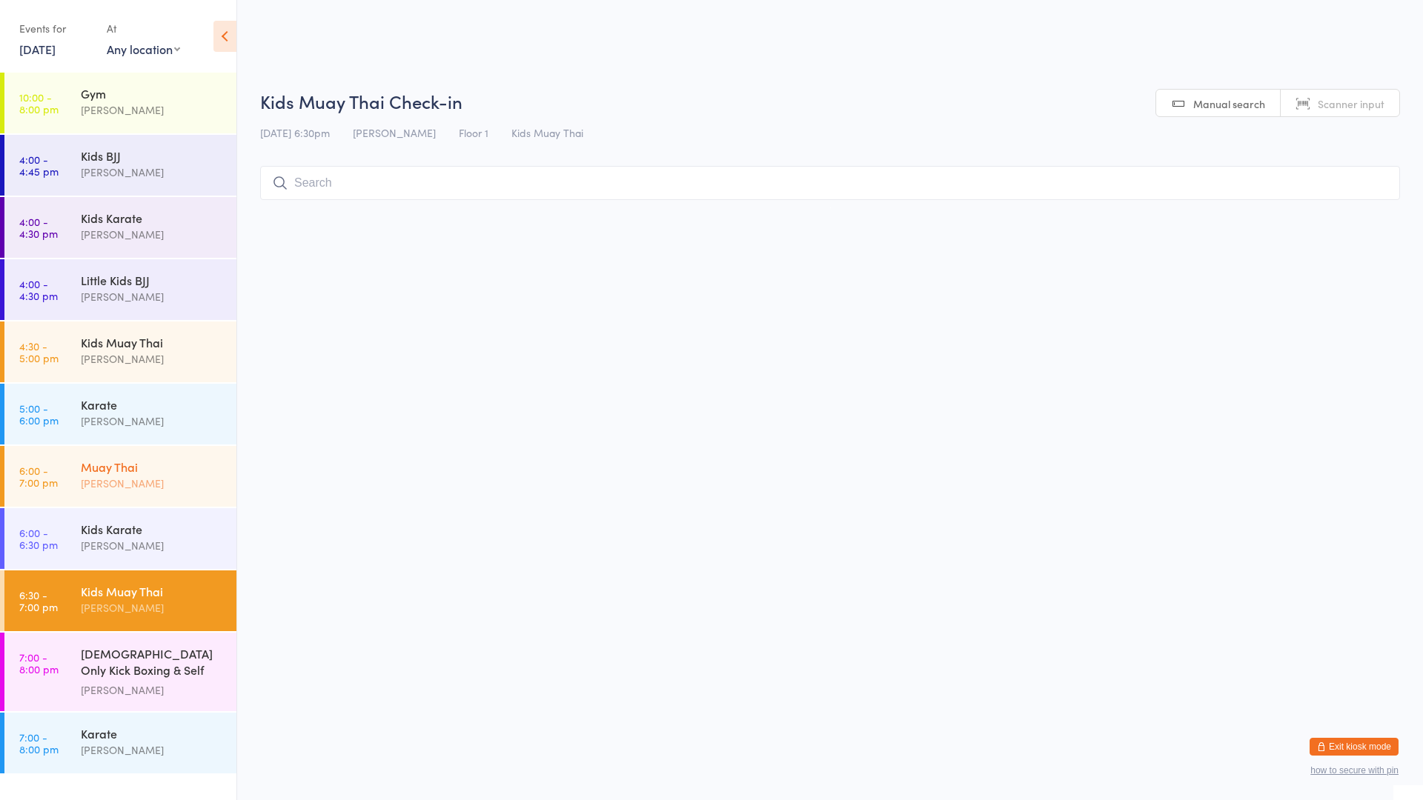
click at [93, 462] on div "Muay Thai" at bounding box center [152, 467] width 143 height 16
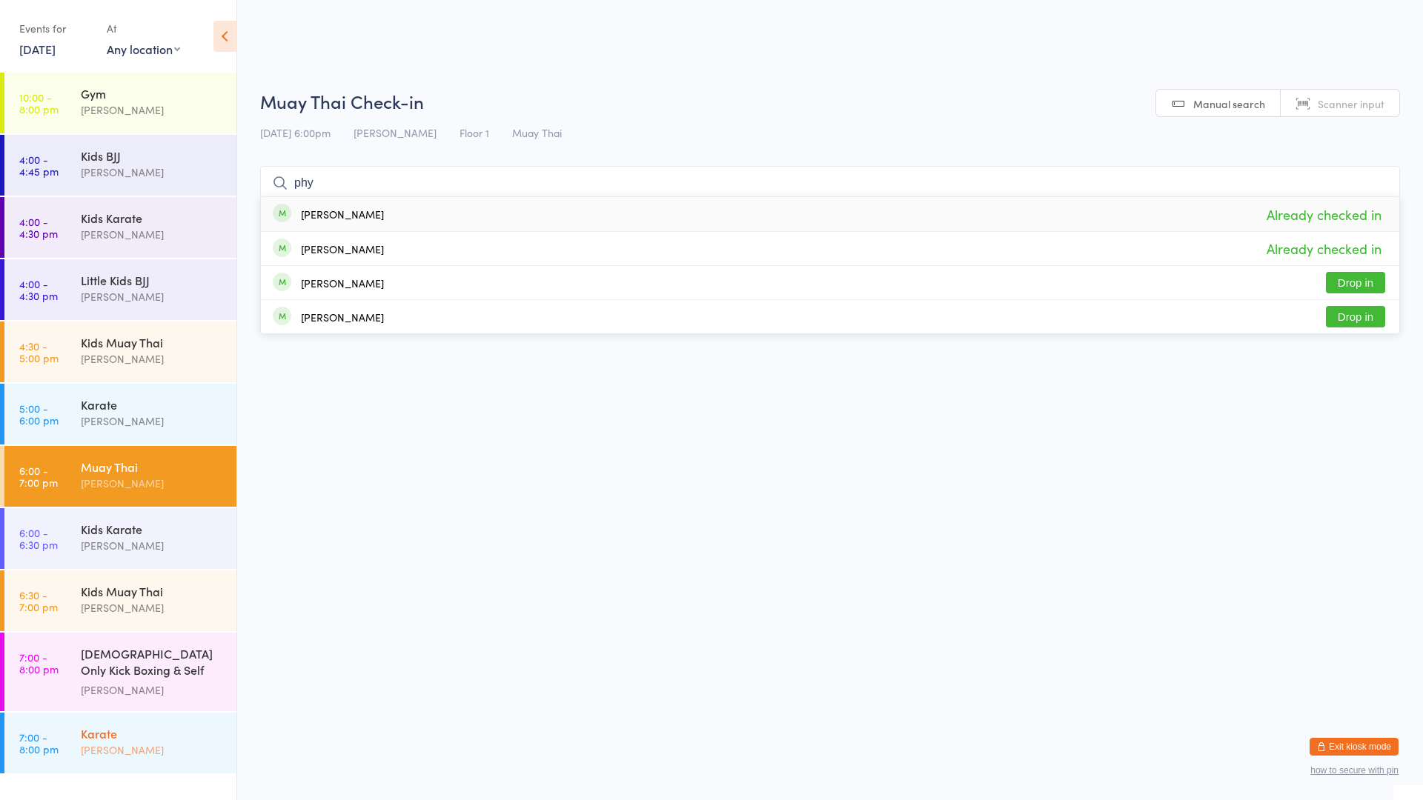
type input "phy"
click at [133, 716] on div "Karate [PERSON_NAME]" at bounding box center [159, 742] width 156 height 59
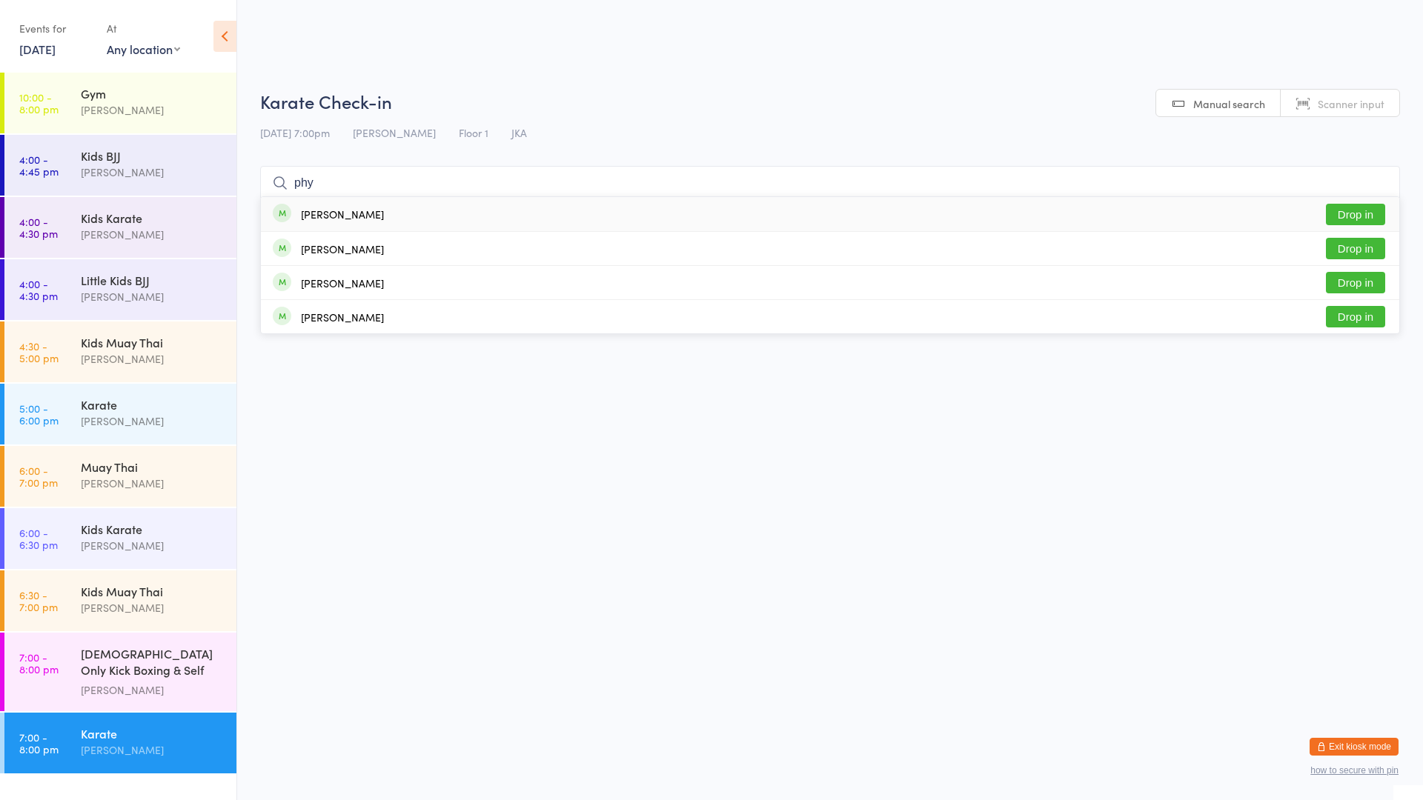
type input "phy"
click at [344, 223] on div "[PERSON_NAME] Drop in" at bounding box center [830, 214] width 1138 height 34
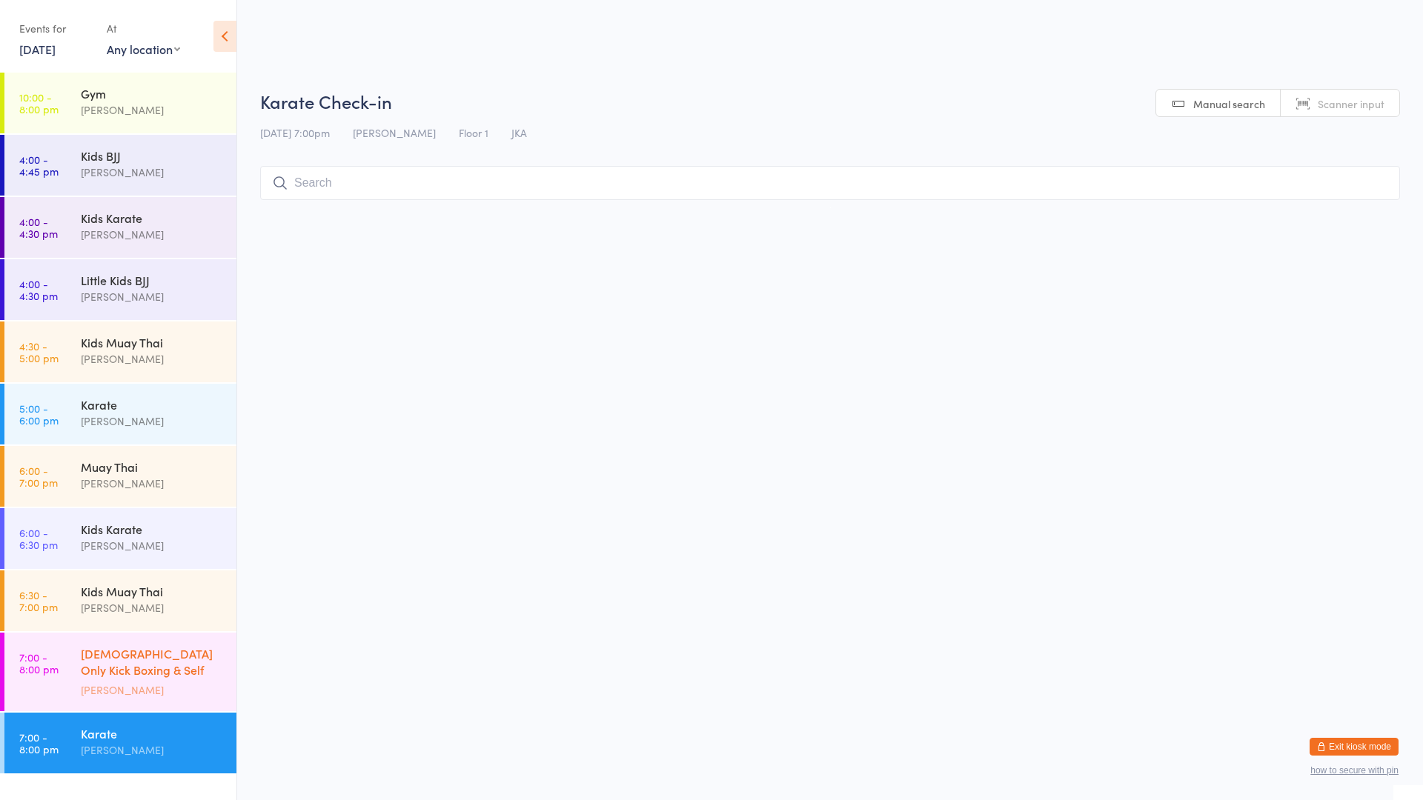
click at [99, 651] on div "[DEMOGRAPHIC_DATA] Only Kick Boxing & Self Defence" at bounding box center [152, 663] width 143 height 36
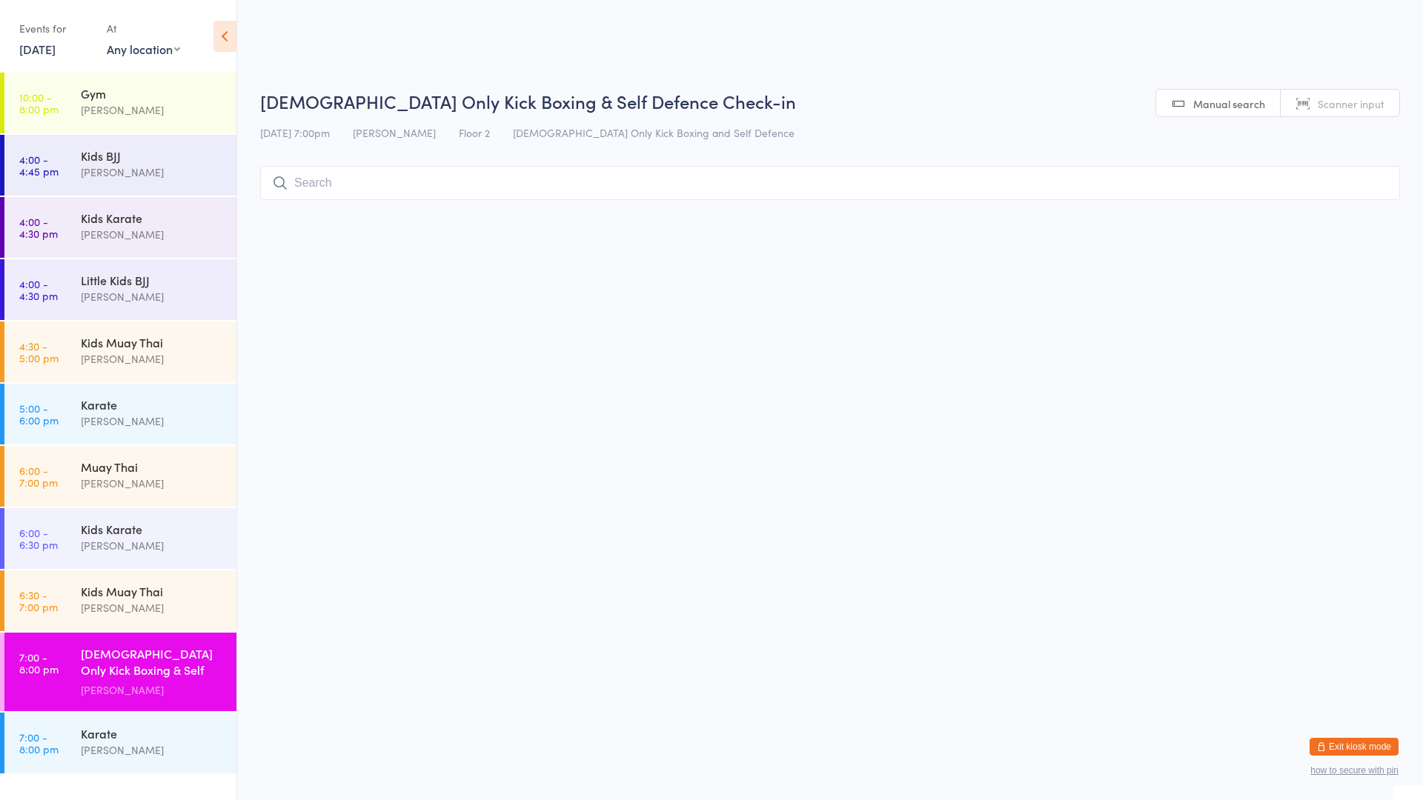
click at [402, 188] on input "search" at bounding box center [830, 183] width 1140 height 34
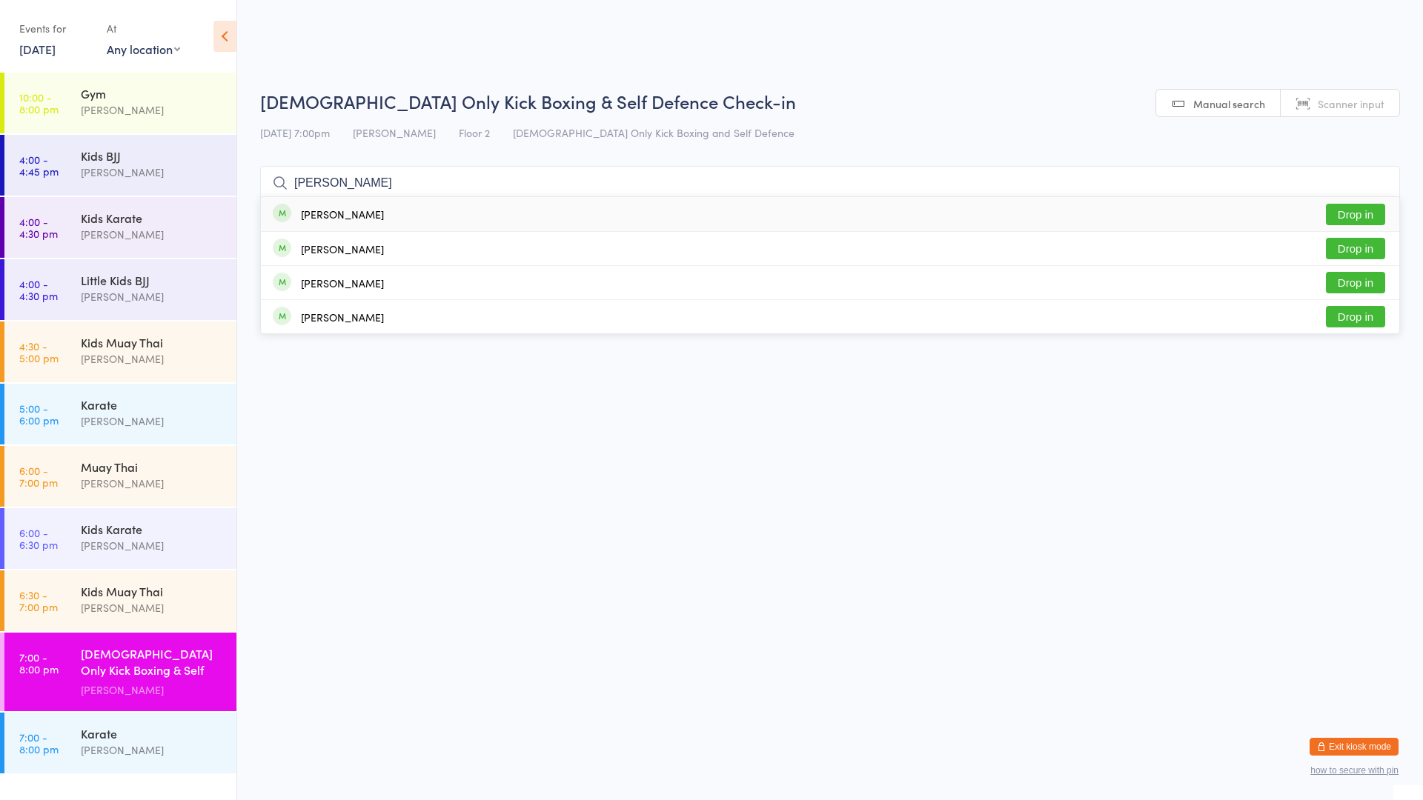
type input "[PERSON_NAME]"
click at [1359, 213] on button "Drop in" at bounding box center [1355, 214] width 59 height 21
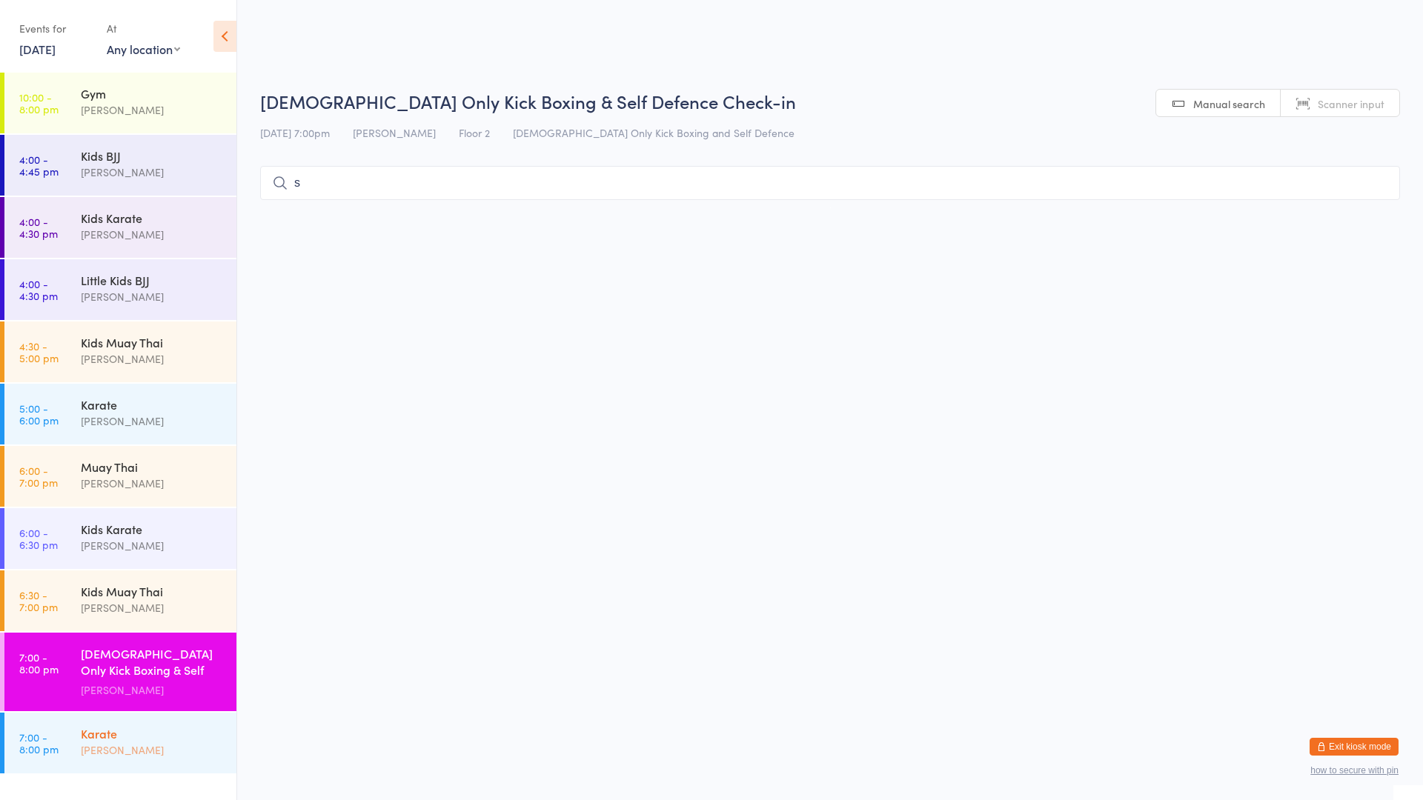
type input "s"
click at [104, 728] on div "Karate" at bounding box center [152, 733] width 143 height 16
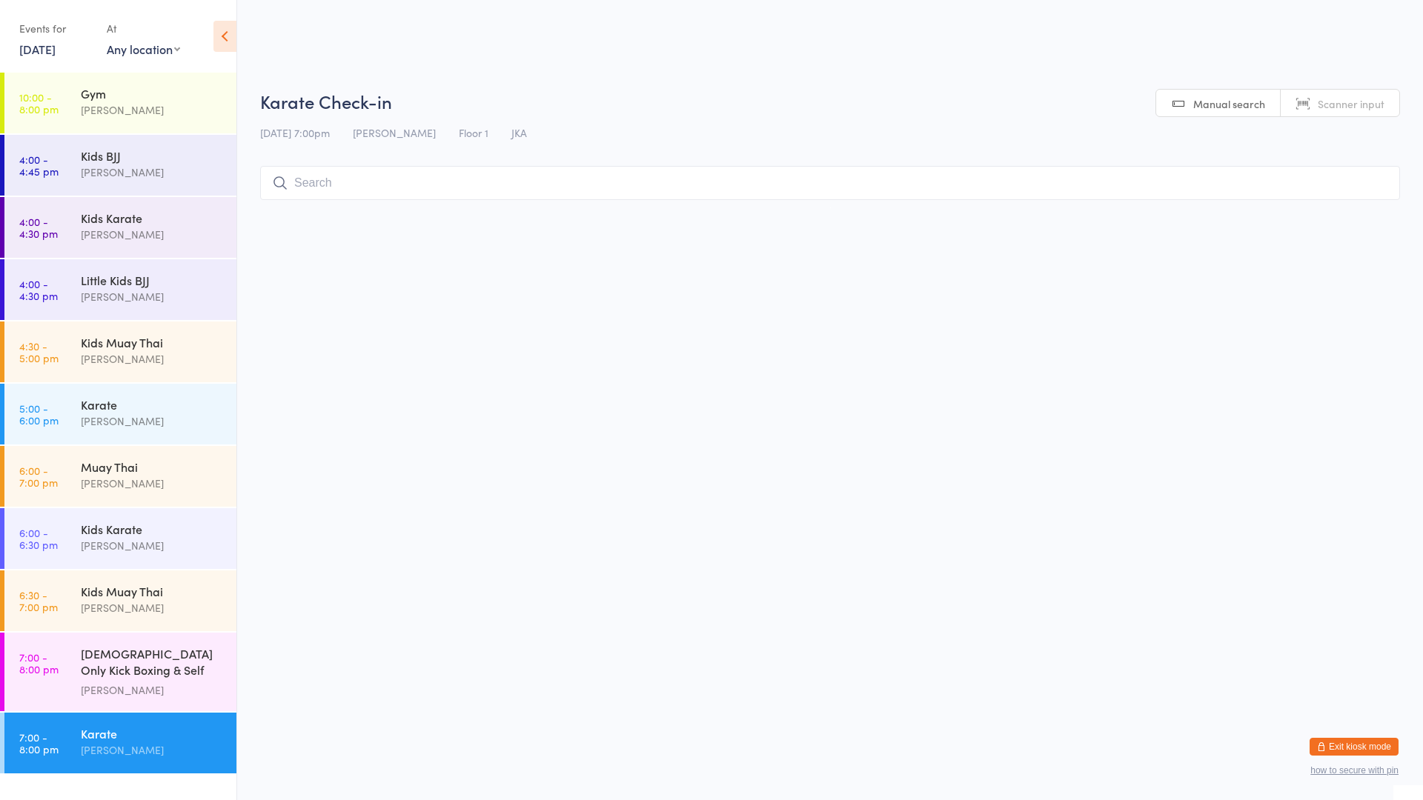
click at [361, 185] on input "search" at bounding box center [830, 183] width 1140 height 34
click at [361, 182] on input "search" at bounding box center [830, 183] width 1140 height 34
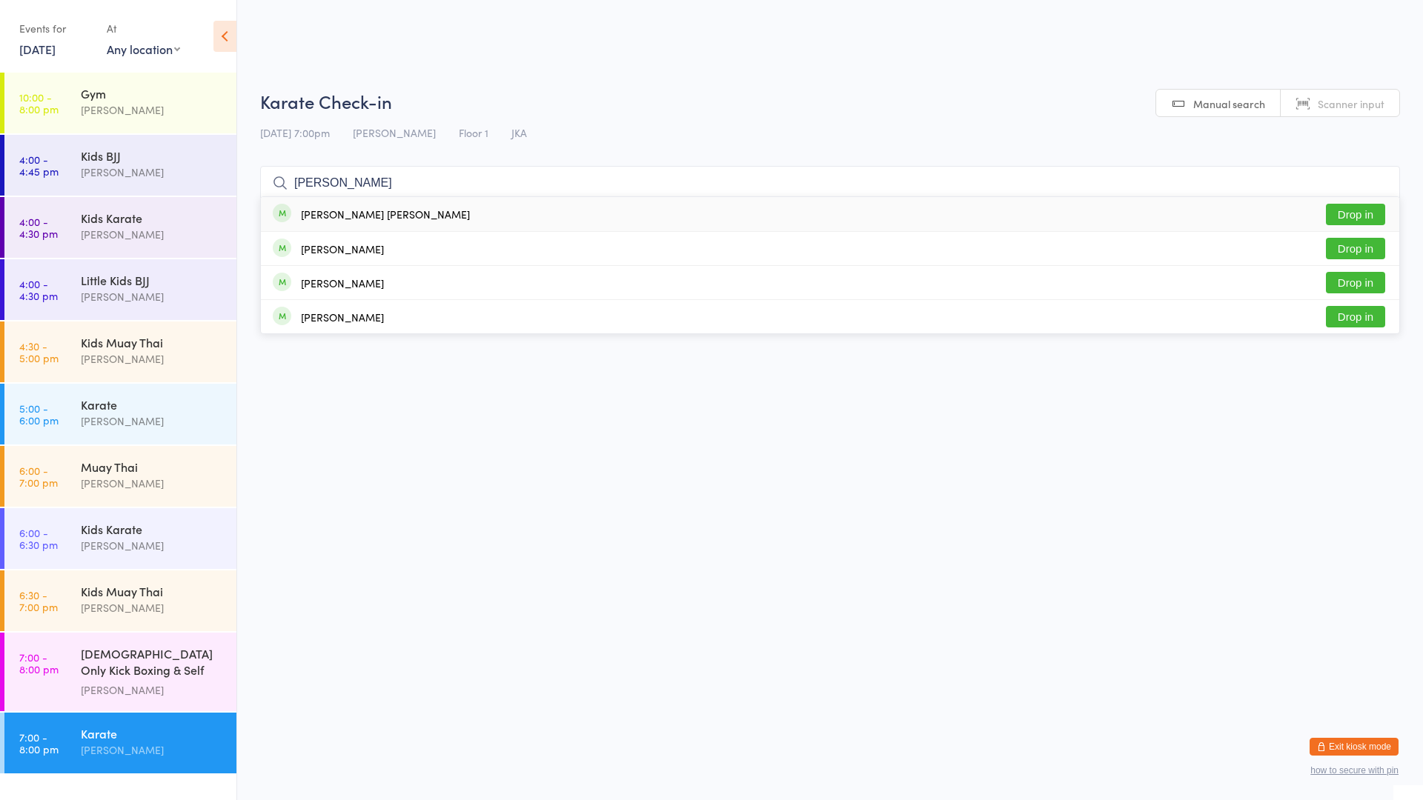
type input "[PERSON_NAME]"
drag, startPoint x: 1337, startPoint y: 210, endPoint x: 1369, endPoint y: 265, distance: 64.4
click at [1372, 265] on ul "[PERSON_NAME] [PERSON_NAME] Drop in [PERSON_NAME] Drop in [PERSON_NAME] Drop in…" at bounding box center [830, 265] width 1140 height 138
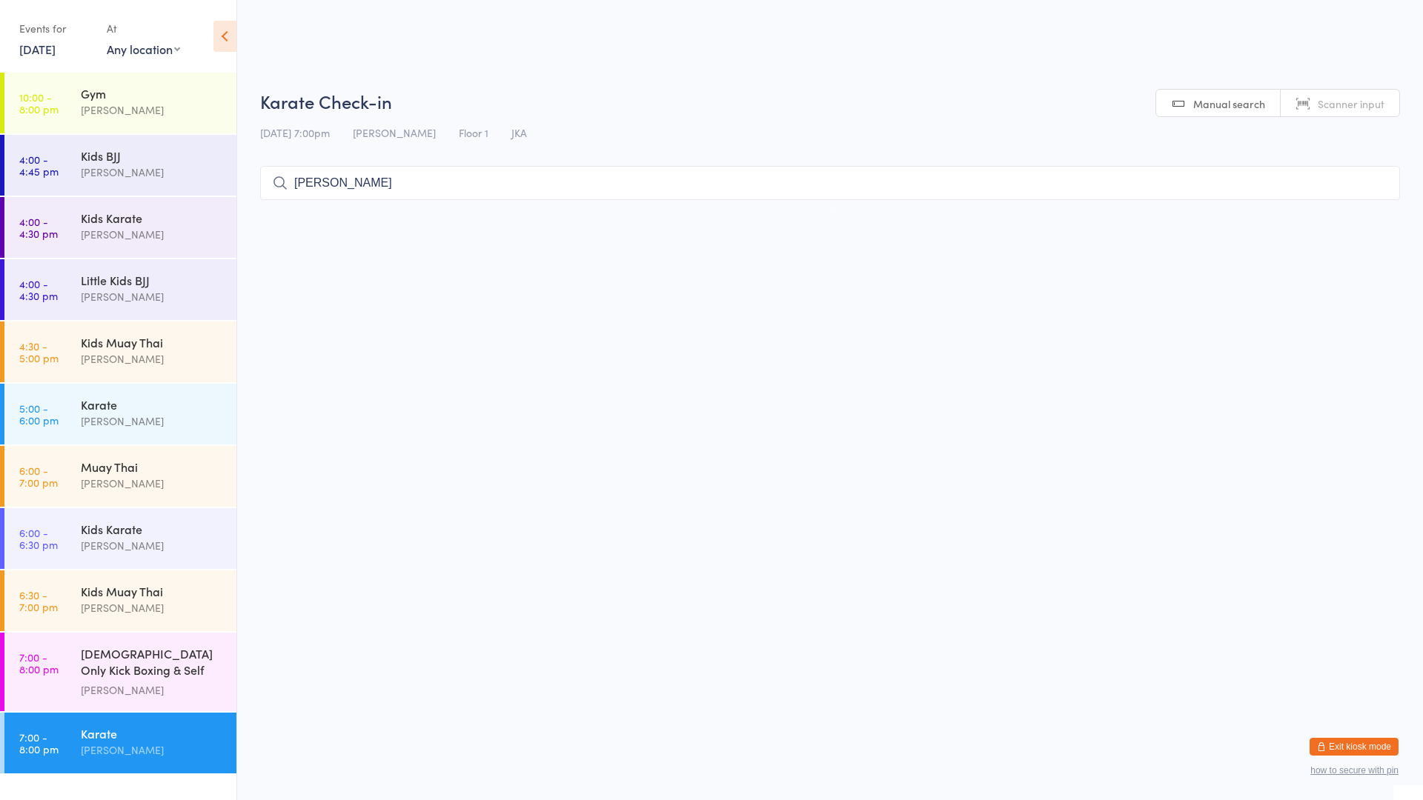
click at [1052, 202] on div "Karate Check-in [DATE] 7:00pm [PERSON_NAME] Floor 1 JKA Manual search Scanner i…" at bounding box center [830, 148] width 1140 height 119
click at [83, 742] on div "[PERSON_NAME]" at bounding box center [152, 750] width 143 height 17
click at [359, 185] on input "search" at bounding box center [830, 183] width 1140 height 34
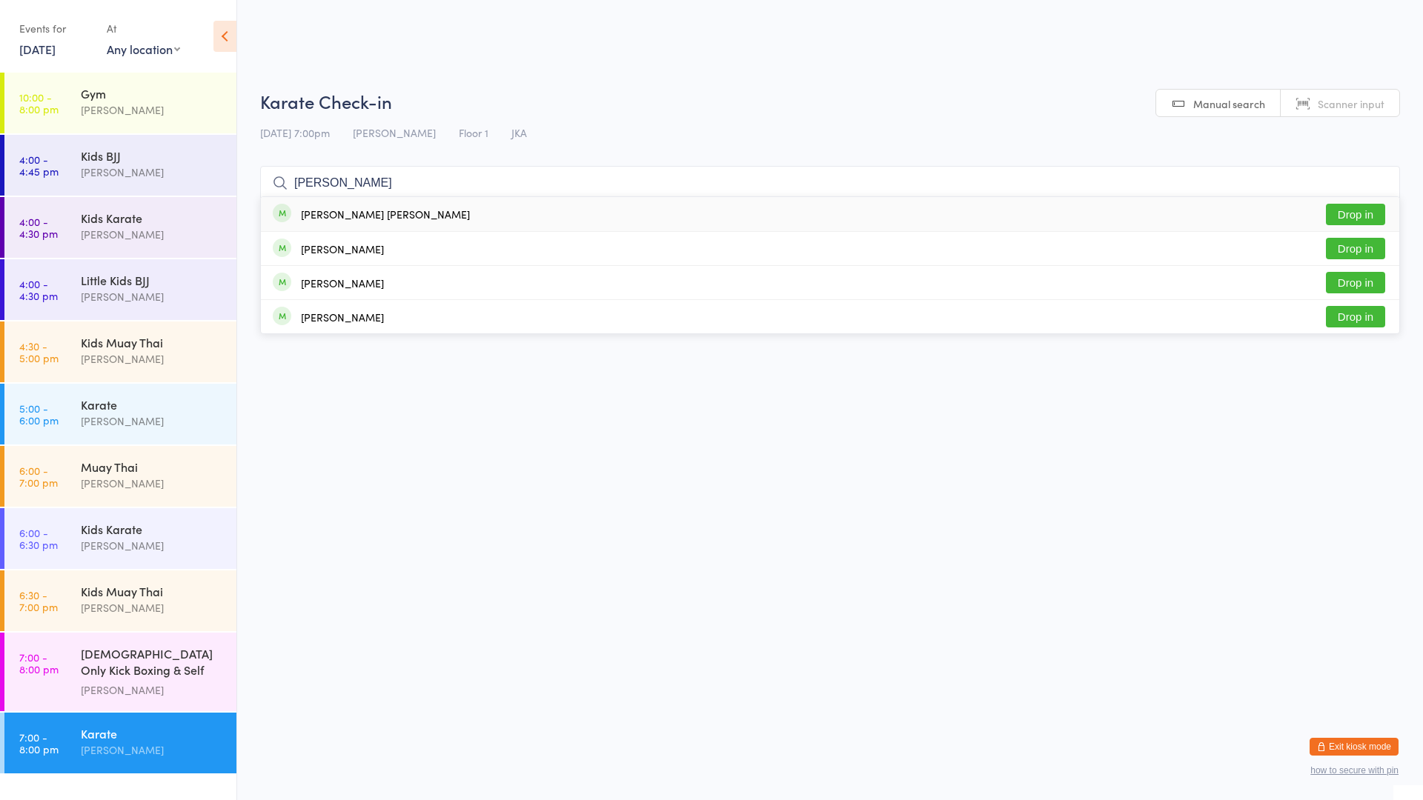
type input "[PERSON_NAME]"
click at [1358, 207] on button "Drop in" at bounding box center [1355, 214] width 59 height 21
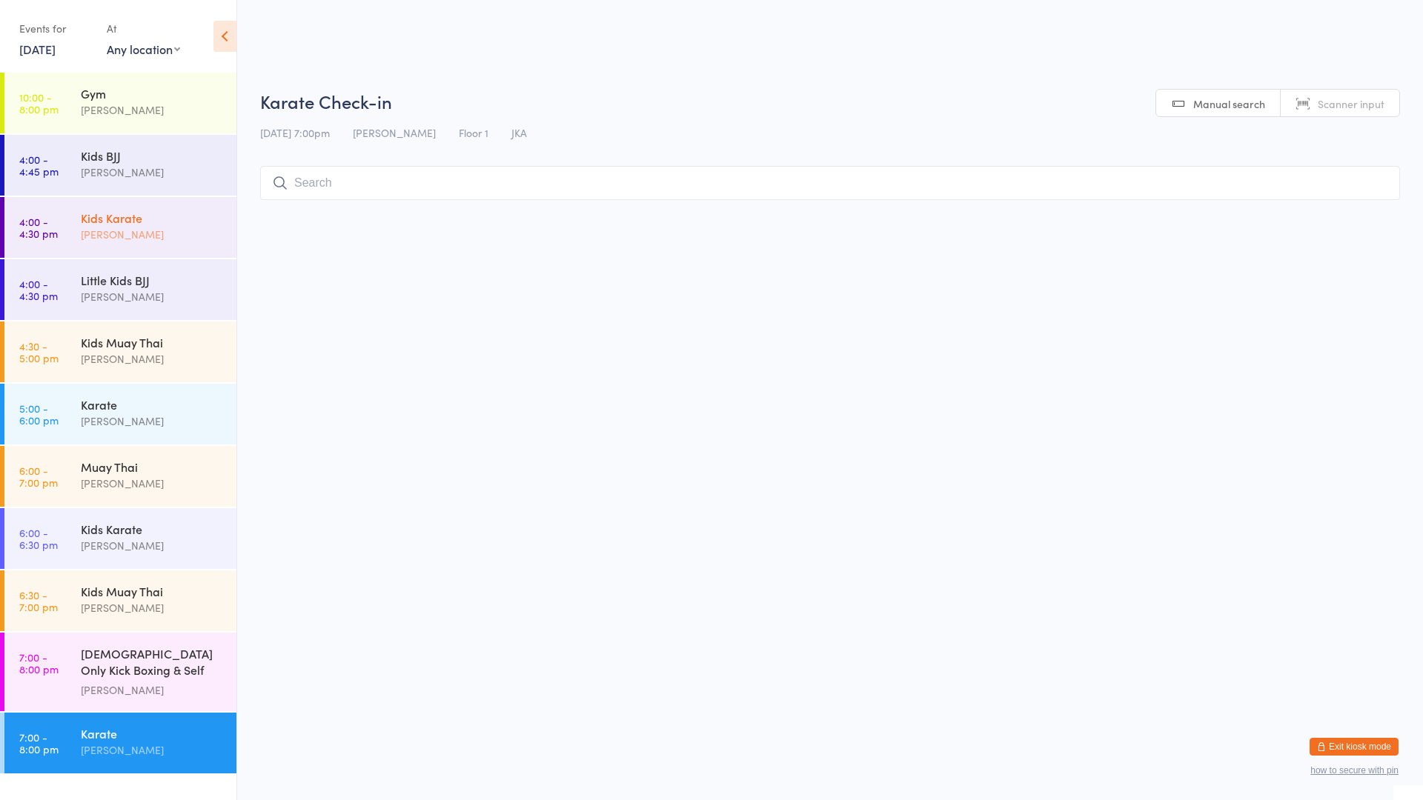
click at [174, 219] on div "Kids Karate" at bounding box center [152, 218] width 143 height 16
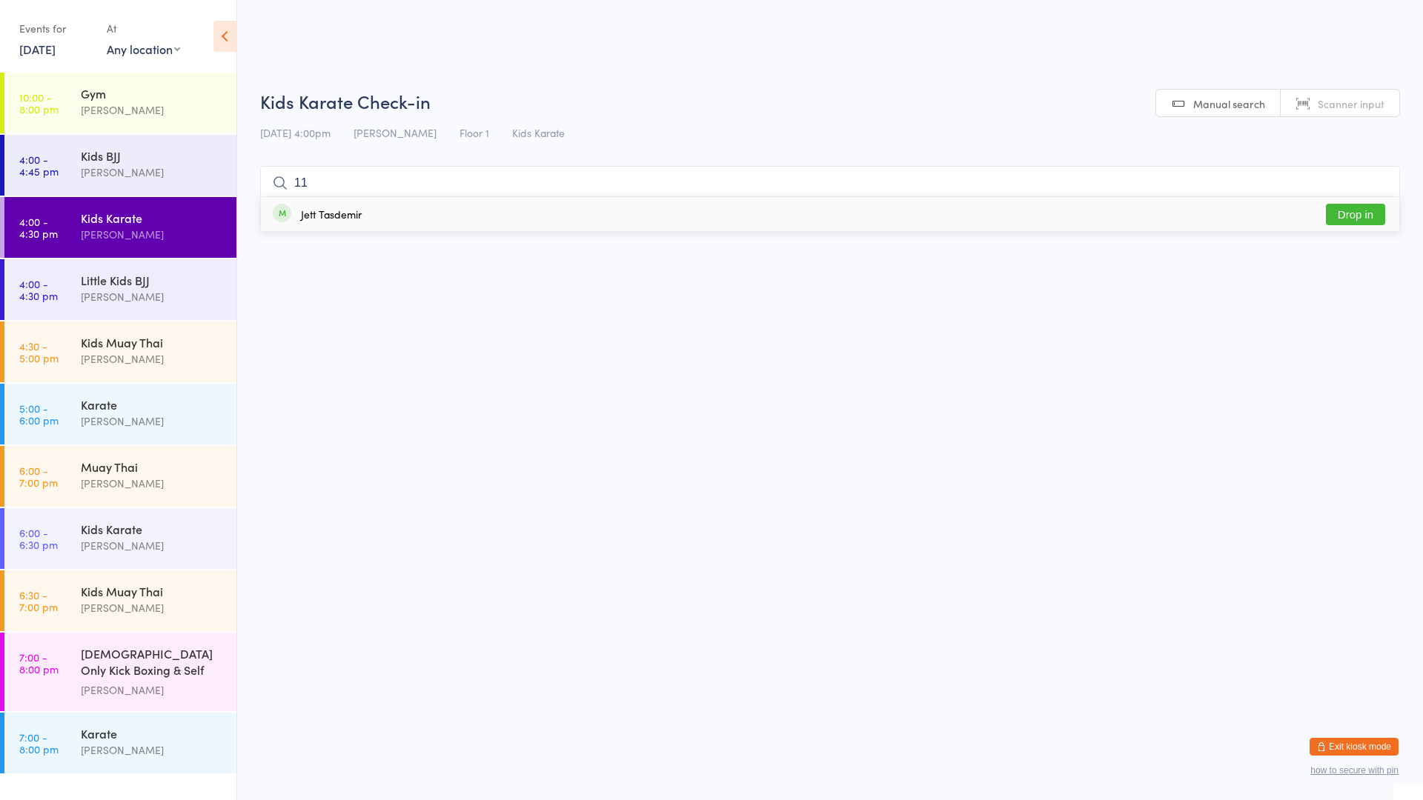
type input "11"
click at [340, 215] on div "Jett Tasdemir" at bounding box center [331, 214] width 61 height 12
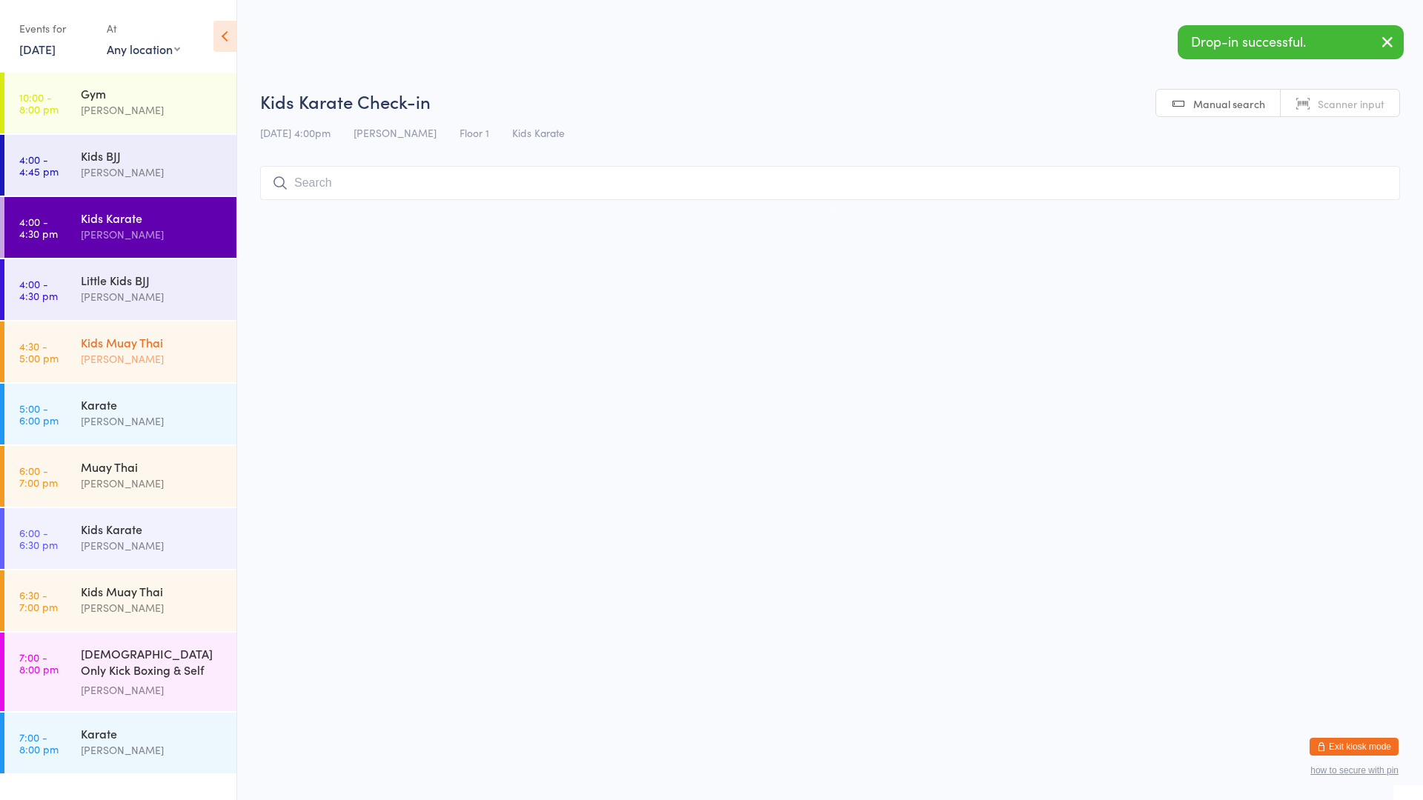
click at [160, 367] on div "[PERSON_NAME]" at bounding box center [152, 359] width 143 height 17
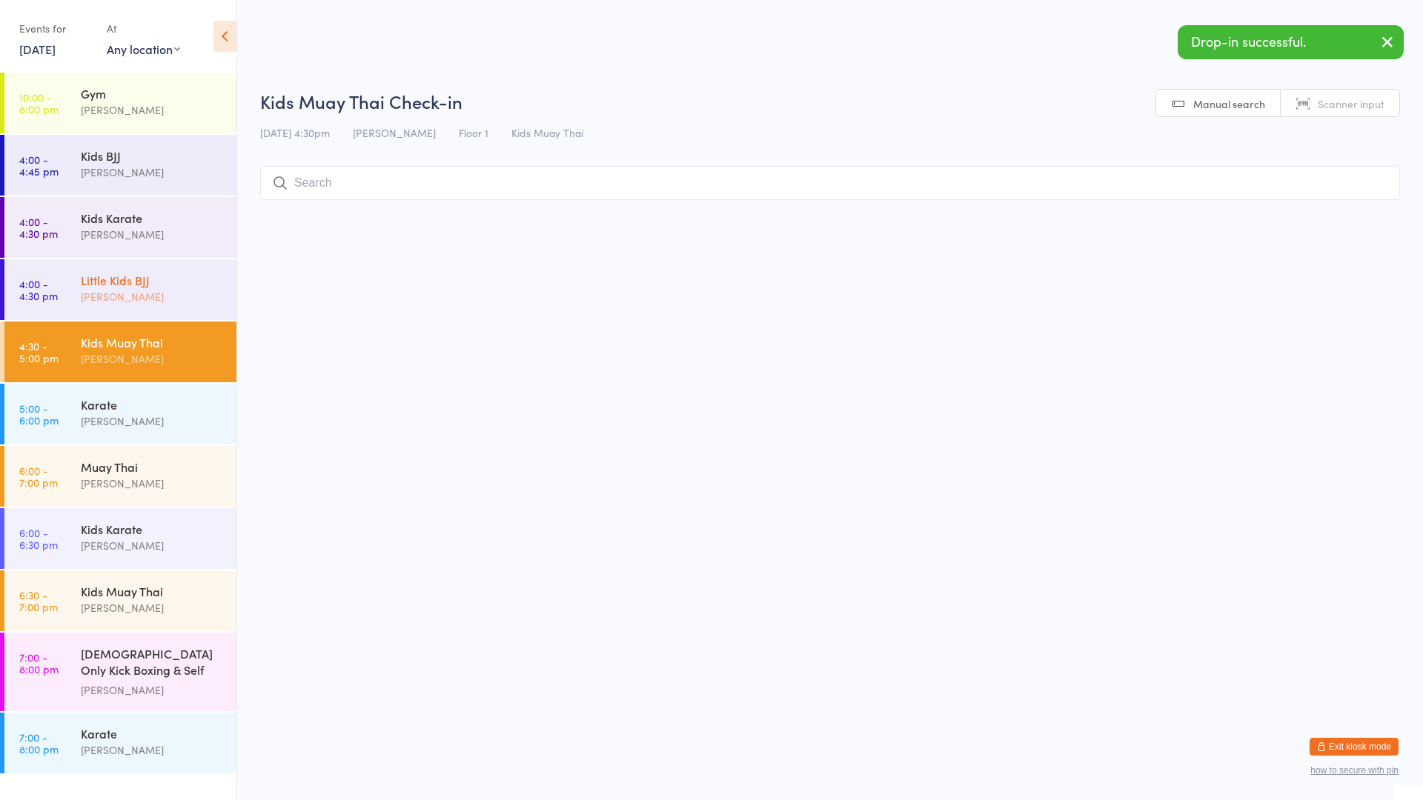
click at [144, 298] on div "[PERSON_NAME]" at bounding box center [152, 296] width 143 height 17
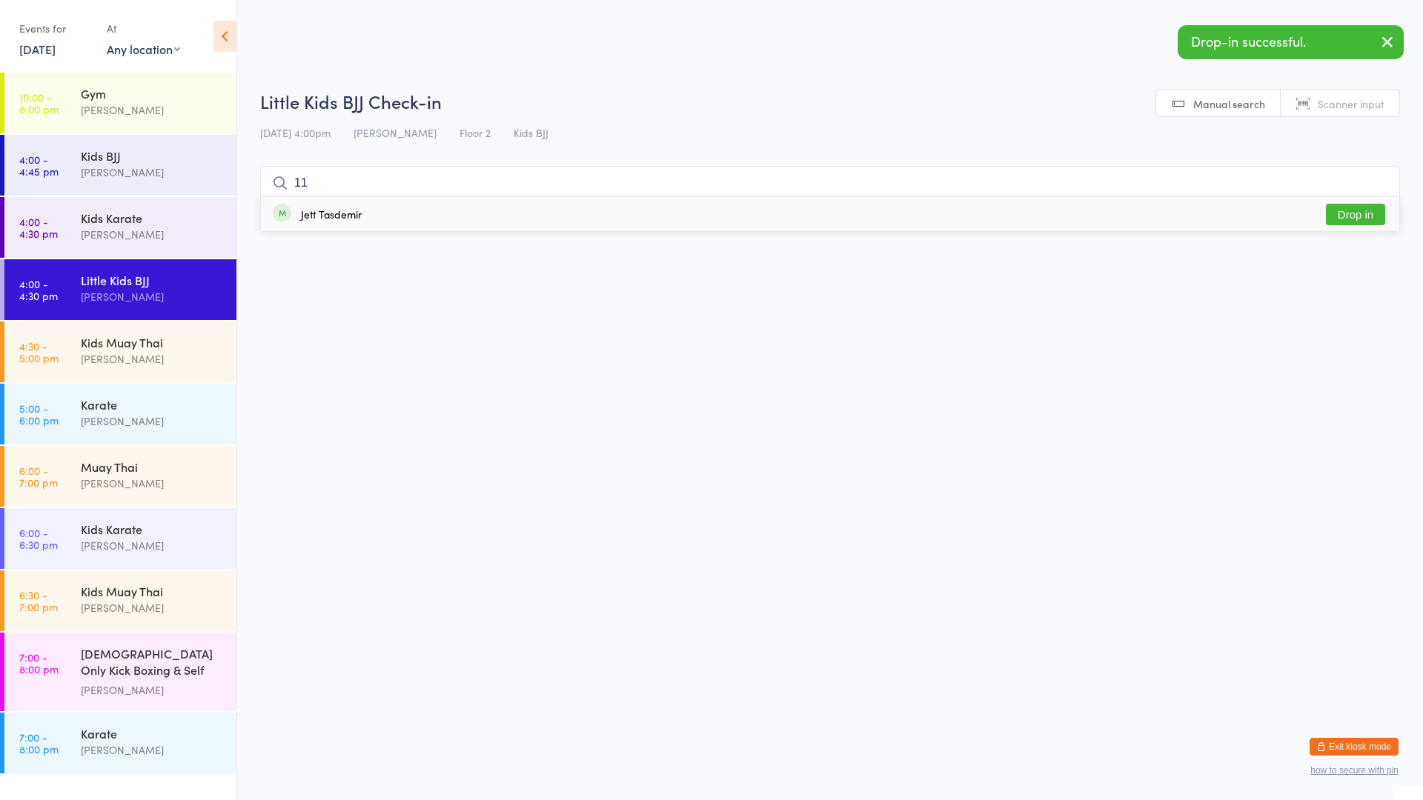
type input "11"
click at [336, 219] on div "Jett Tasdemir" at bounding box center [331, 214] width 61 height 12
click at [150, 351] on div "[PERSON_NAME]" at bounding box center [152, 359] width 143 height 17
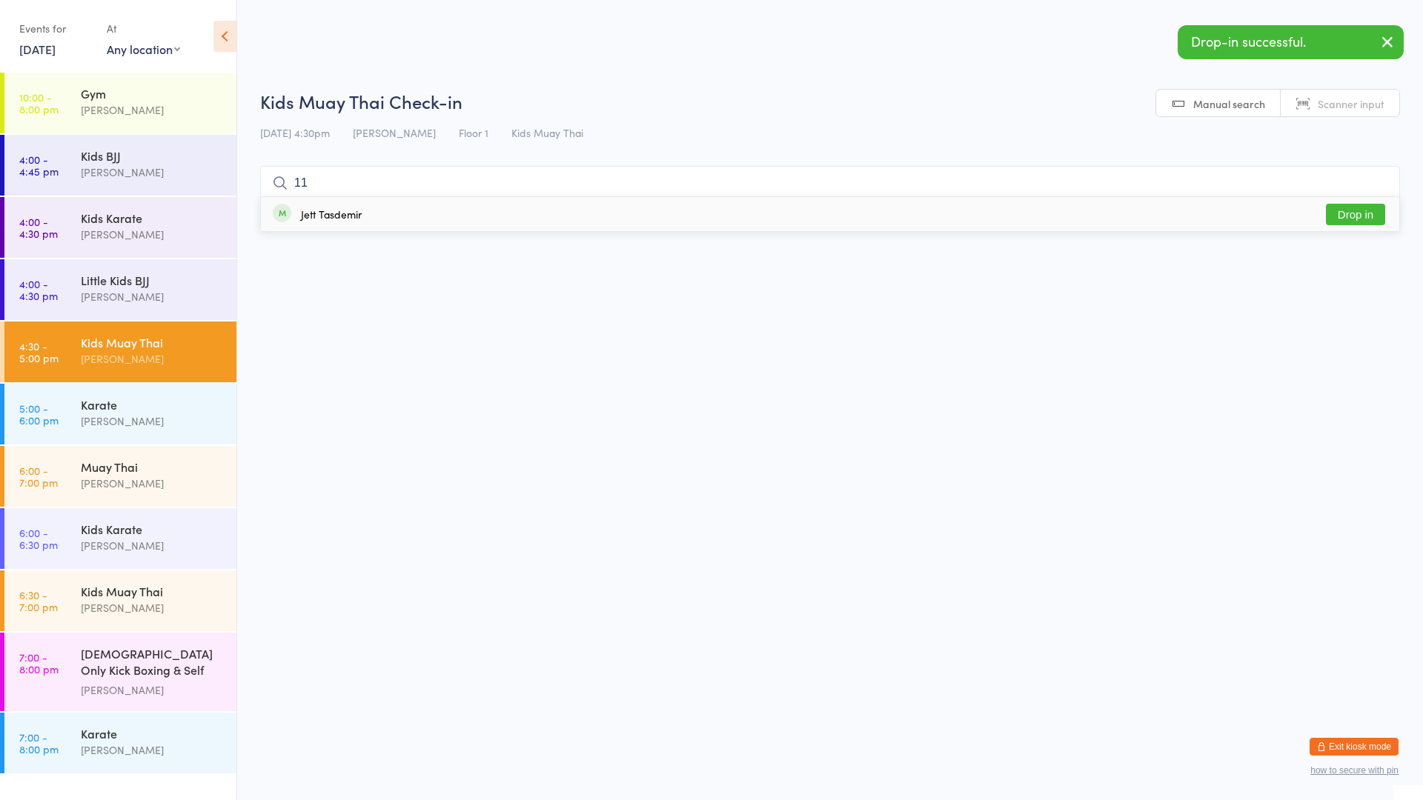
type input "11"
click at [350, 206] on div "Jett Tasdemir" at bounding box center [317, 214] width 89 height 16
click at [119, 428] on div "[PERSON_NAME]" at bounding box center [152, 421] width 143 height 17
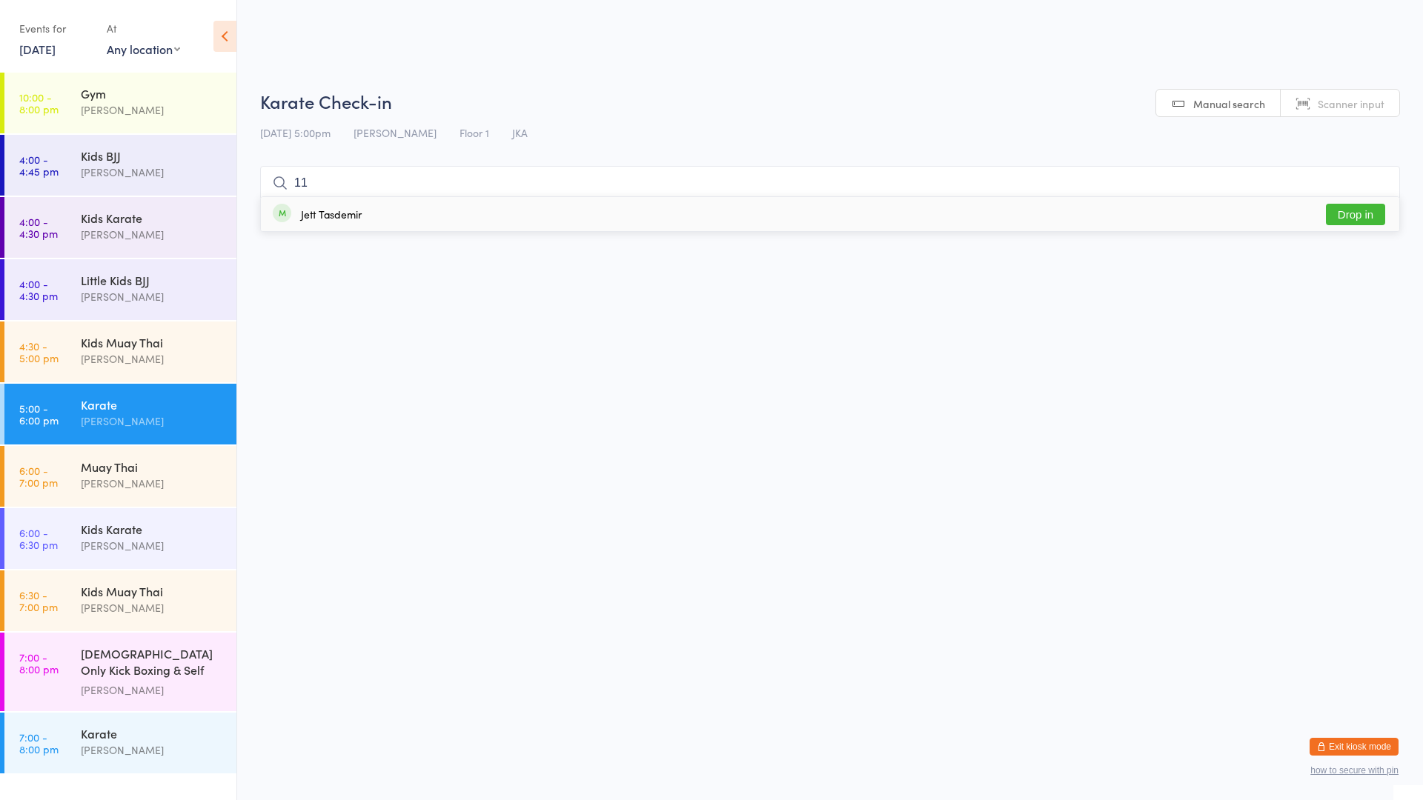
type input "11"
click at [358, 210] on div "Jett Tasdemir" at bounding box center [331, 214] width 61 height 12
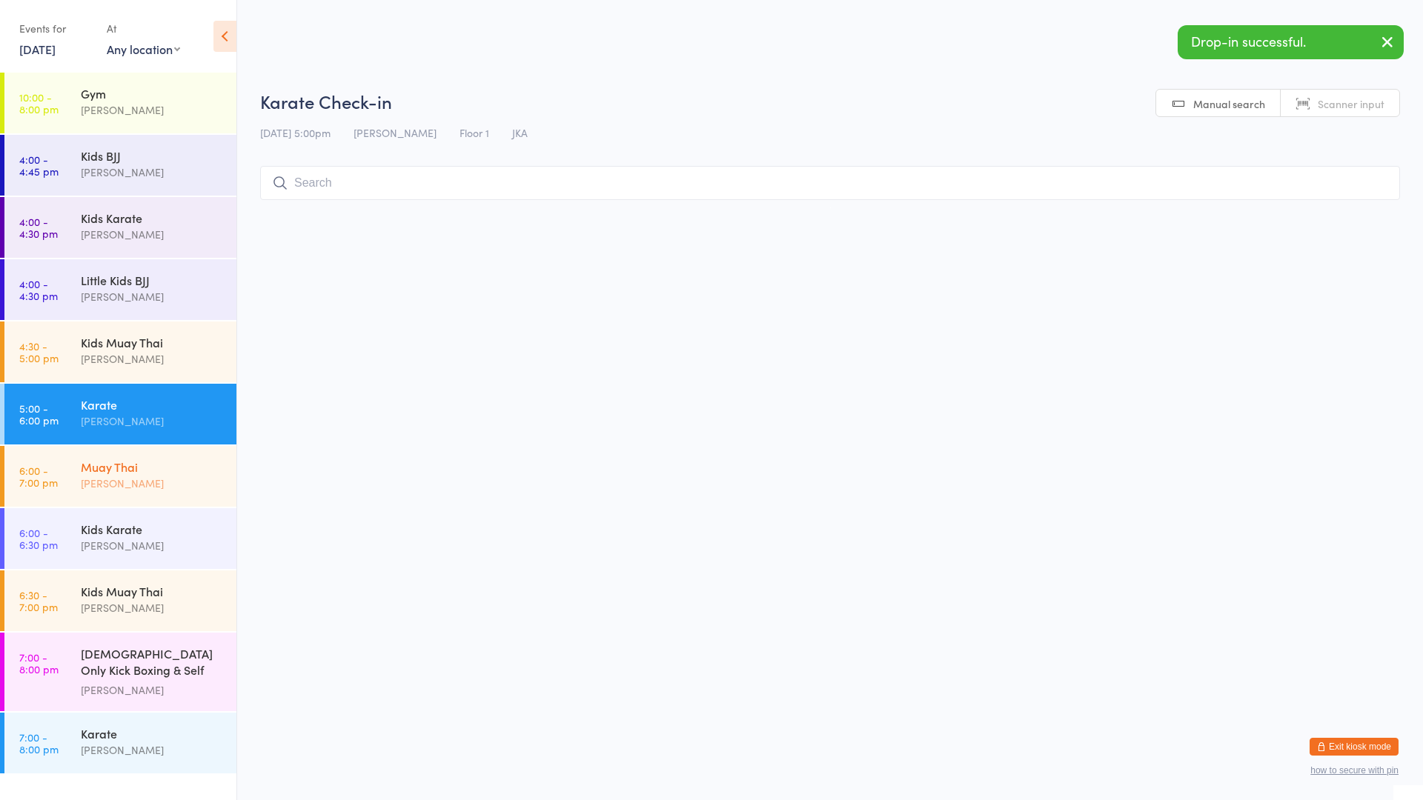
click at [124, 469] on div "Muay Thai" at bounding box center [152, 467] width 143 height 16
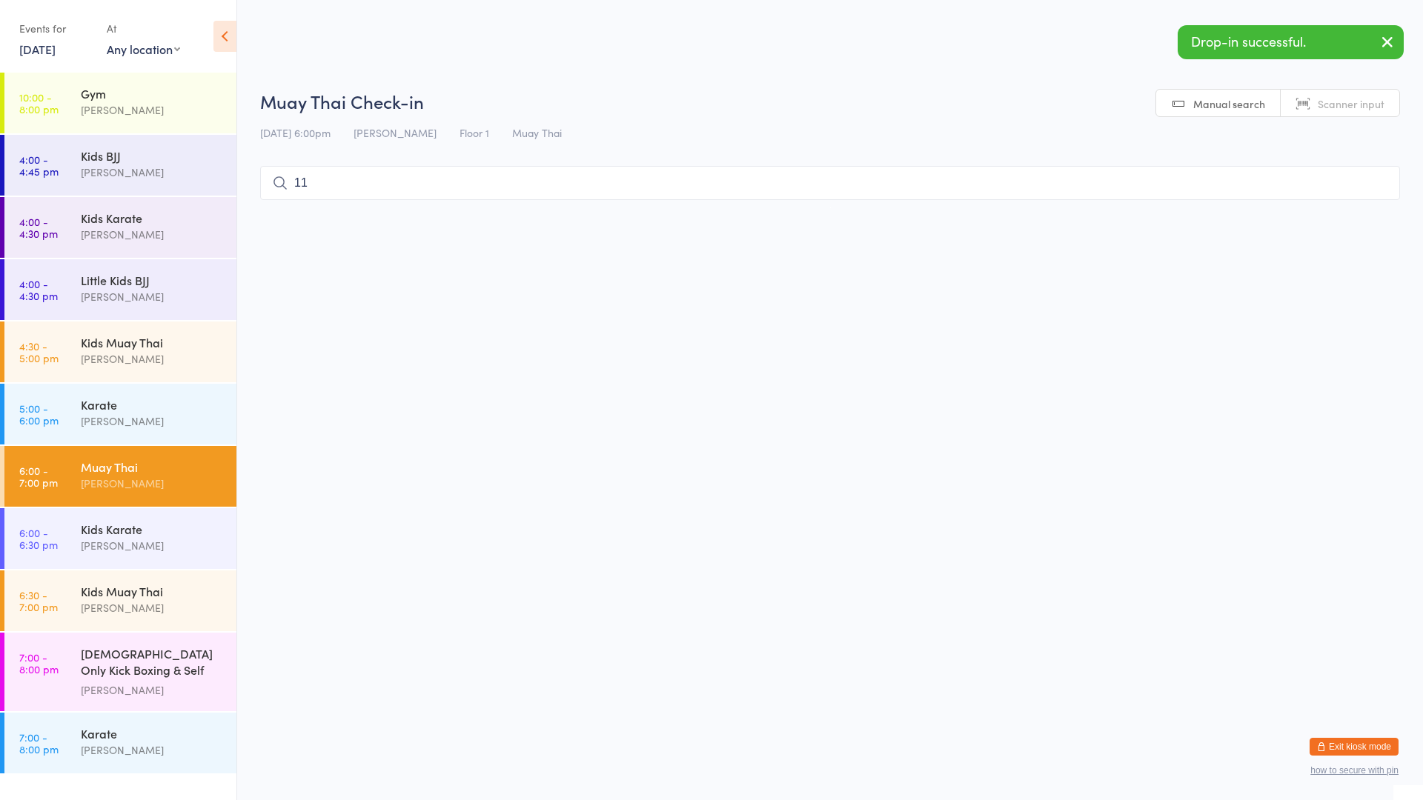
type input "11"
click at [387, 206] on div "Jett Tasdemir Drop in" at bounding box center [830, 214] width 1138 height 34
click at [198, 171] on div "[PERSON_NAME]" at bounding box center [152, 172] width 143 height 17
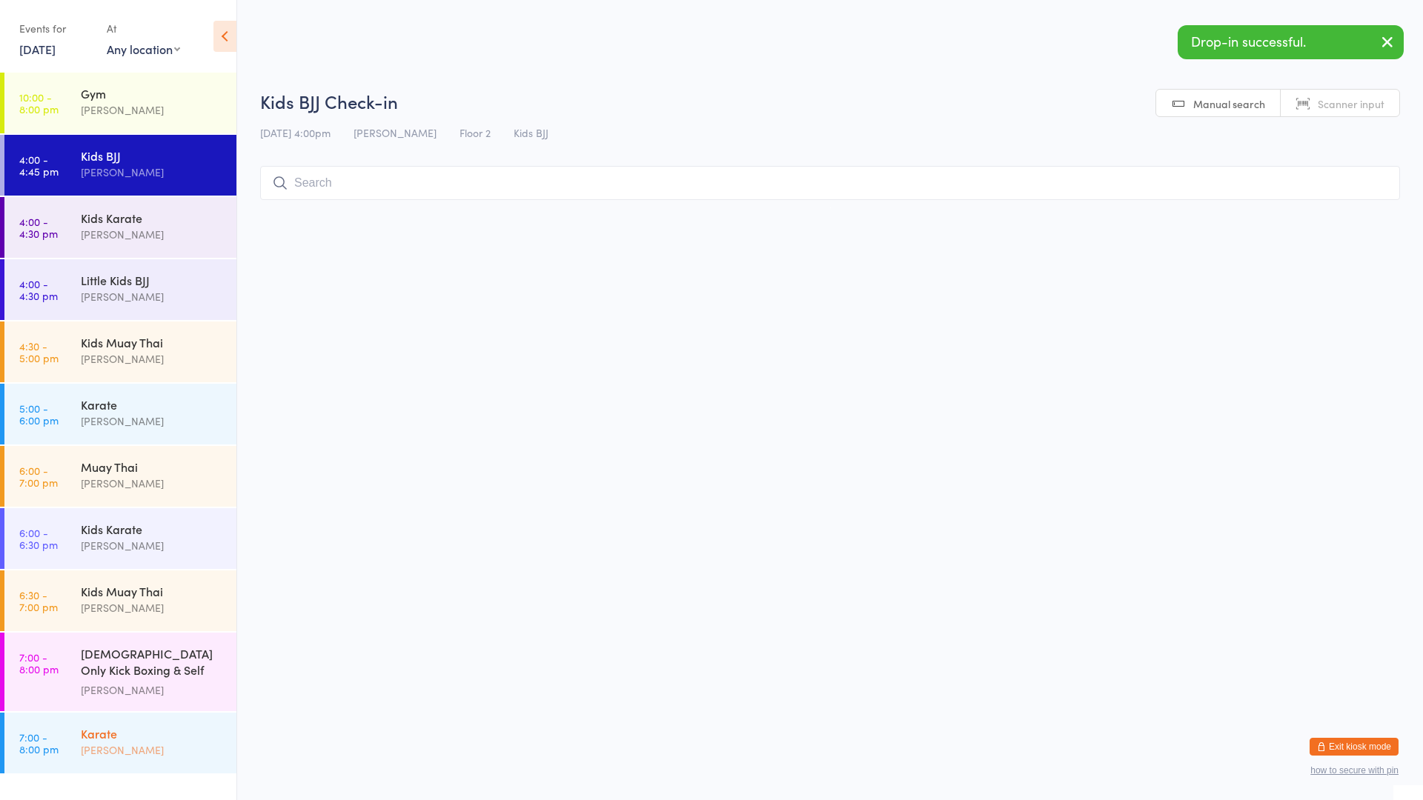
click at [152, 729] on div "Karate" at bounding box center [152, 733] width 143 height 16
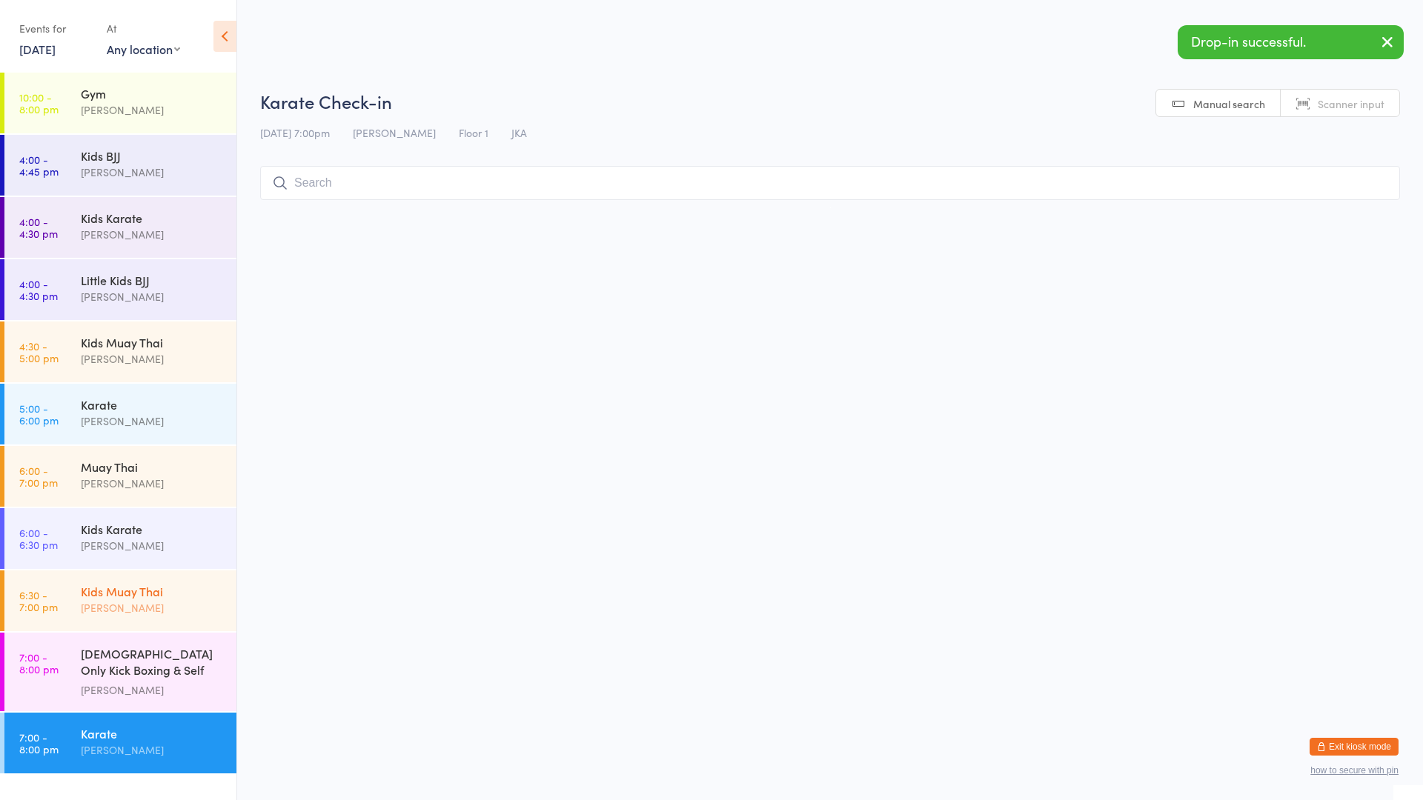
click at [160, 614] on div "[PERSON_NAME]" at bounding box center [152, 608] width 143 height 17
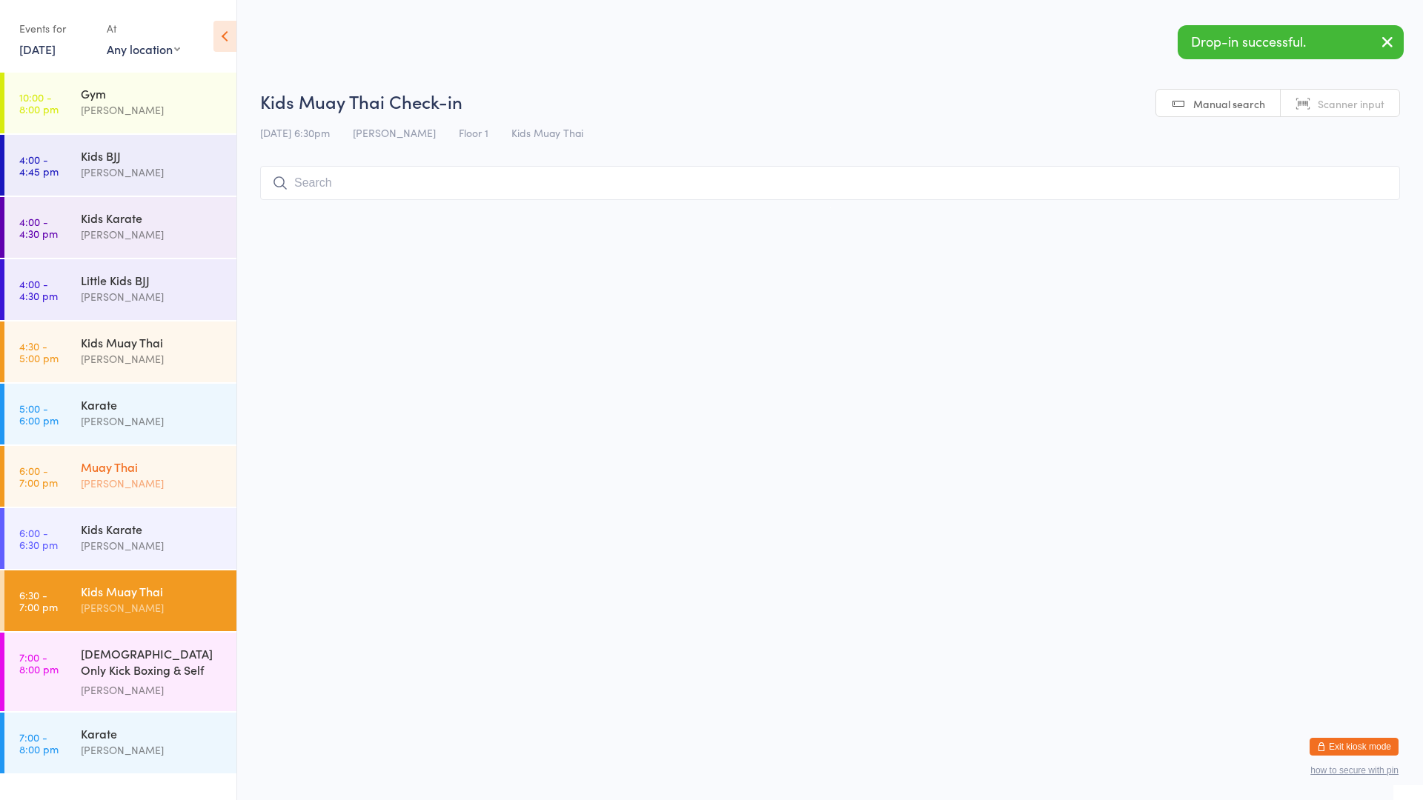
click at [110, 474] on div "Muay Thai" at bounding box center [152, 467] width 143 height 16
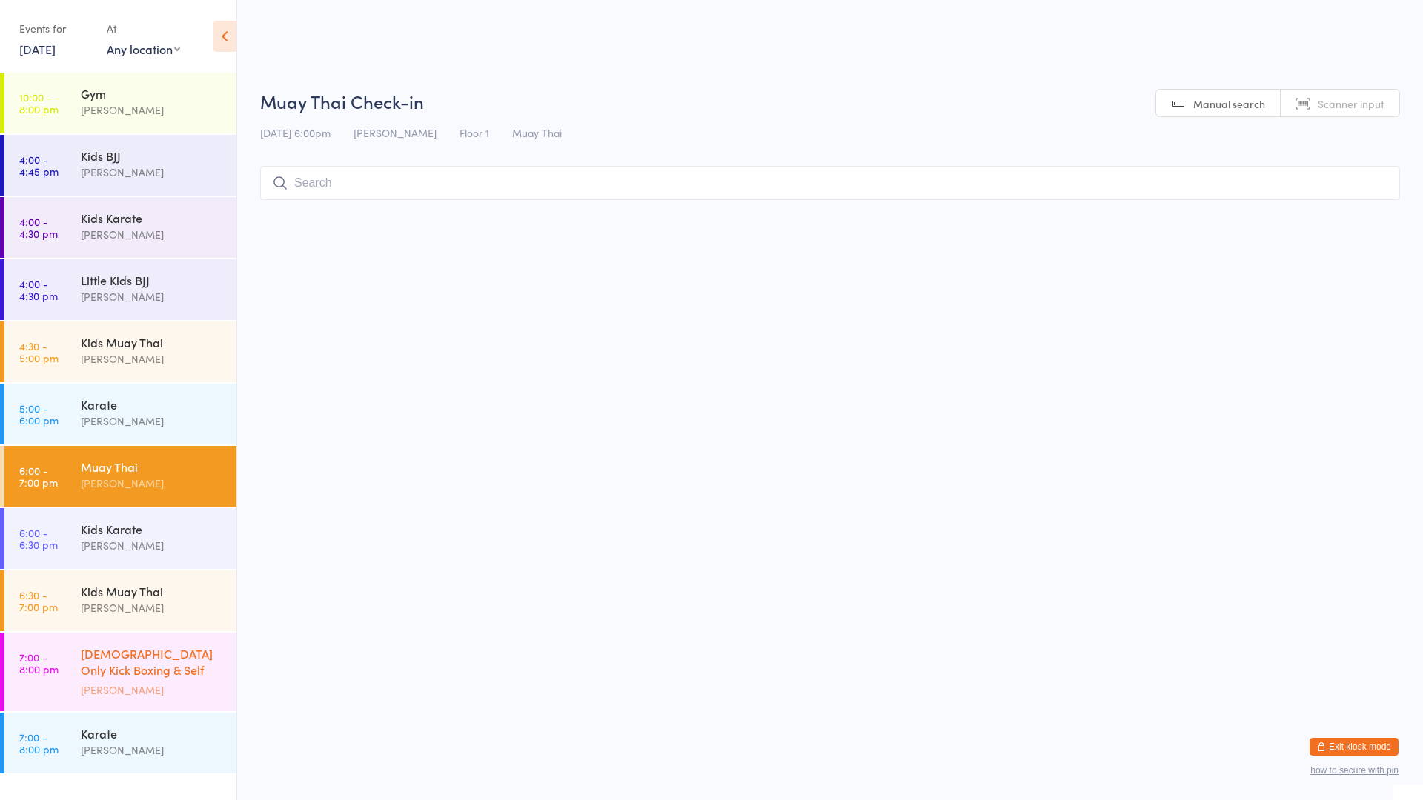
click at [112, 667] on div "[DEMOGRAPHIC_DATA] Only Kick Boxing & Self Defence" at bounding box center [152, 663] width 143 height 36
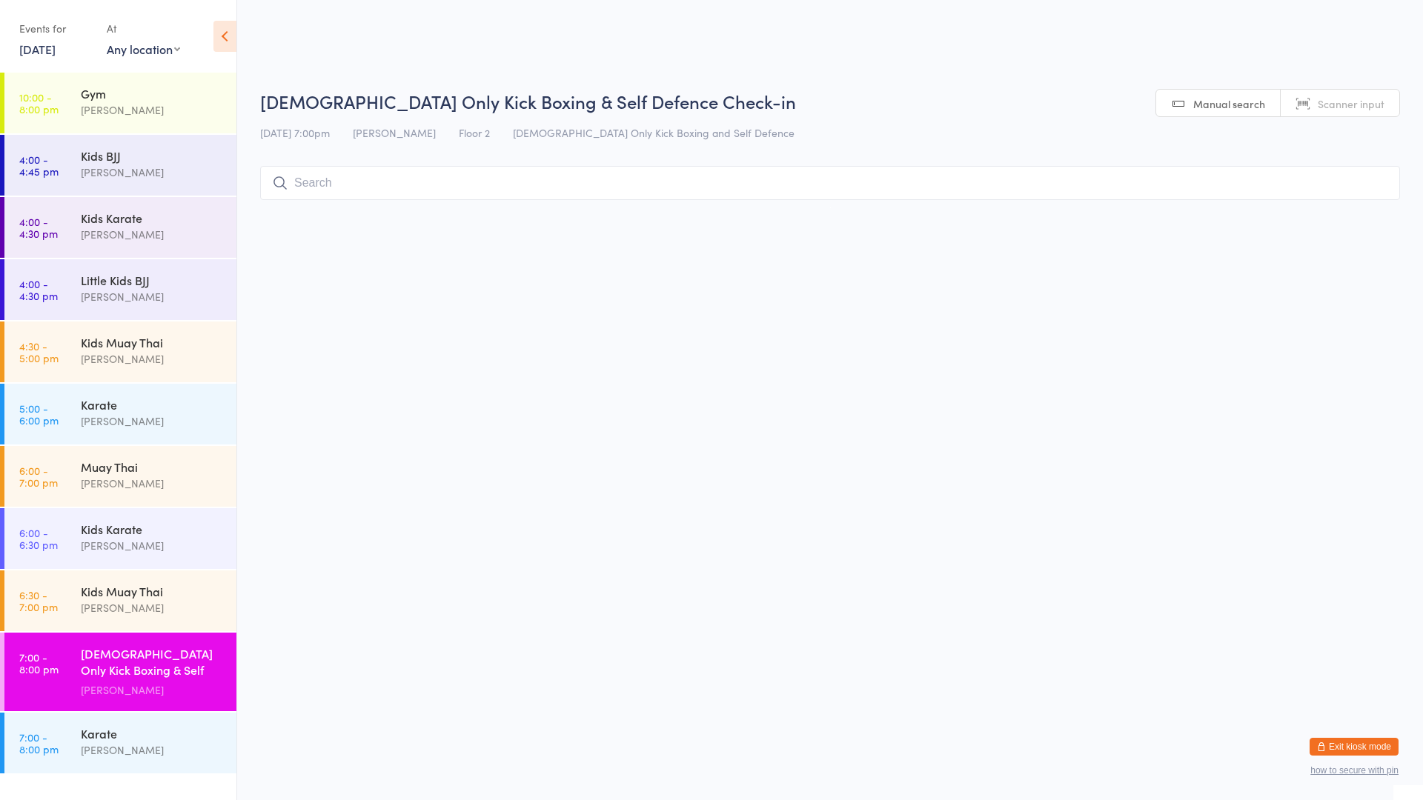
click at [299, 182] on input "search" at bounding box center [830, 183] width 1140 height 34
type input "mea"
click at [326, 213] on div "[PERSON_NAME]" at bounding box center [342, 214] width 83 height 12
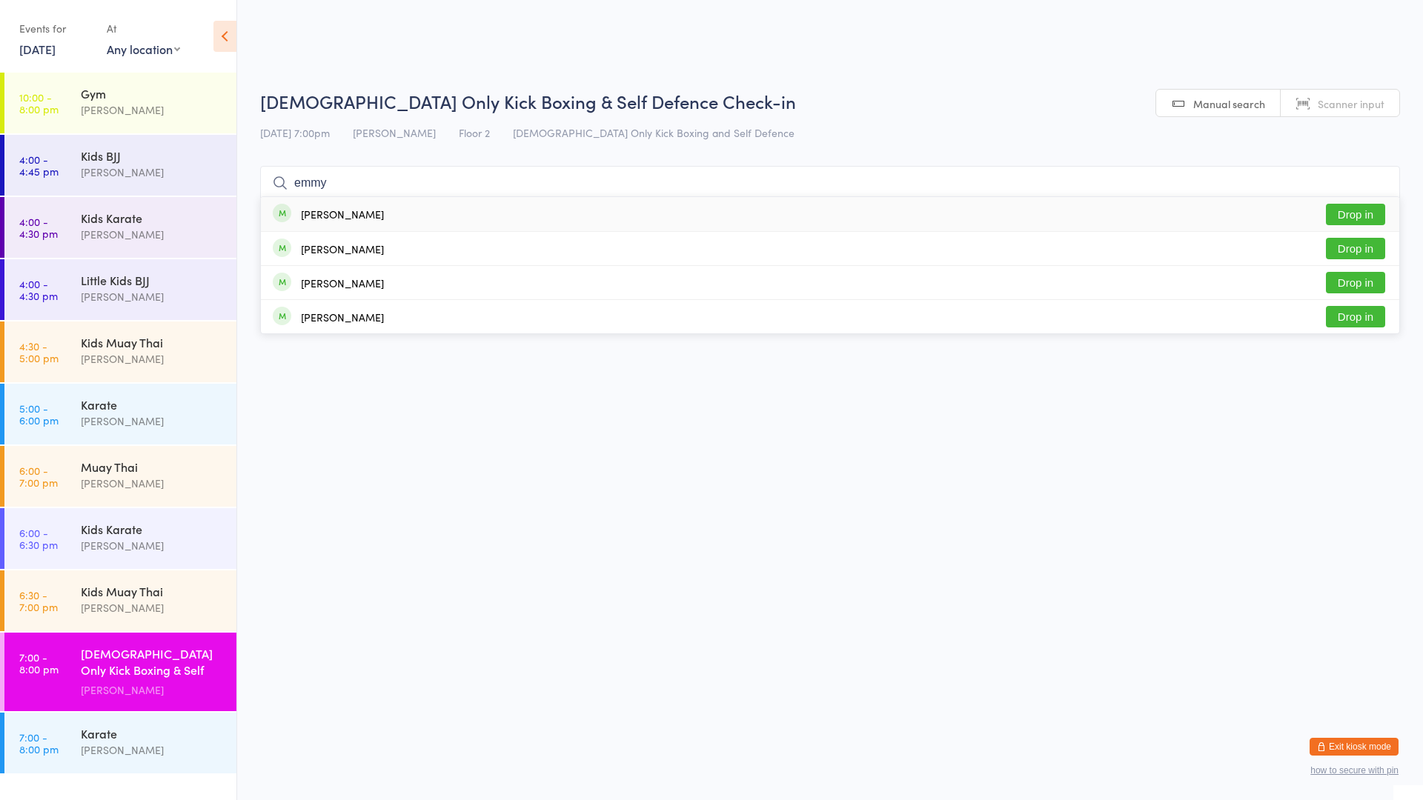
type input "emmy"
click at [1370, 213] on button "Drop in" at bounding box center [1355, 214] width 59 height 21
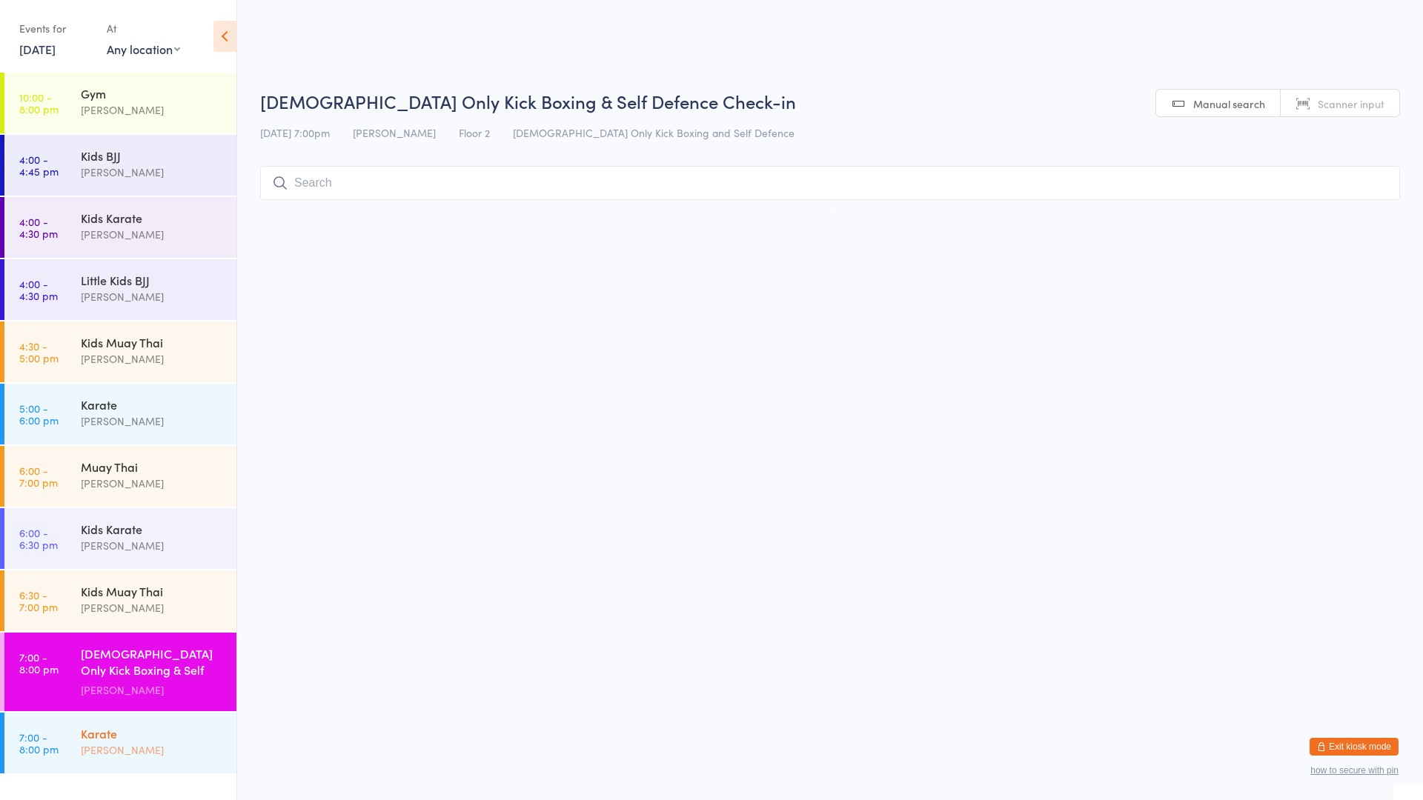
click at [97, 742] on div "[PERSON_NAME]" at bounding box center [152, 750] width 143 height 17
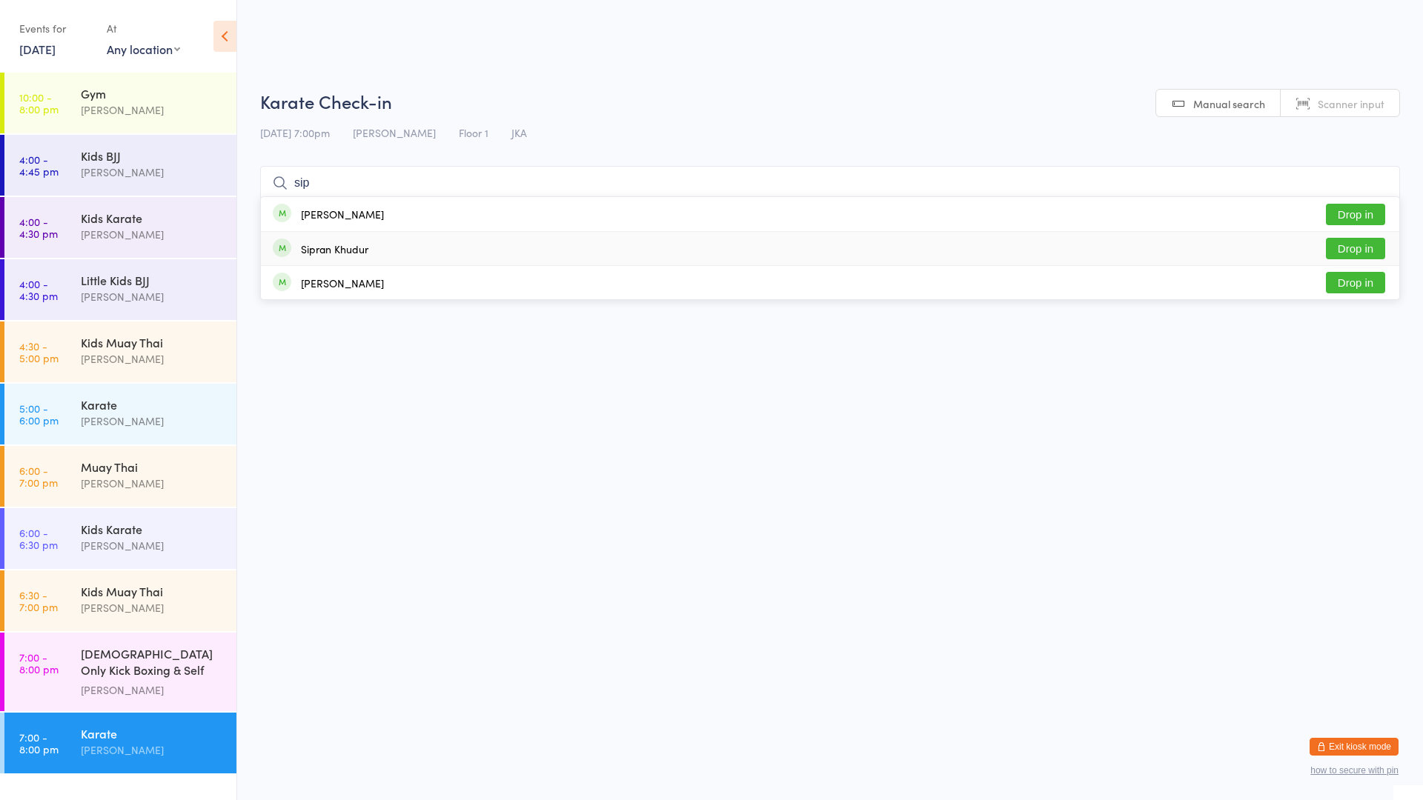
type input "sip"
click at [1349, 239] on button "Drop in" at bounding box center [1355, 248] width 59 height 21
